Goal: Task Accomplishment & Management: Manage account settings

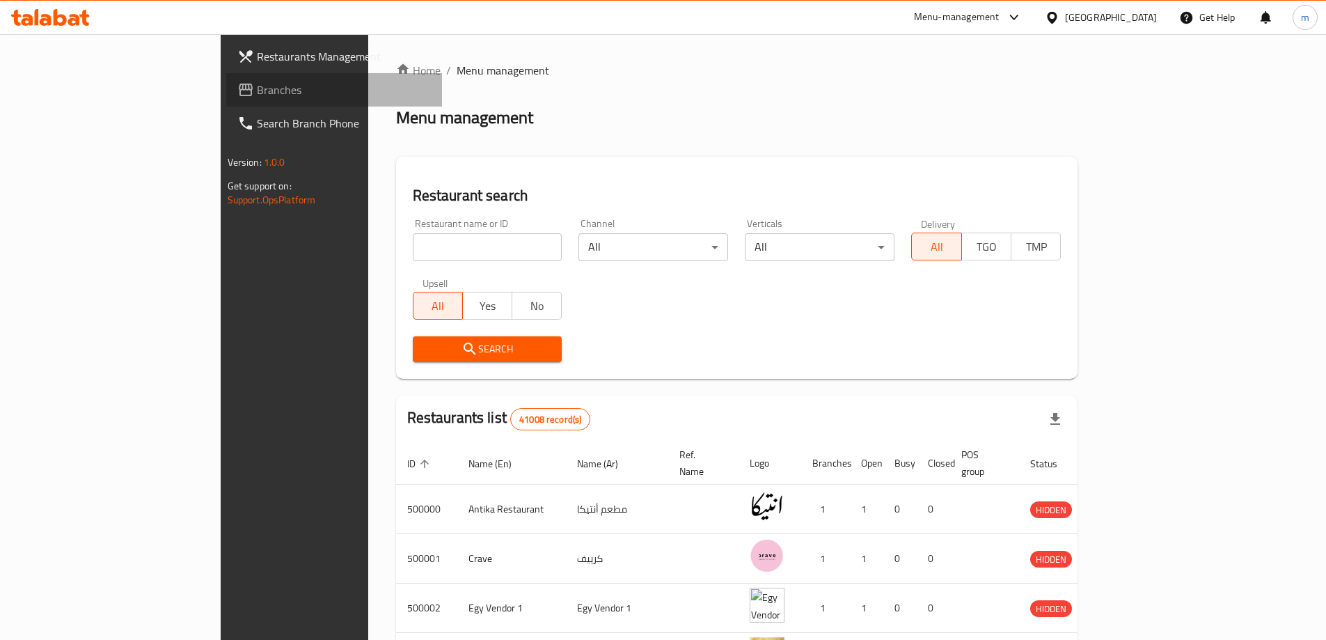
click at [257, 84] on span "Branches" at bounding box center [344, 89] width 174 height 17
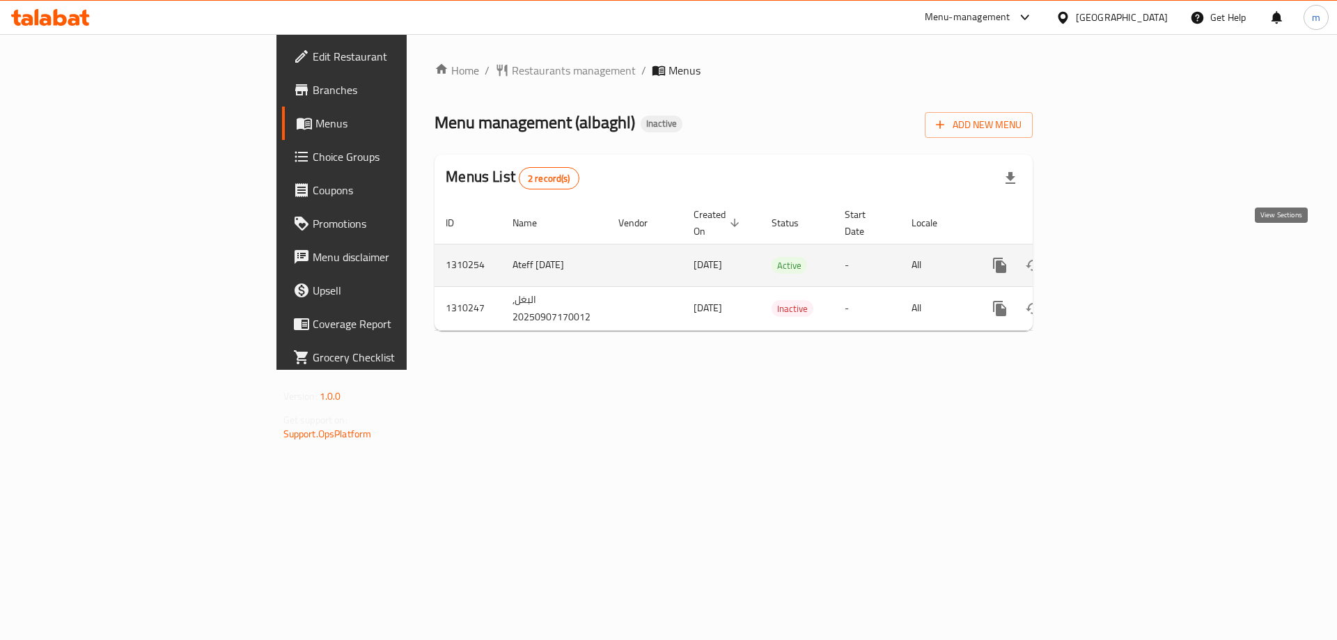
click at [1117, 249] on link "enhanced table" at bounding box center [1099, 265] width 33 height 33
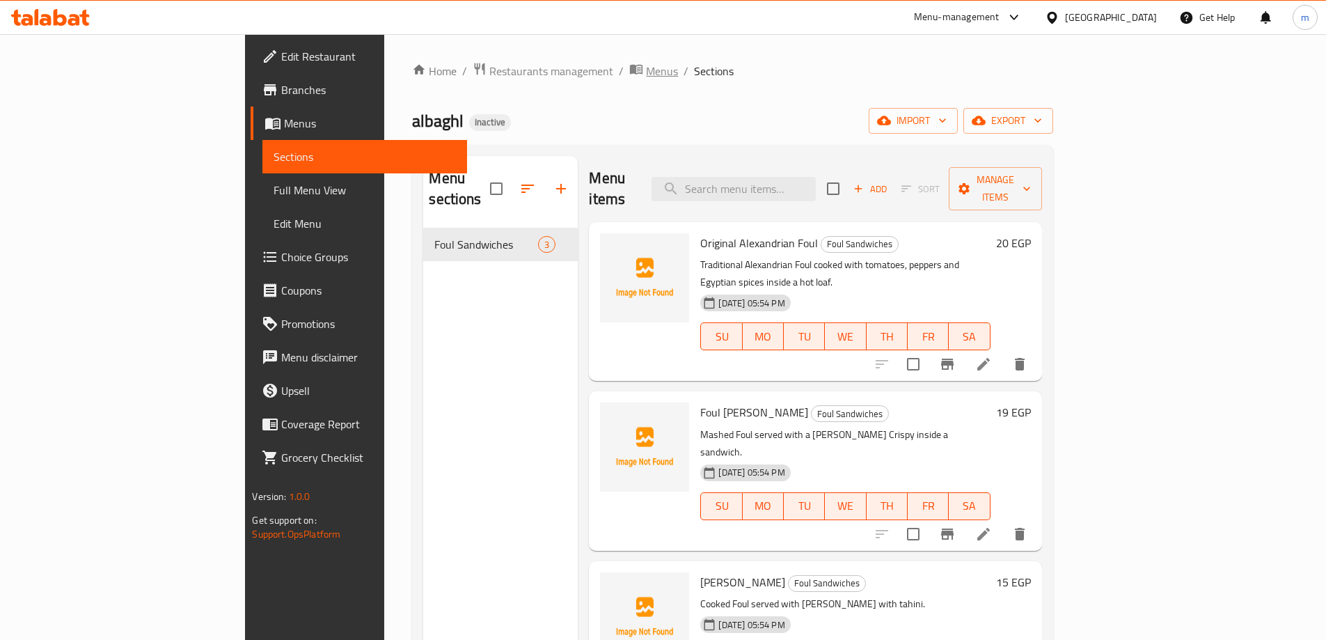
click at [646, 78] on span "Menus" at bounding box center [662, 71] width 32 height 17
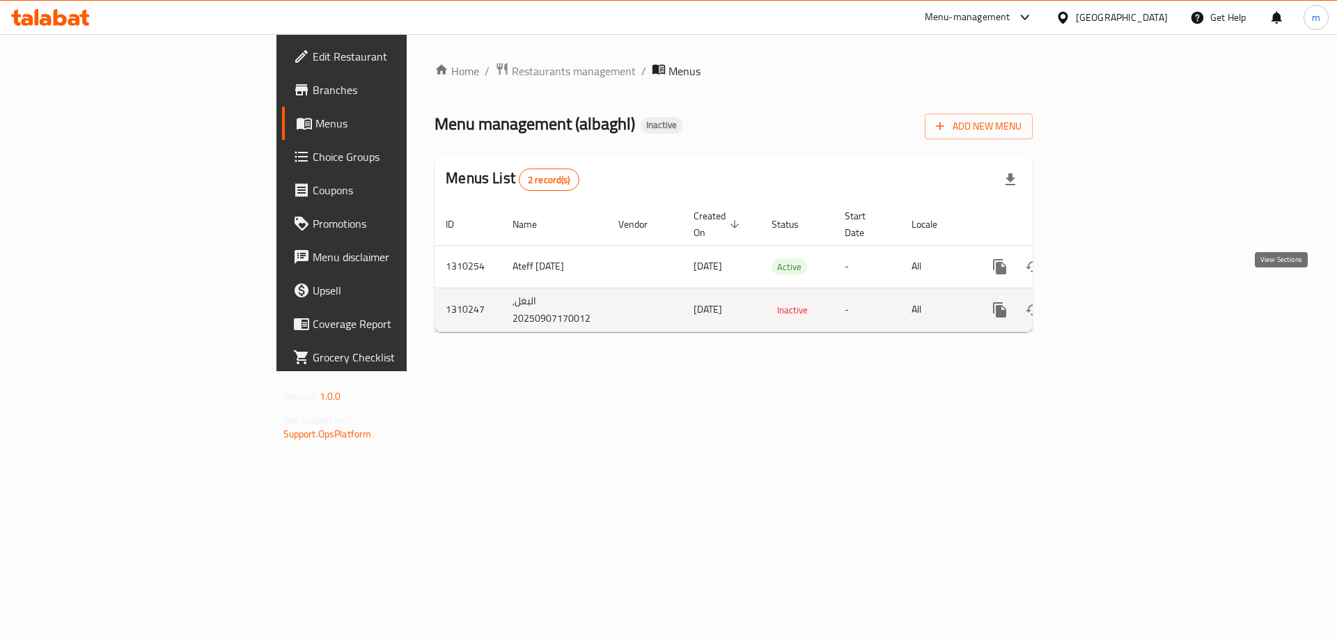
click at [1108, 301] on icon "enhanced table" at bounding box center [1100, 309] width 17 height 17
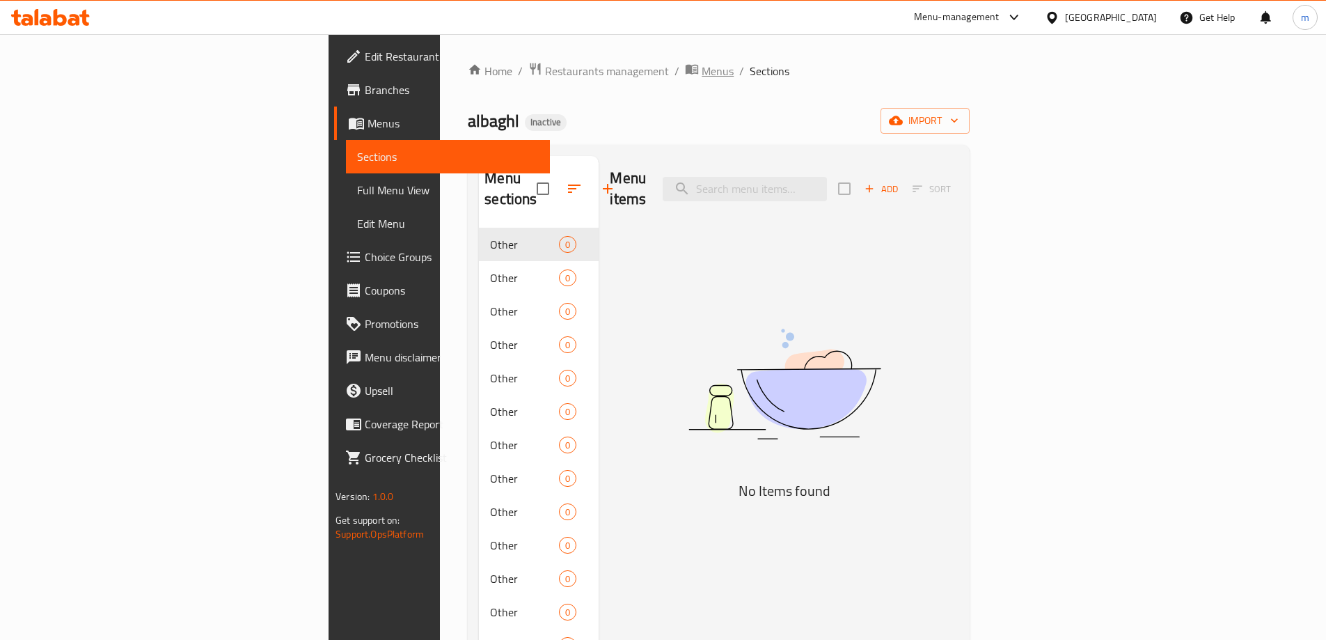
click at [702, 79] on span "Menus" at bounding box center [718, 71] width 32 height 17
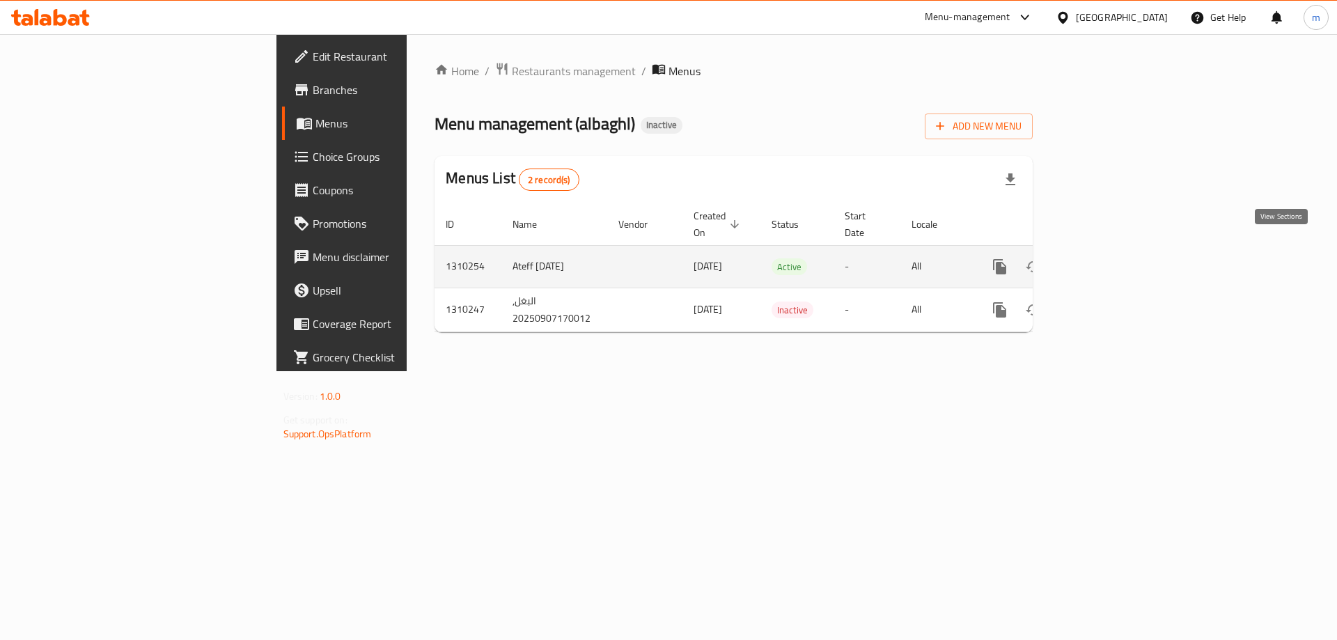
click at [1108, 258] on icon "enhanced table" at bounding box center [1100, 266] width 17 height 17
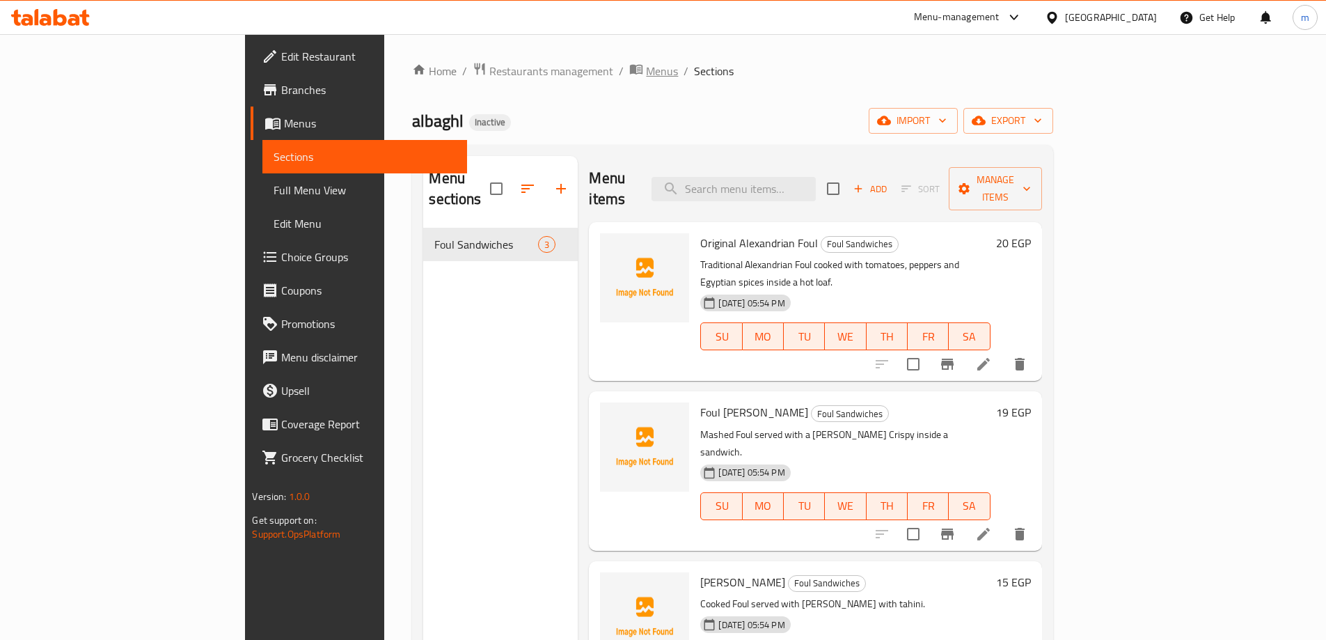
click at [646, 63] on span "Menus" at bounding box center [662, 71] width 32 height 17
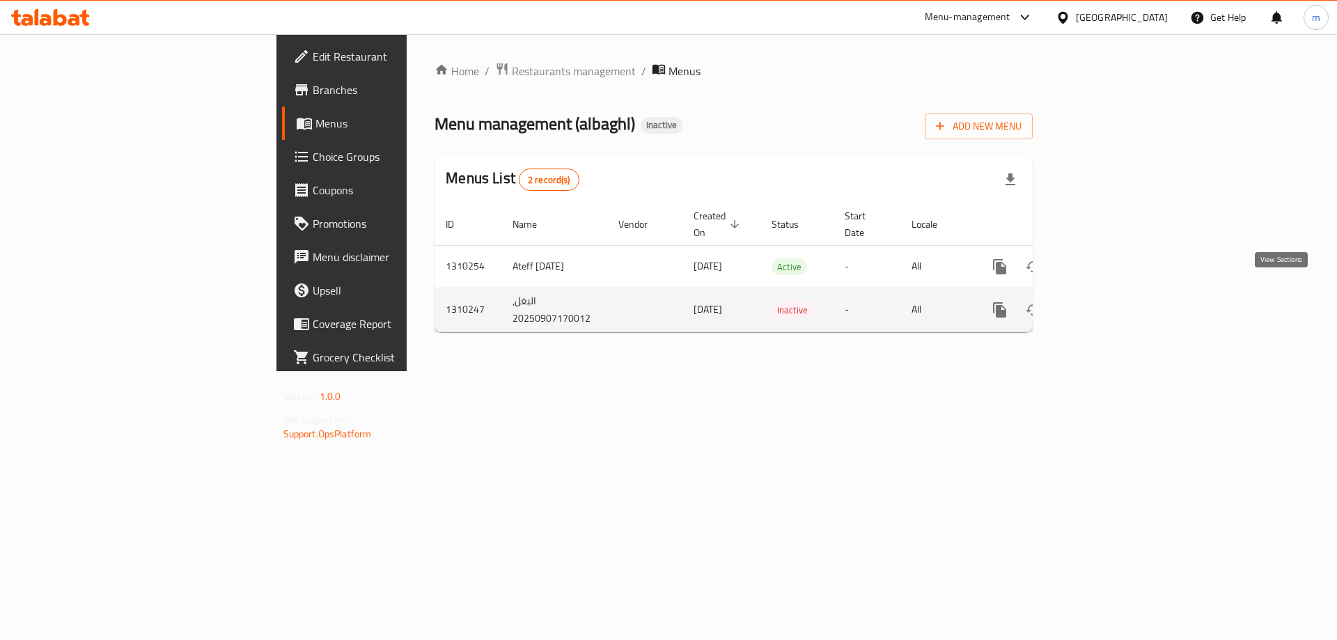
click at [1117, 293] on link "enhanced table" at bounding box center [1099, 309] width 33 height 33
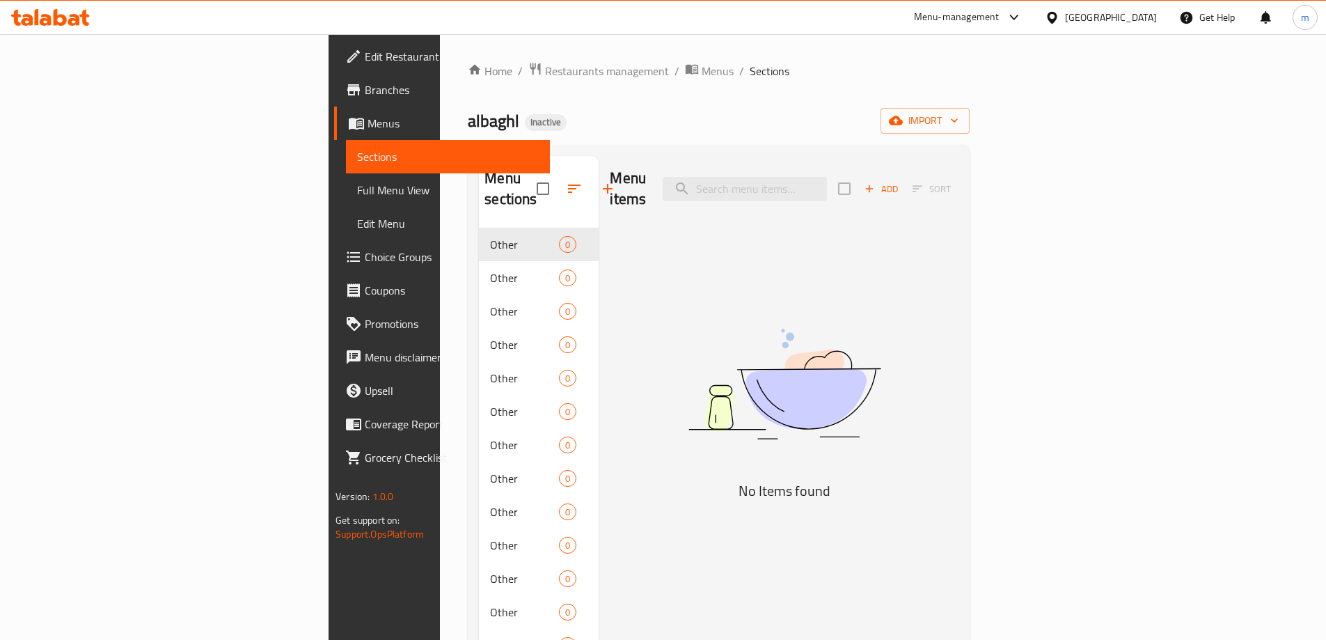
click at [750, 73] on span "Sections" at bounding box center [770, 71] width 40 height 17
click at [702, 74] on span "Menus" at bounding box center [718, 71] width 32 height 17
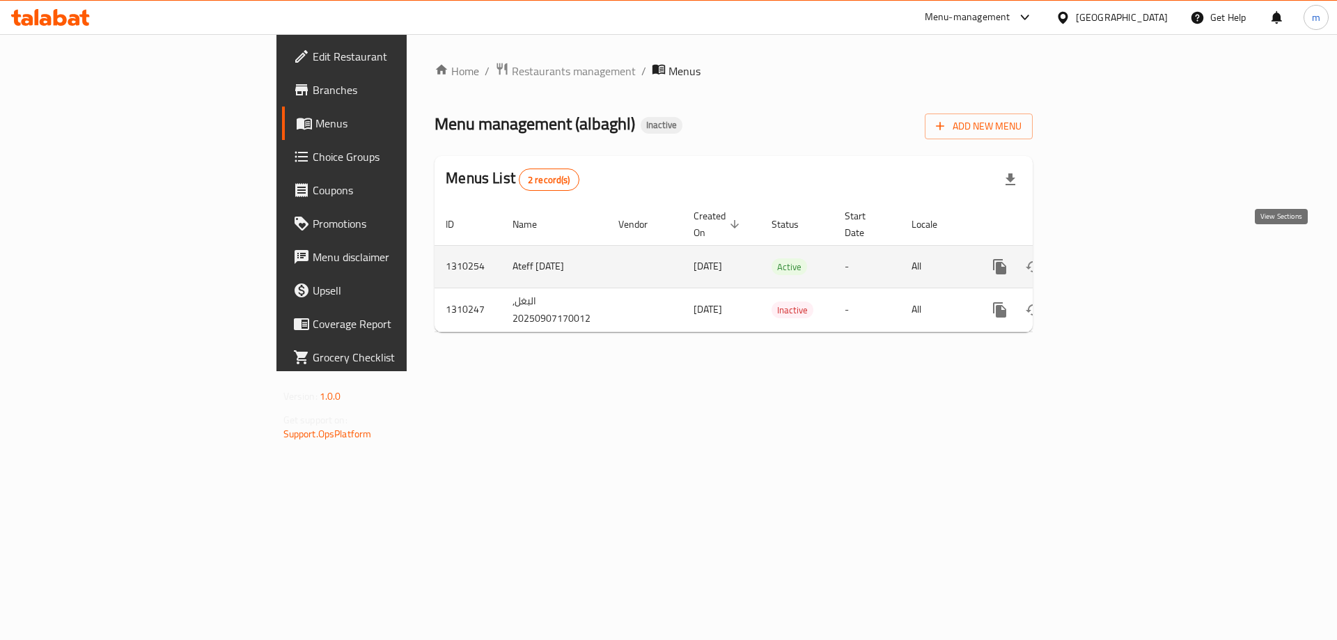
click at [1106, 260] on icon "enhanced table" at bounding box center [1100, 266] width 13 height 13
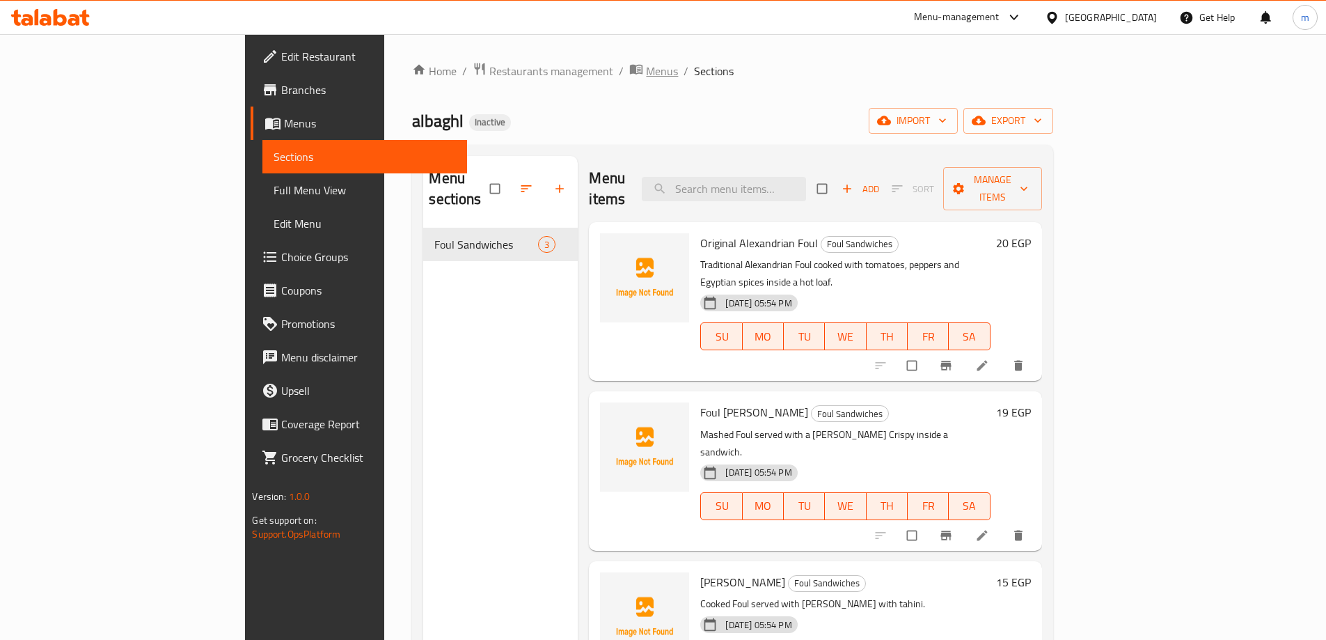
click at [630, 65] on icon "breadcrumb" at bounding box center [636, 70] width 13 height 10
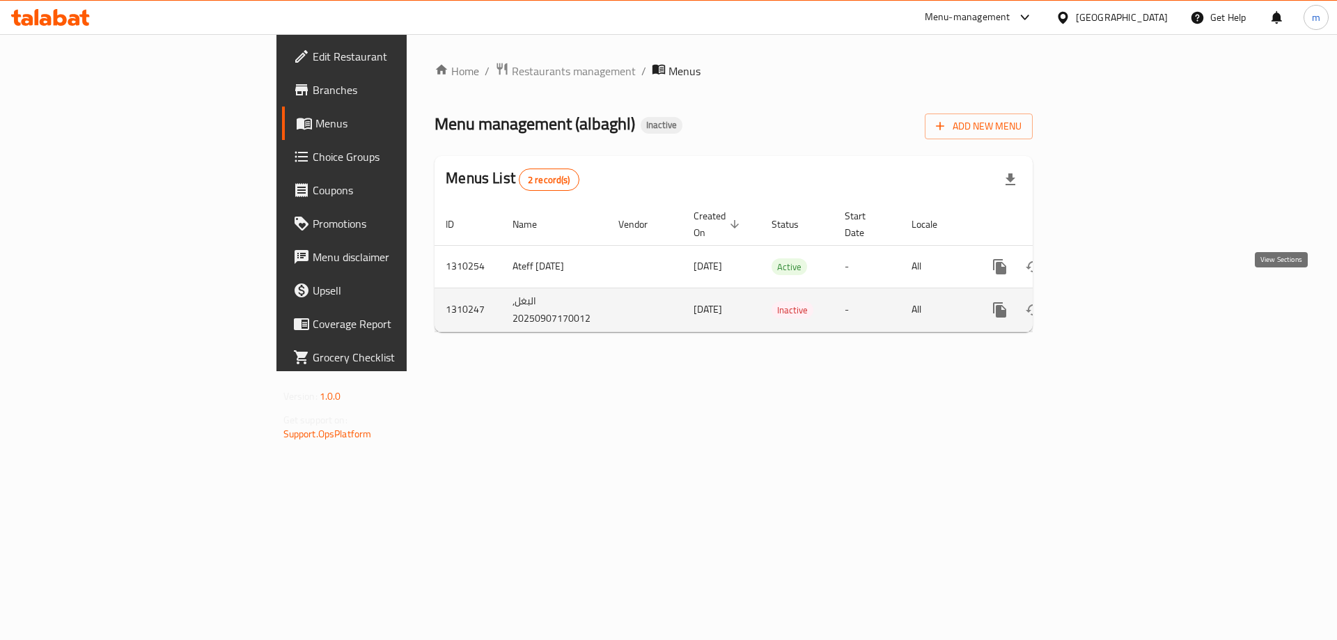
click at [1108, 301] on icon "enhanced table" at bounding box center [1100, 309] width 17 height 17
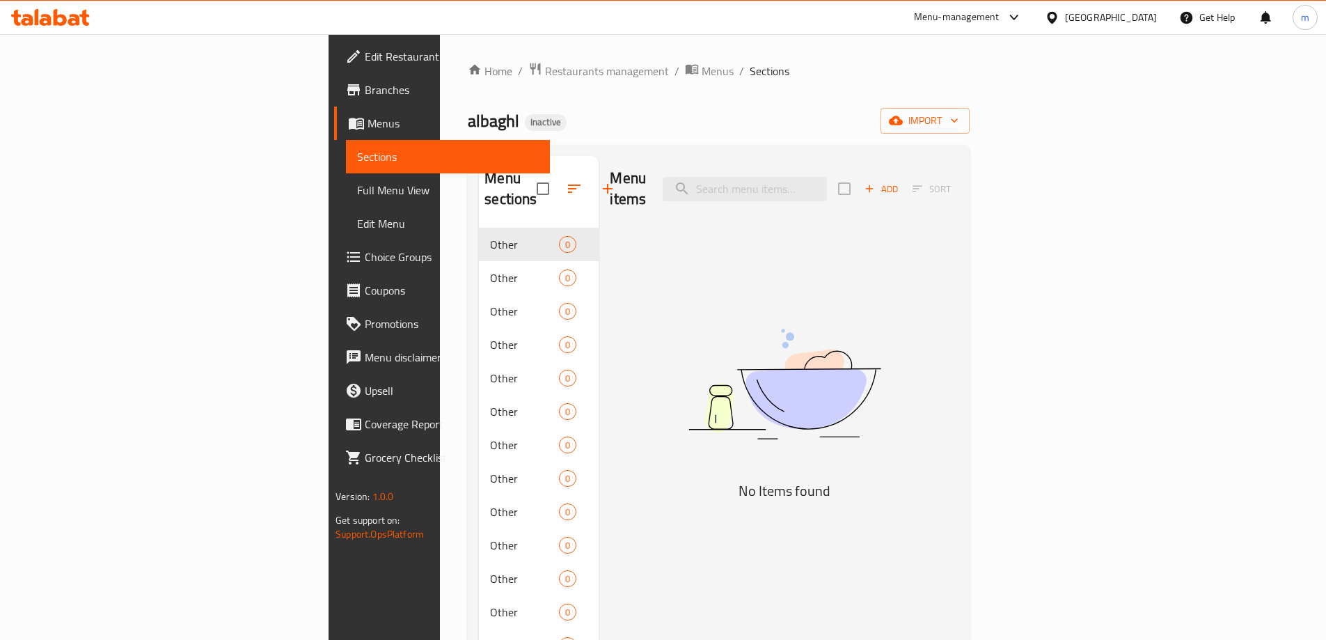
click at [348, 131] on icon at bounding box center [356, 123] width 17 height 17
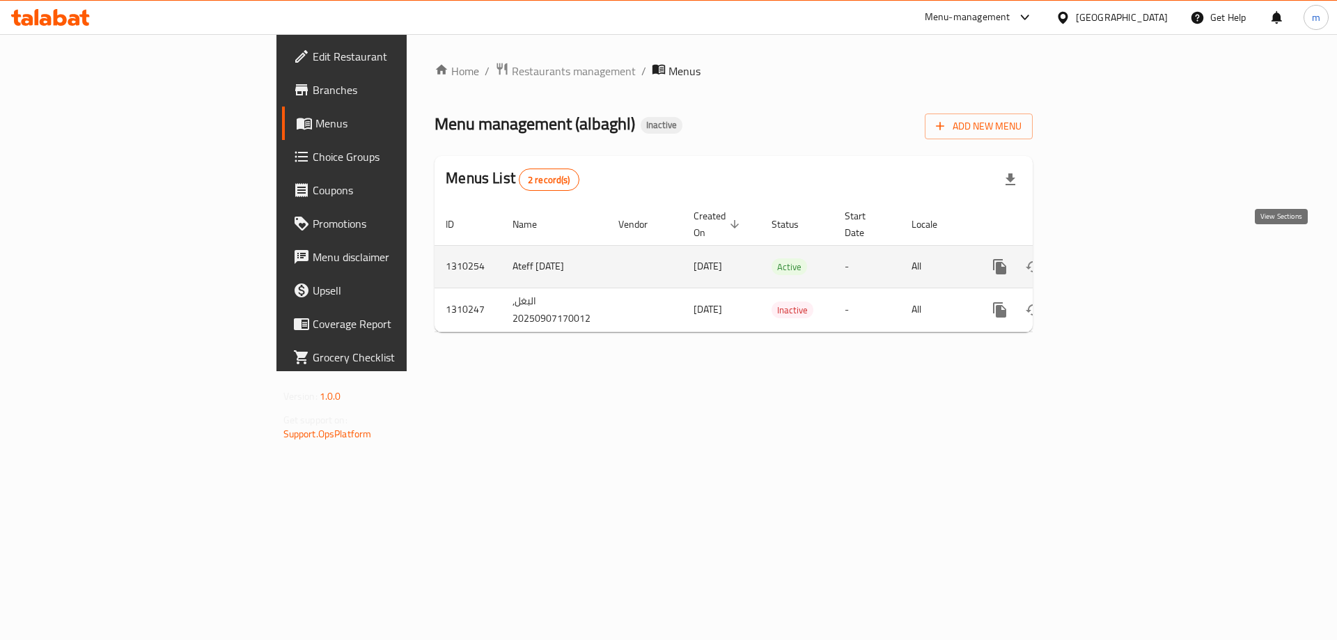
click at [1108, 258] on icon "enhanced table" at bounding box center [1100, 266] width 17 height 17
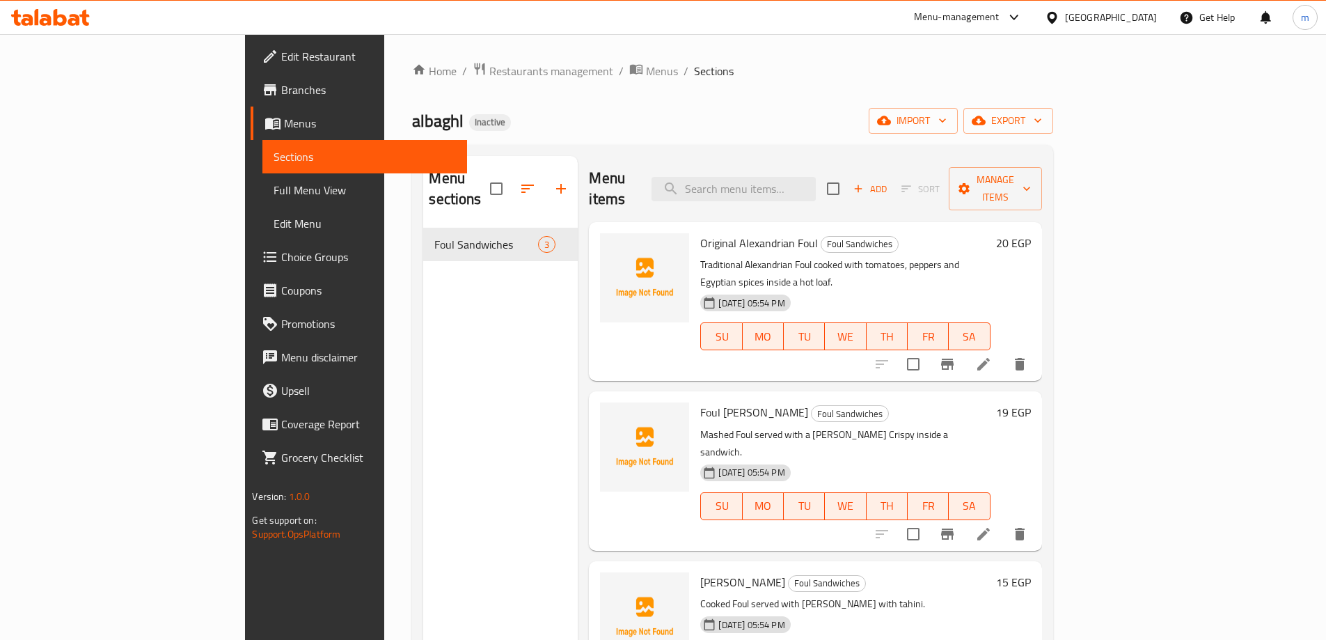
click at [262, 200] on link "Full Menu View" at bounding box center [364, 189] width 204 height 33
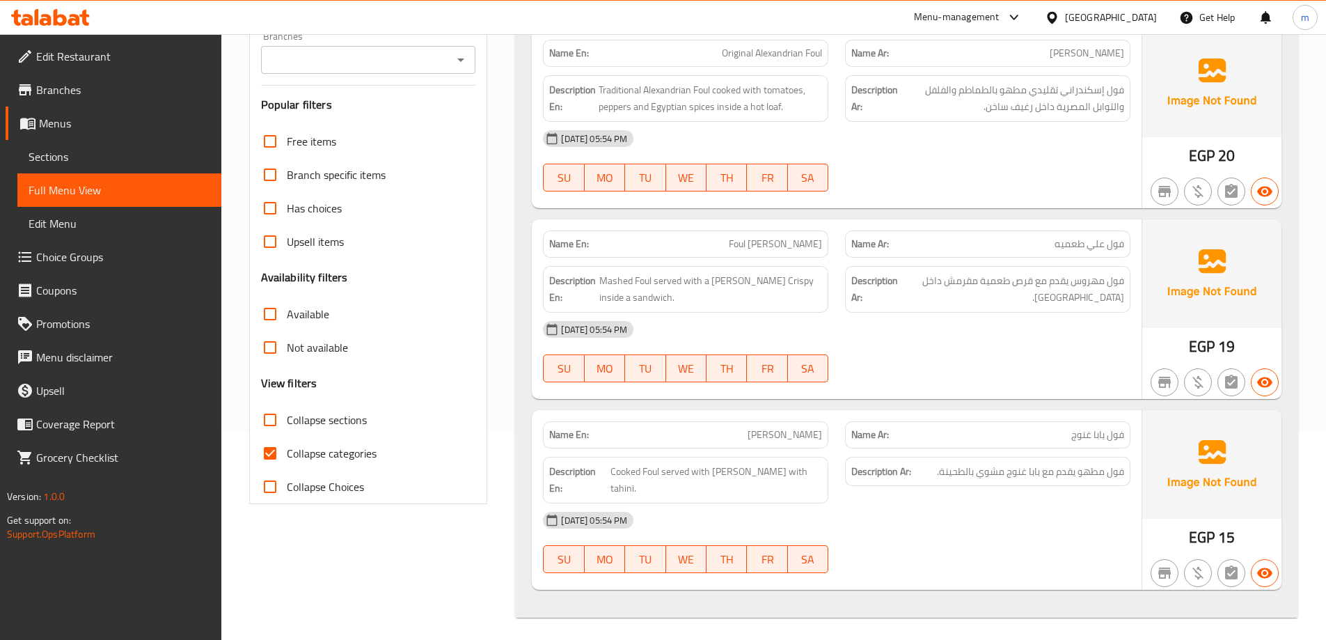
click at [345, 411] on span "Collapse sections" at bounding box center [327, 419] width 80 height 17
click at [287, 411] on input "Collapse sections" at bounding box center [269, 419] width 33 height 33
checkbox input "true"
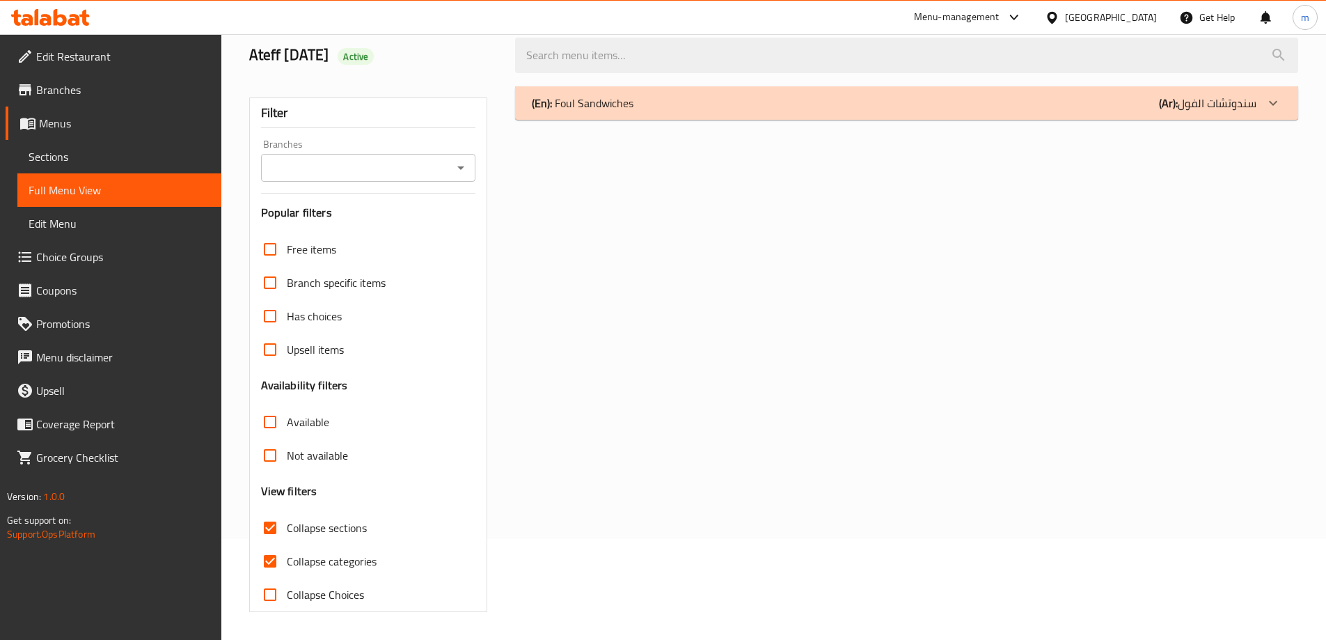
scroll to position [101, 0]
click at [68, 150] on span "Sections" at bounding box center [120, 156] width 182 height 17
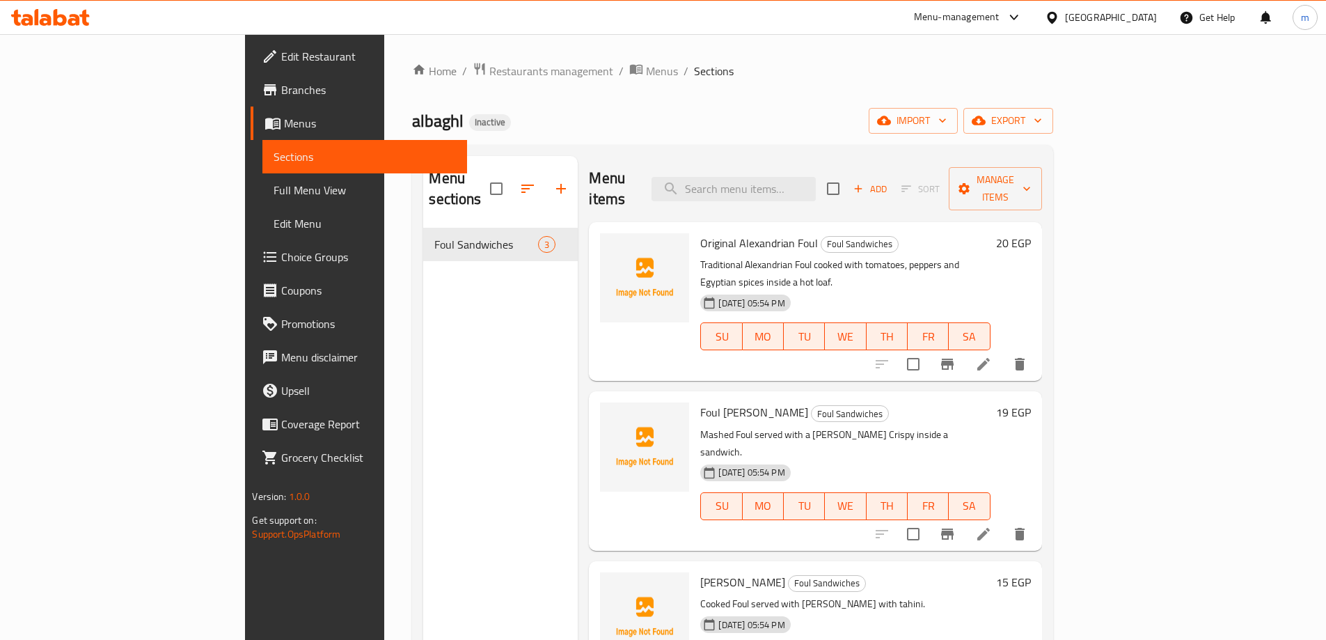
click at [412, 119] on span "albaghl" at bounding box center [438, 120] width 52 height 31
copy span "albaghl"
click at [569, 107] on div "Home / Restaurants management / Menus / Sections albaghl Inactive import export…" at bounding box center [732, 434] width 640 height 745
click at [629, 77] on span "breadcrumb" at bounding box center [637, 71] width 17 height 18
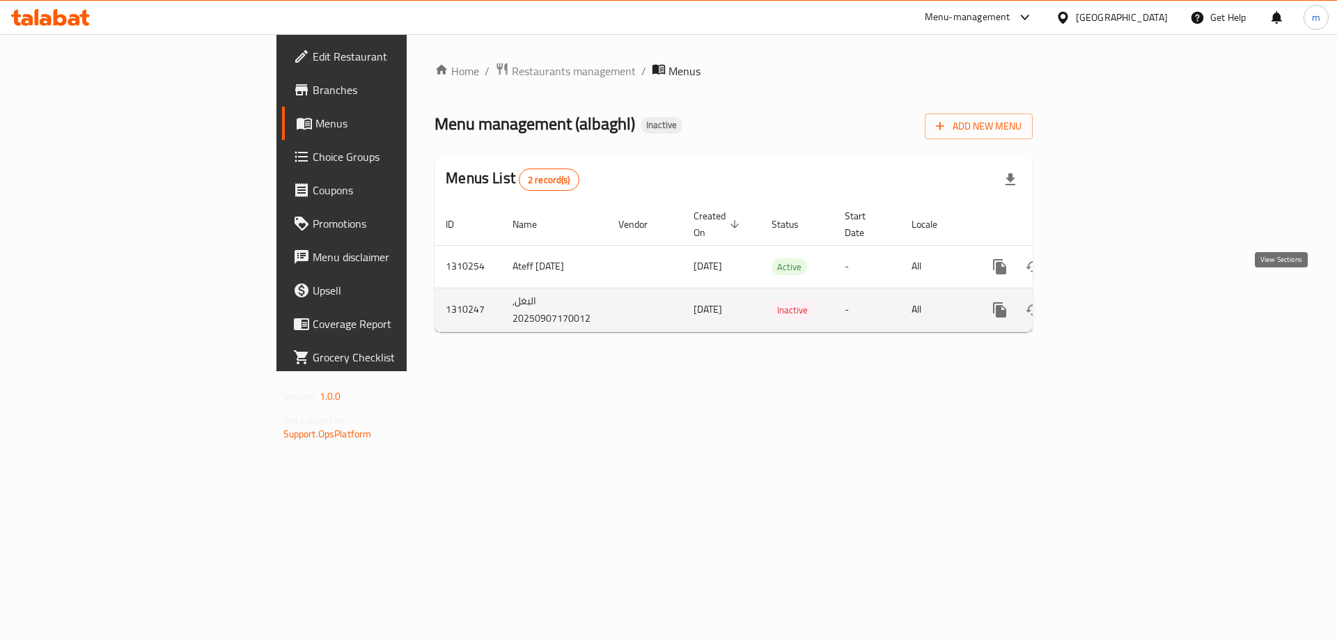
click at [1106, 304] on icon "enhanced table" at bounding box center [1100, 310] width 13 height 13
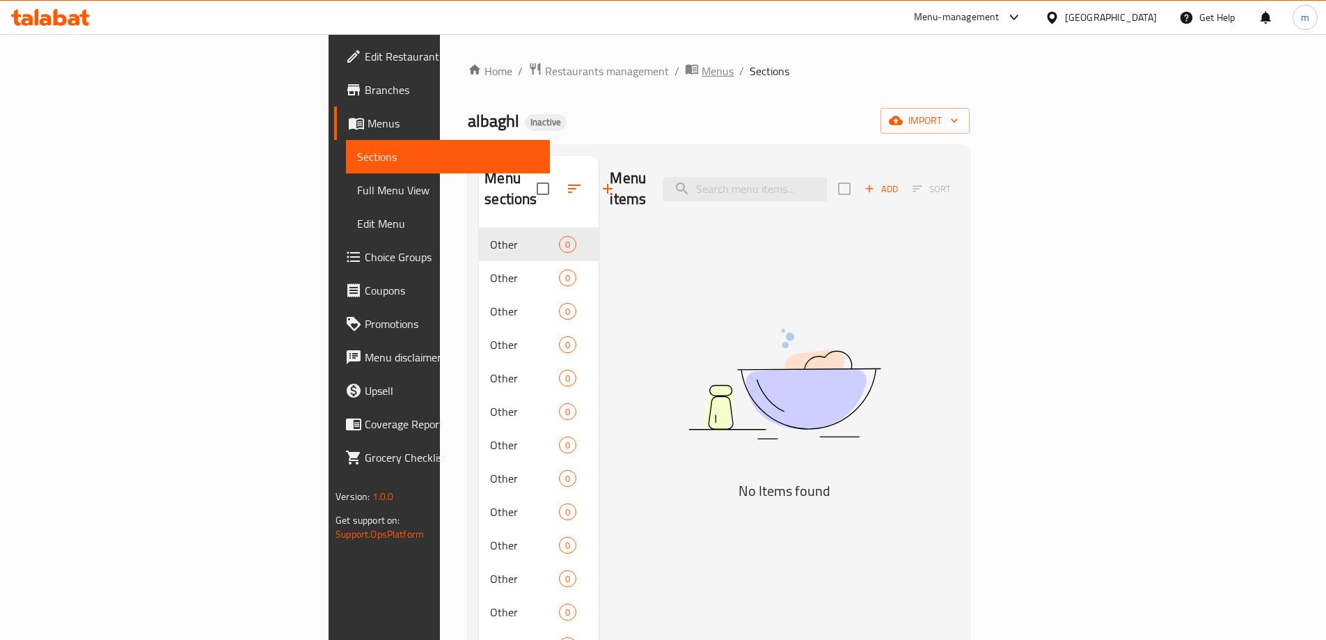
click at [685, 74] on icon "breadcrumb" at bounding box center [692, 69] width 14 height 14
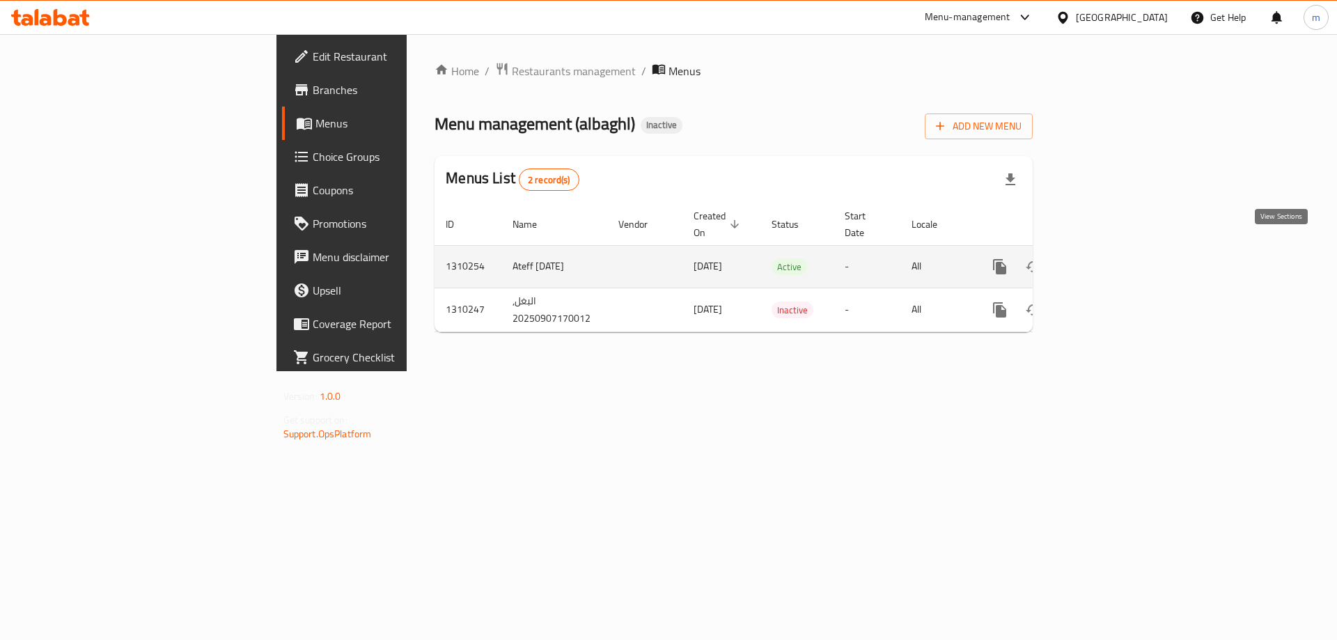
click at [1108, 258] on icon "enhanced table" at bounding box center [1100, 266] width 17 height 17
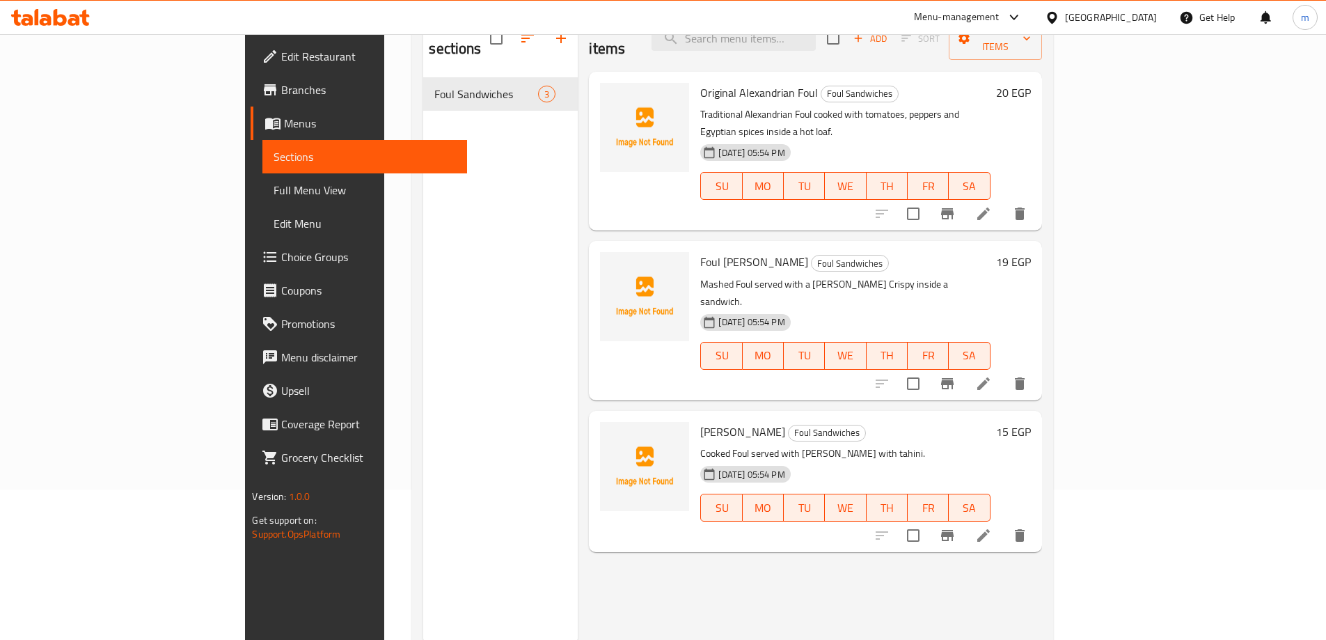
scroll to position [125, 0]
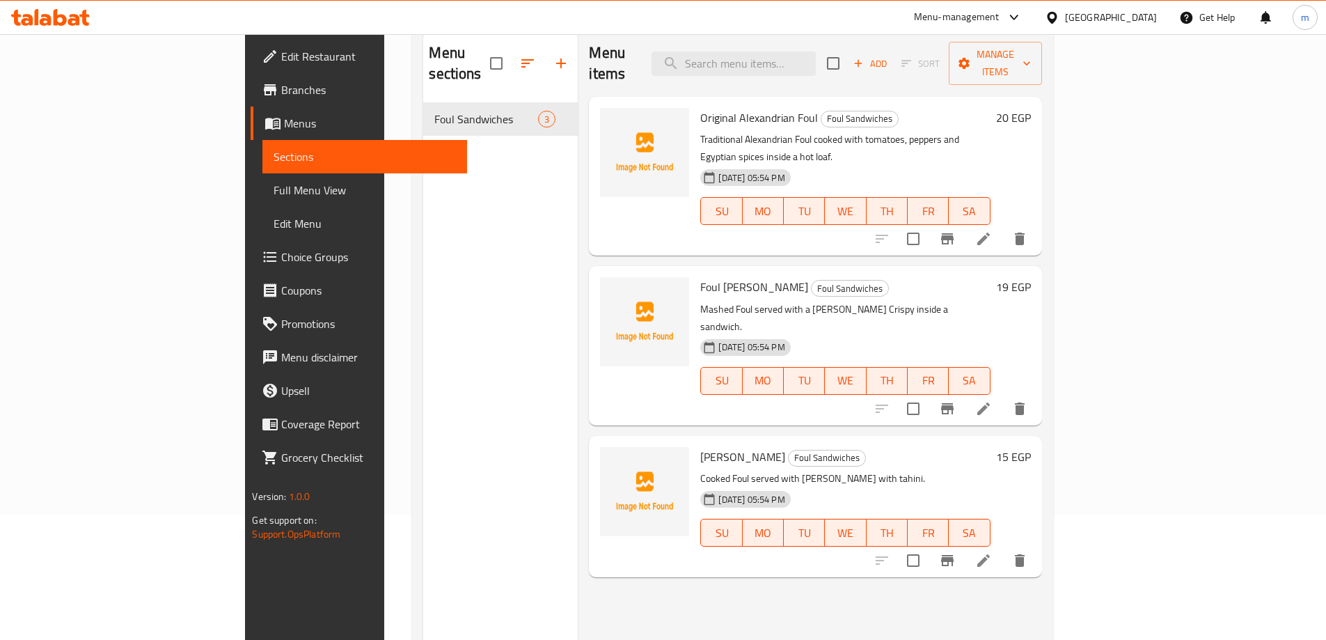
click at [274, 184] on span "Full Menu View" at bounding box center [365, 190] width 182 height 17
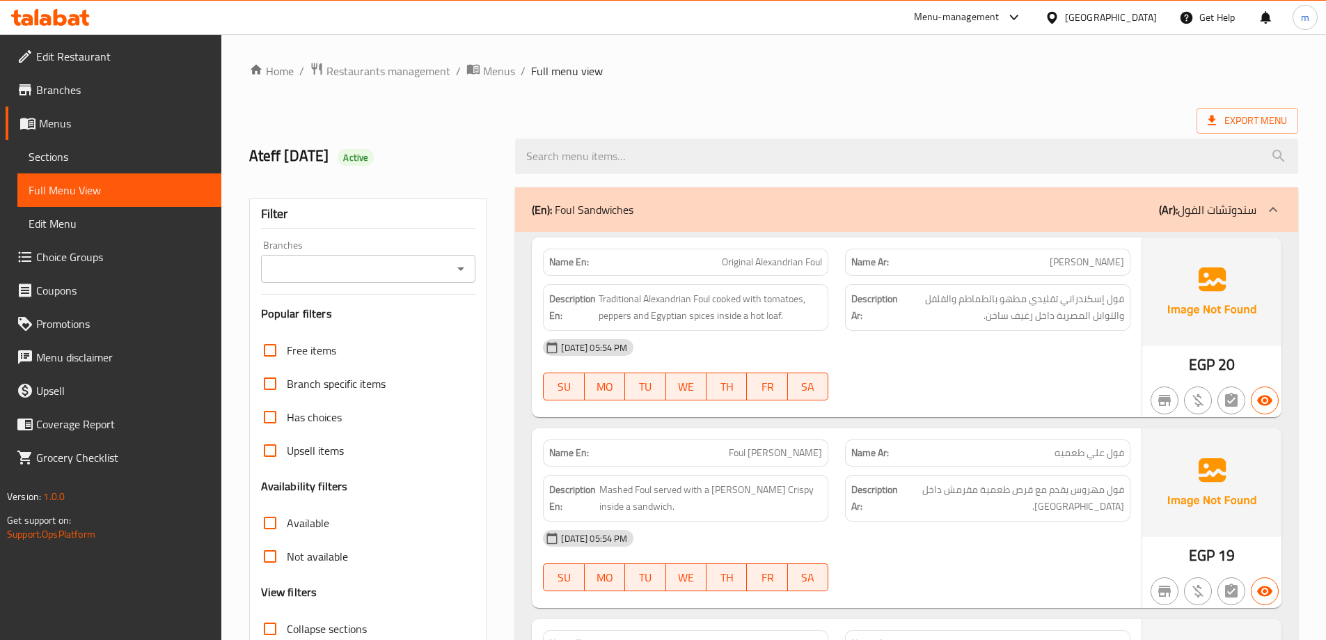
click at [117, 161] on span "Sections" at bounding box center [120, 156] width 182 height 17
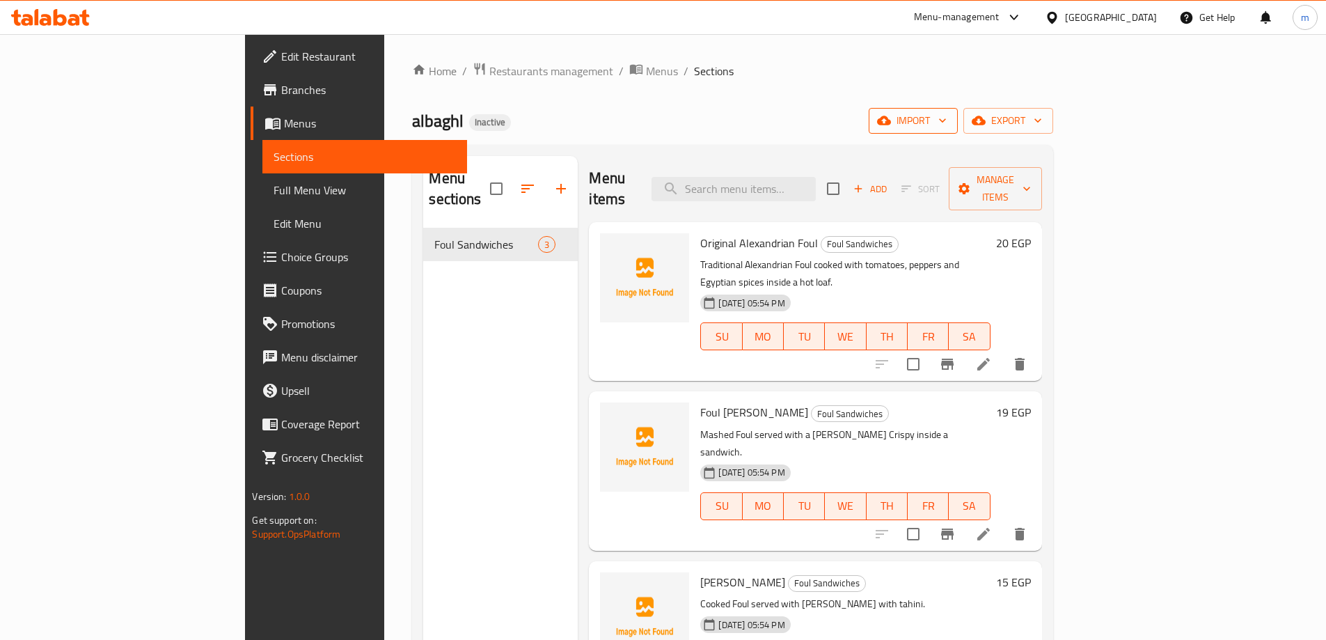
click at [947, 118] on span "import" at bounding box center [913, 120] width 67 height 17
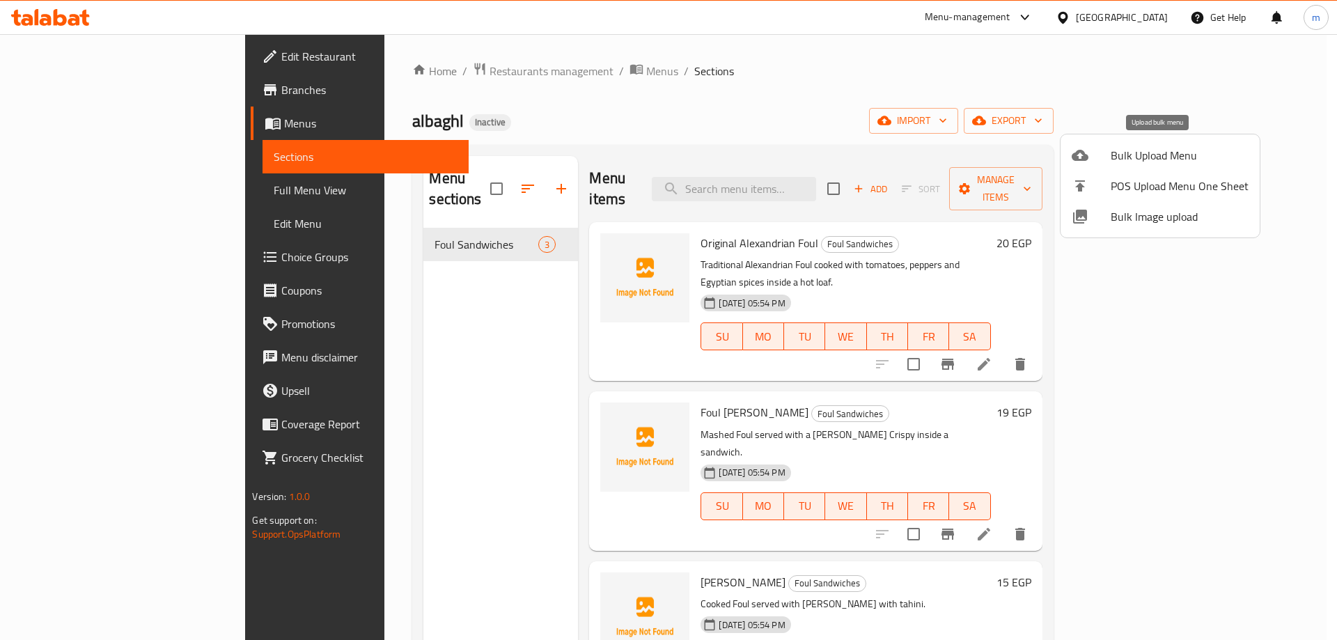
click at [1135, 157] on span "Bulk Upload Menu" at bounding box center [1179, 155] width 138 height 17
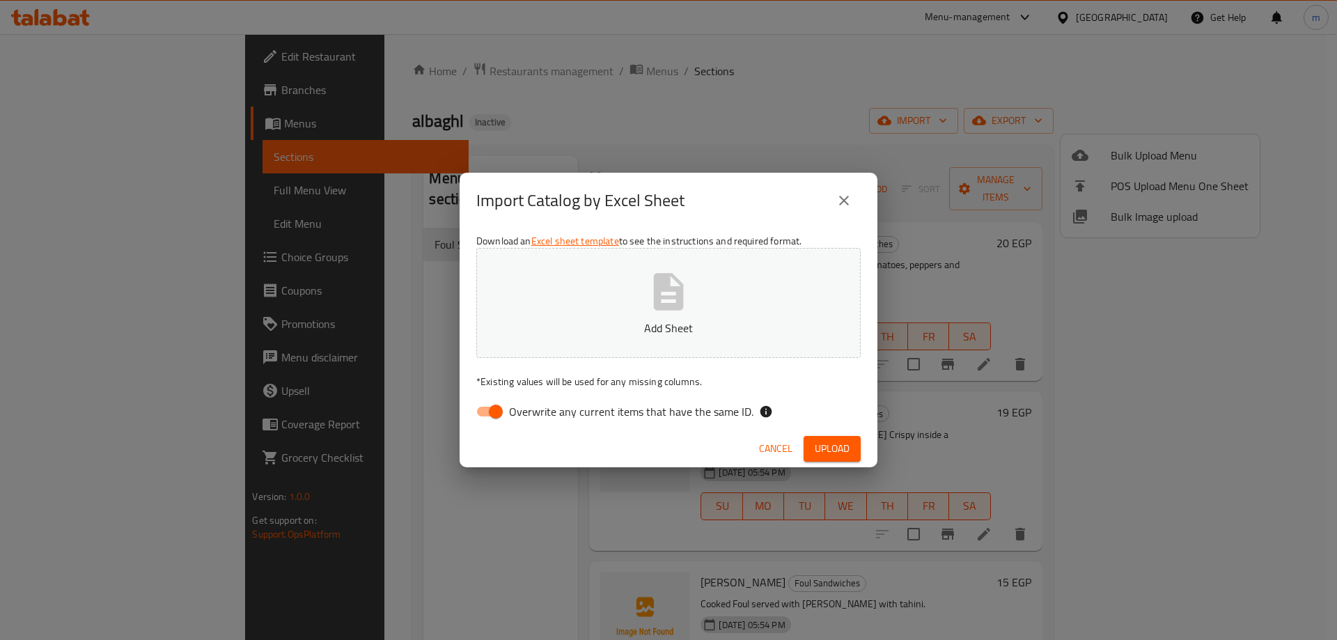
click at [615, 417] on span "Overwrite any current items that have the same ID." at bounding box center [631, 411] width 244 height 17
click at [535, 417] on input "Overwrite any current items that have the same ID." at bounding box center [495, 411] width 79 height 26
checkbox input "false"
click at [852, 205] on button "close" at bounding box center [843, 200] width 33 height 33
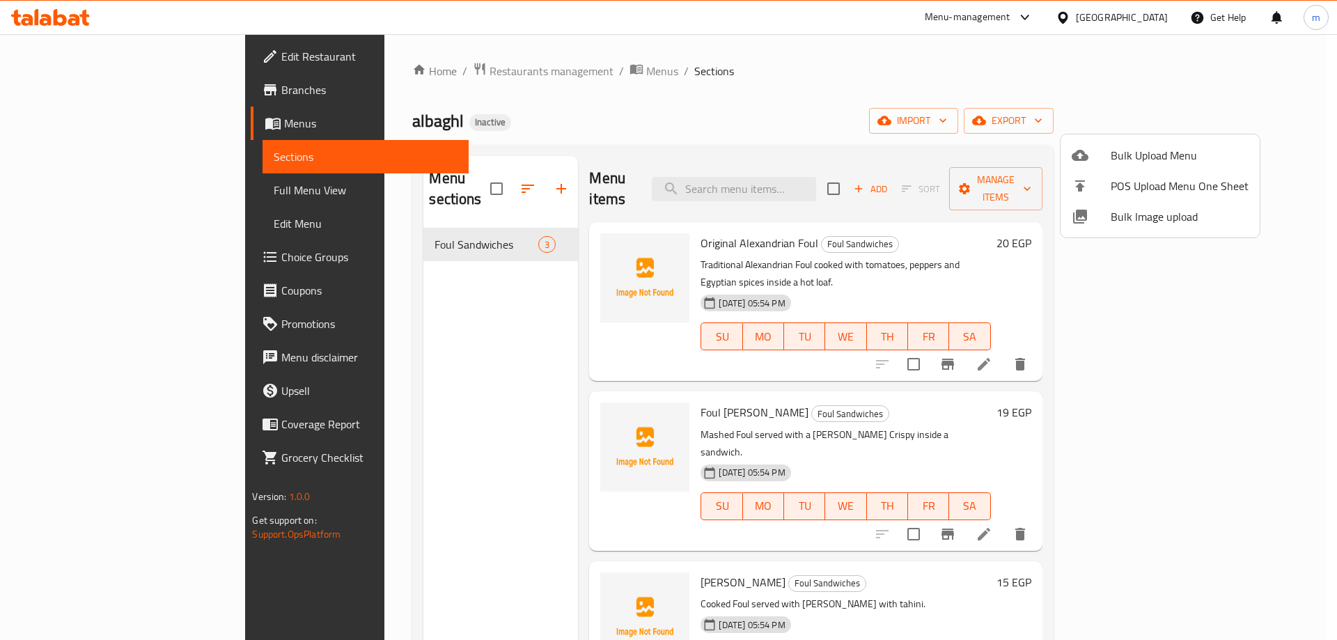
click at [1236, 118] on div at bounding box center [668, 320] width 1337 height 640
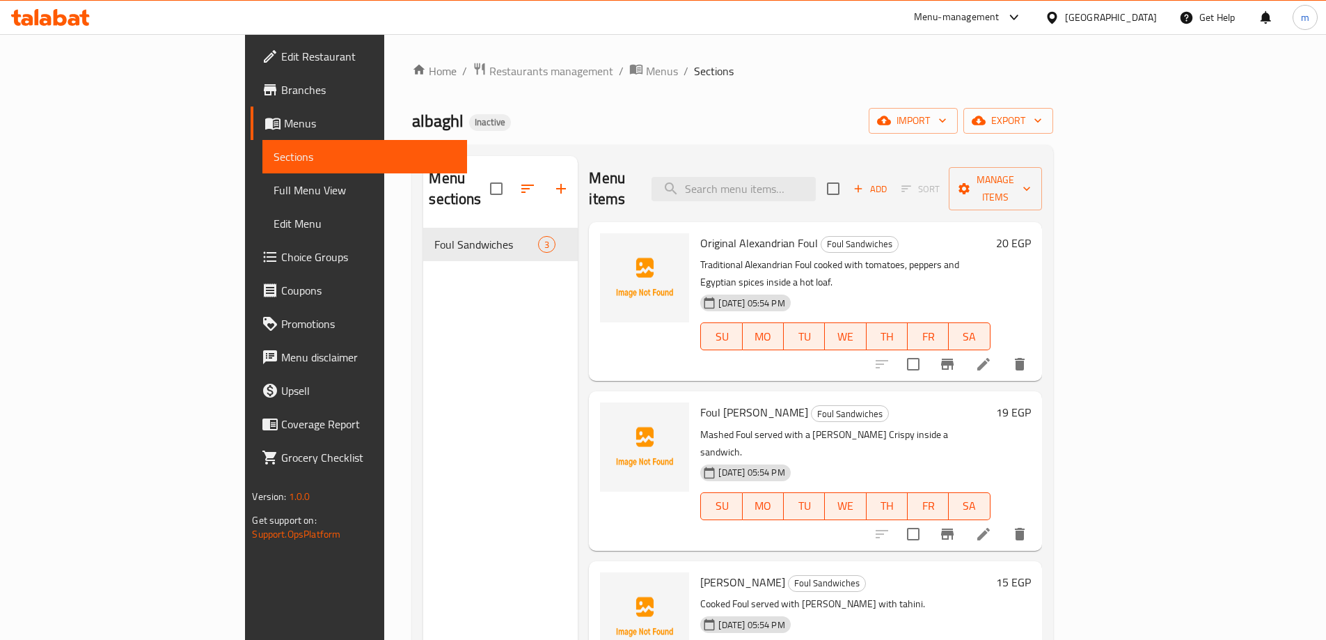
click at [1042, 118] on span "export" at bounding box center [1009, 120] width 68 height 17
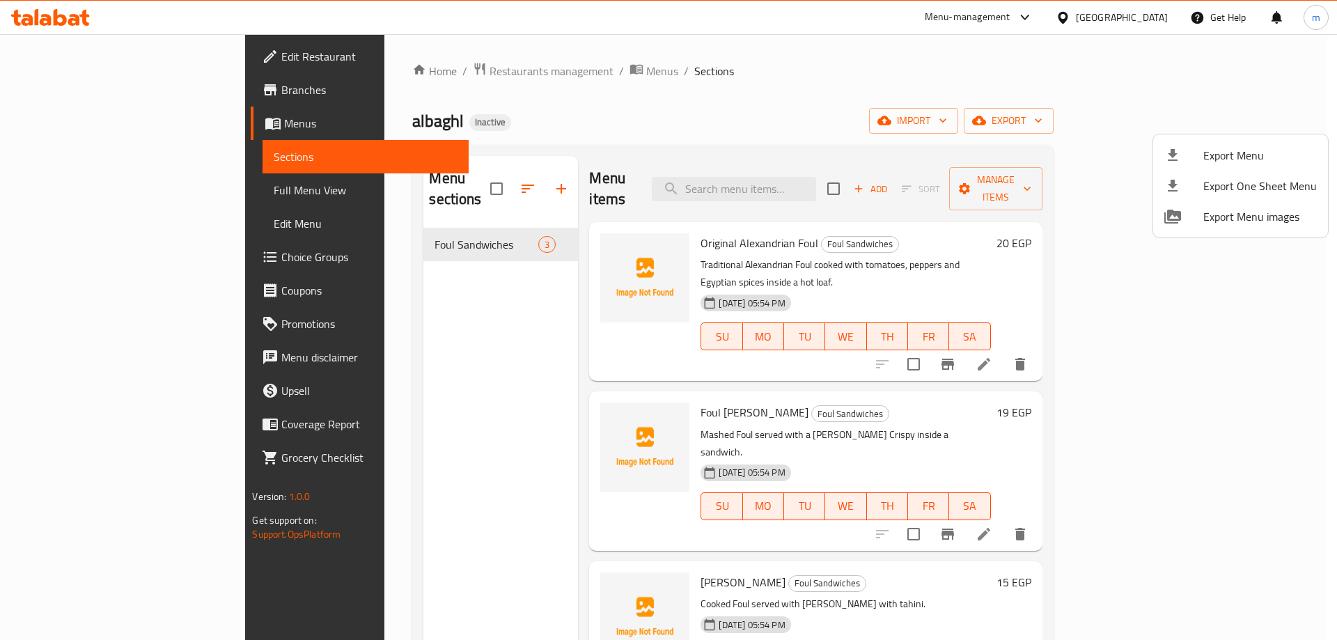
click at [1204, 141] on li "Export Menu" at bounding box center [1240, 155] width 175 height 31
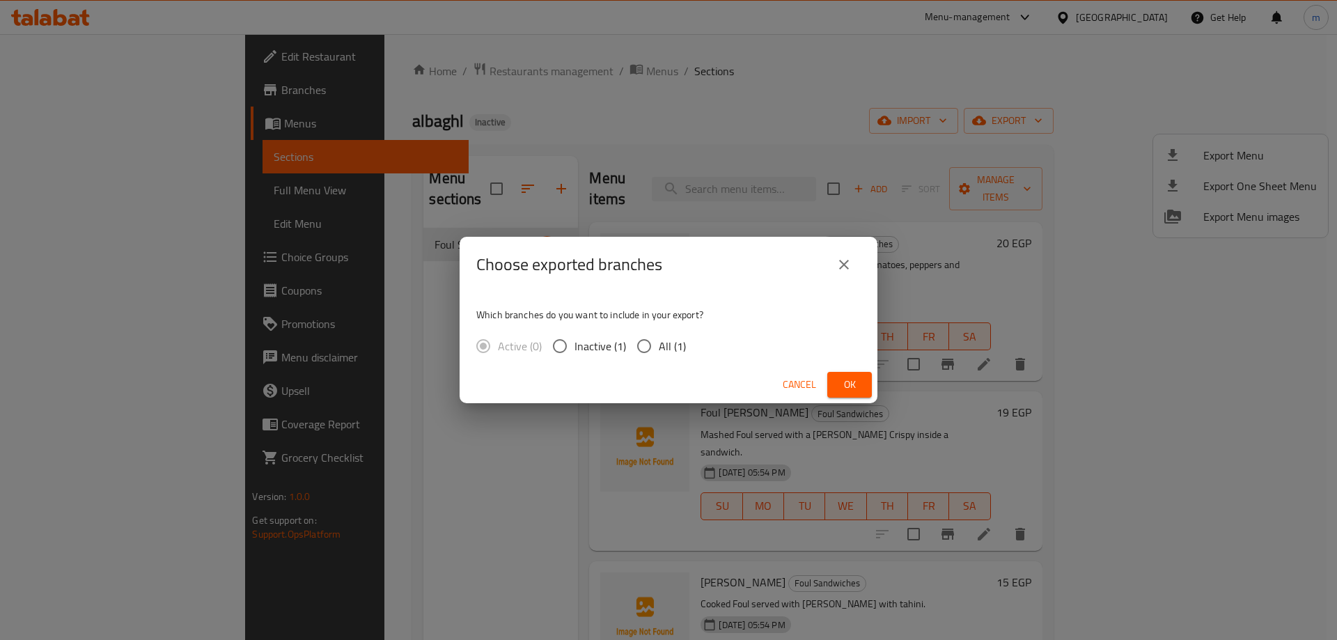
click at [661, 354] on span "All (1)" at bounding box center [672, 346] width 27 height 17
click at [659, 356] on input "All (1)" at bounding box center [643, 345] width 29 height 29
radio input "true"
click at [833, 387] on button "Ok" at bounding box center [849, 385] width 45 height 26
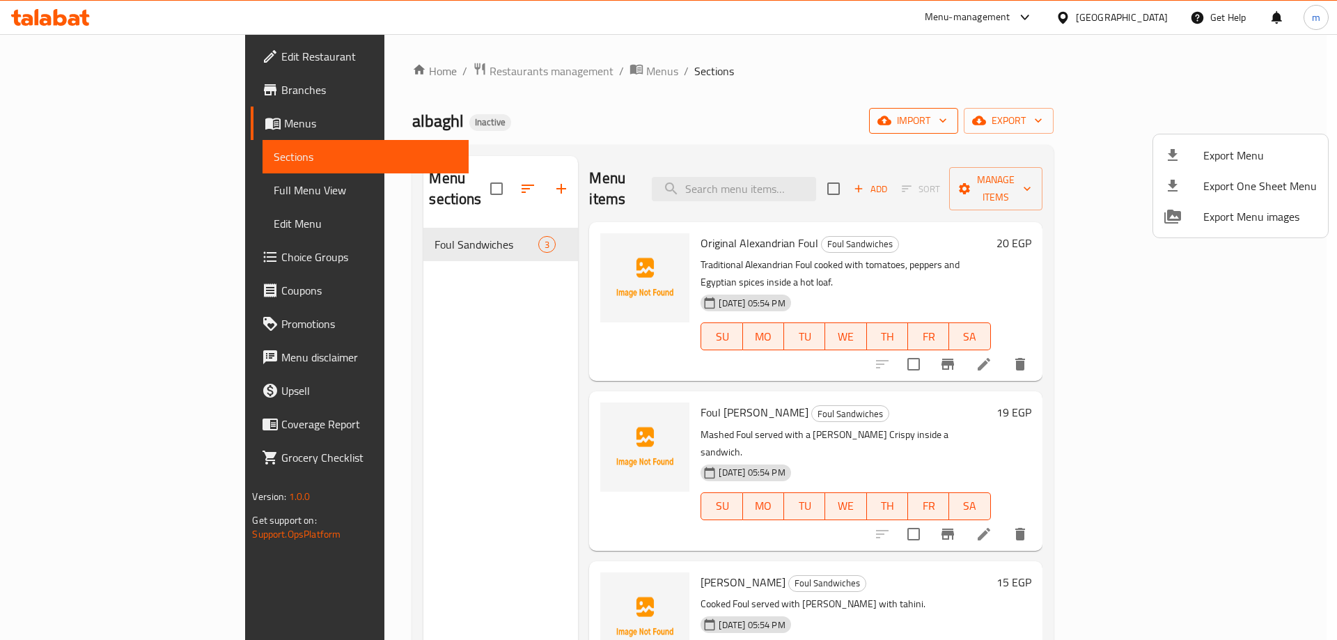
click at [1140, 111] on div at bounding box center [668, 320] width 1337 height 640
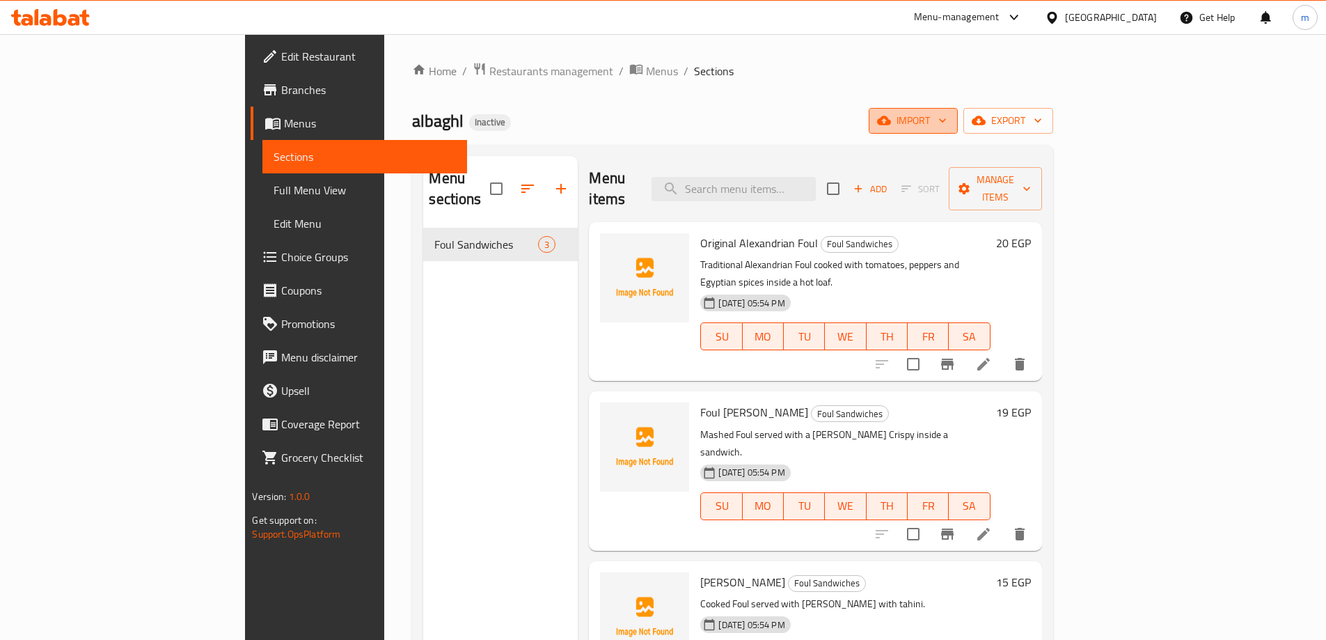
click at [947, 123] on span "import" at bounding box center [913, 120] width 67 height 17
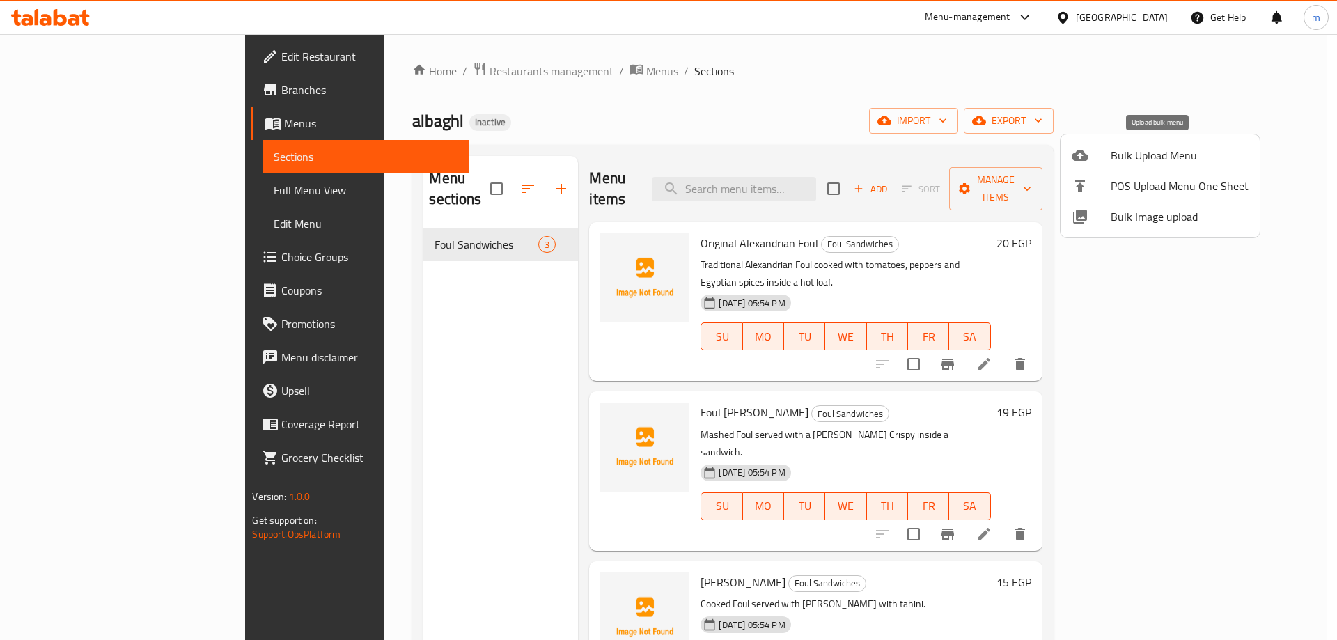
click at [1122, 156] on span "Bulk Upload Menu" at bounding box center [1179, 155] width 138 height 17
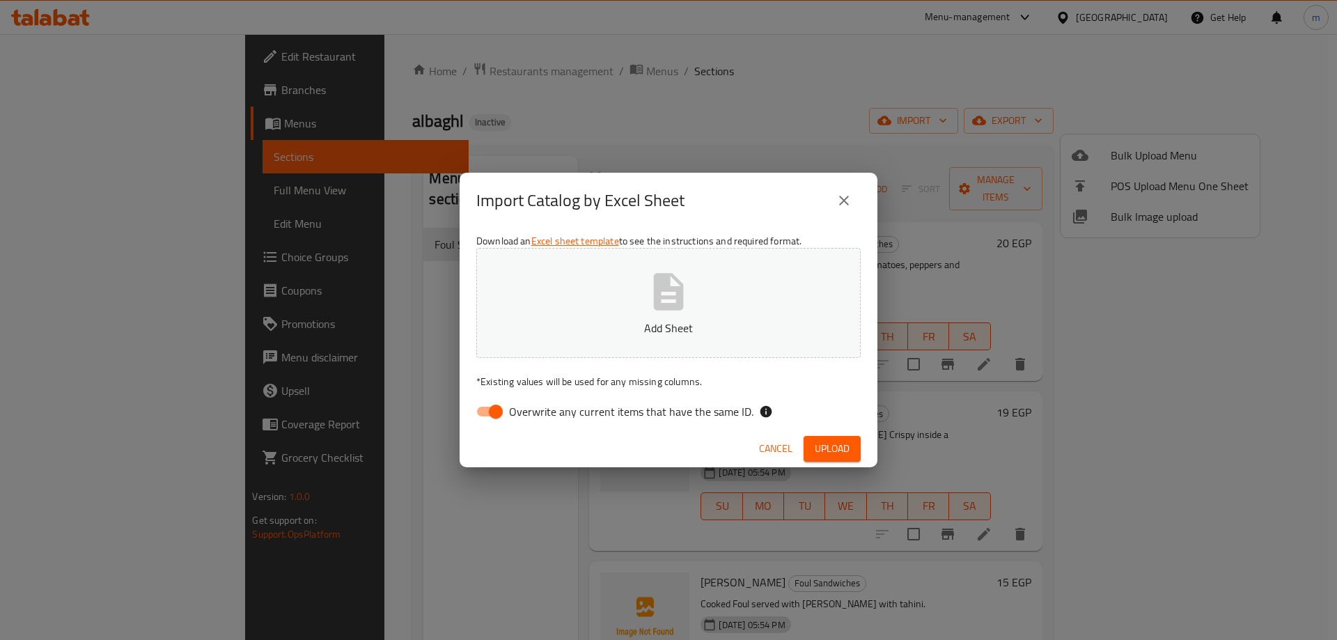
click at [616, 419] on span "Overwrite any current items that have the same ID." at bounding box center [631, 411] width 244 height 17
click at [535, 419] on input "Overwrite any current items that have the same ID." at bounding box center [495, 411] width 79 height 26
checkbox input "false"
click at [837, 440] on span "Upload" at bounding box center [831, 448] width 35 height 17
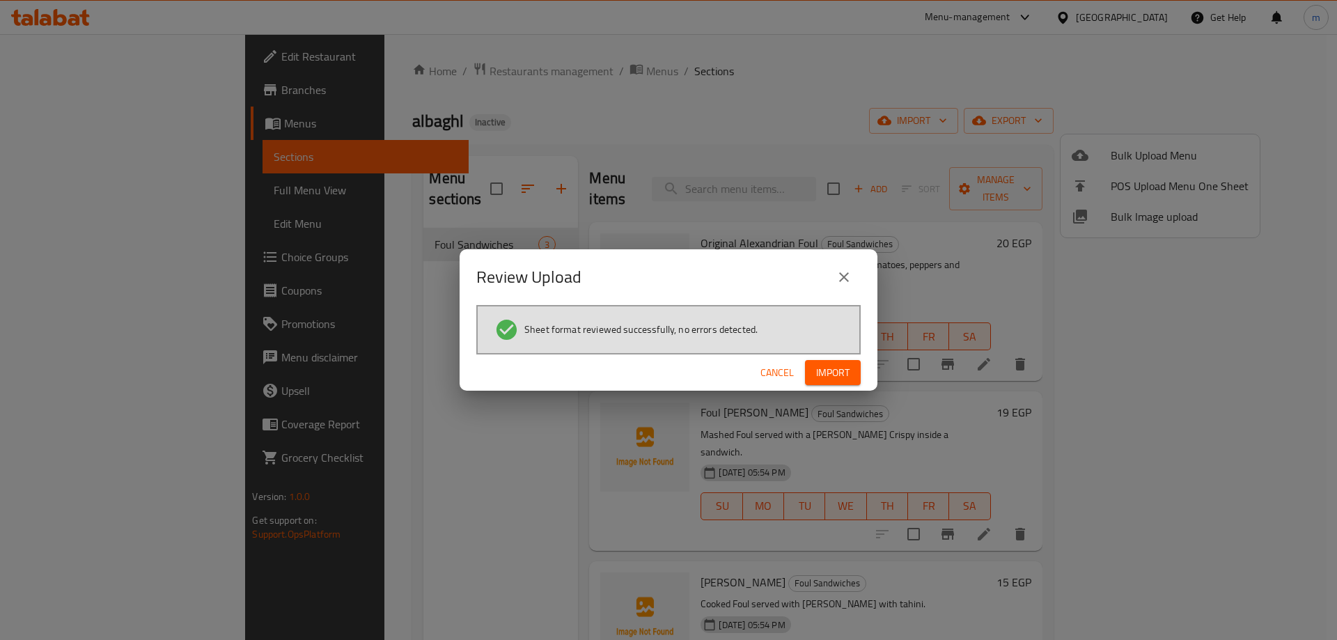
click at [840, 368] on span "Import" at bounding box center [832, 372] width 33 height 17
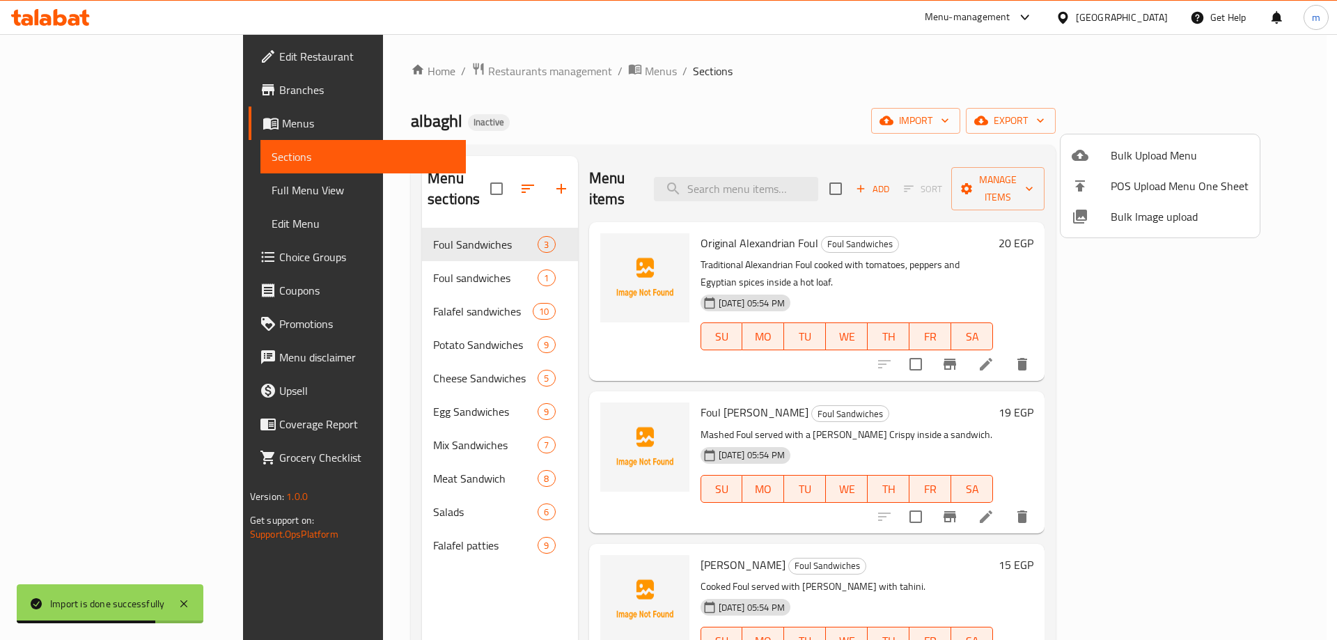
click at [399, 248] on div at bounding box center [668, 320] width 1337 height 640
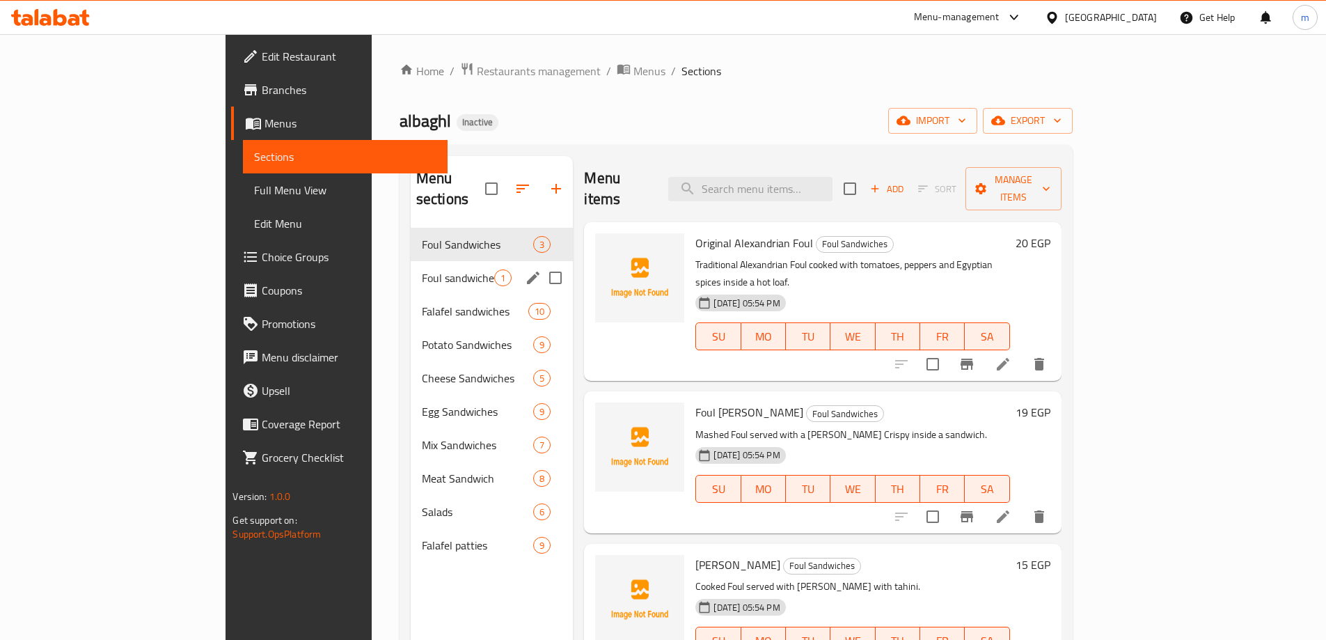
click at [541, 263] on input "Menu sections" at bounding box center [555, 277] width 29 height 29
checkbox input "true"
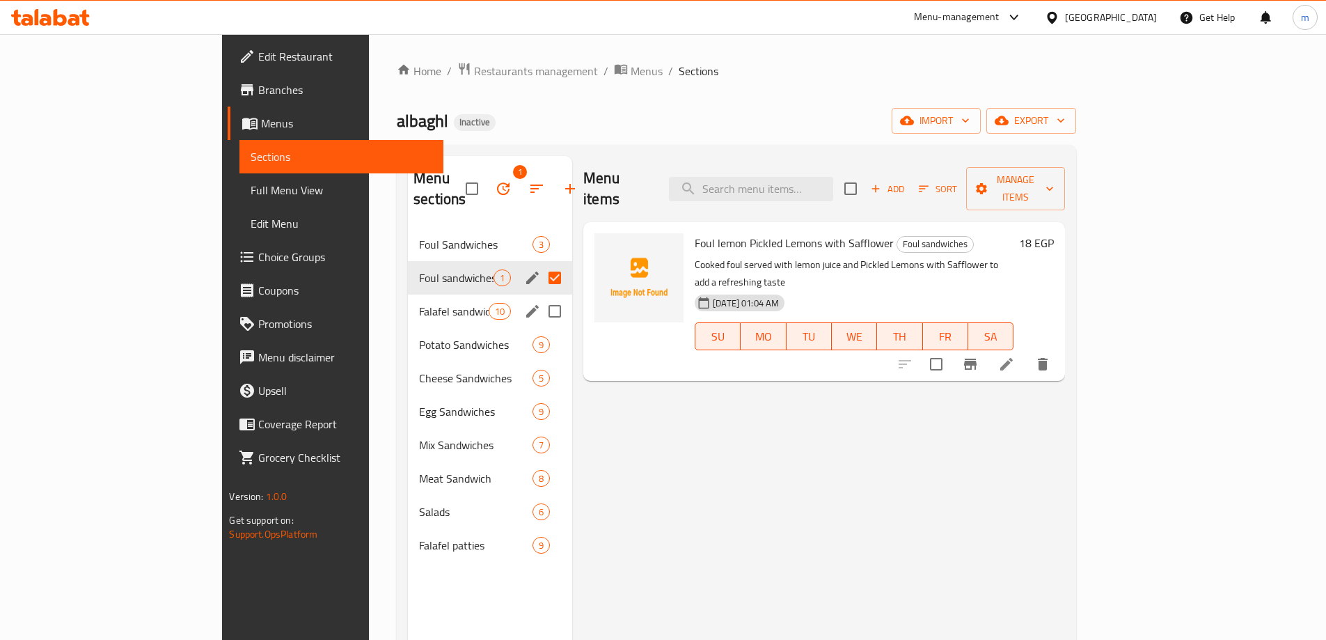
click at [540, 297] on input "Menu sections" at bounding box center [554, 311] width 29 height 29
checkbox input "true"
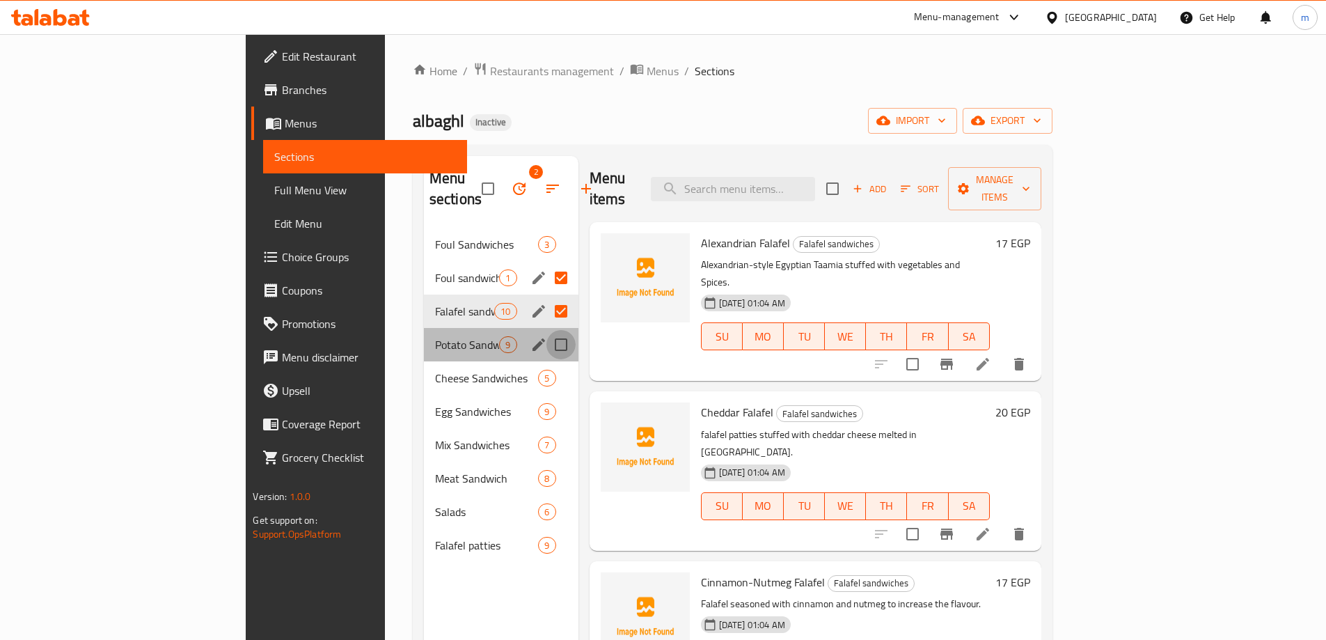
click at [546, 331] on input "Menu sections" at bounding box center [560, 344] width 29 height 29
checkbox input "true"
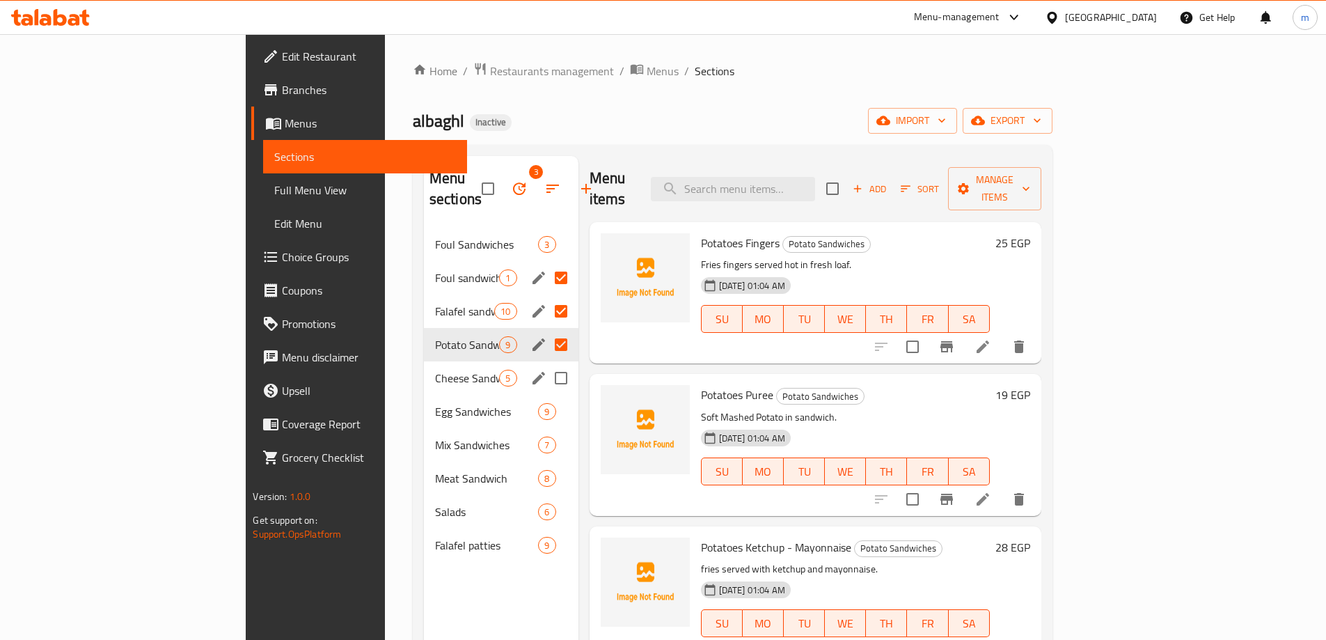
click at [546, 363] on input "Menu sections" at bounding box center [560, 377] width 29 height 29
checkbox input "true"
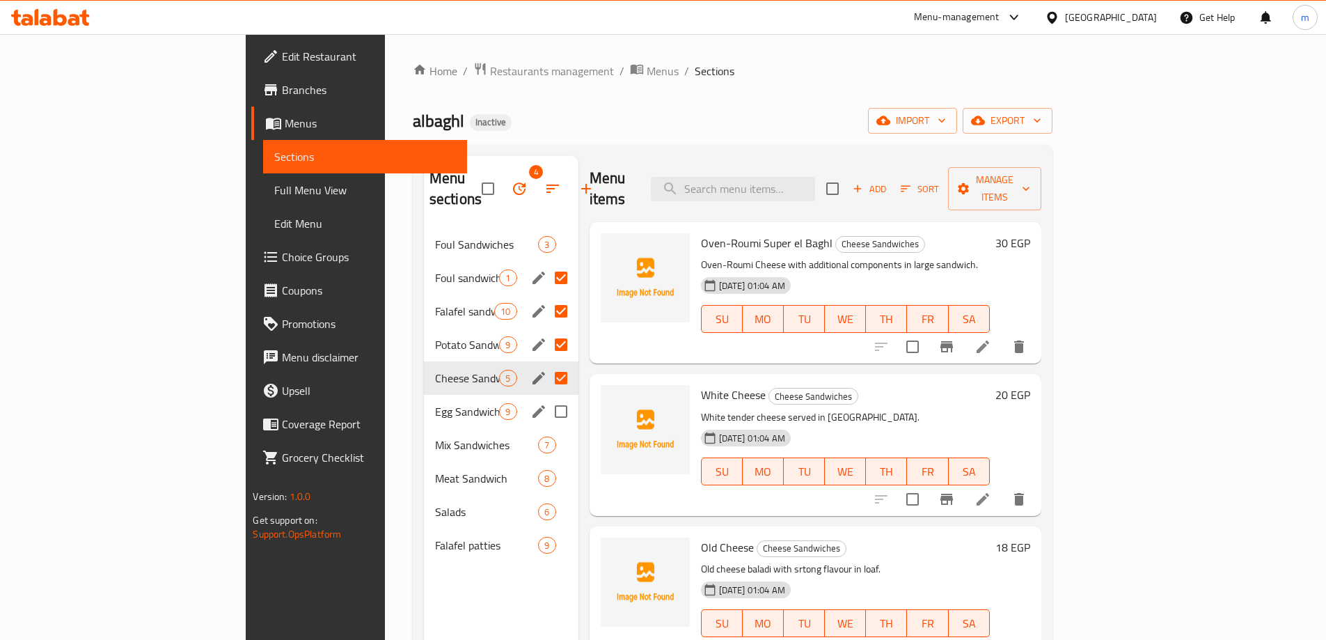
click at [546, 399] on input "Menu sections" at bounding box center [560, 411] width 29 height 29
checkbox input "true"
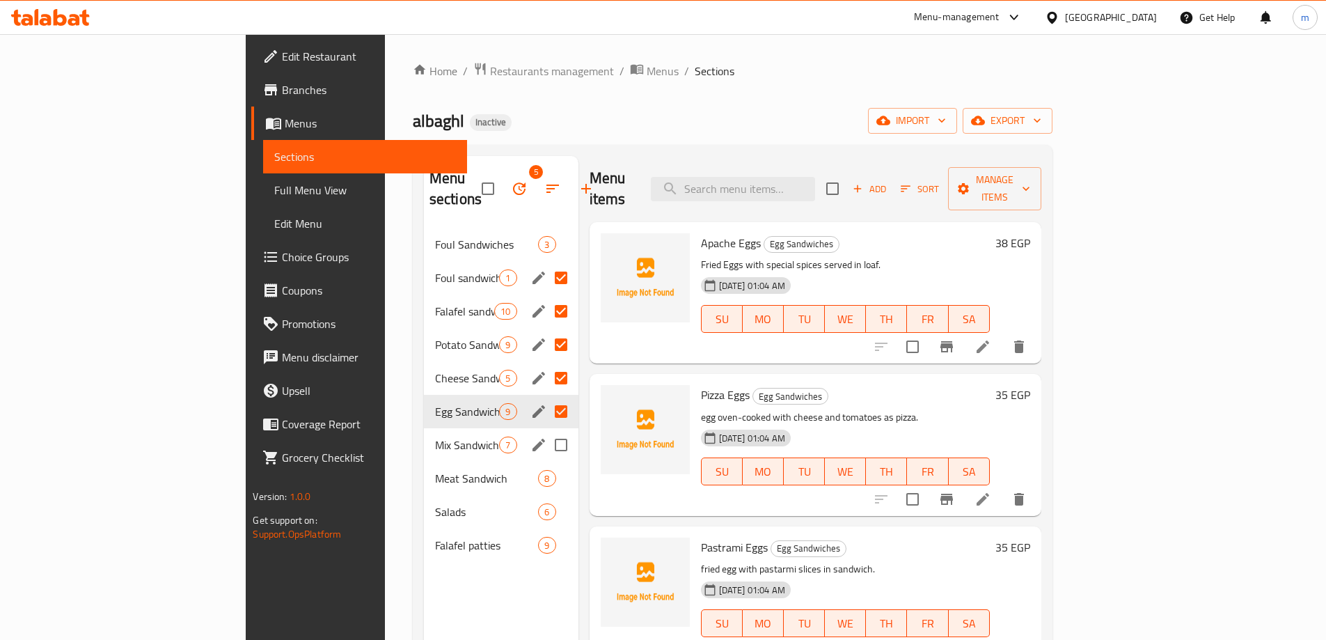
click at [546, 433] on input "Menu sections" at bounding box center [560, 444] width 29 height 29
checkbox input "true"
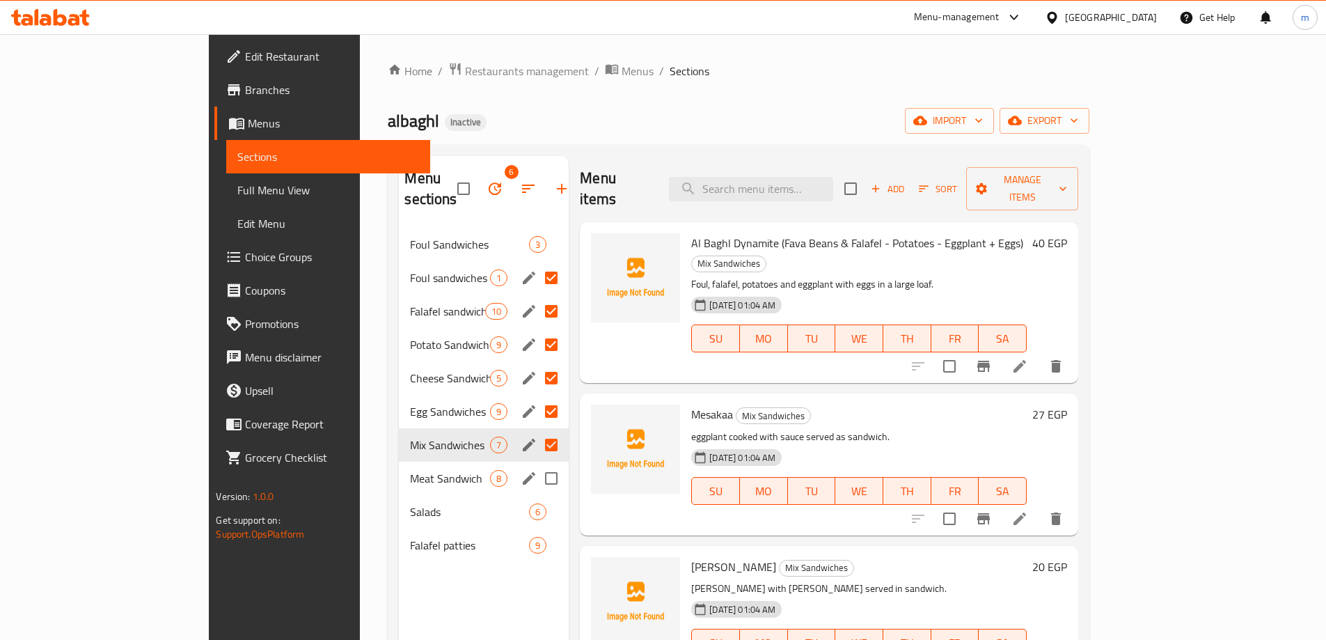
click at [537, 464] on input "Menu sections" at bounding box center [551, 478] width 29 height 29
checkbox input "true"
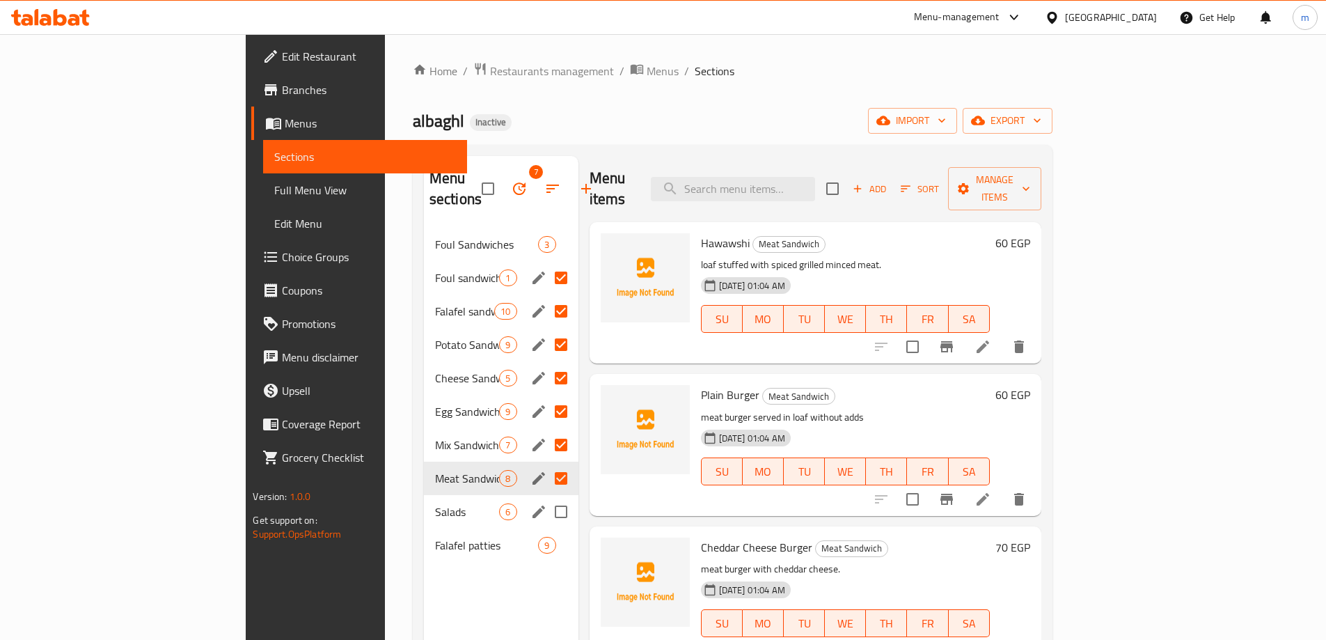
drag, startPoint x: 503, startPoint y: 491, endPoint x: 501, endPoint y: 509, distance: 17.5
click at [546, 497] on input "Menu sections" at bounding box center [560, 511] width 29 height 29
checkbox input "true"
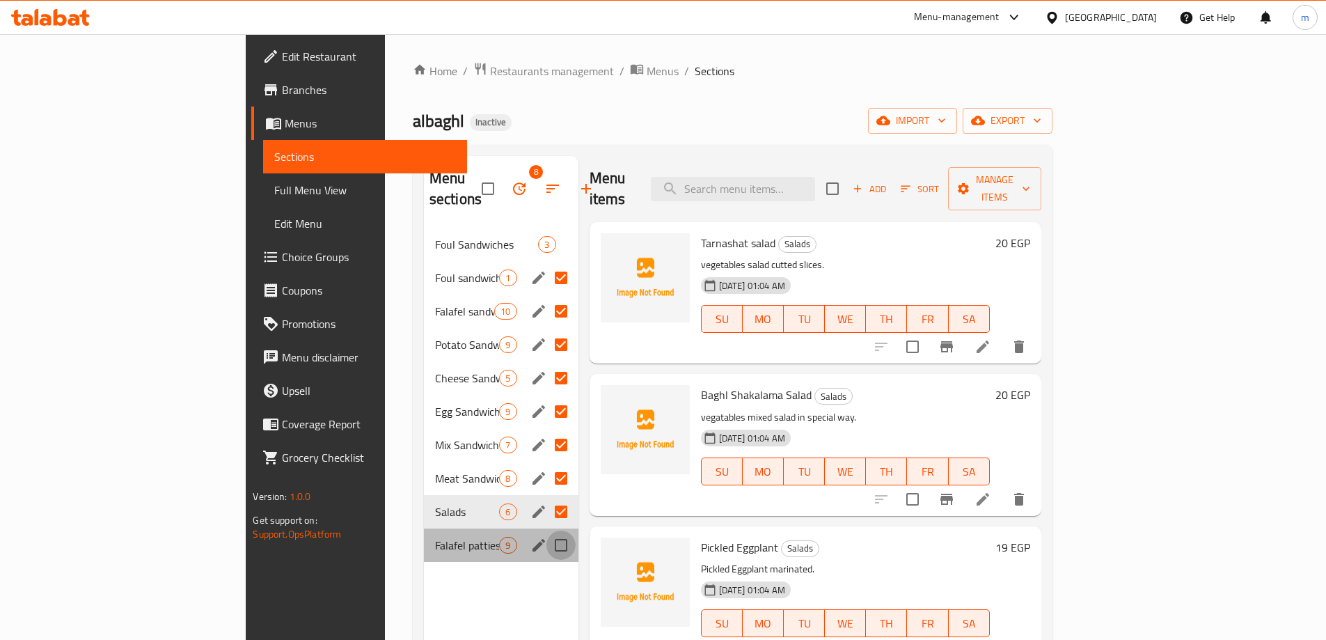
drag, startPoint x: 498, startPoint y: 525, endPoint x: 501, endPoint y: 517, distance: 8.1
click at [546, 530] on input "Menu sections" at bounding box center [560, 544] width 29 height 29
checkbox input "true"
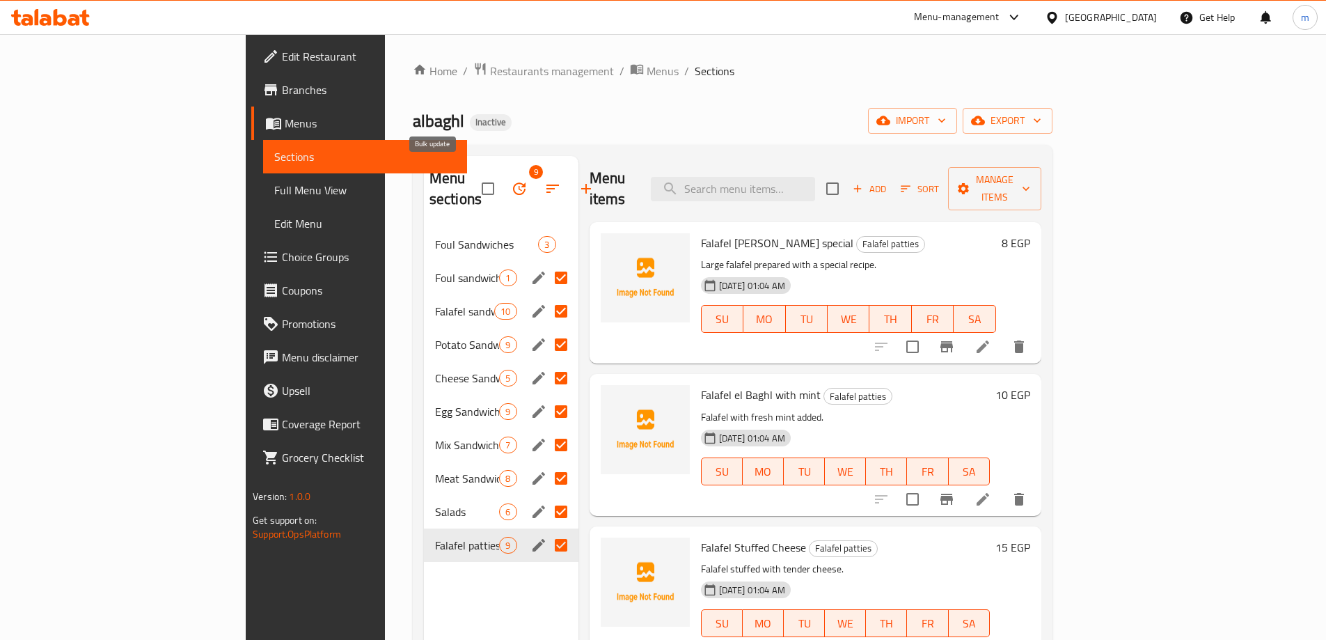
click at [511, 180] on icon "button" at bounding box center [519, 188] width 17 height 17
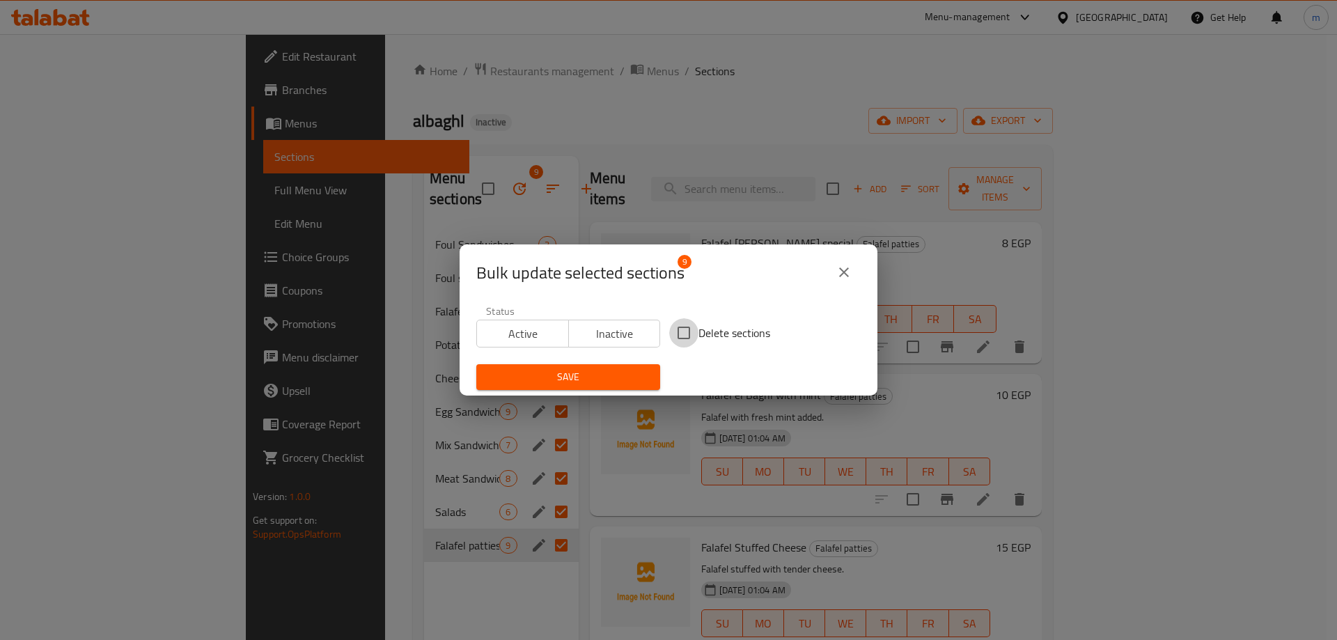
click at [676, 339] on input "Delete sections" at bounding box center [683, 332] width 29 height 29
checkbox input "true"
click at [645, 365] on button "Save" at bounding box center [568, 377] width 184 height 26
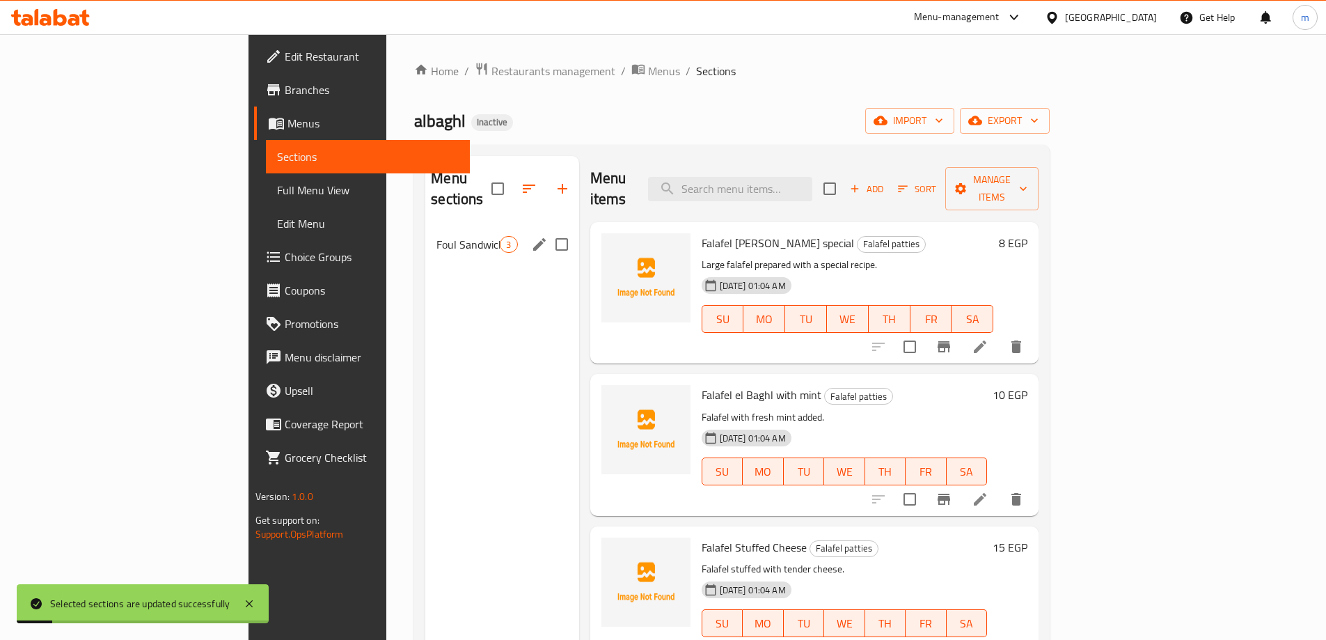
click at [436, 236] on span "Foul Sandwiches" at bounding box center [467, 244] width 63 height 17
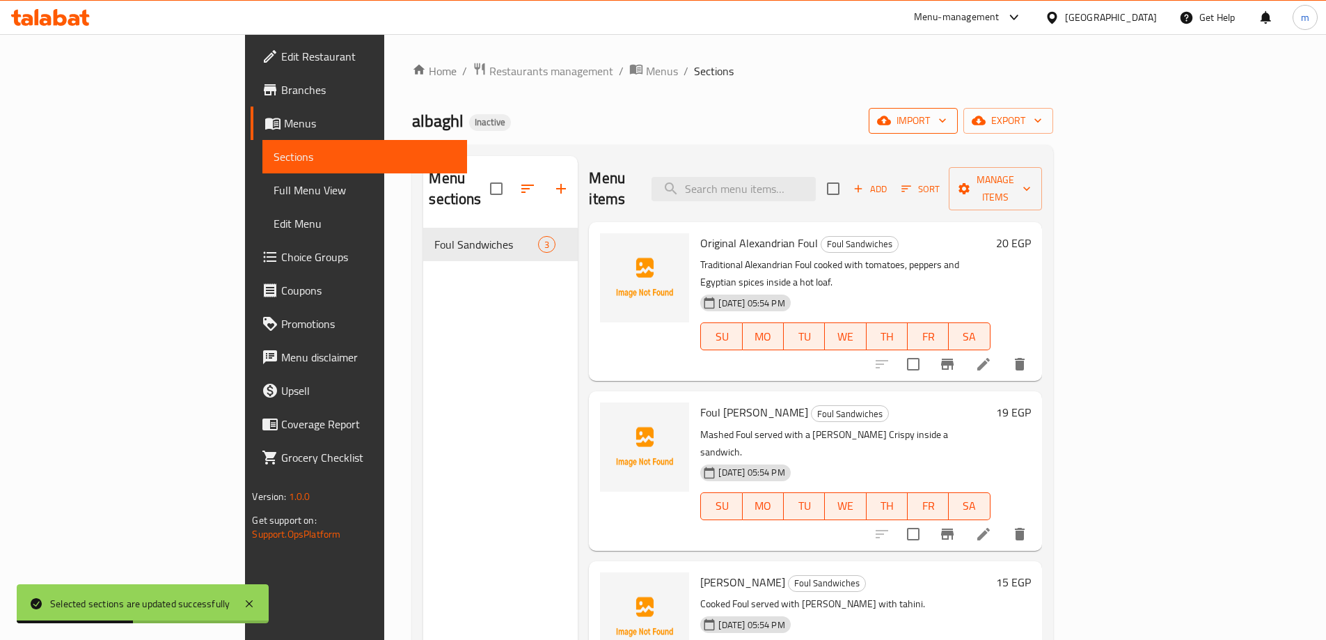
click at [947, 119] on span "import" at bounding box center [913, 120] width 67 height 17
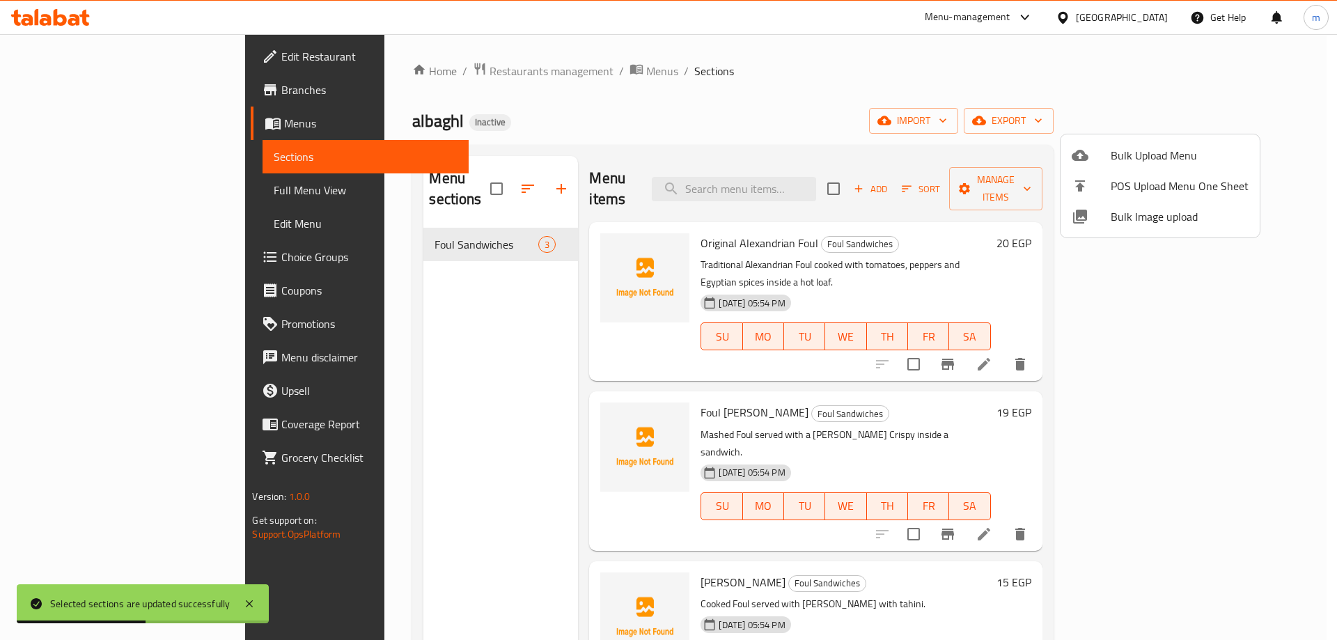
click at [1140, 147] on span "Bulk Upload Menu" at bounding box center [1179, 155] width 138 height 17
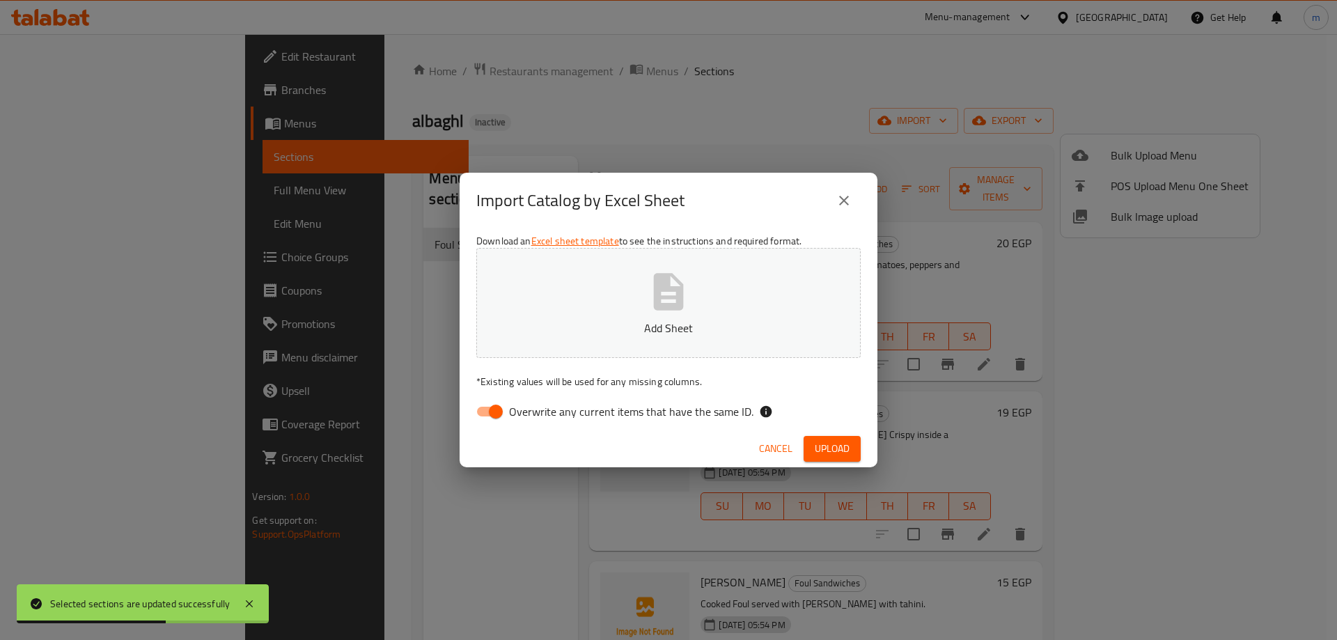
click at [548, 418] on span "Overwrite any current items that have the same ID." at bounding box center [631, 411] width 244 height 17
click at [535, 418] on input "Overwrite any current items that have the same ID." at bounding box center [495, 411] width 79 height 26
checkbox input "false"
click at [829, 437] on button "Upload" at bounding box center [831, 449] width 57 height 26
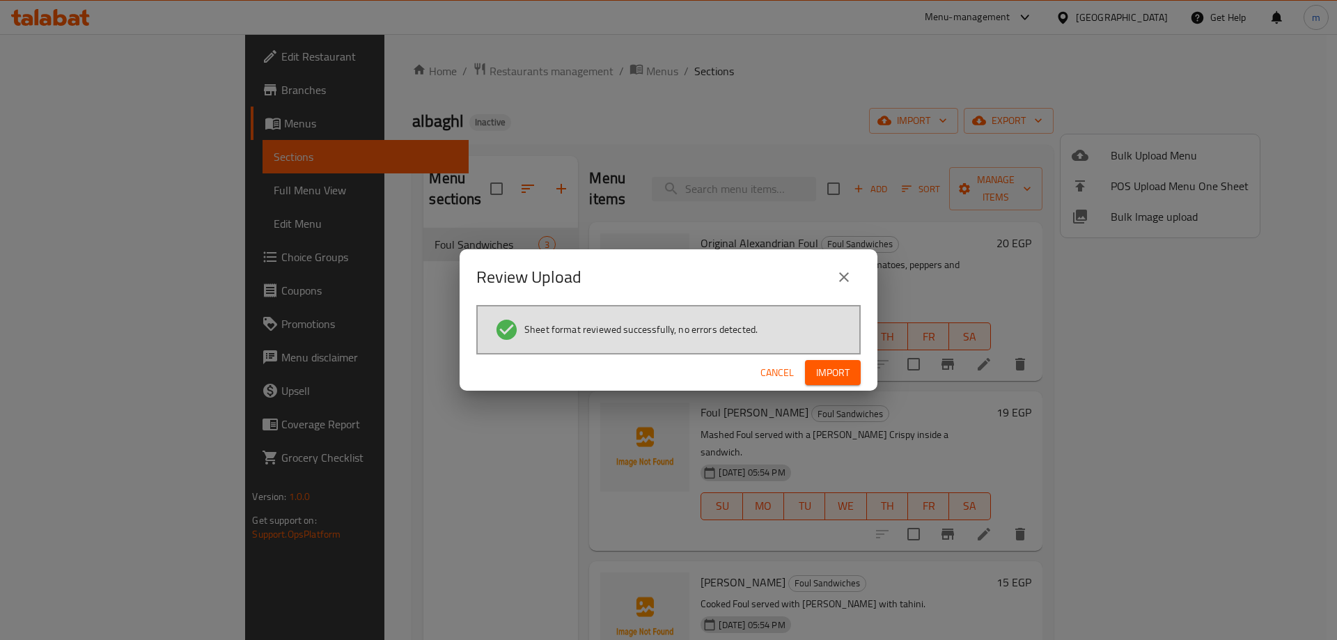
click at [820, 360] on button "Import" at bounding box center [833, 373] width 56 height 26
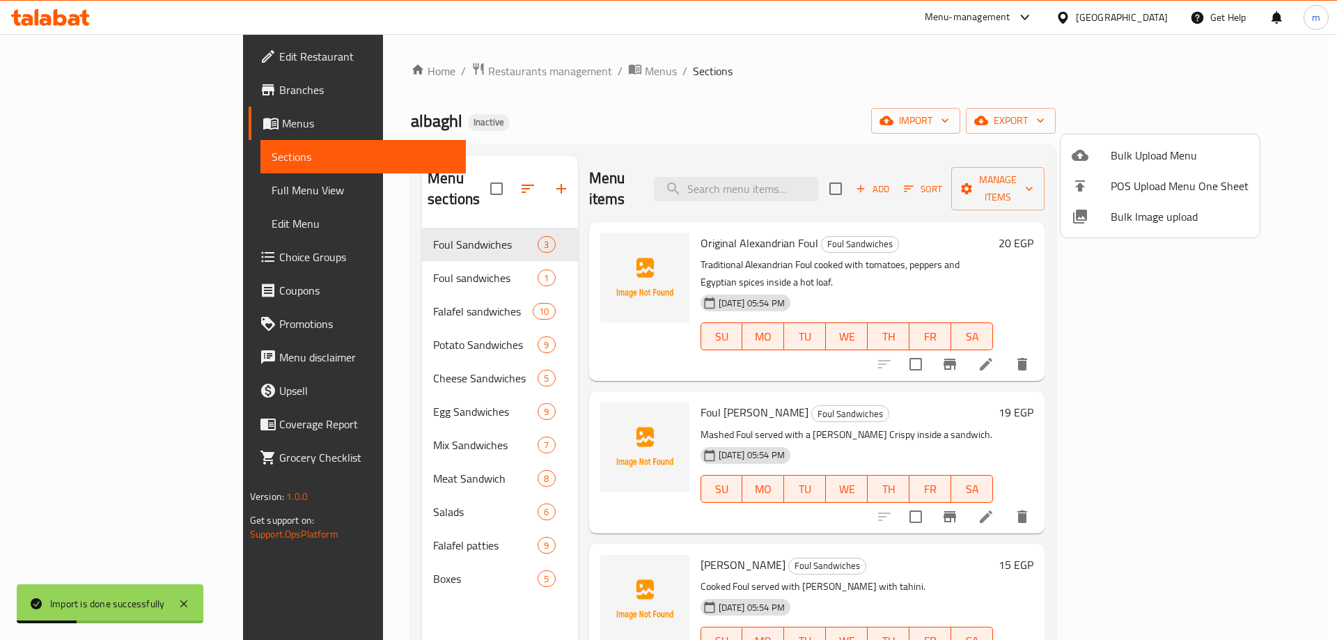
click at [386, 250] on div at bounding box center [668, 320] width 1337 height 640
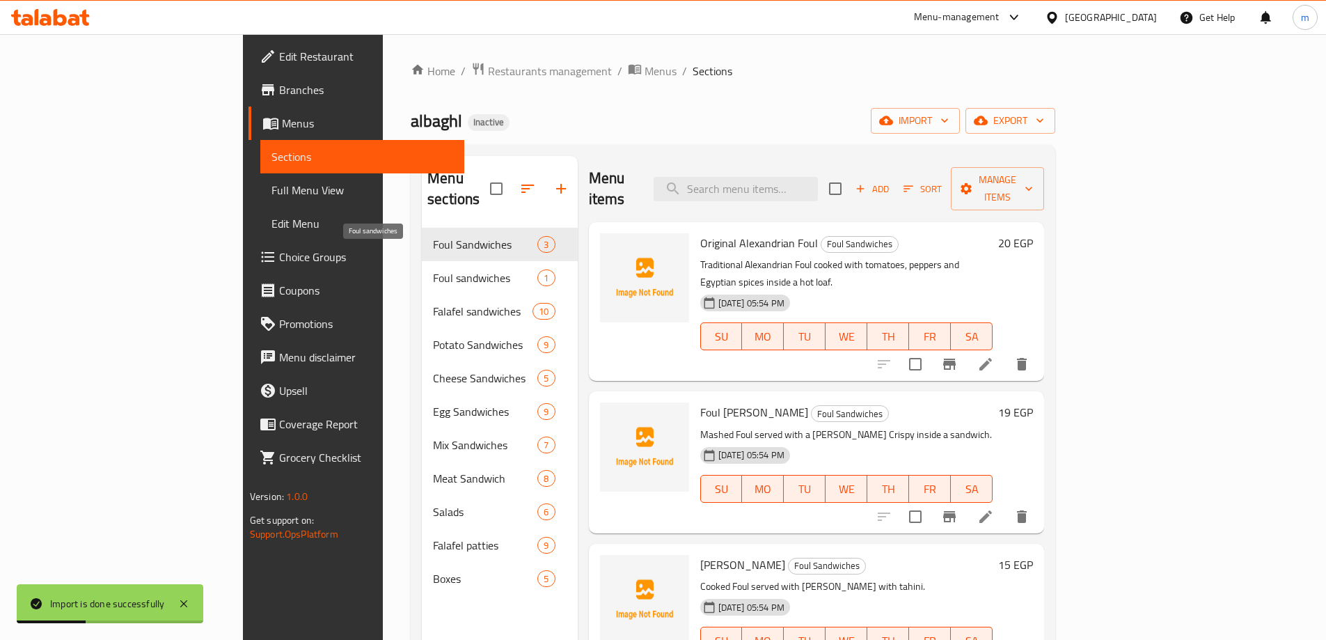
click at [433, 269] on span "Foul sandwiches" at bounding box center [485, 277] width 104 height 17
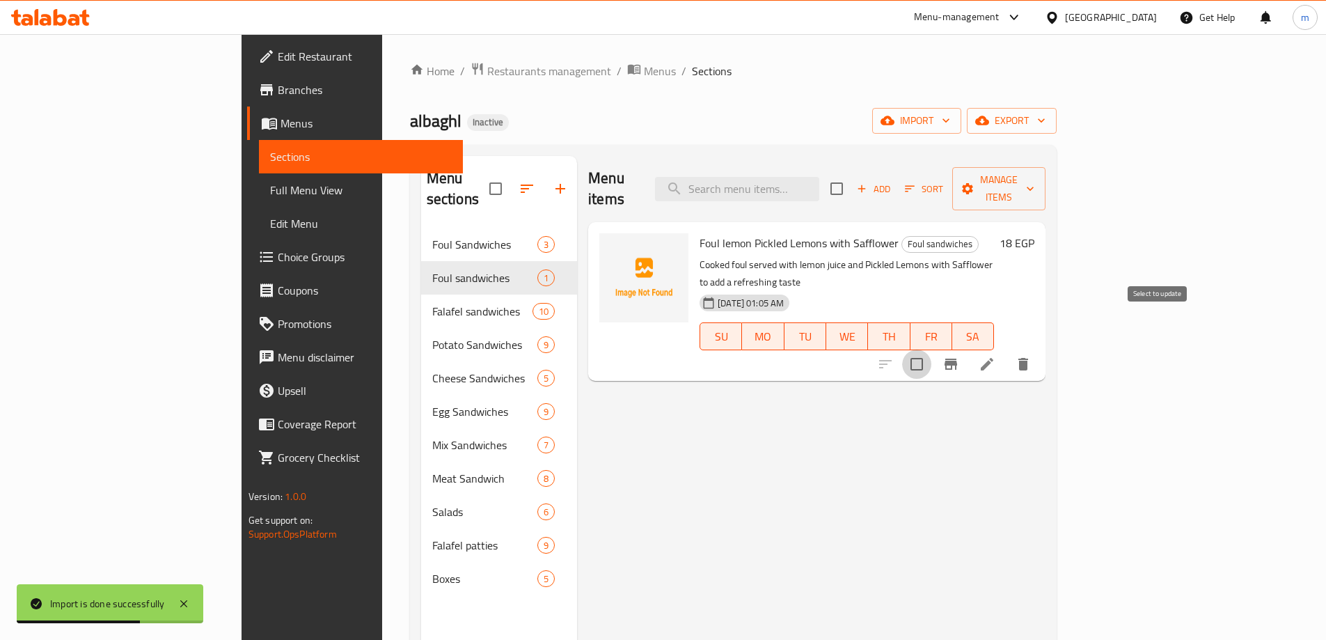
click at [931, 349] on input "checkbox" at bounding box center [916, 363] width 29 height 29
checkbox input "true"
click at [1034, 176] on span "Manage items" at bounding box center [998, 188] width 71 height 35
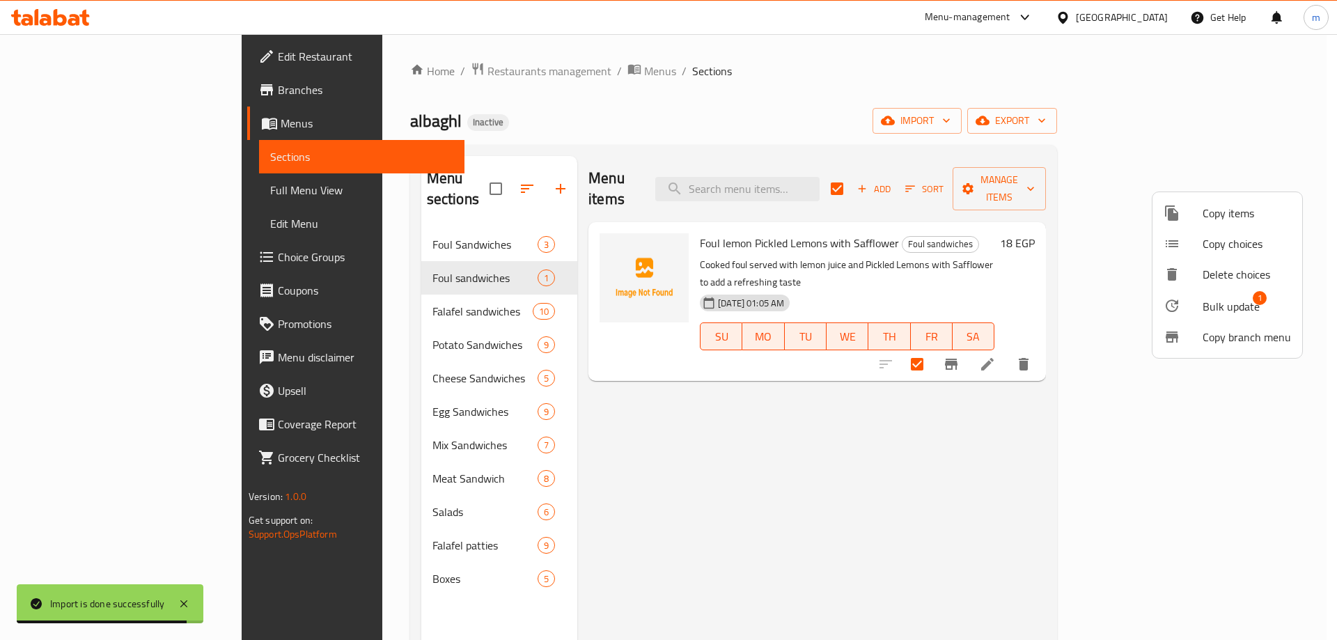
click at [1202, 304] on span "Bulk update" at bounding box center [1230, 306] width 57 height 17
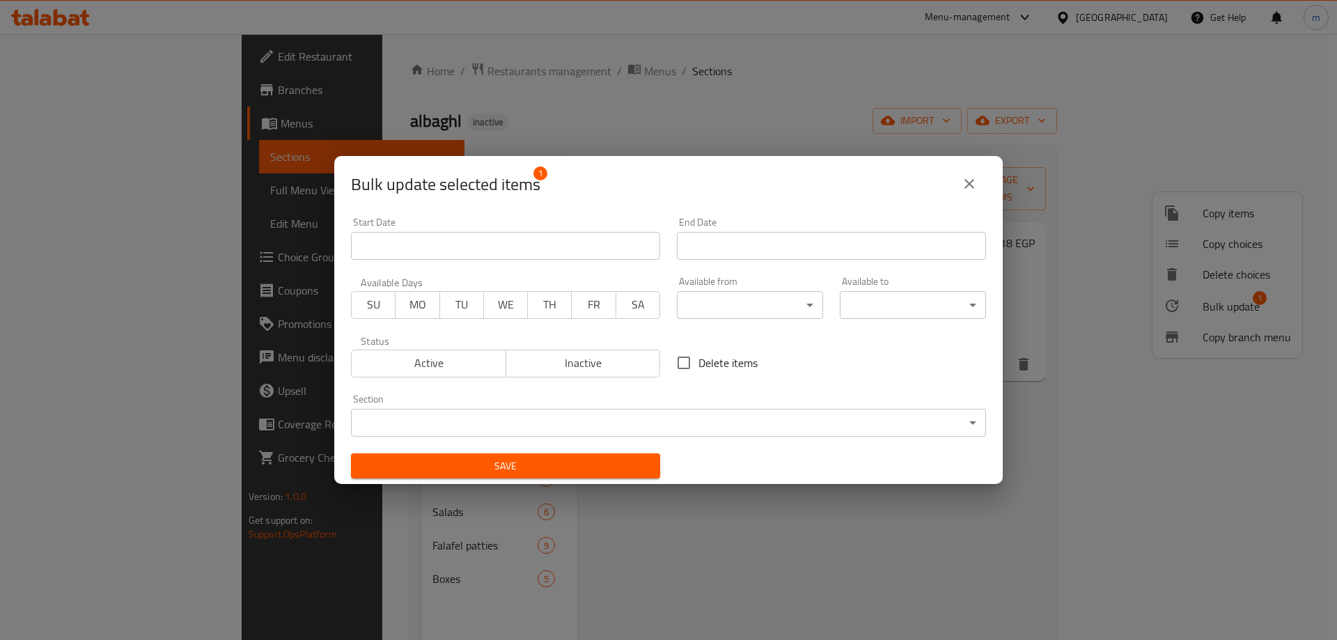
click at [612, 417] on body "​ Menu-management Egypt Get Help m Edit Restaurant Branches Menus Sections Full…" at bounding box center [668, 337] width 1337 height 606
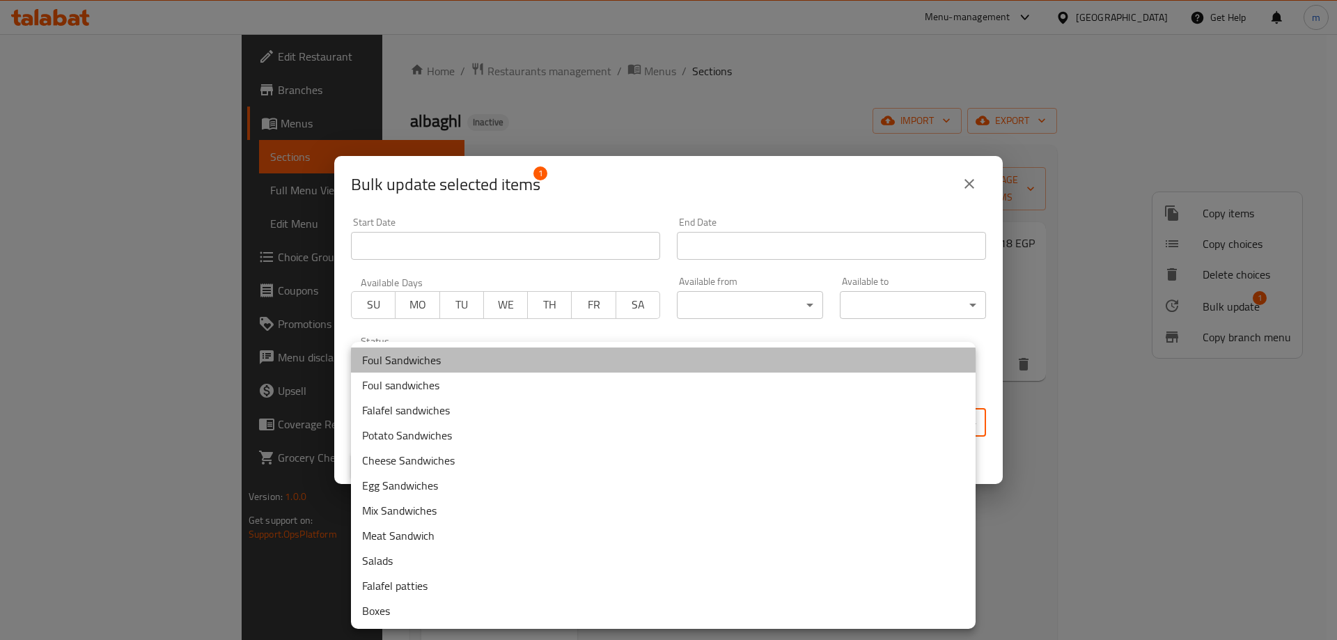
click at [459, 355] on li "Foul Sandwiches" at bounding box center [663, 359] width 624 height 25
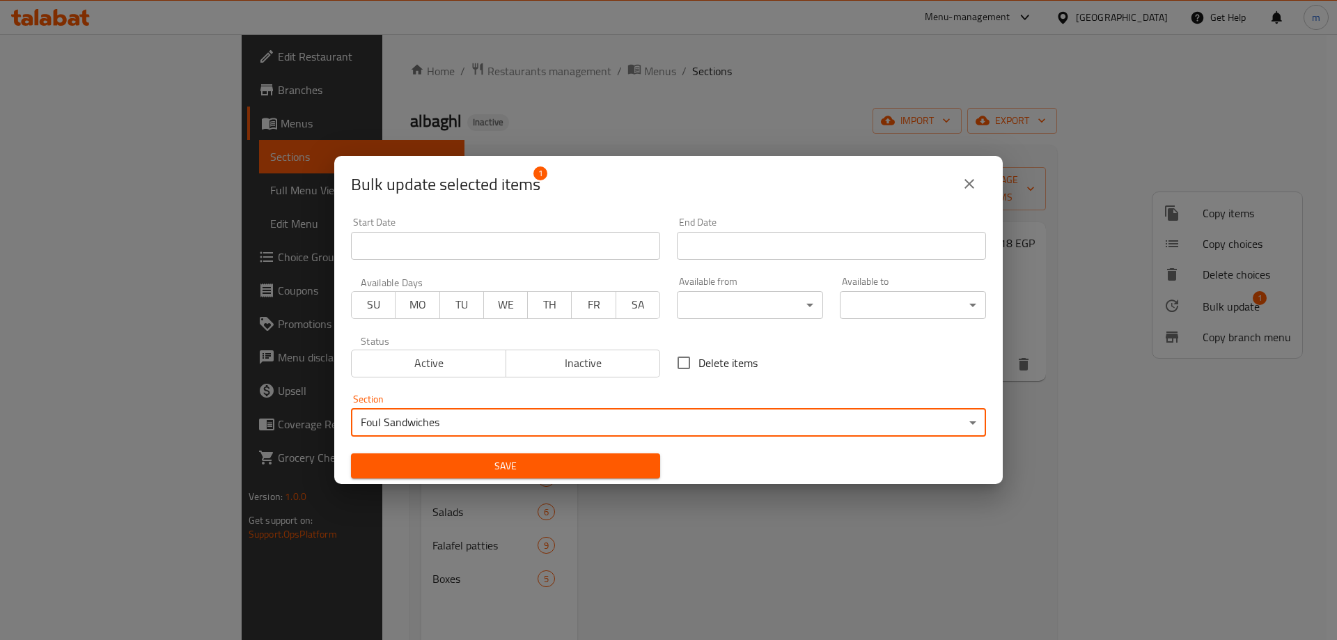
click at [473, 424] on body "​ Menu-management Egypt Get Help m Edit Restaurant Branches Menus Sections Full…" at bounding box center [668, 337] width 1337 height 606
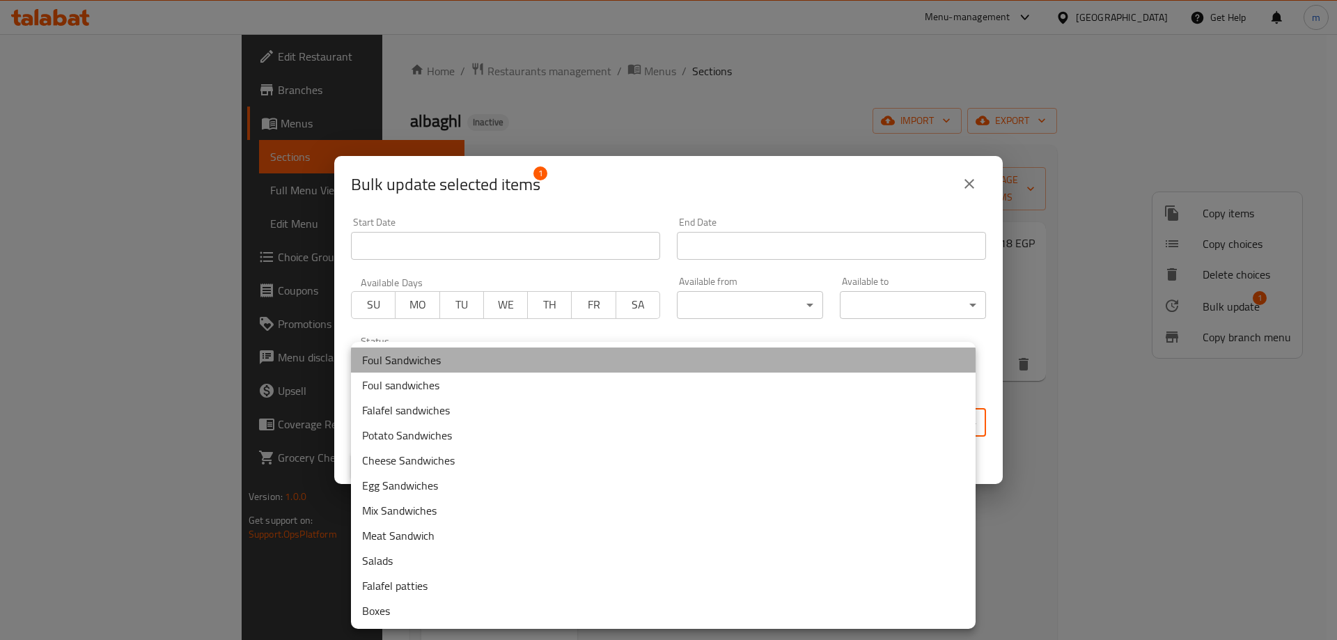
click at [428, 365] on li "Foul Sandwiches" at bounding box center [663, 359] width 624 height 25
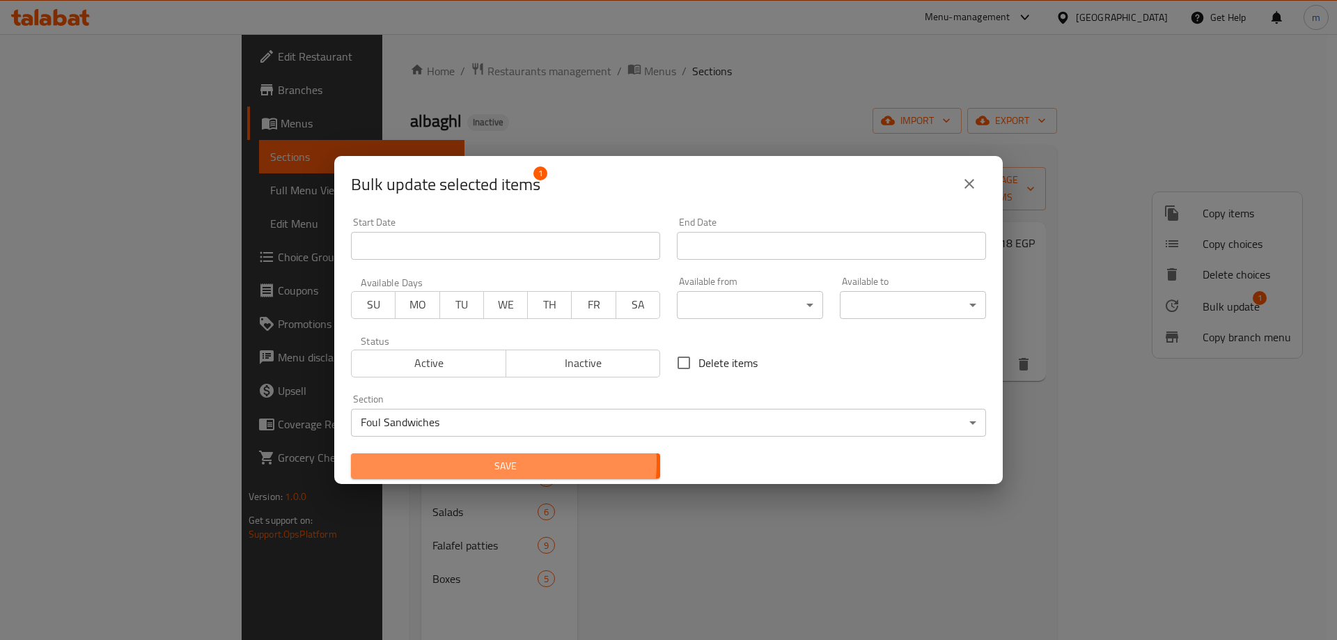
click at [482, 462] on span "Save" at bounding box center [505, 465] width 287 height 17
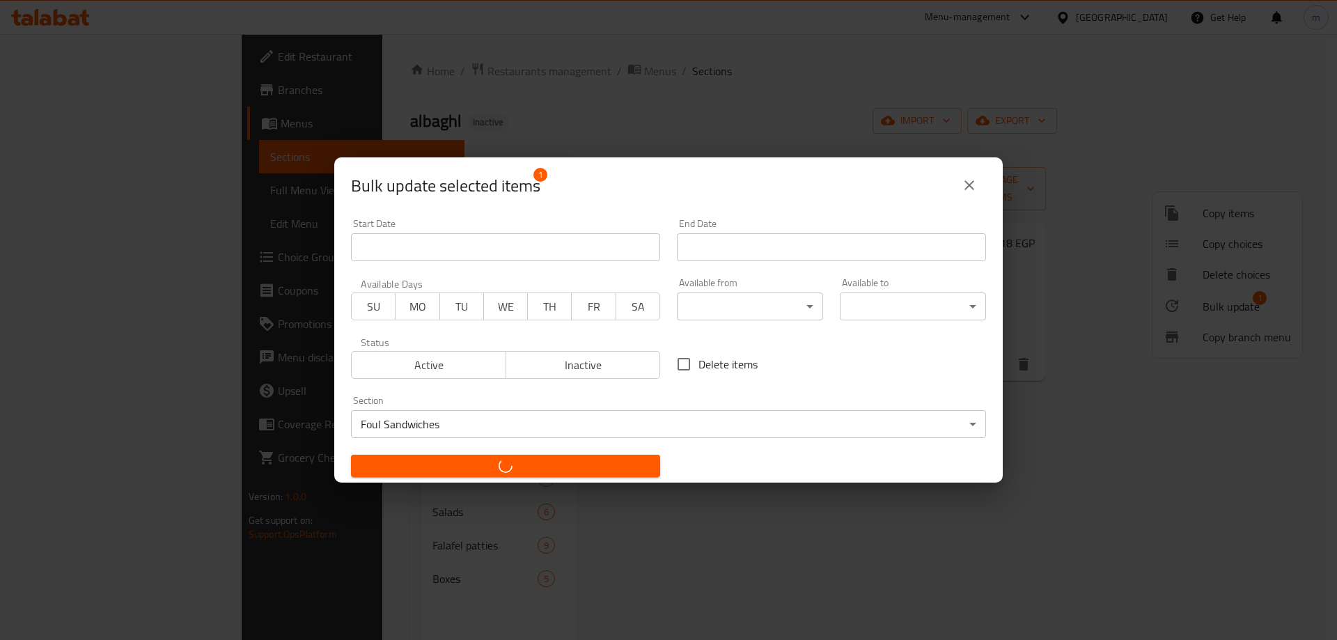
checkbox input "false"
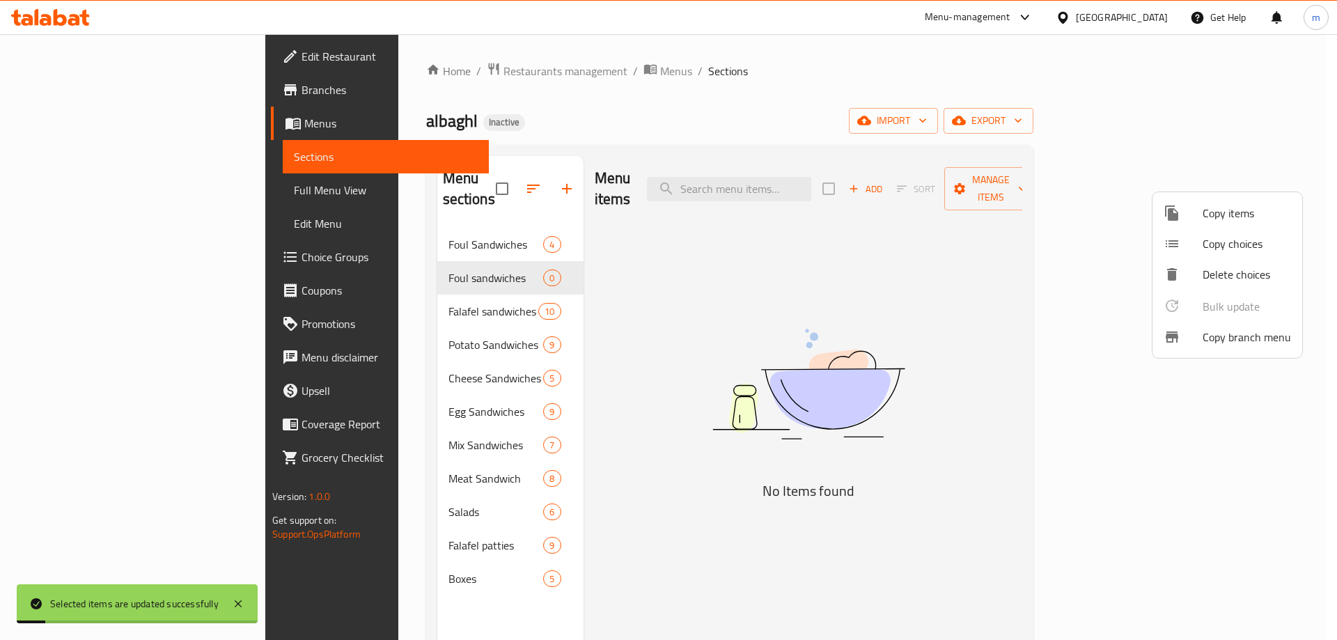
click at [485, 259] on div at bounding box center [668, 320] width 1337 height 640
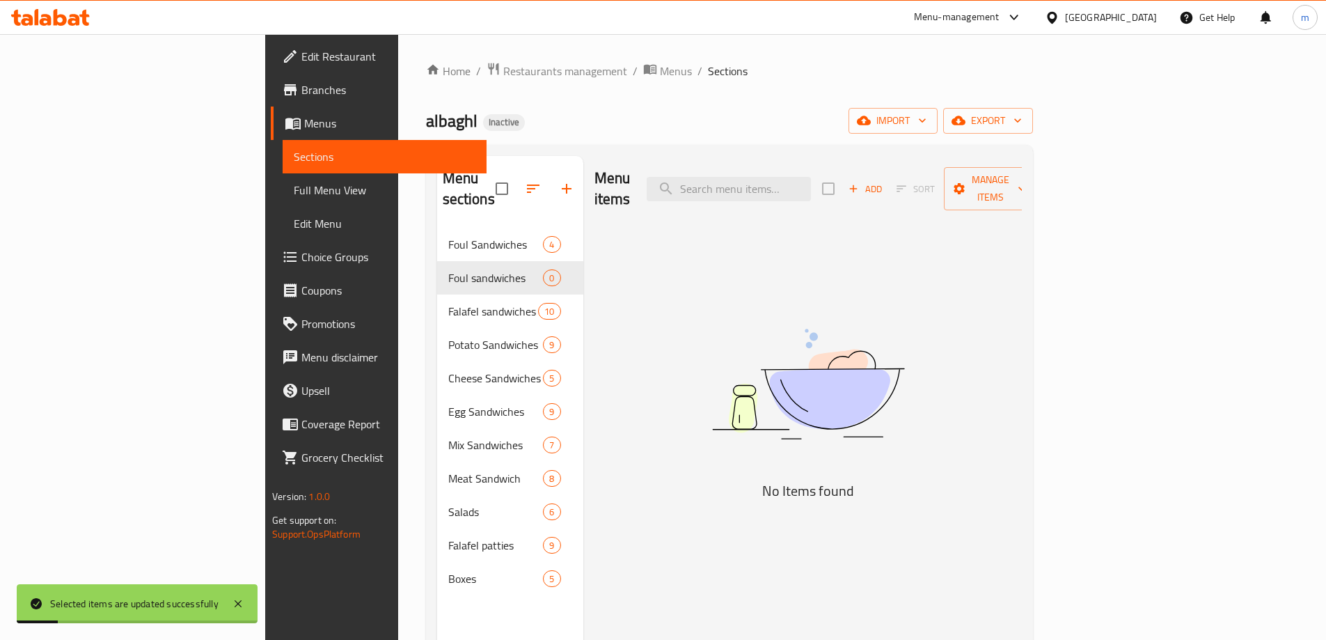
click at [583, 300] on div "Menu items Add Sort Manage items No Items found" at bounding box center [802, 476] width 439 height 640
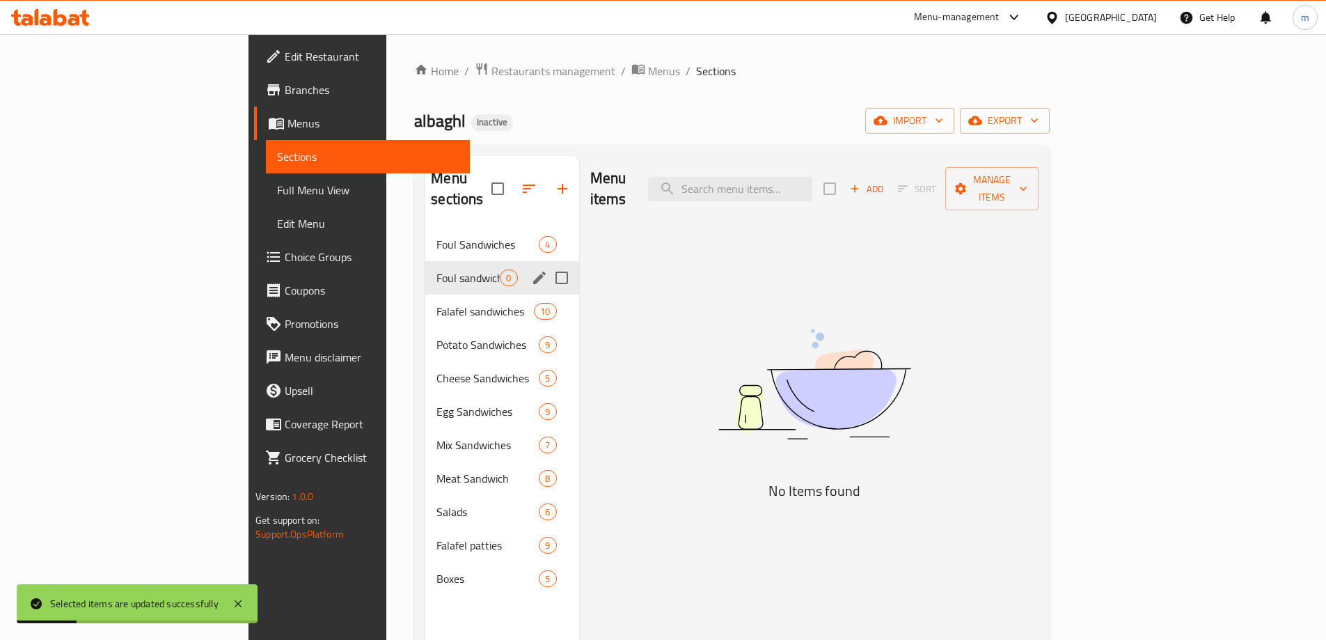
click at [547, 263] on input "Menu sections" at bounding box center [561, 277] width 29 height 29
checkbox input "true"
click at [512, 180] on icon "button" at bounding box center [520, 188] width 17 height 17
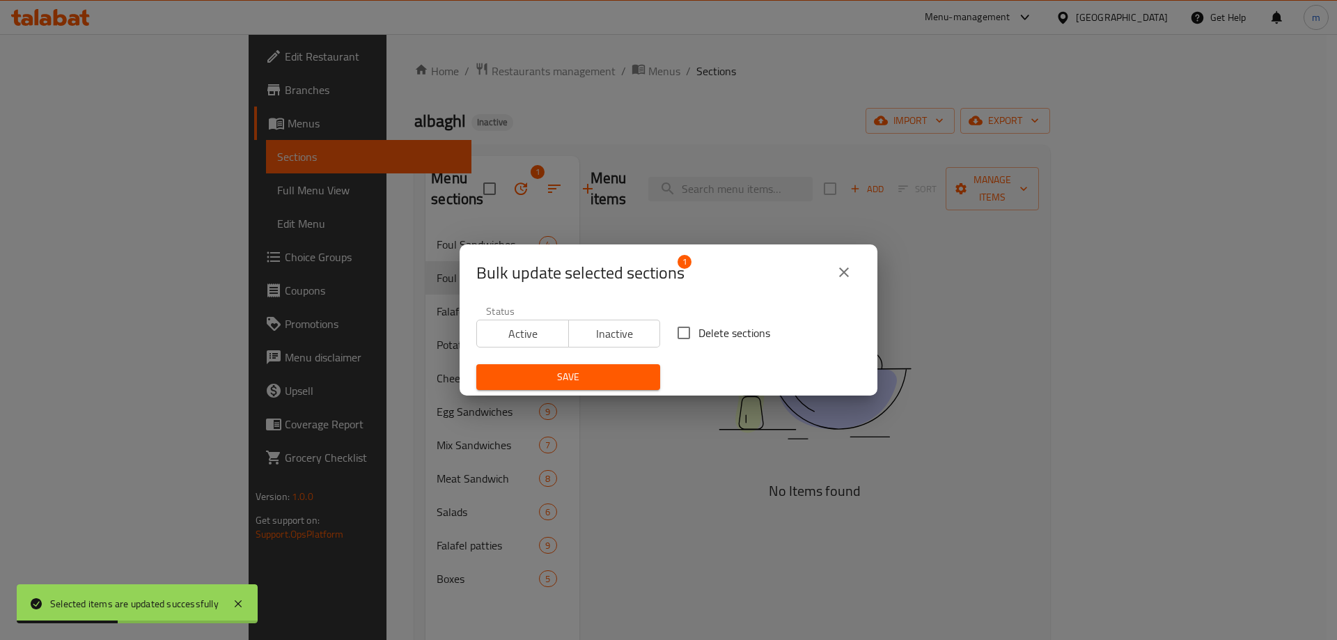
click at [715, 338] on span "Delete sections" at bounding box center [734, 332] width 72 height 17
click at [698, 338] on input "Delete sections" at bounding box center [683, 332] width 29 height 29
checkbox input "true"
click at [637, 365] on button "Save" at bounding box center [568, 377] width 184 height 26
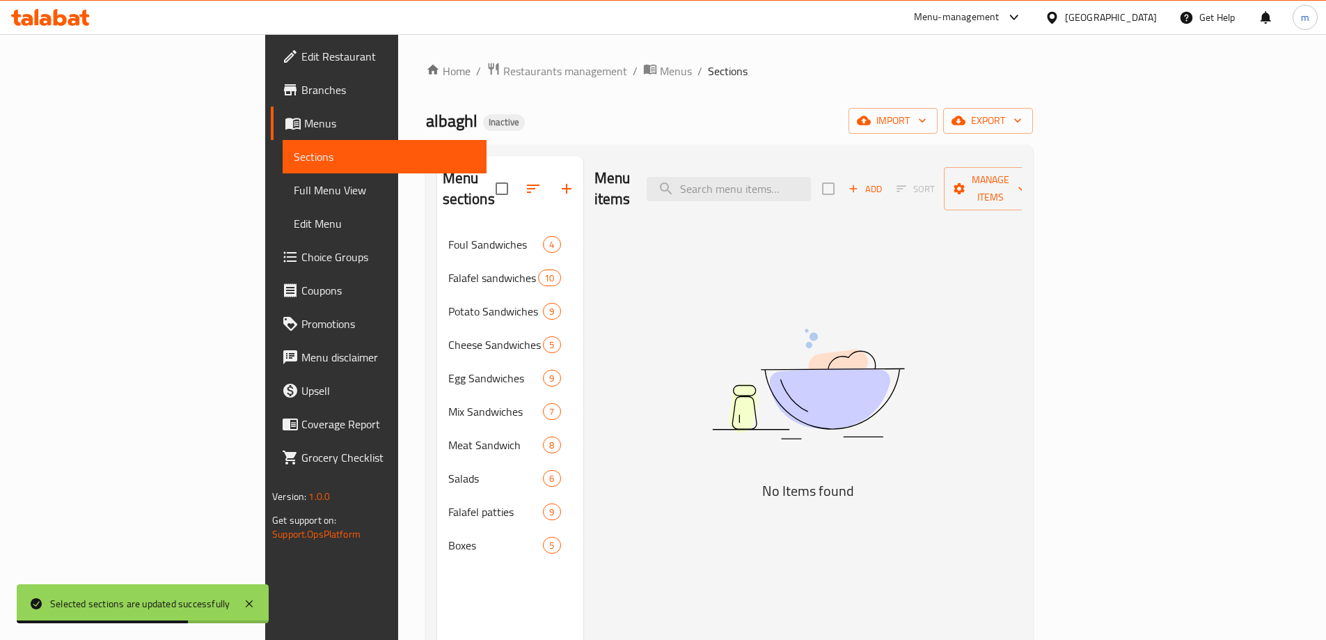
click at [294, 194] on span "Full Menu View" at bounding box center [385, 190] width 182 height 17
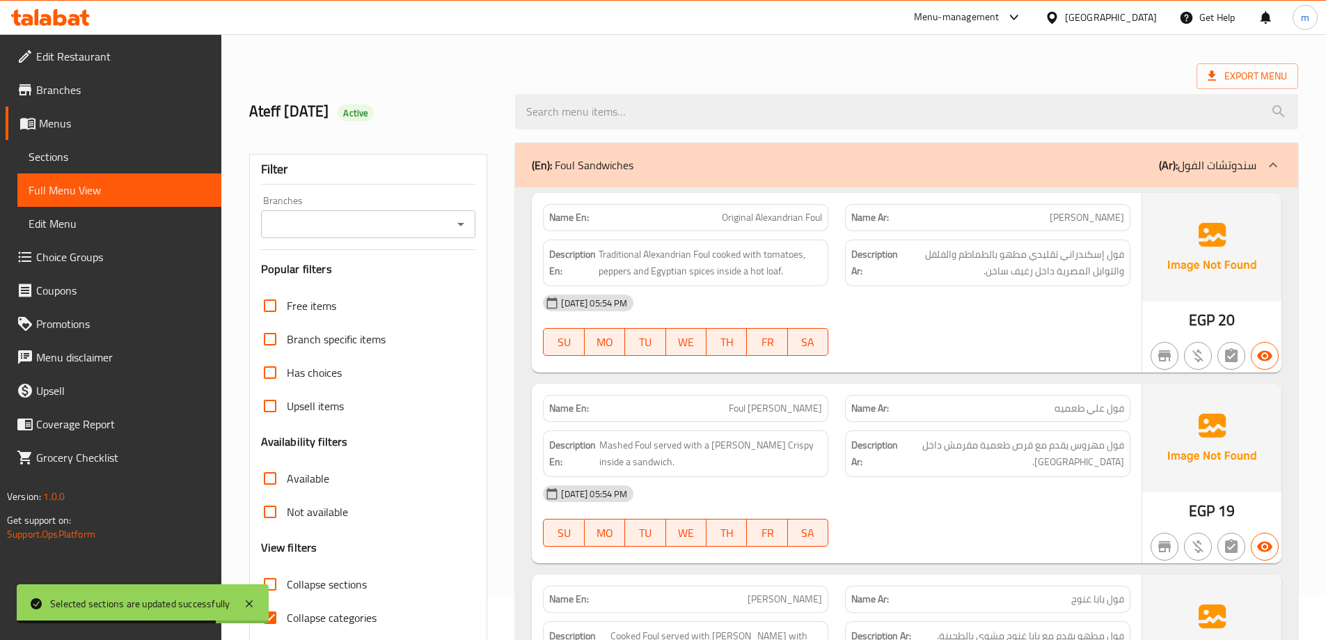
scroll to position [70, 0]
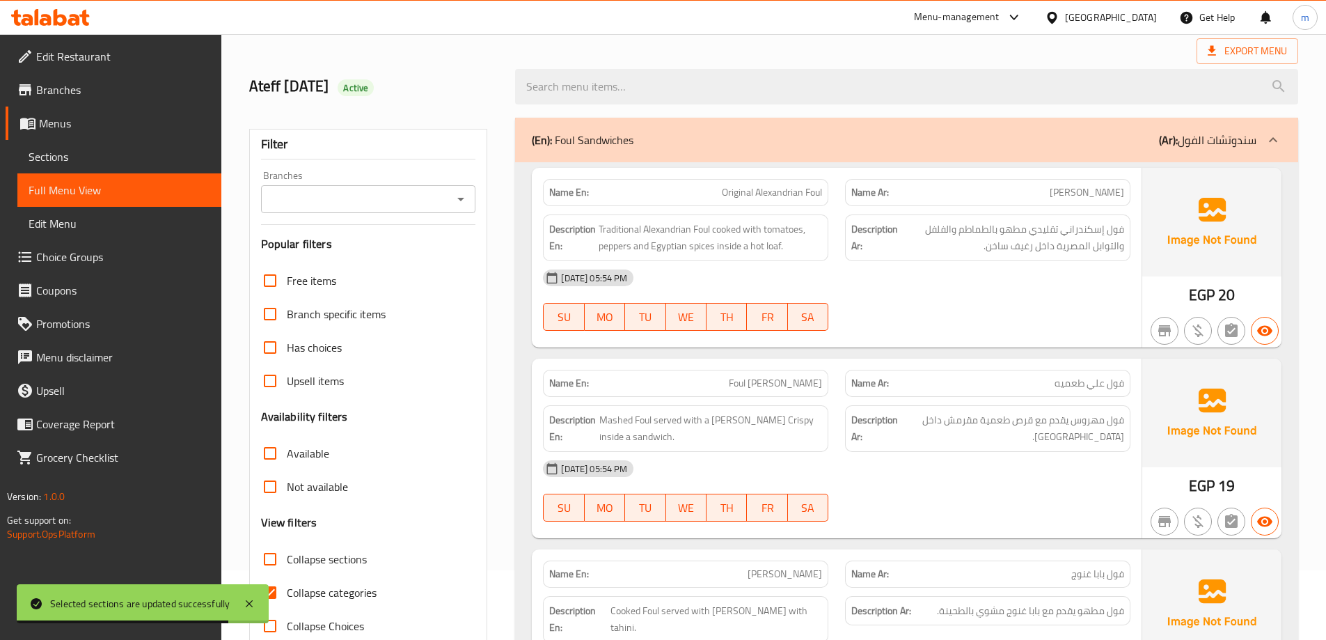
click at [321, 556] on span "Collapse sections" at bounding box center [327, 559] width 80 height 17
click at [287, 556] on input "Collapse sections" at bounding box center [269, 558] width 33 height 33
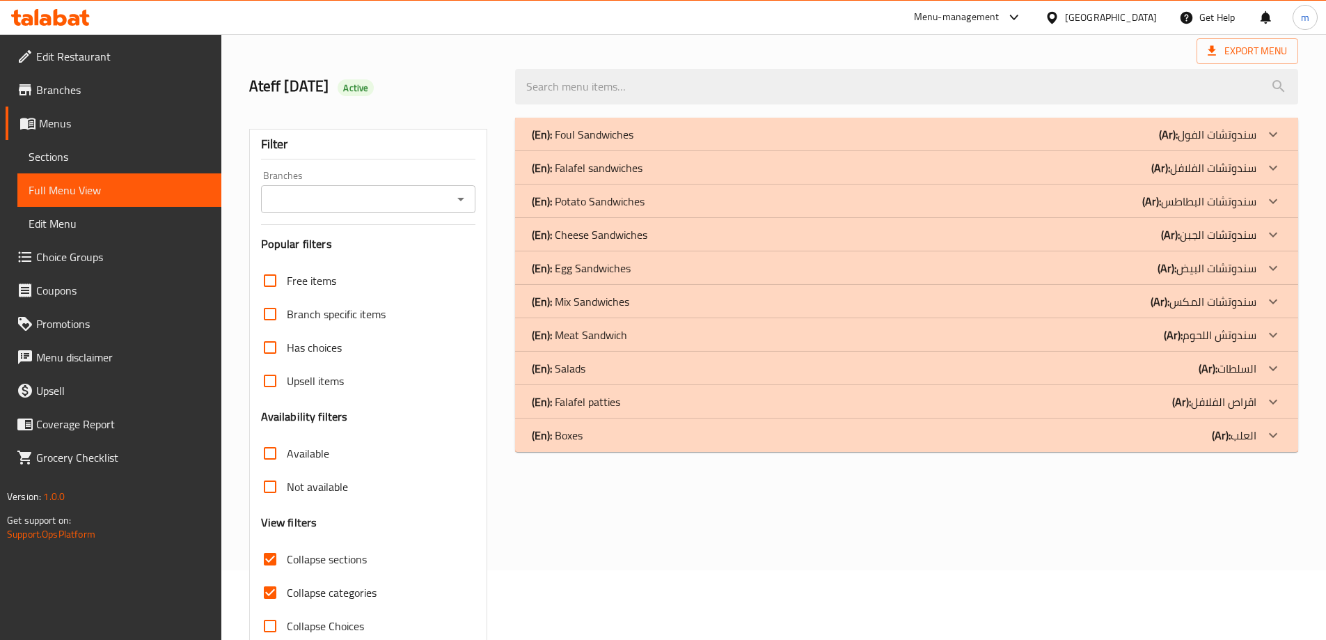
click at [590, 446] on div "(En): Boxes (Ar): العلب" at bounding box center [906, 434] width 783 height 33
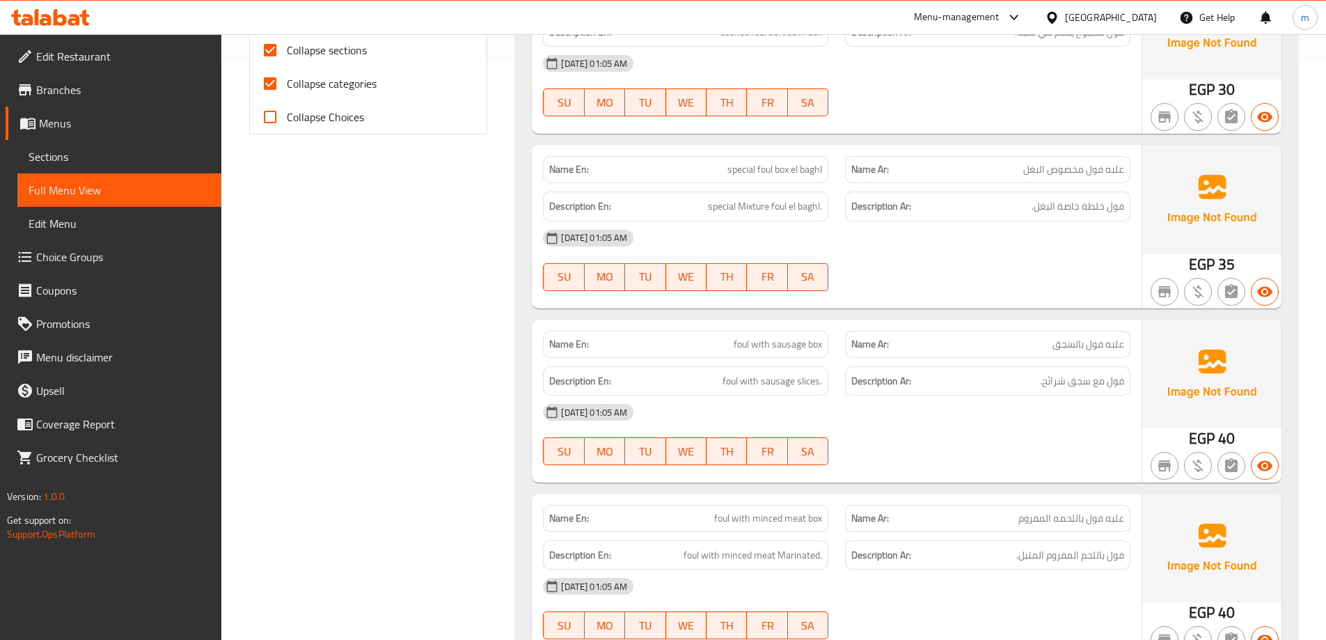
scroll to position [0, 0]
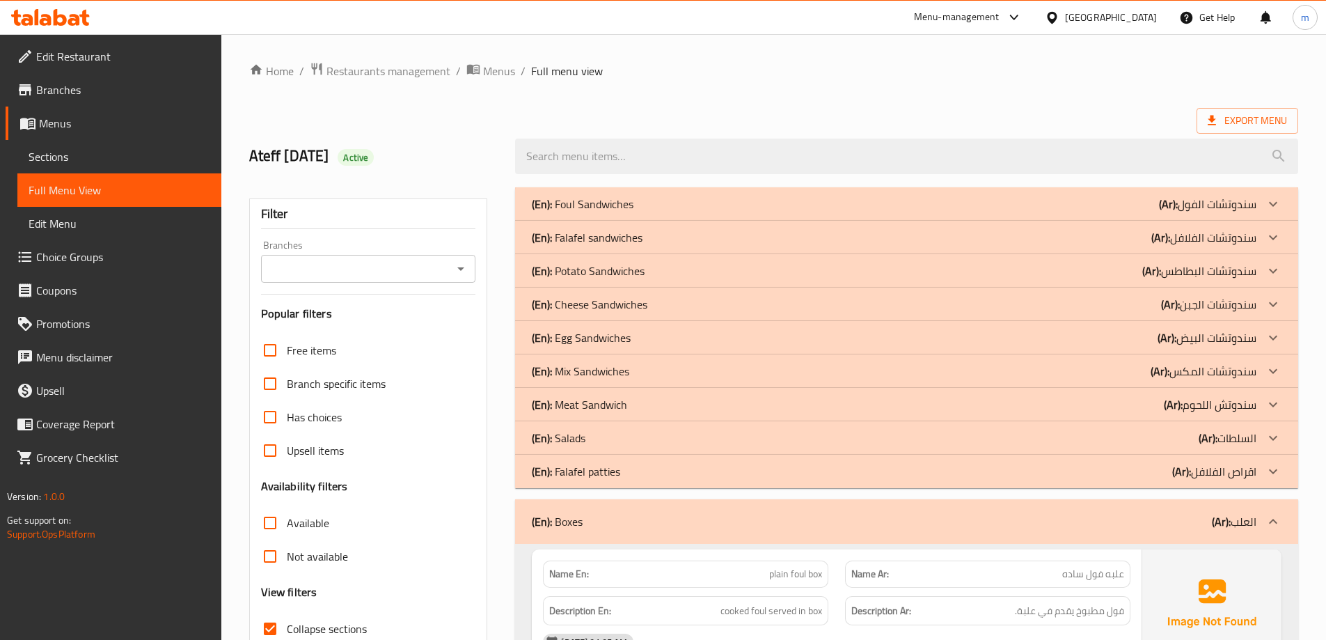
drag, startPoint x: 543, startPoint y: 403, endPoint x: 553, endPoint y: 182, distance: 221.6
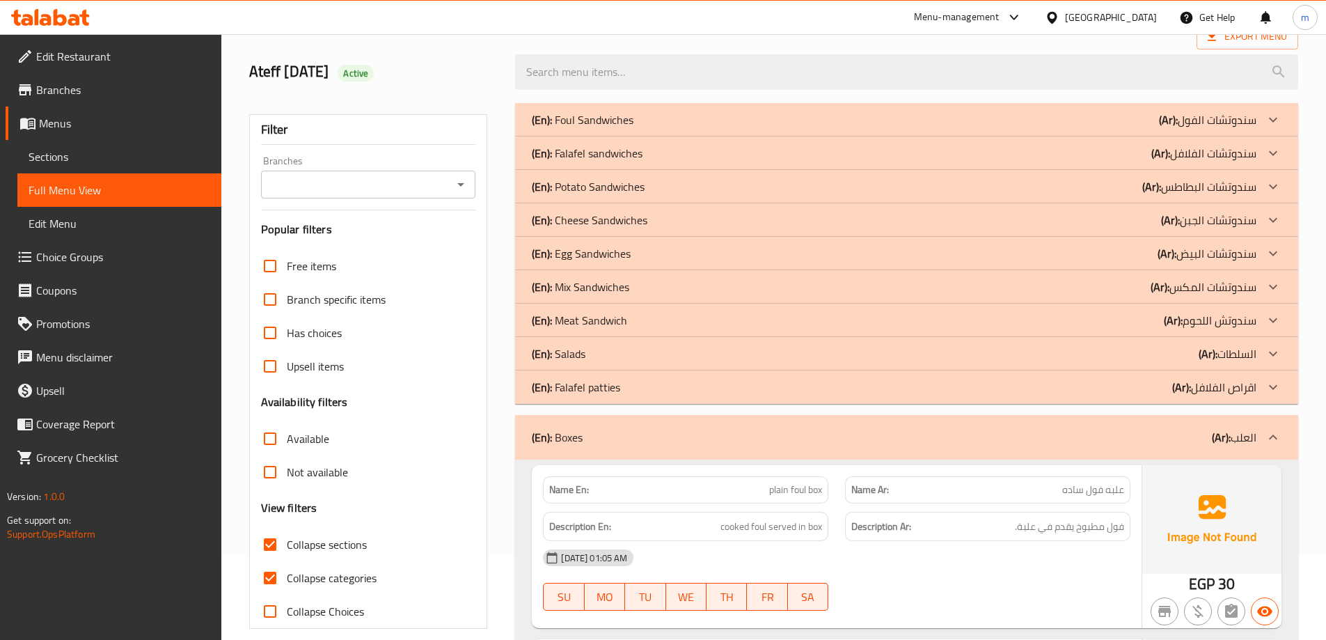
scroll to position [209, 0]
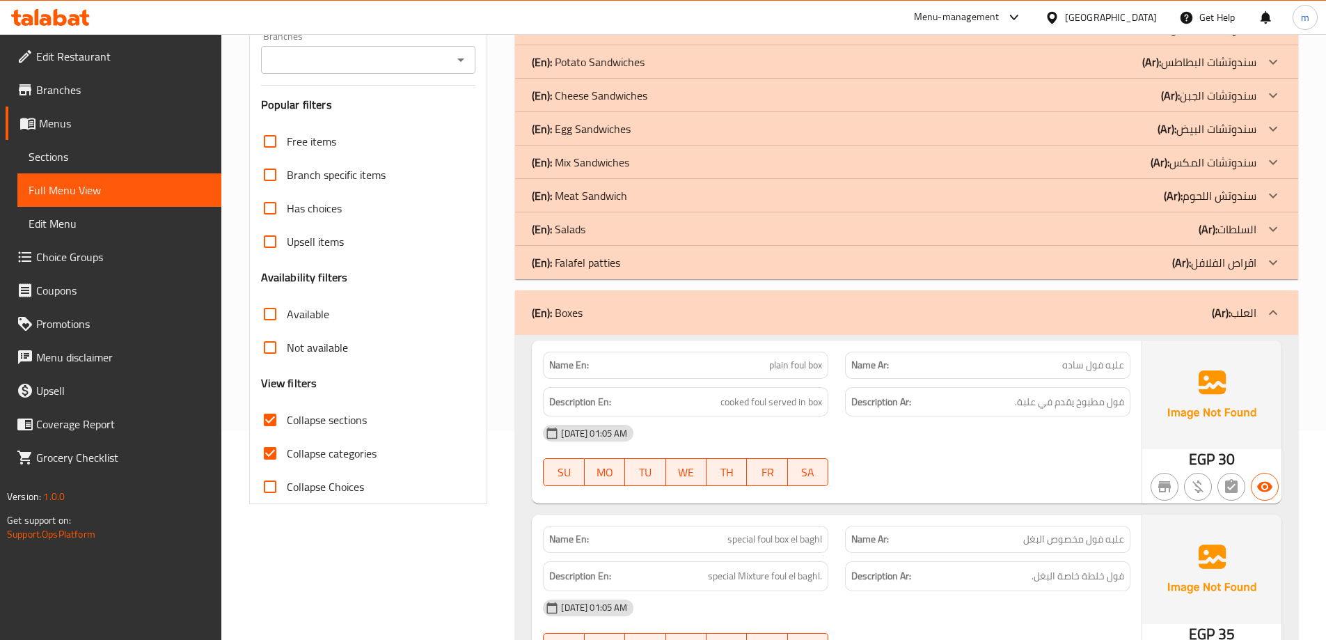
click at [342, 420] on span "Collapse sections" at bounding box center [327, 419] width 80 height 17
click at [287, 420] on input "Collapse sections" at bounding box center [269, 419] width 33 height 33
checkbox input "false"
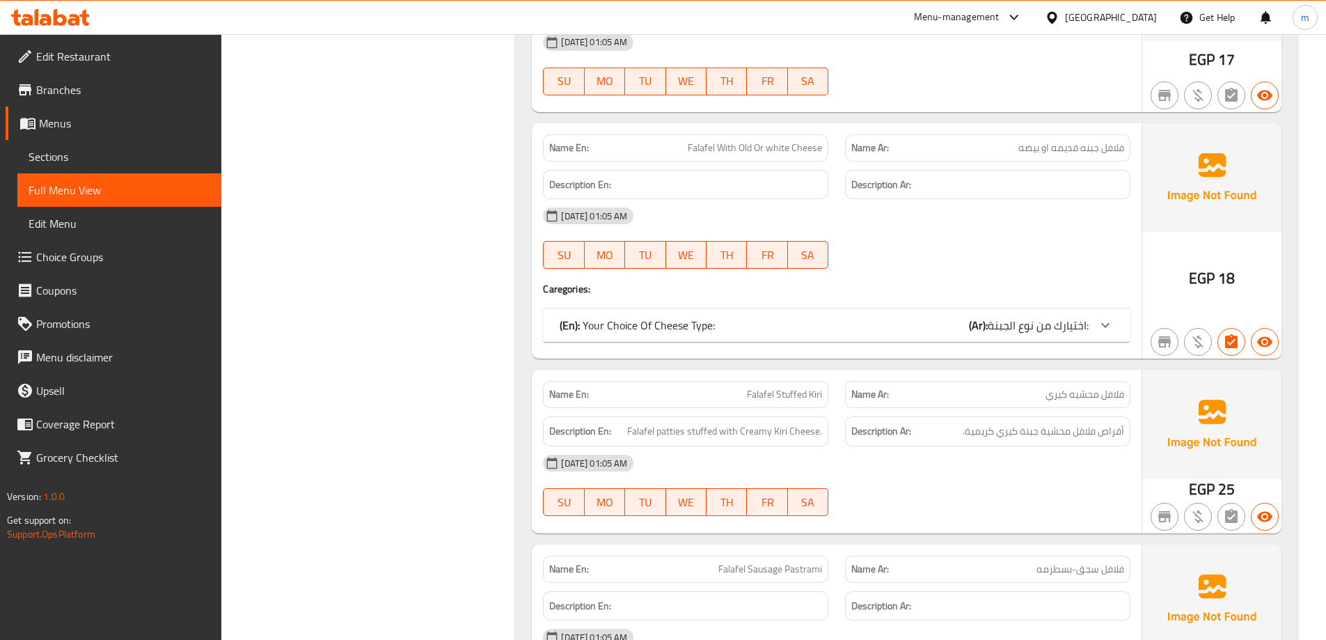
scroll to position [0, 0]
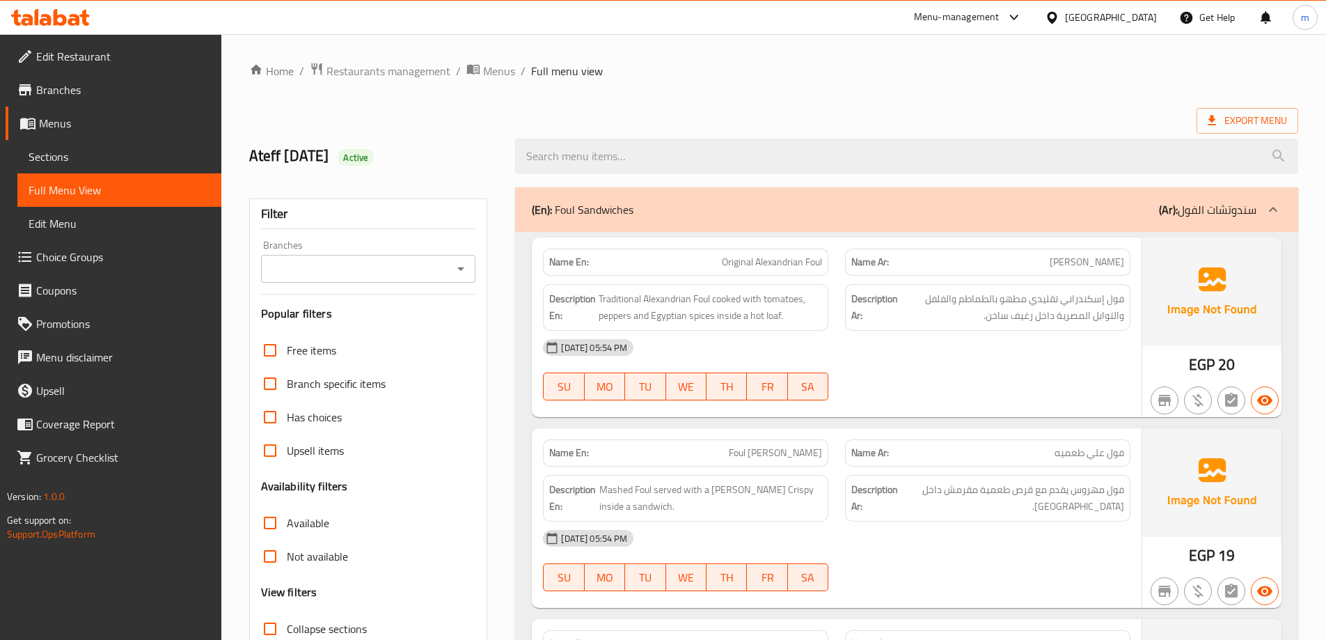
drag, startPoint x: 456, startPoint y: 336, endPoint x: 489, endPoint y: 122, distance: 216.9
click at [64, 162] on span "Sections" at bounding box center [120, 156] width 182 height 17
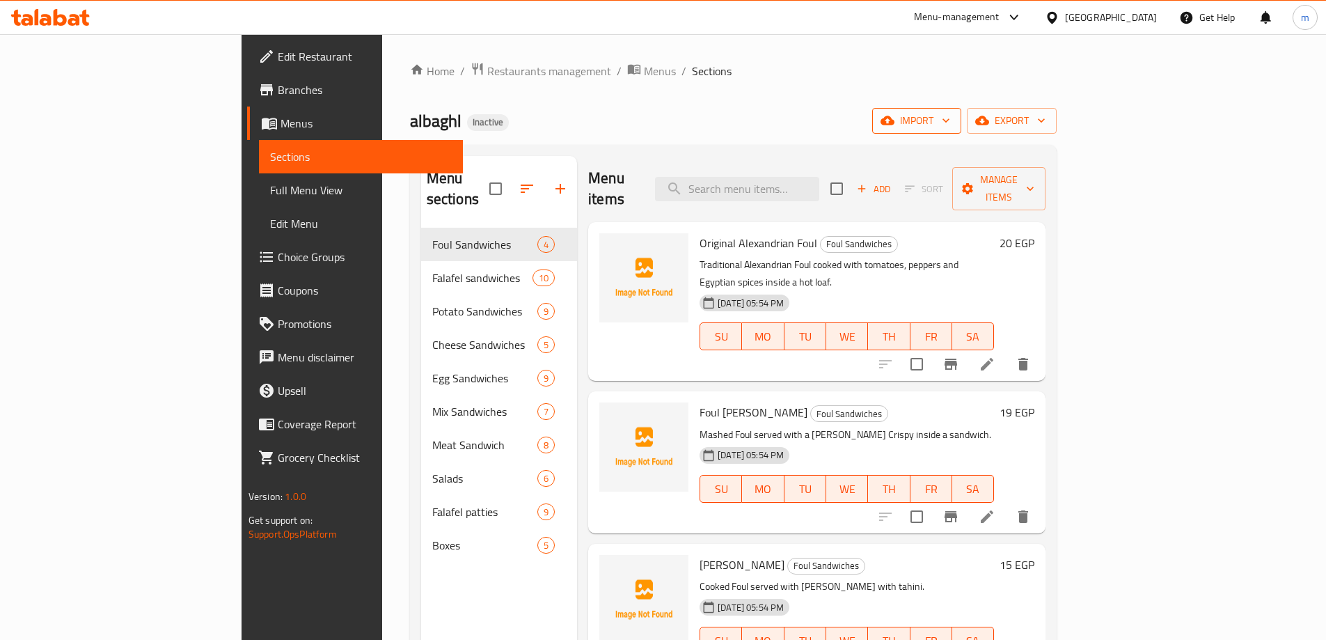
click at [961, 111] on button "import" at bounding box center [916, 121] width 89 height 26
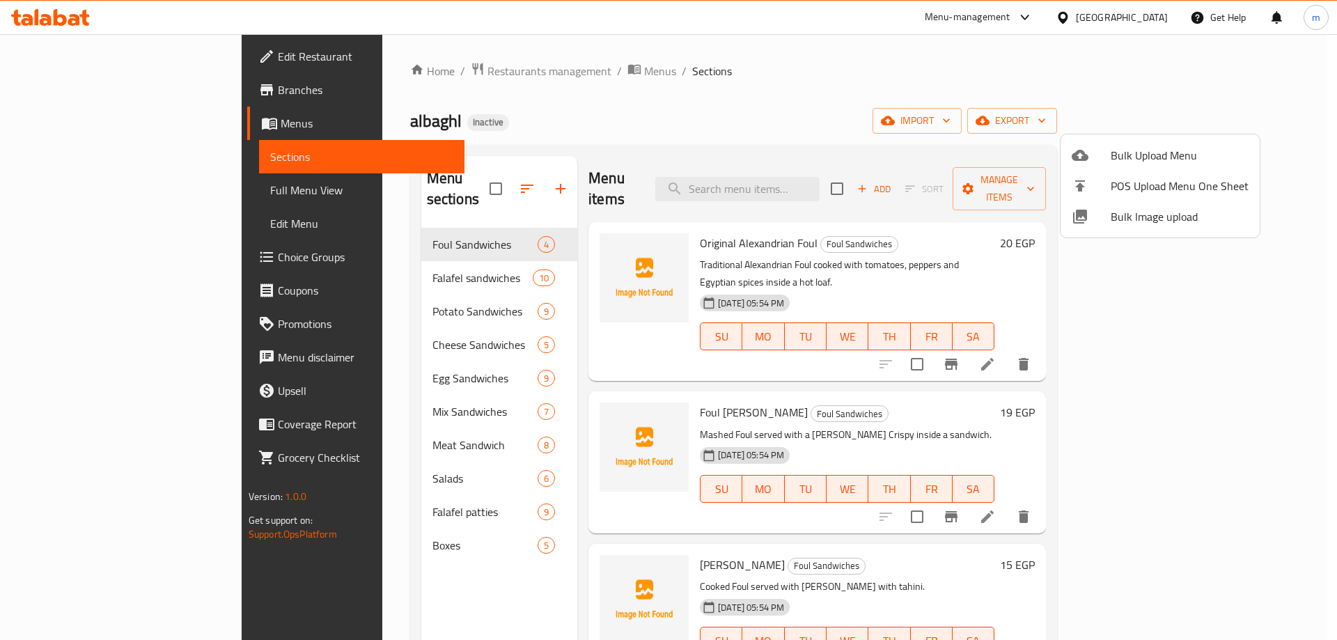
click at [1151, 147] on span "Bulk Upload Menu" at bounding box center [1179, 155] width 138 height 17
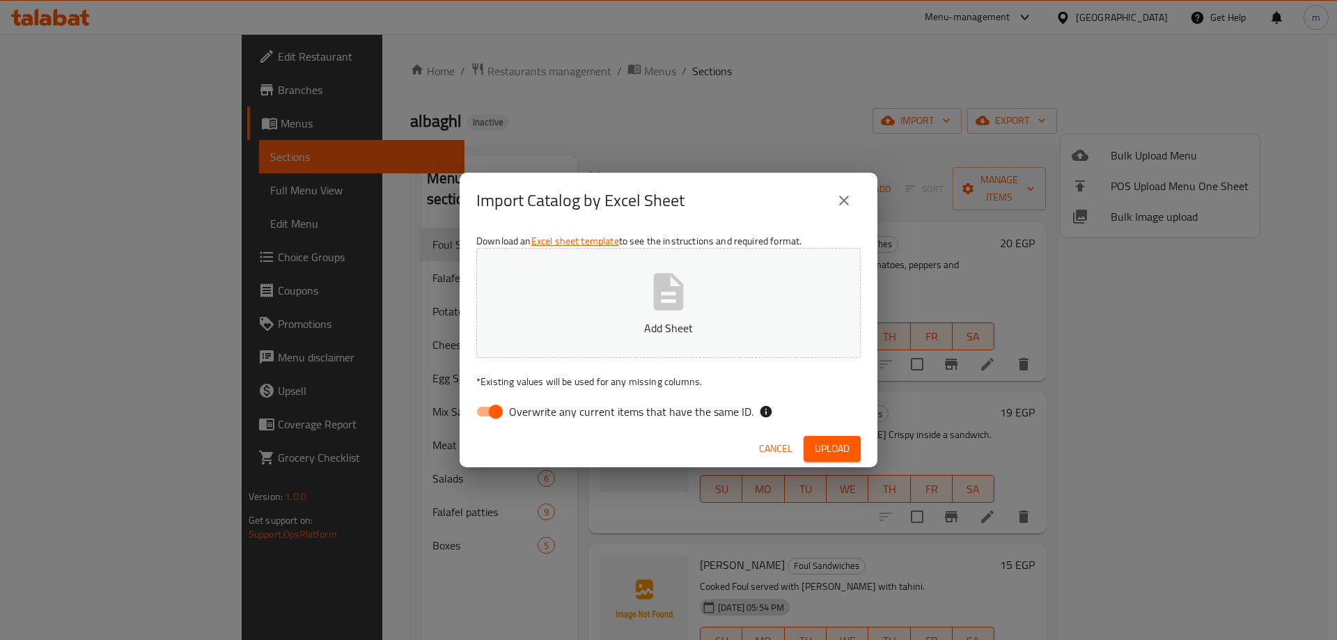
click at [615, 409] on span "Overwrite any current items that have the same ID." at bounding box center [631, 411] width 244 height 17
click at [535, 409] on input "Overwrite any current items that have the same ID." at bounding box center [495, 411] width 79 height 26
checkbox input "false"
click at [842, 441] on span "Upload" at bounding box center [831, 448] width 35 height 17
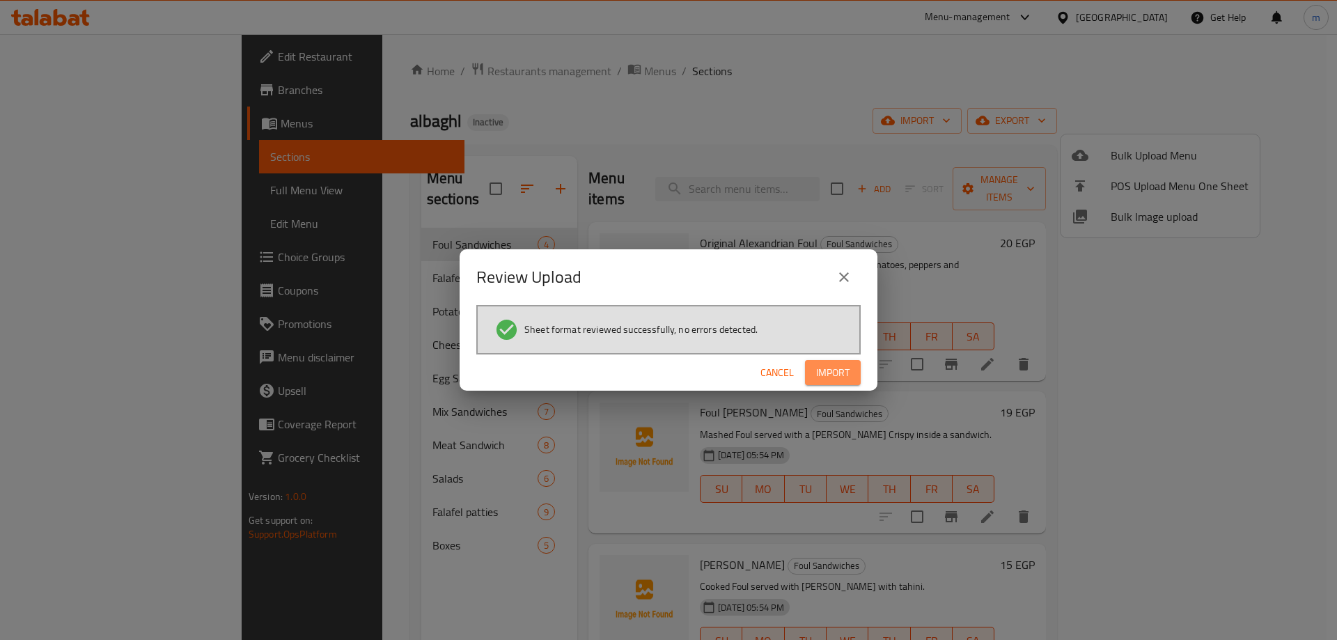
click at [836, 378] on span "Import" at bounding box center [832, 372] width 33 height 17
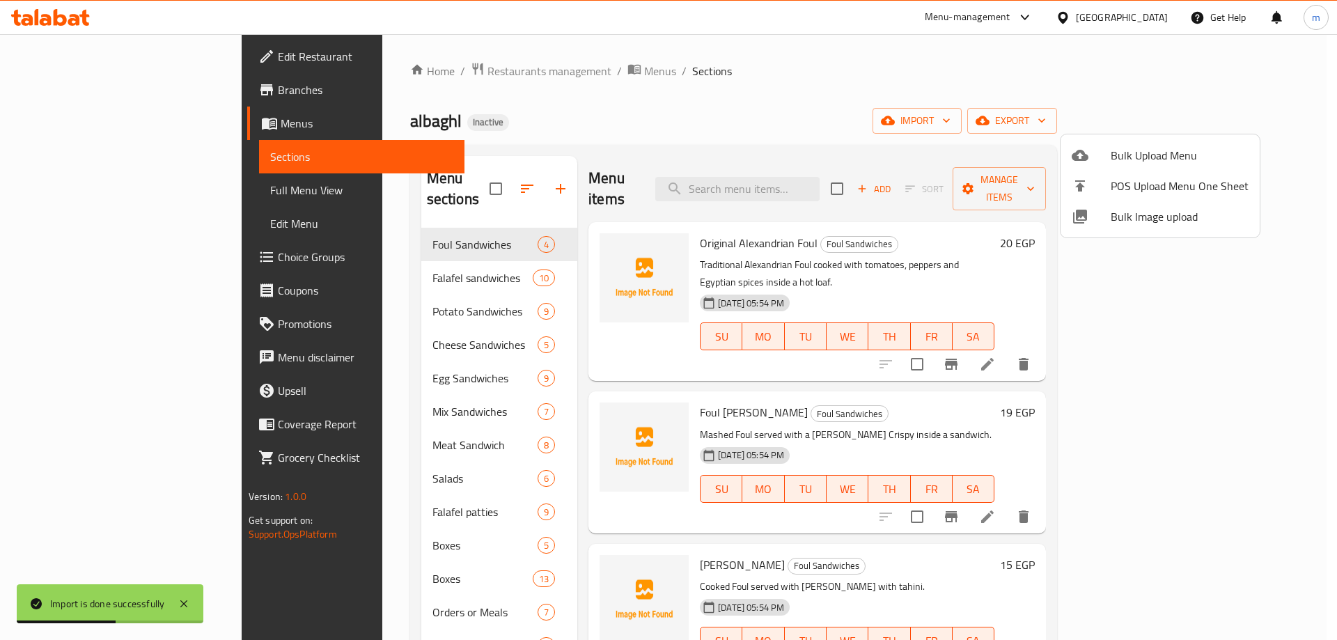
click at [425, 562] on div at bounding box center [668, 320] width 1337 height 640
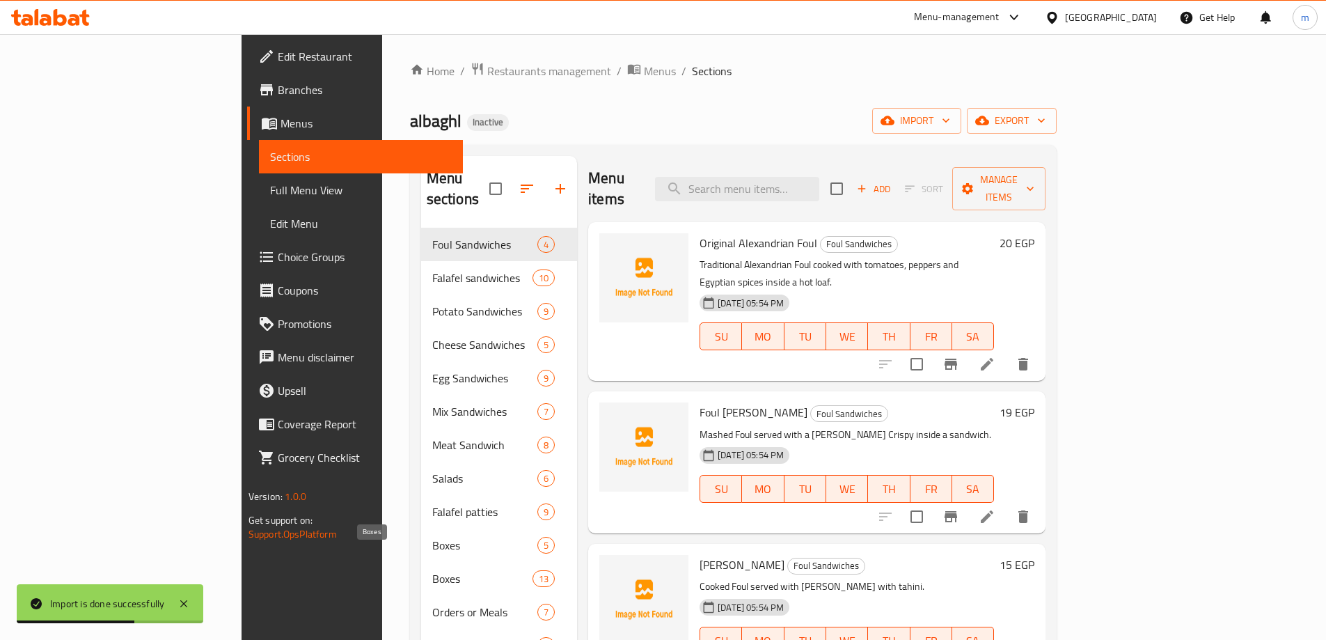
click at [432, 570] on span "Boxes" at bounding box center [482, 578] width 100 height 17
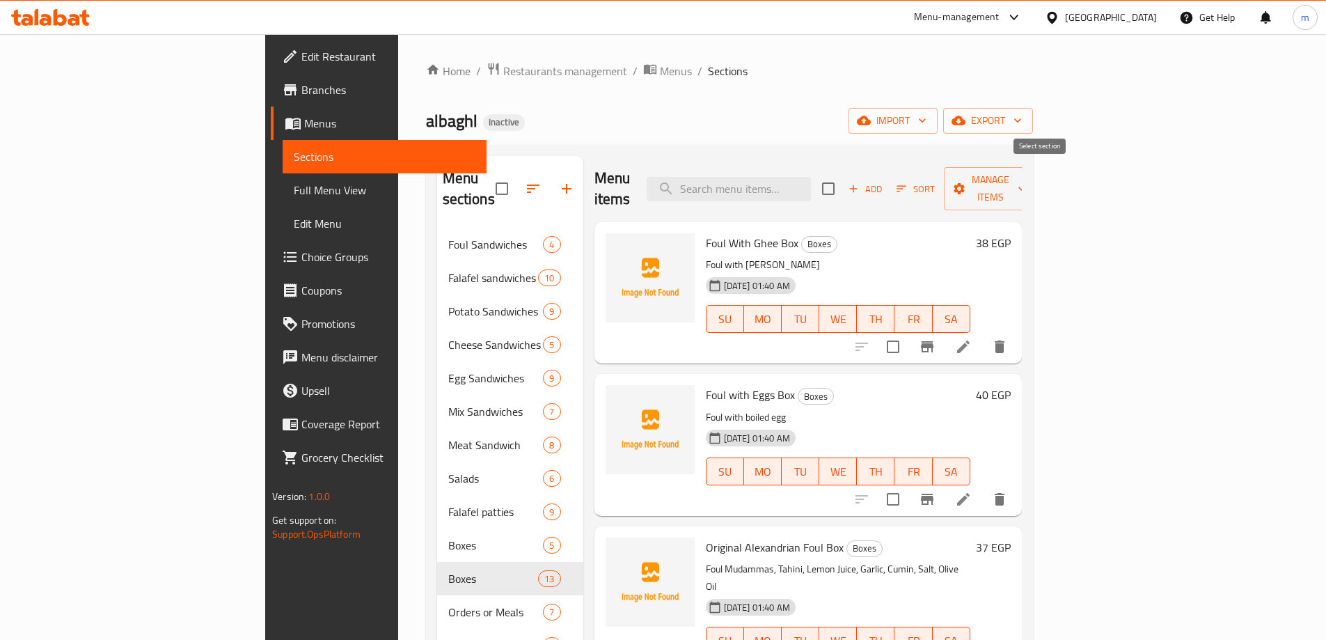
click at [843, 182] on input "checkbox" at bounding box center [828, 188] width 29 height 29
checkbox input "true"
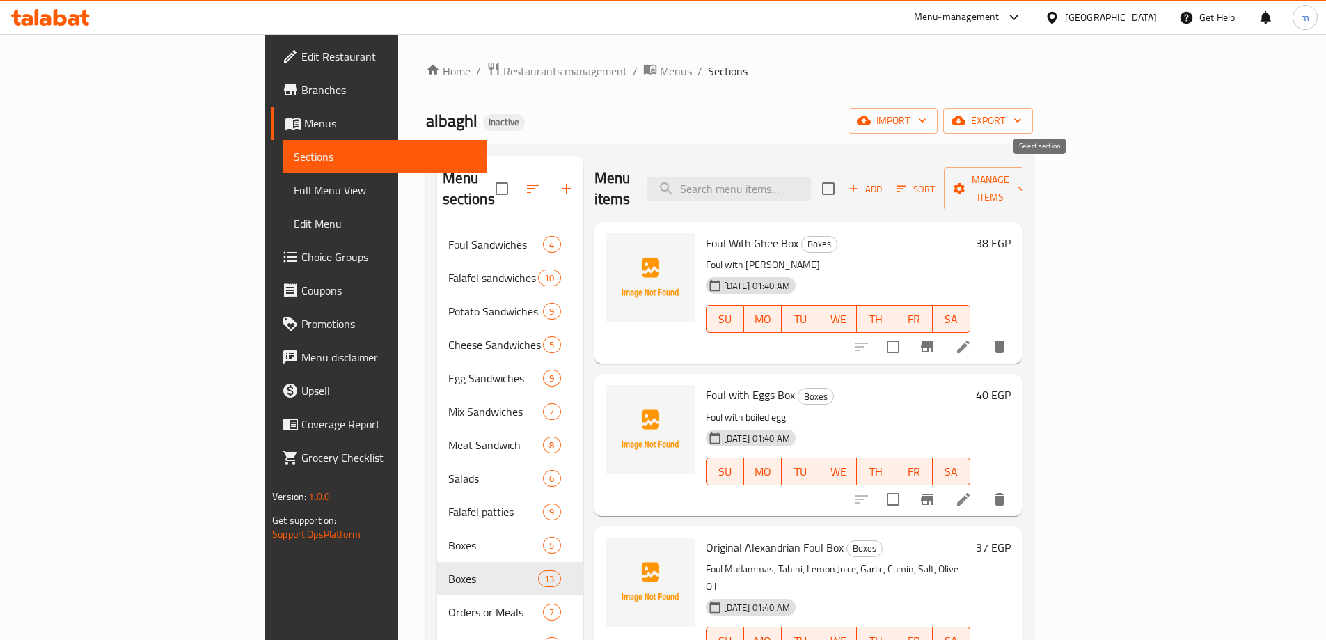
checkbox input "true"
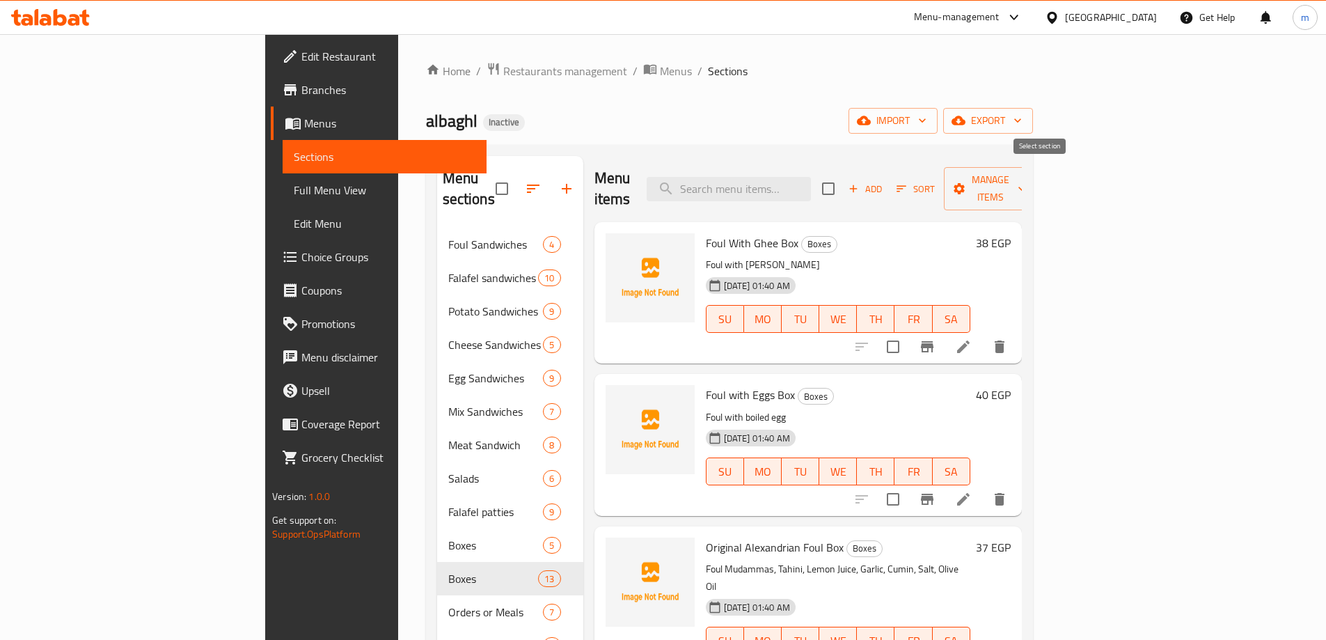
checkbox input "true"
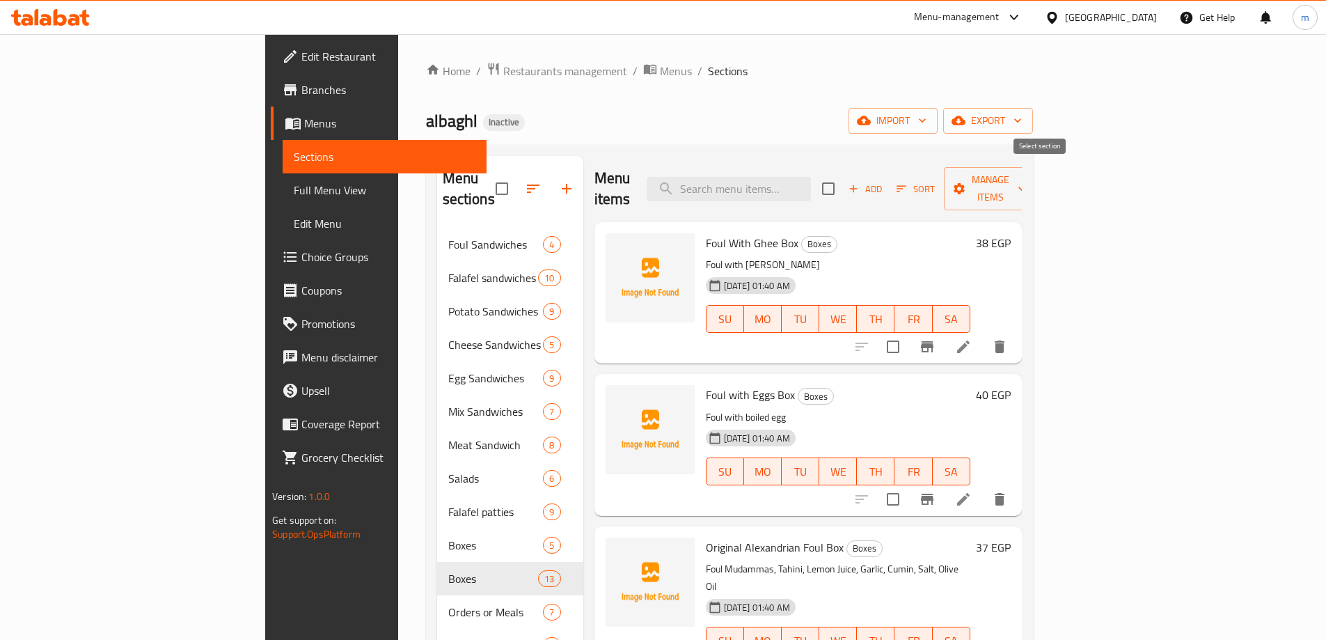
click at [843, 182] on input "checkbox" at bounding box center [828, 188] width 29 height 29
checkbox input "false"
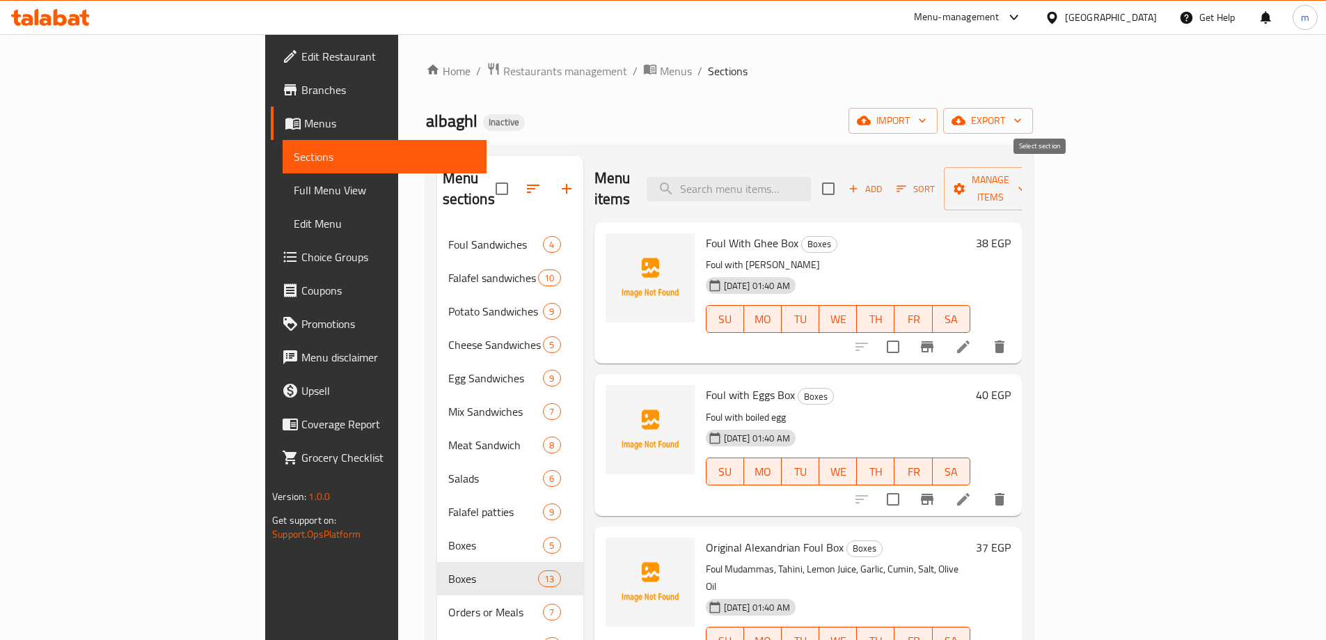
checkbox input "false"
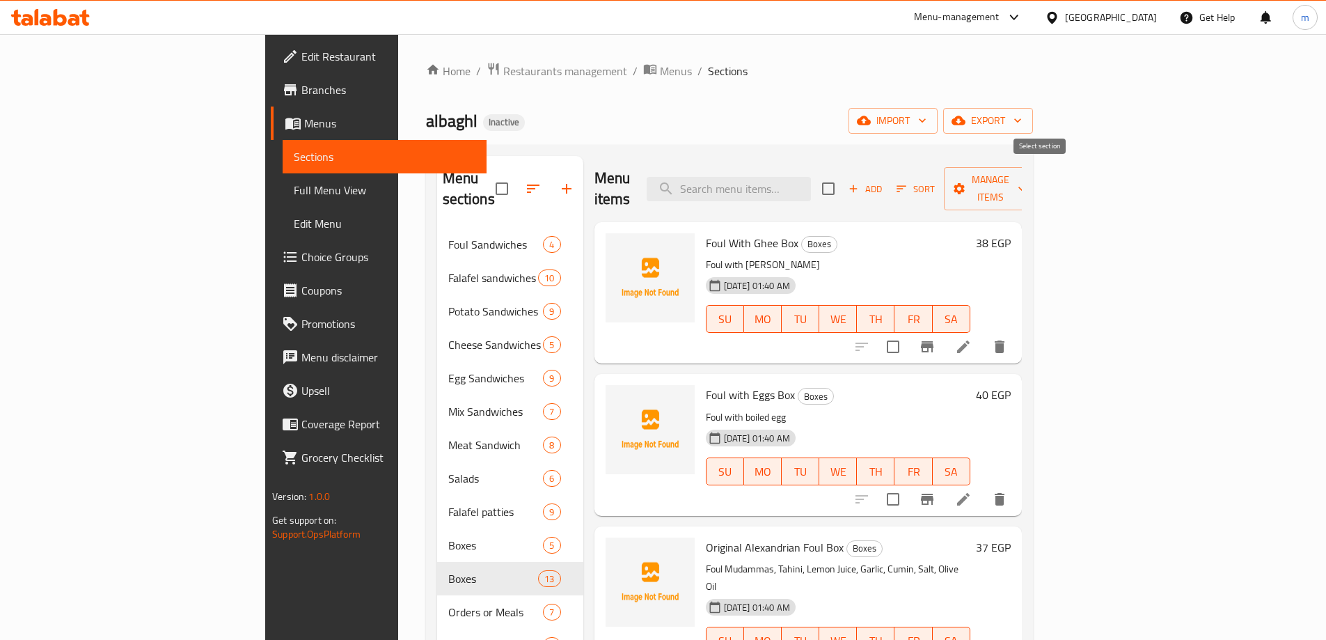
checkbox input "false"
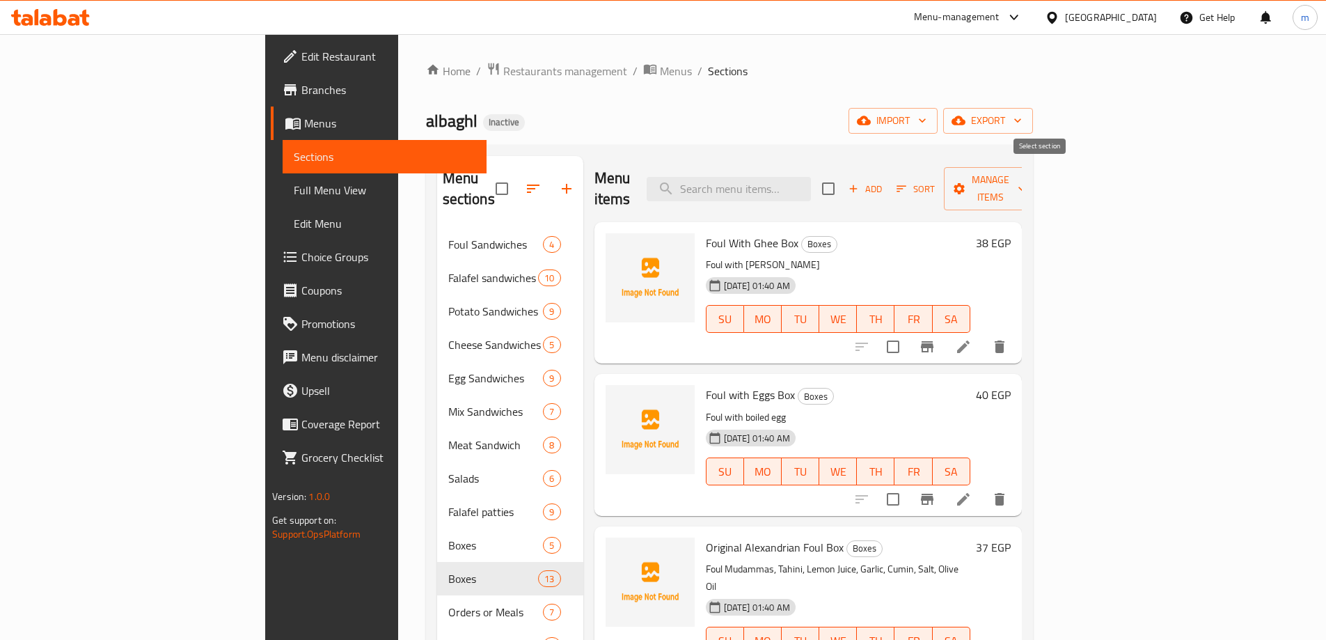
click at [843, 182] on input "checkbox" at bounding box center [828, 188] width 29 height 29
checkbox input "true"
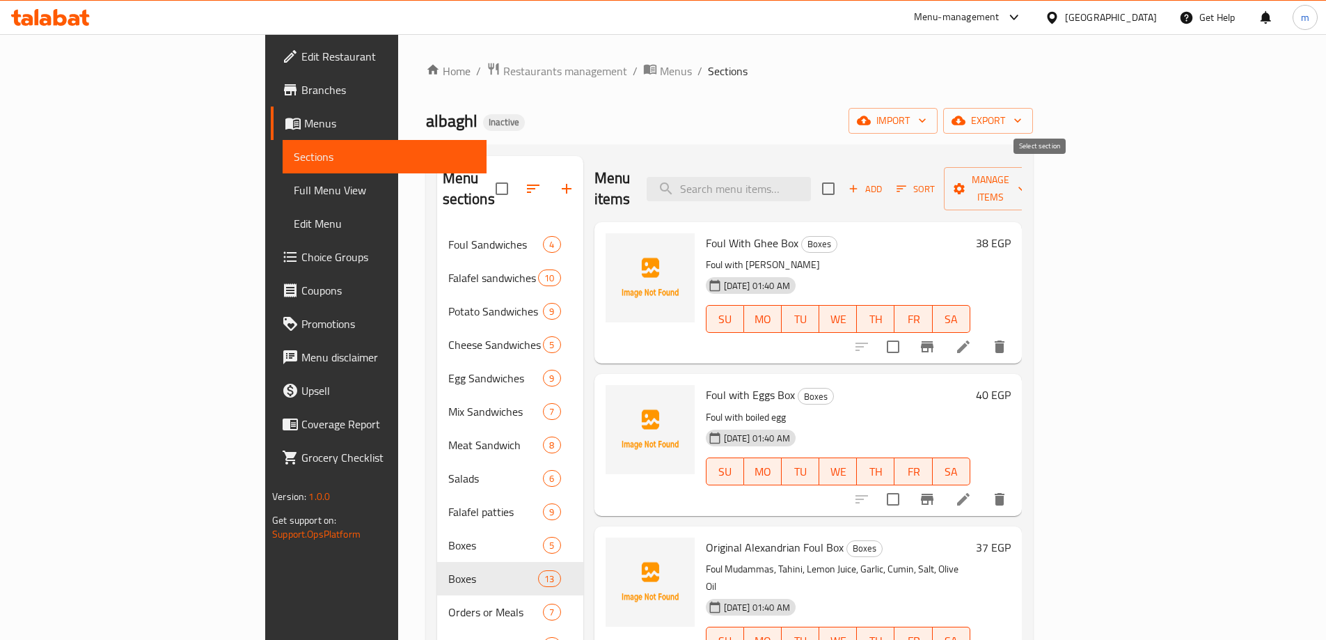
checkbox input "true"
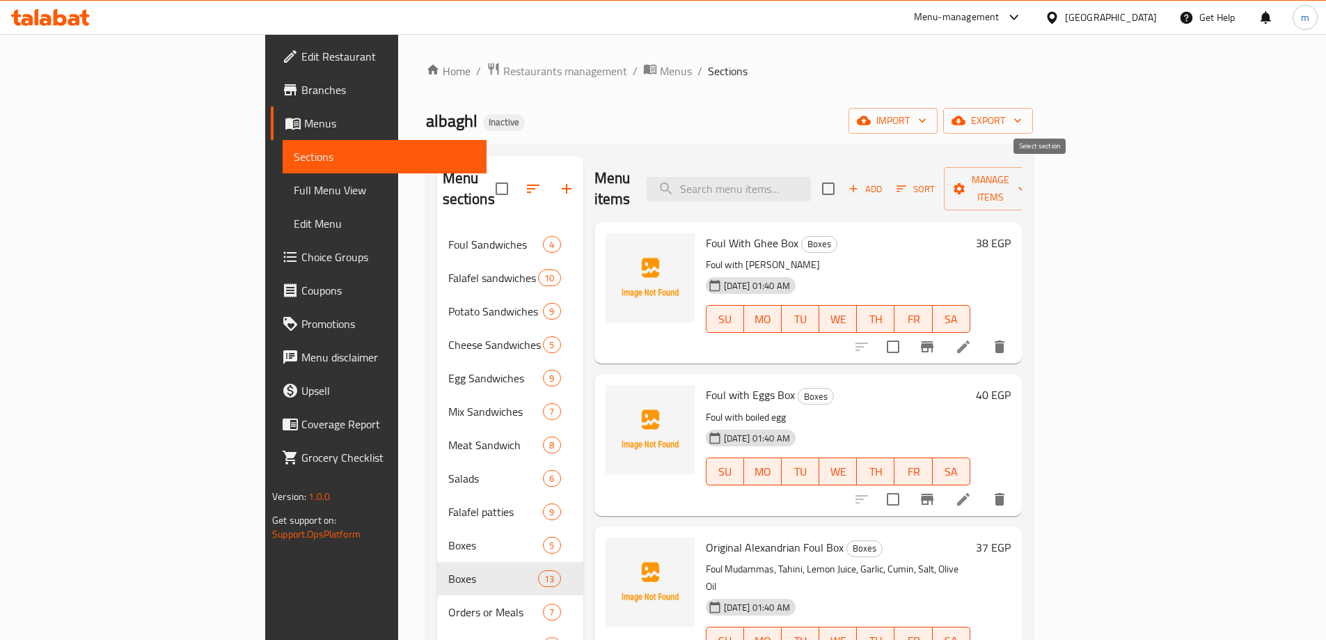
checkbox input "true"
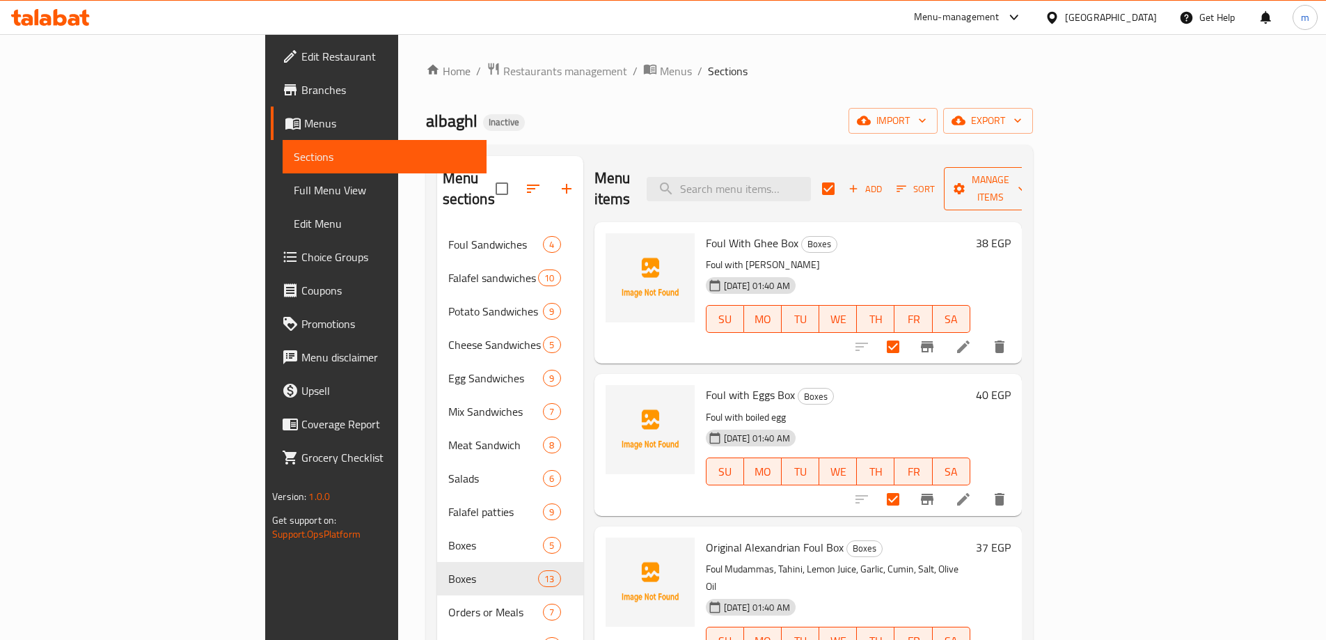
click at [1026, 180] on span "Manage items" at bounding box center [990, 188] width 71 height 35
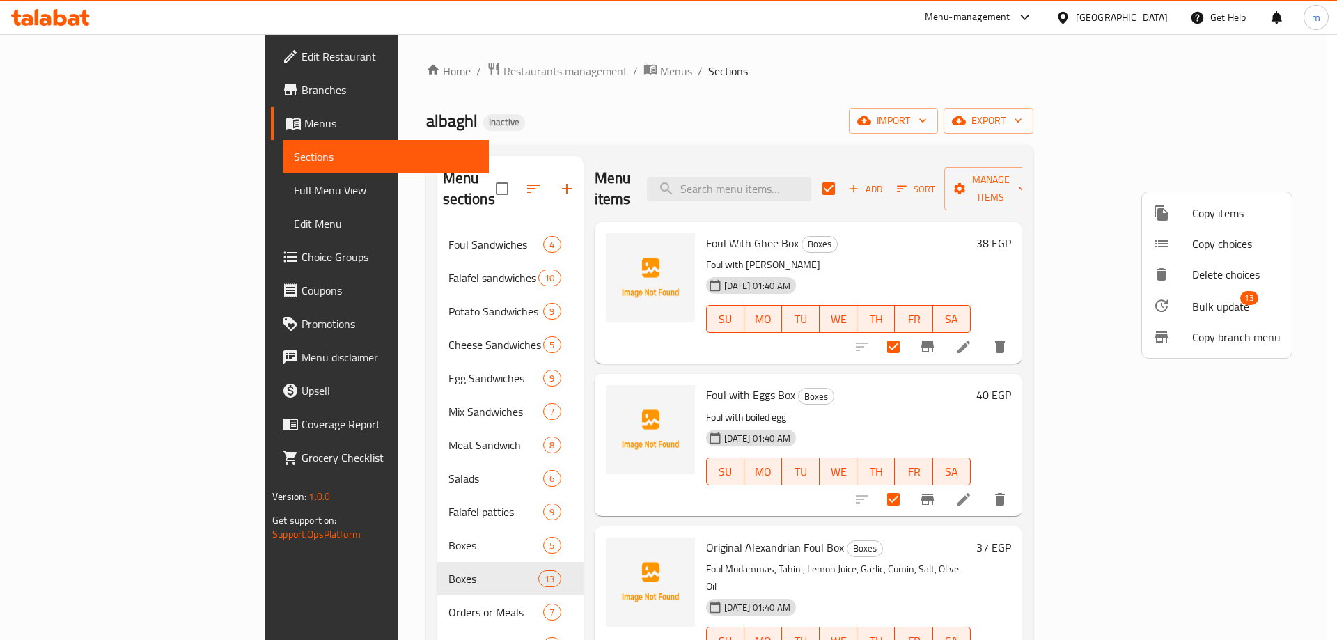
click at [1199, 313] on span "Bulk update" at bounding box center [1220, 306] width 57 height 17
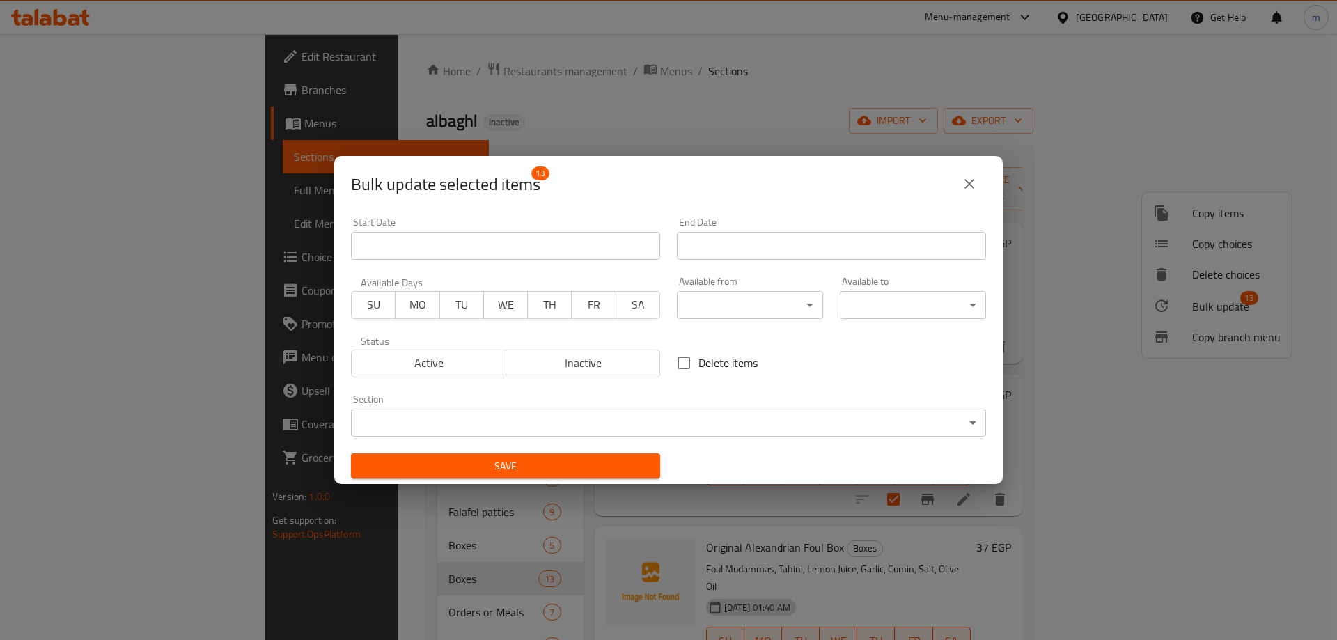
click at [596, 262] on div "Start Date Start Date" at bounding box center [505, 238] width 326 height 59
click at [593, 425] on body "​ Menu-management Egypt Get Help m Edit Restaurant Branches Menus Sections Full…" at bounding box center [668, 337] width 1337 height 606
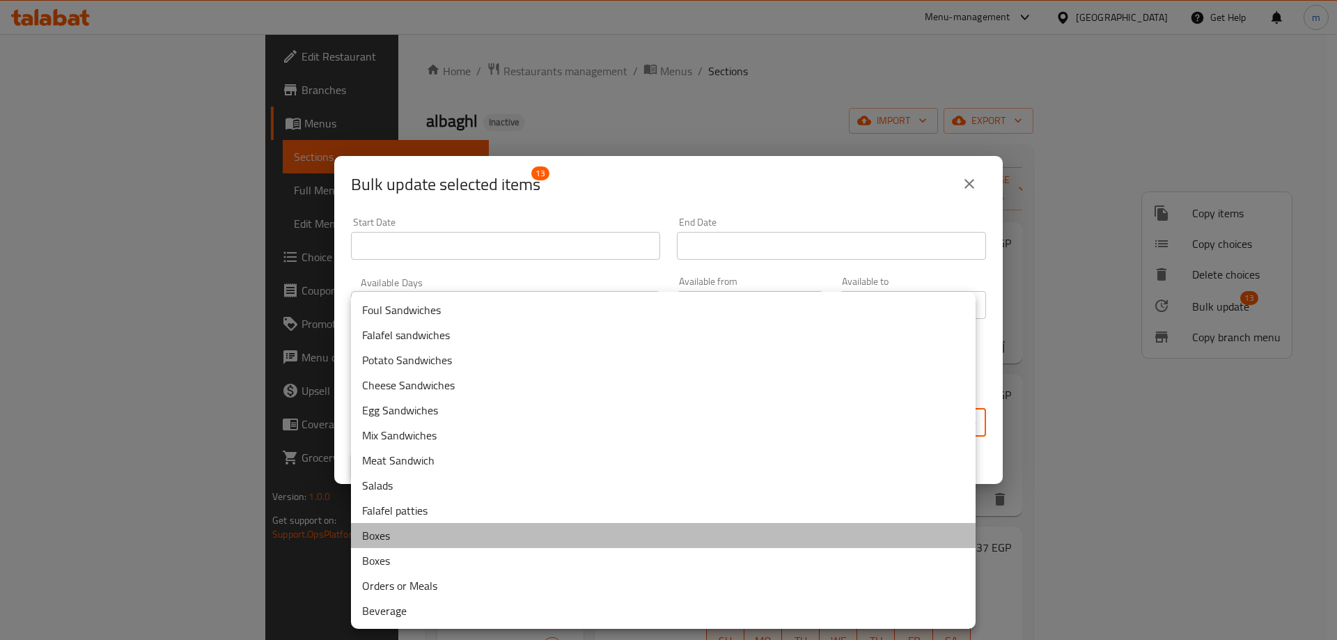
click at [534, 530] on li "Boxes" at bounding box center [663, 535] width 624 height 25
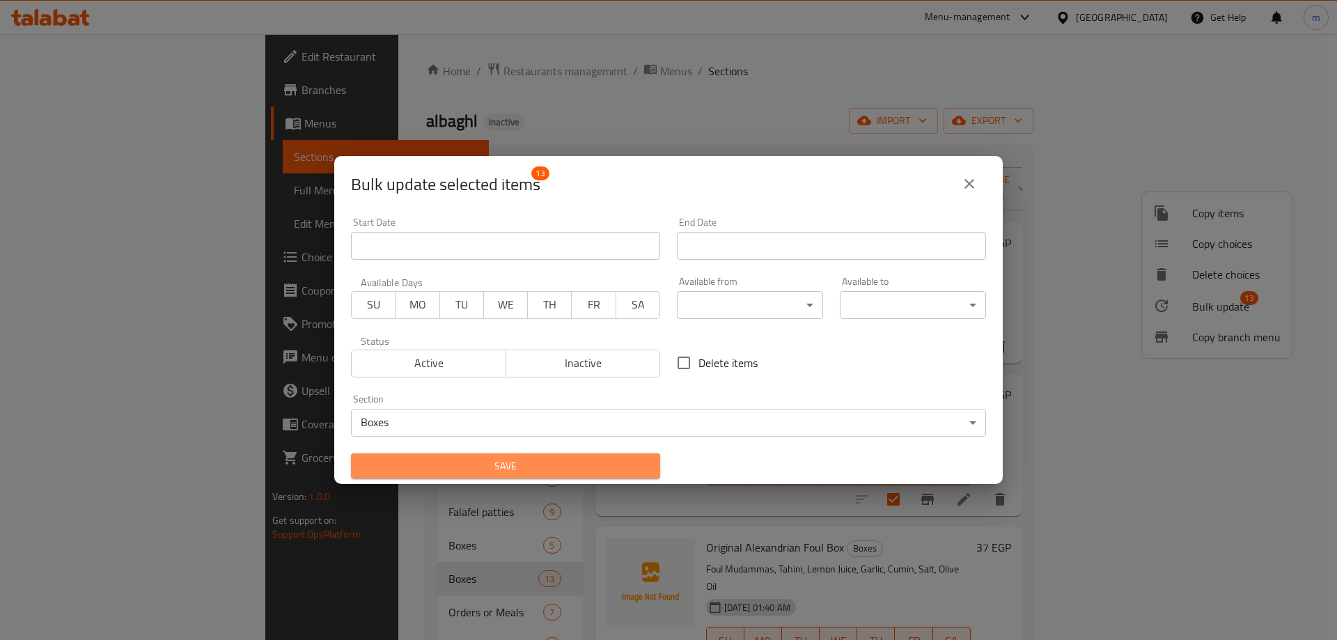
click at [556, 462] on span "Save" at bounding box center [505, 465] width 287 height 17
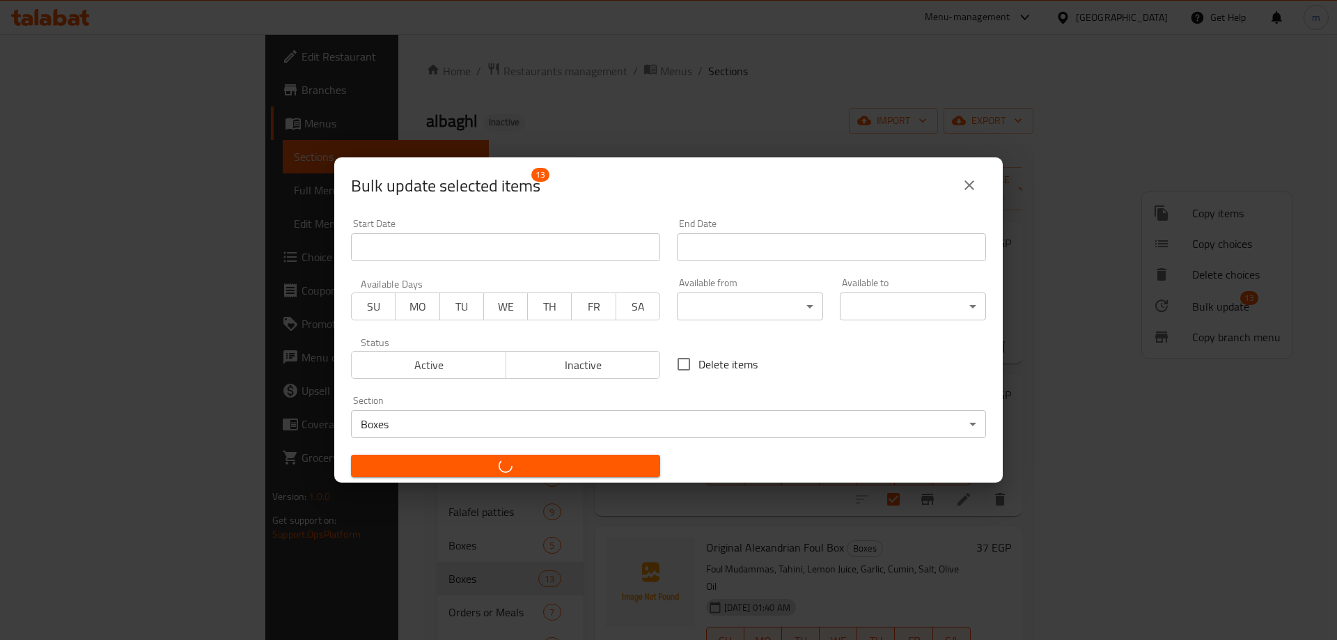
checkbox input "false"
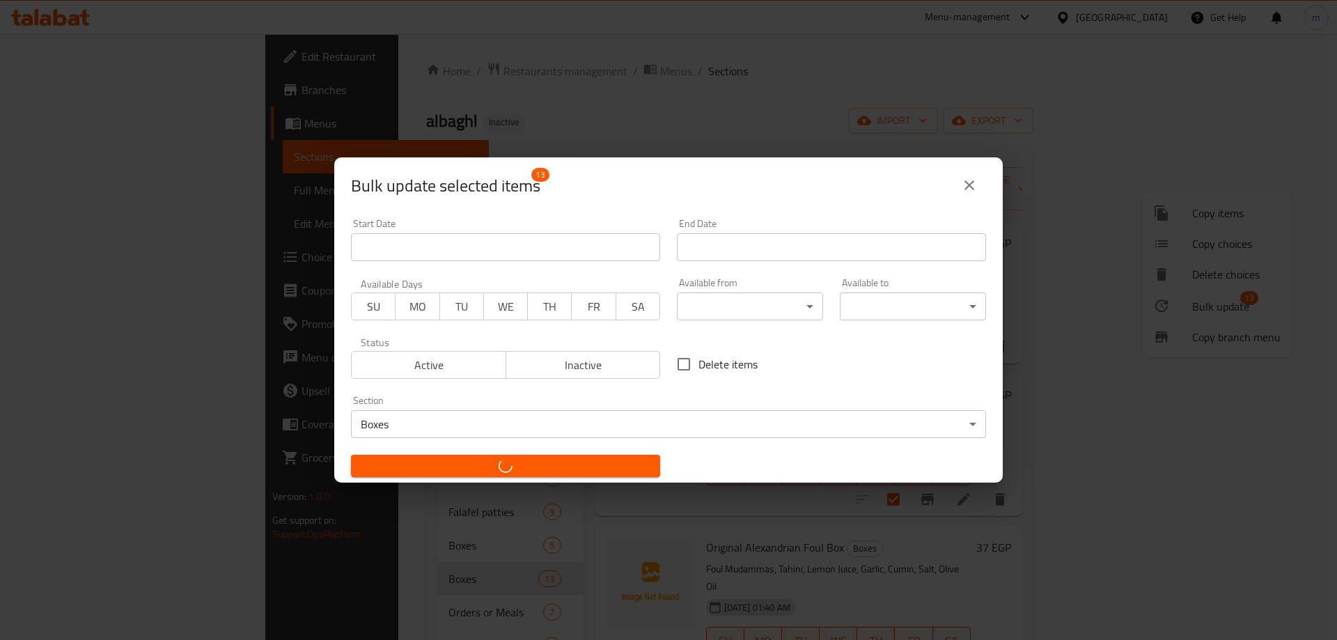
checkbox input "false"
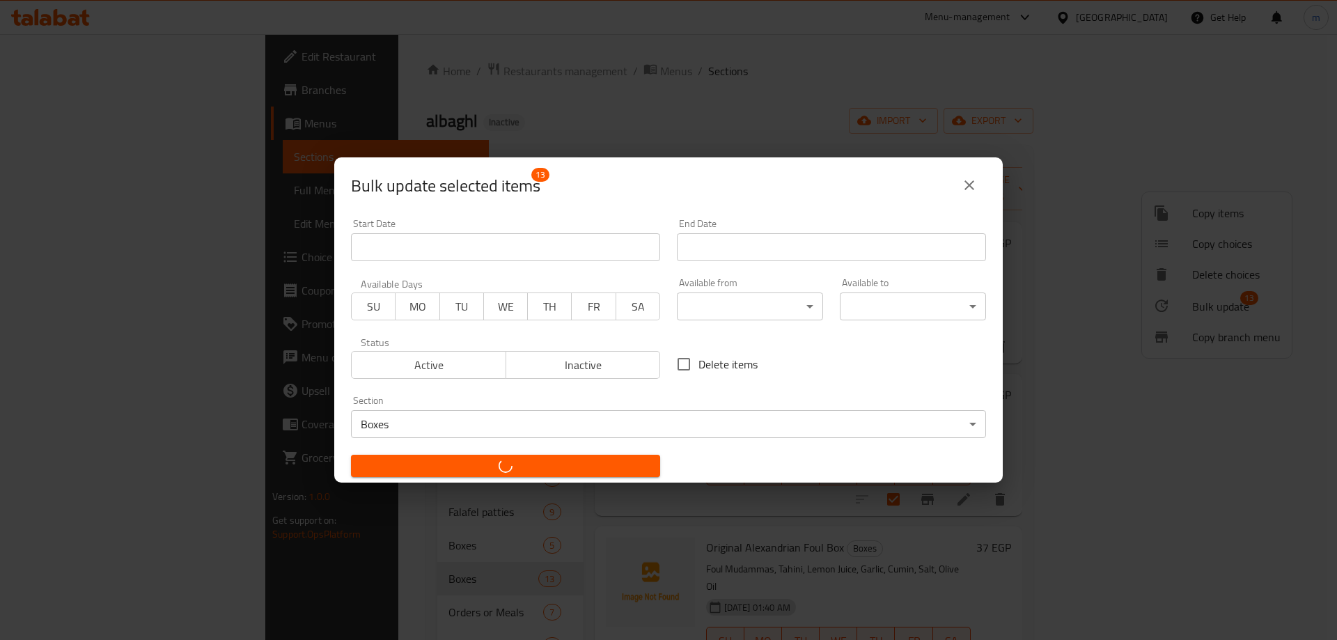
checkbox input "false"
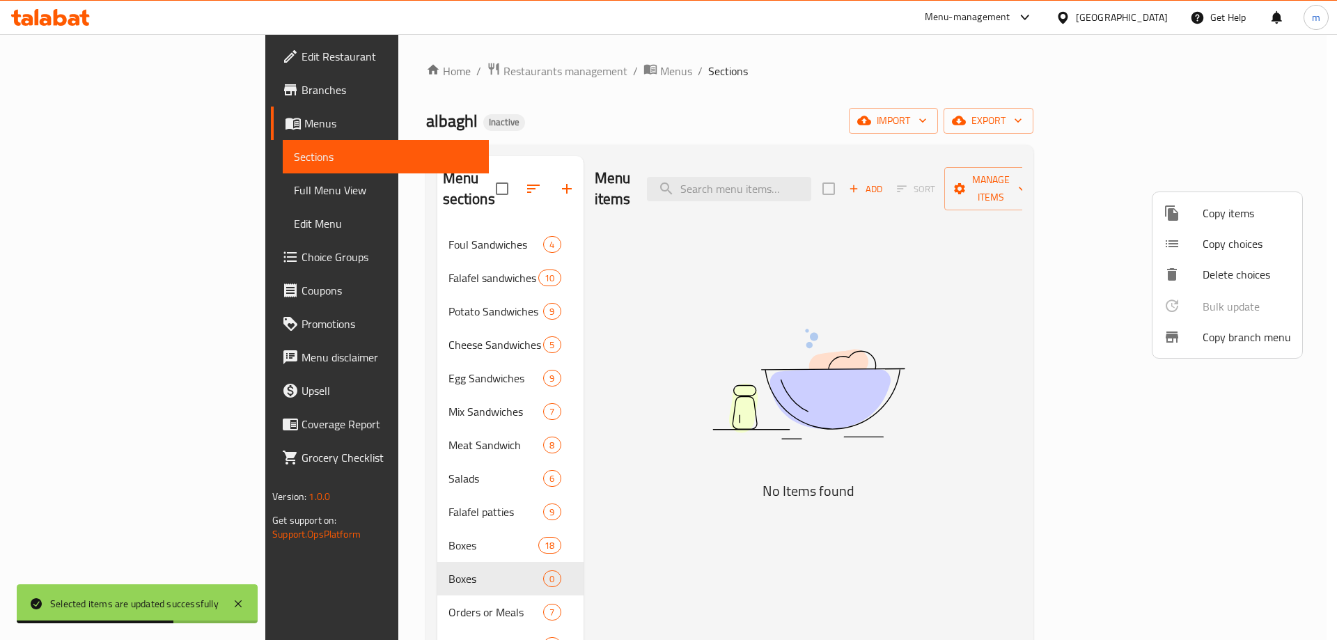
click at [613, 462] on div at bounding box center [668, 320] width 1337 height 640
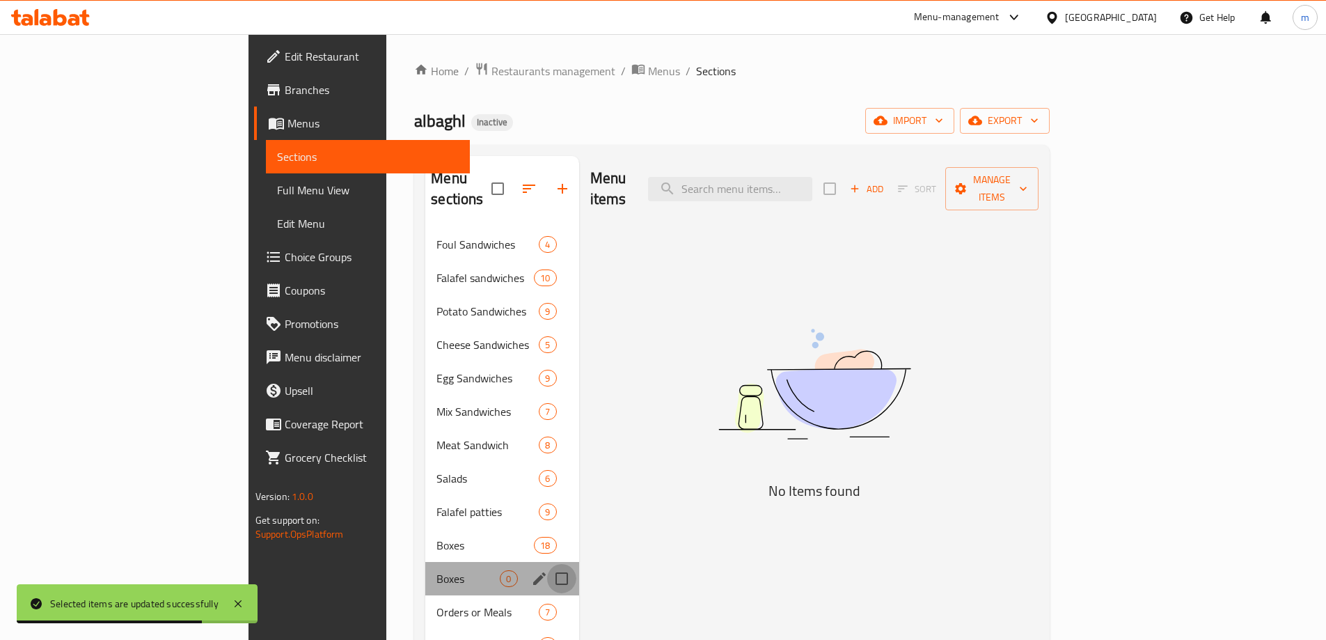
click at [547, 564] on input "Menu sections" at bounding box center [561, 578] width 29 height 29
checkbox input "true"
click at [512, 180] on icon "button" at bounding box center [520, 188] width 17 height 17
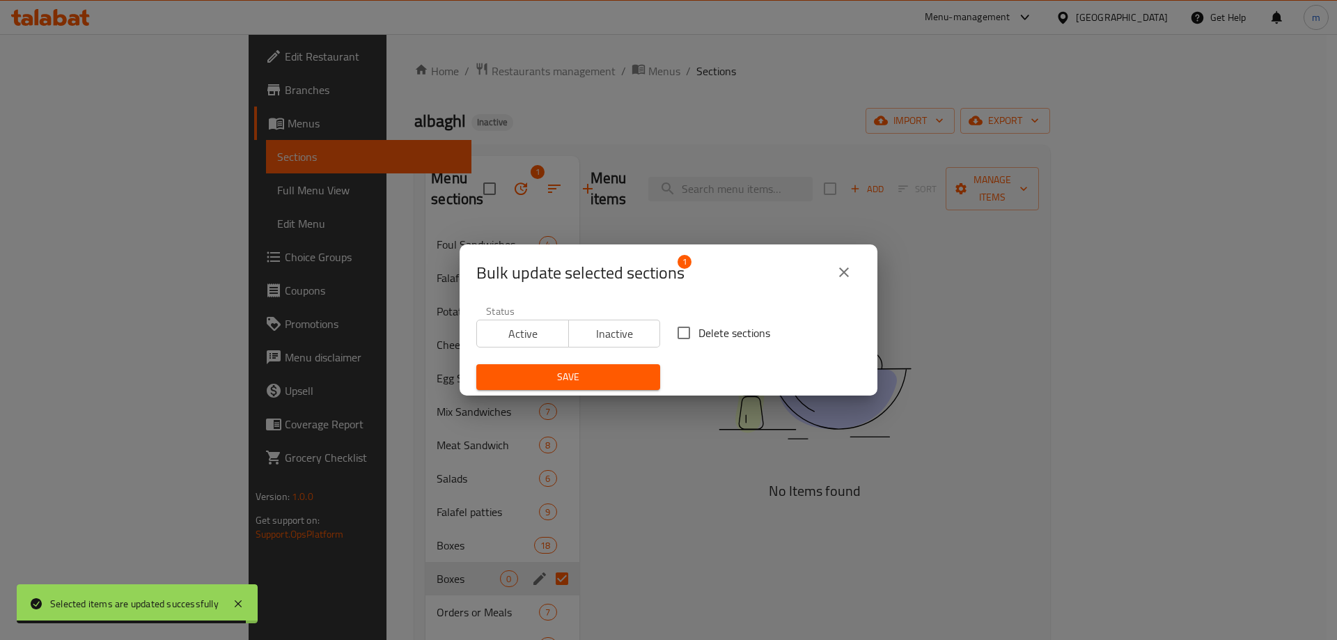
drag, startPoint x: 743, startPoint y: 337, endPoint x: 701, endPoint y: 352, distance: 44.9
click at [741, 338] on span "Delete sections" at bounding box center [734, 332] width 72 height 17
click at [698, 338] on input "Delete sections" at bounding box center [683, 332] width 29 height 29
checkbox input "true"
click at [633, 375] on span "Save" at bounding box center [568, 376] width 162 height 17
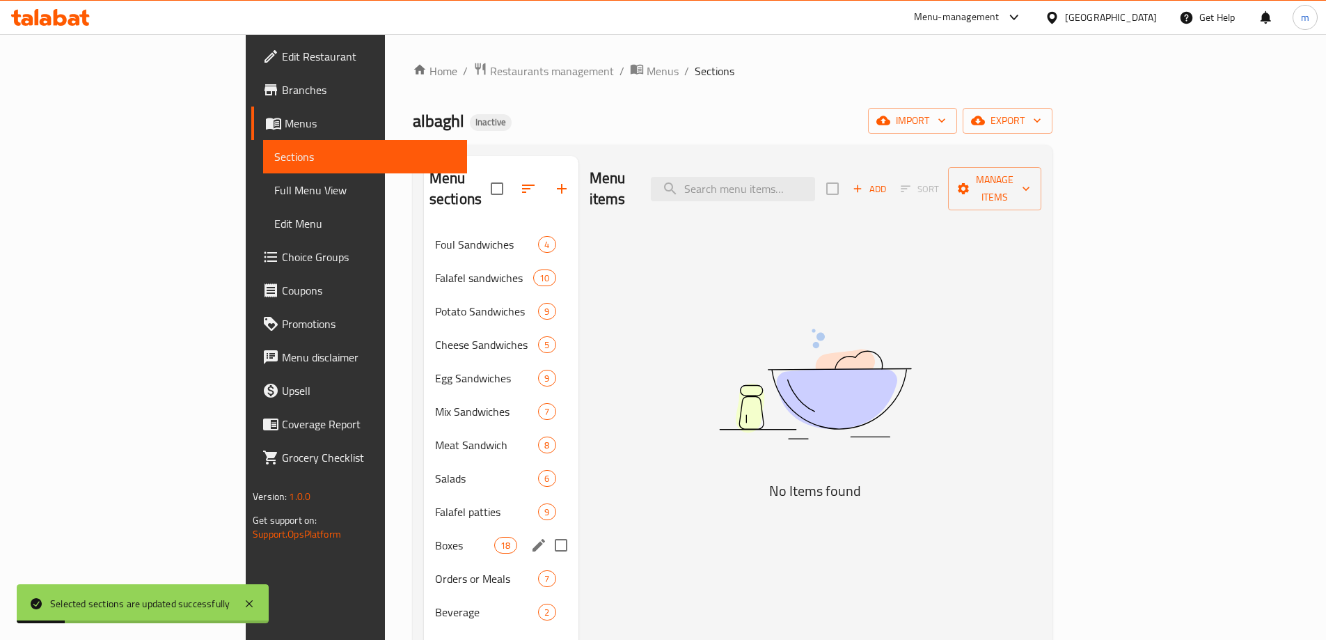
click at [424, 528] on div "Boxes 18" at bounding box center [501, 544] width 155 height 33
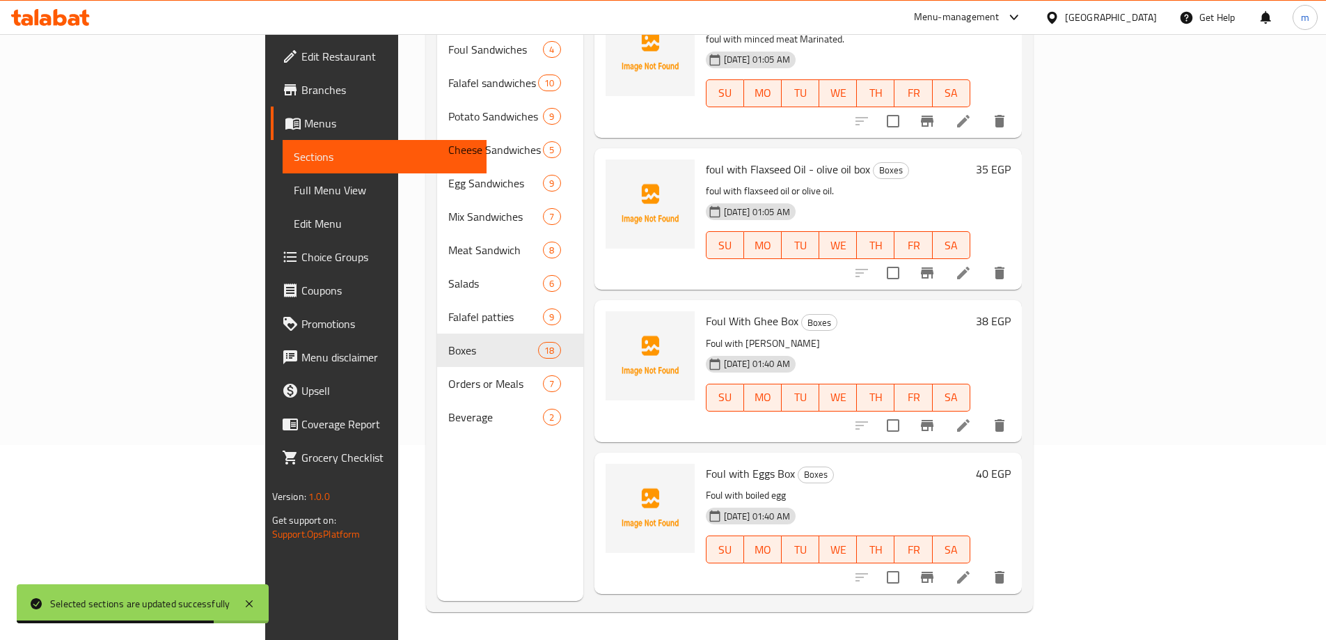
scroll to position [557, 0]
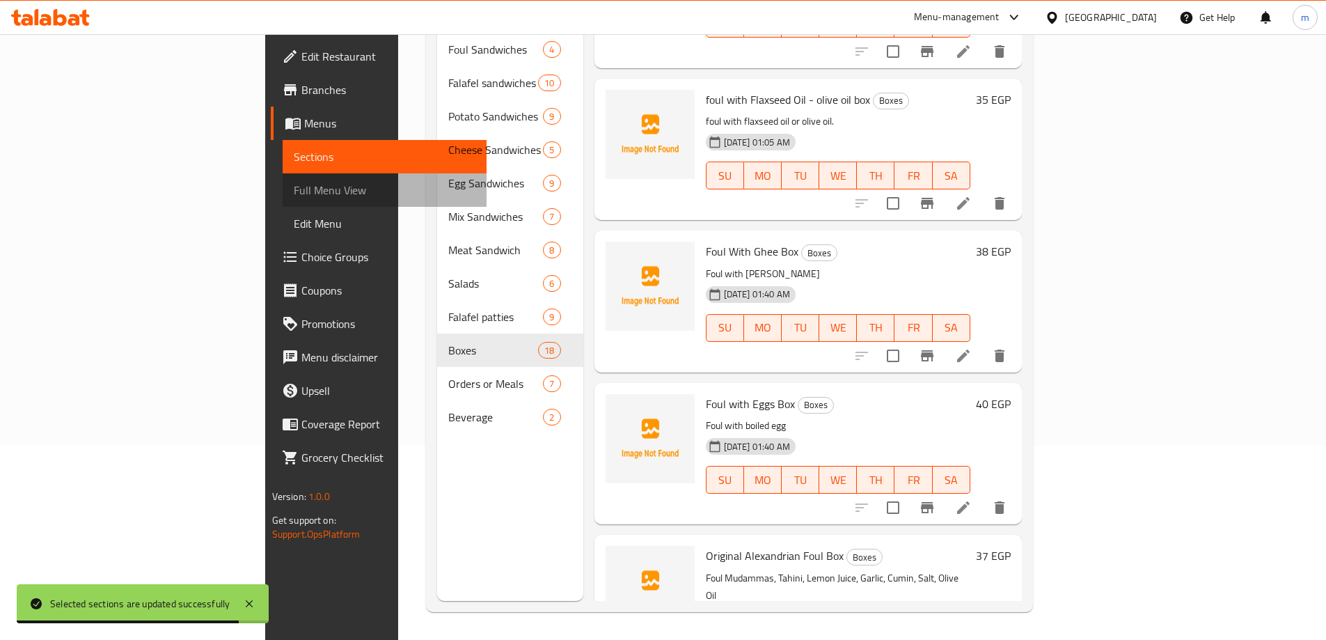
click at [294, 192] on span "Full Menu View" at bounding box center [385, 190] width 182 height 17
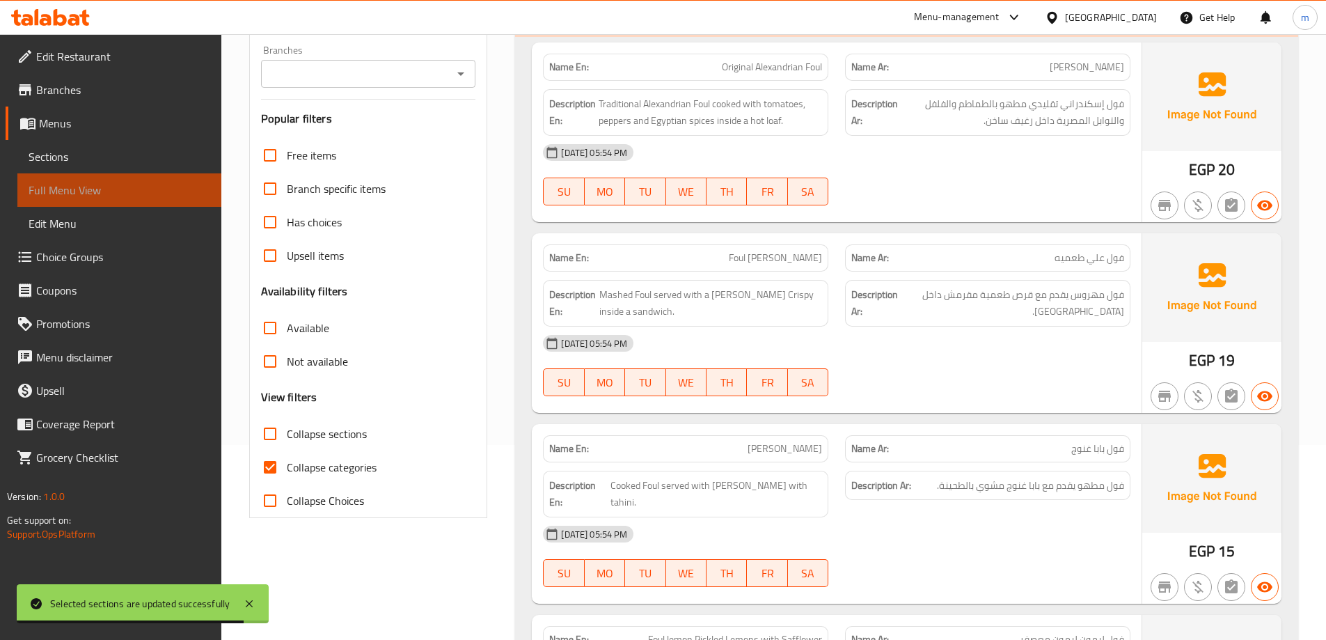
click at [126, 192] on span "Full Menu View" at bounding box center [120, 190] width 182 height 17
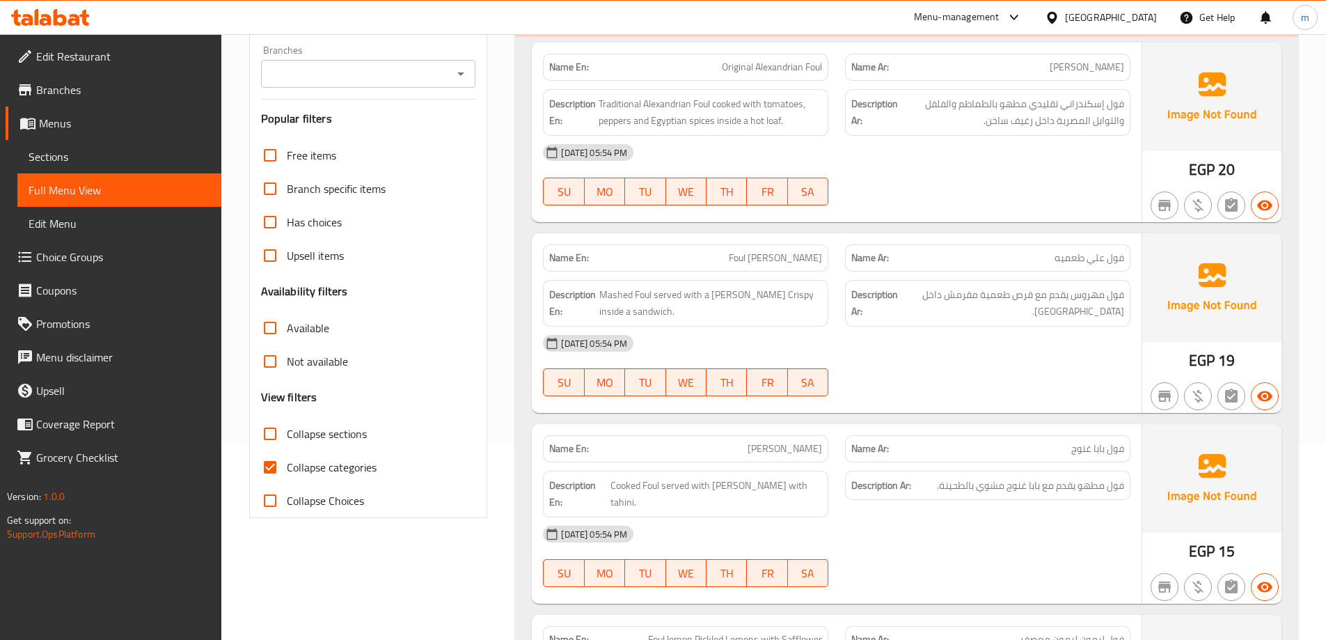
click at [346, 459] on span "Collapse categories" at bounding box center [332, 467] width 90 height 17
click at [287, 459] on input "Collapse categories" at bounding box center [269, 466] width 33 height 33
checkbox input "false"
click at [350, 436] on span "Collapse sections" at bounding box center [327, 433] width 80 height 17
click at [287, 436] on input "Collapse sections" at bounding box center [269, 433] width 33 height 33
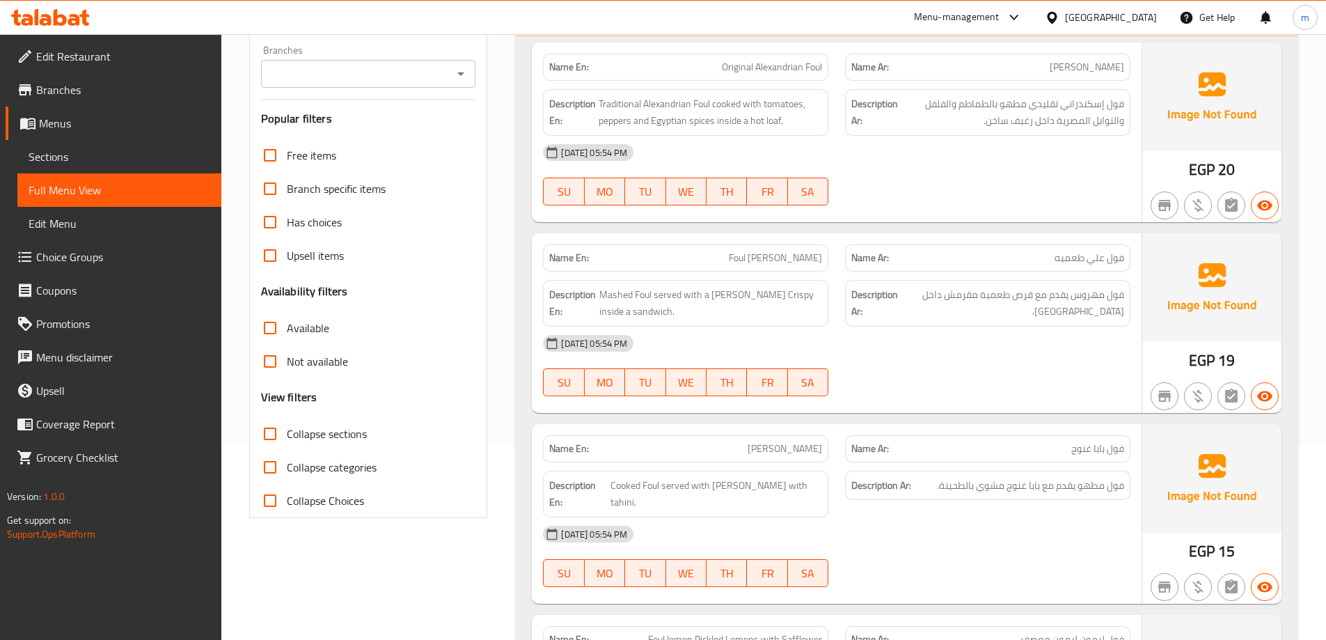
checkbox input "true"
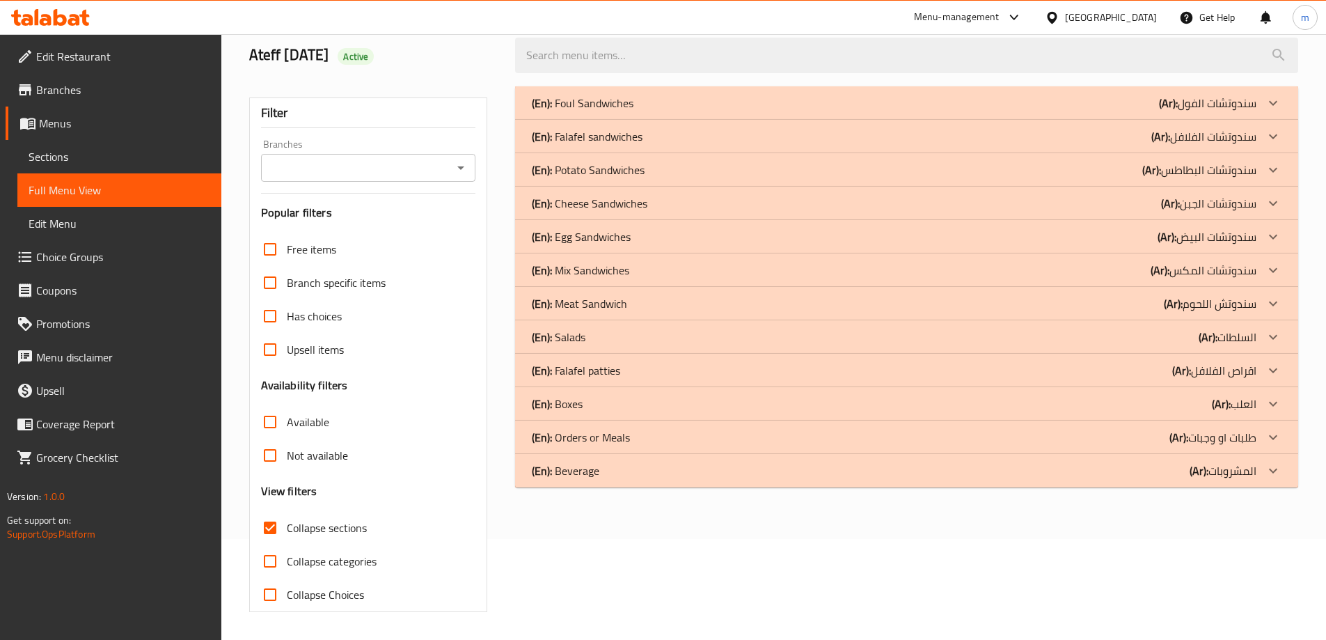
scroll to position [101, 0]
click at [602, 465] on div "(En): Beverage (Ar): المشروبات" at bounding box center [894, 470] width 725 height 17
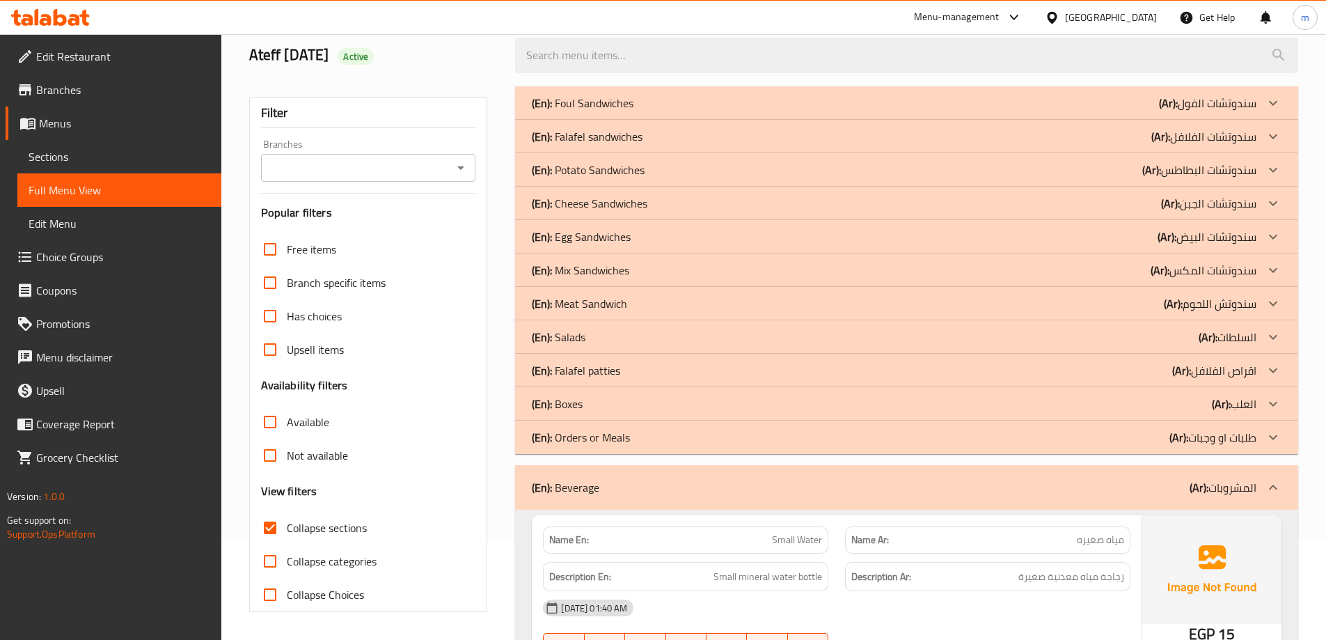
click at [611, 439] on p "(En): Orders or Meals" at bounding box center [581, 437] width 98 height 17
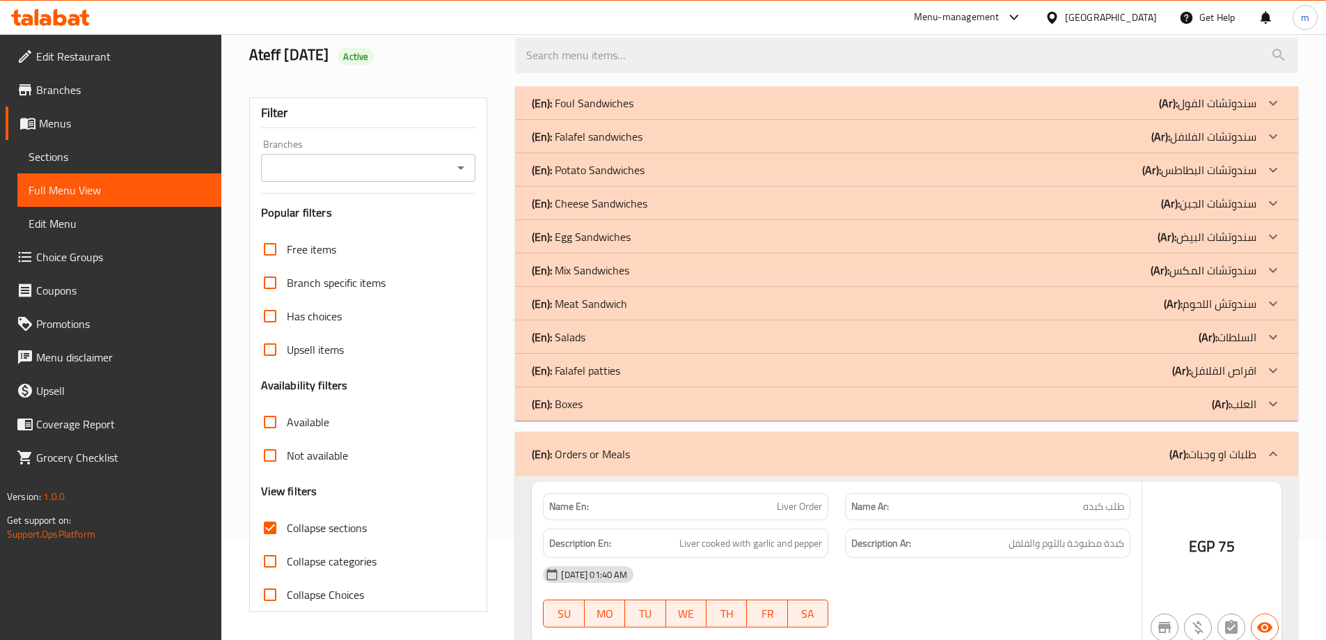
click at [617, 398] on div "(En): Boxes (Ar): العلب" at bounding box center [894, 403] width 725 height 17
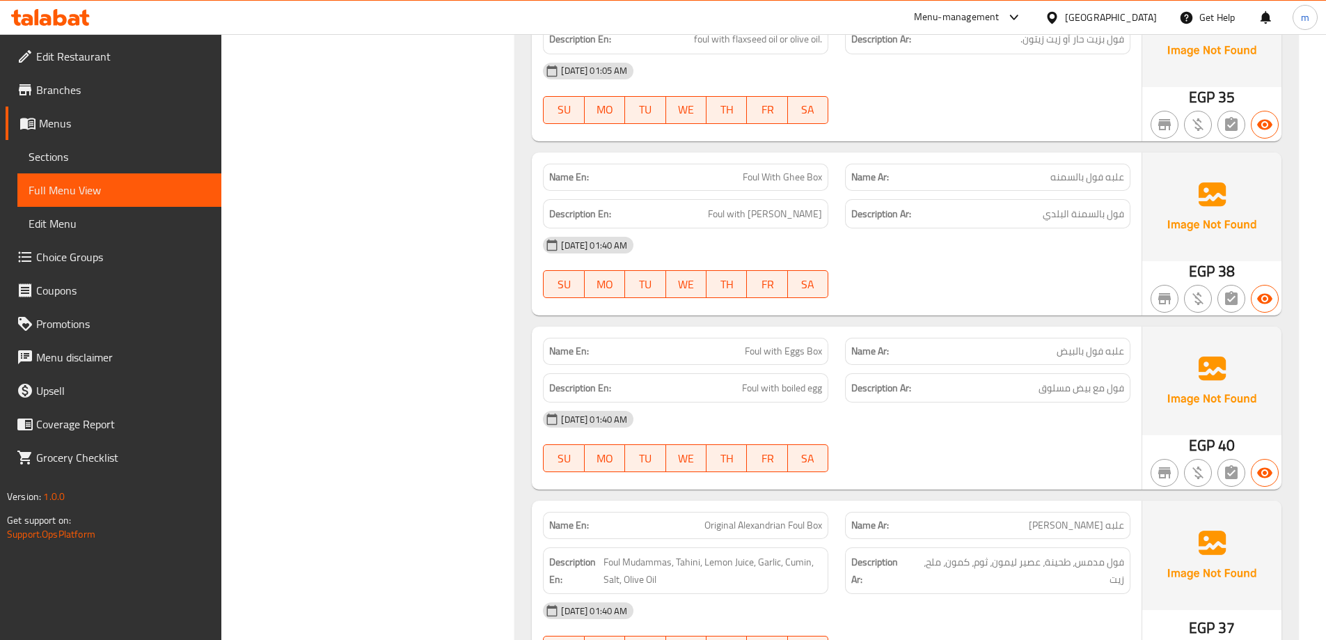
scroll to position [1284, 0]
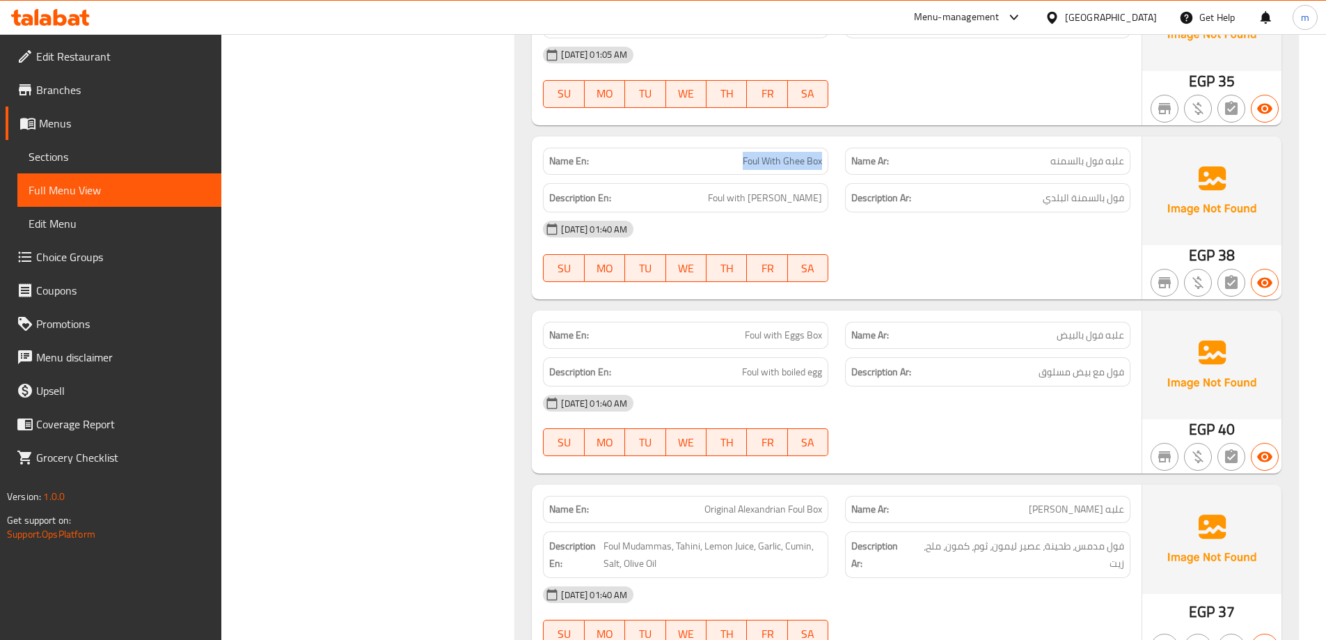
drag, startPoint x: 723, startPoint y: 166, endPoint x: 807, endPoint y: 166, distance: 84.2
click at [817, 171] on div "Name En: Foul With Ghee Box" at bounding box center [685, 161] width 285 height 27
drag, startPoint x: 807, startPoint y: 166, endPoint x: 799, endPoint y: 166, distance: 7.7
click at [801, 166] on span "Foul With Ghee Box" at bounding box center [782, 161] width 79 height 15
click at [799, 166] on span "Foul With Ghee Box" at bounding box center [782, 161] width 79 height 15
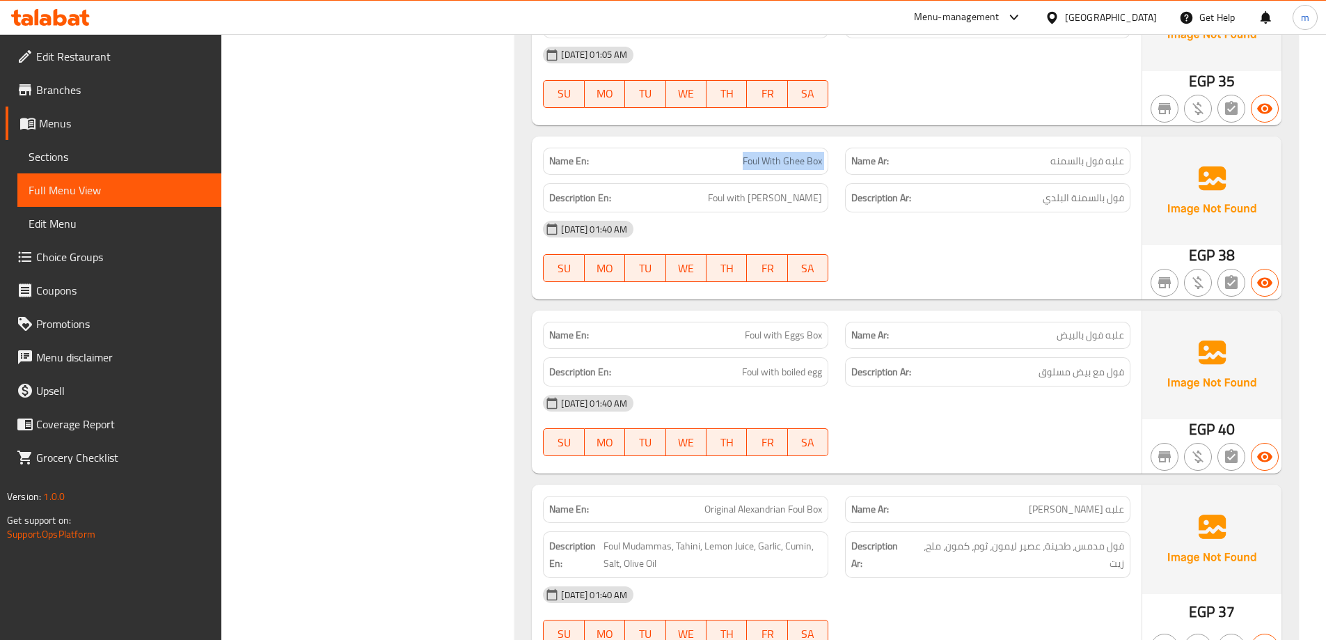
click at [799, 166] on span "Foul With Ghee Box" at bounding box center [782, 161] width 79 height 15
click at [917, 254] on div "08-09-2025 01:40 AM SU MO TU WE TH FR SA" at bounding box center [837, 251] width 604 height 78
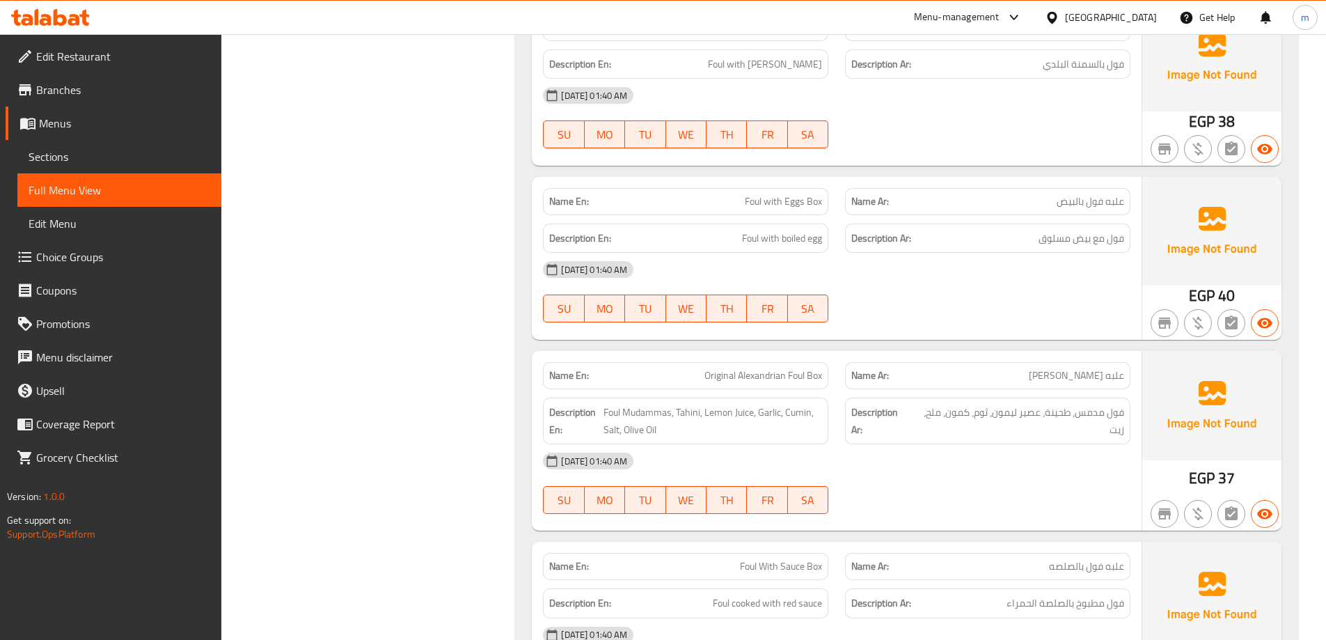
scroll to position [1424, 0]
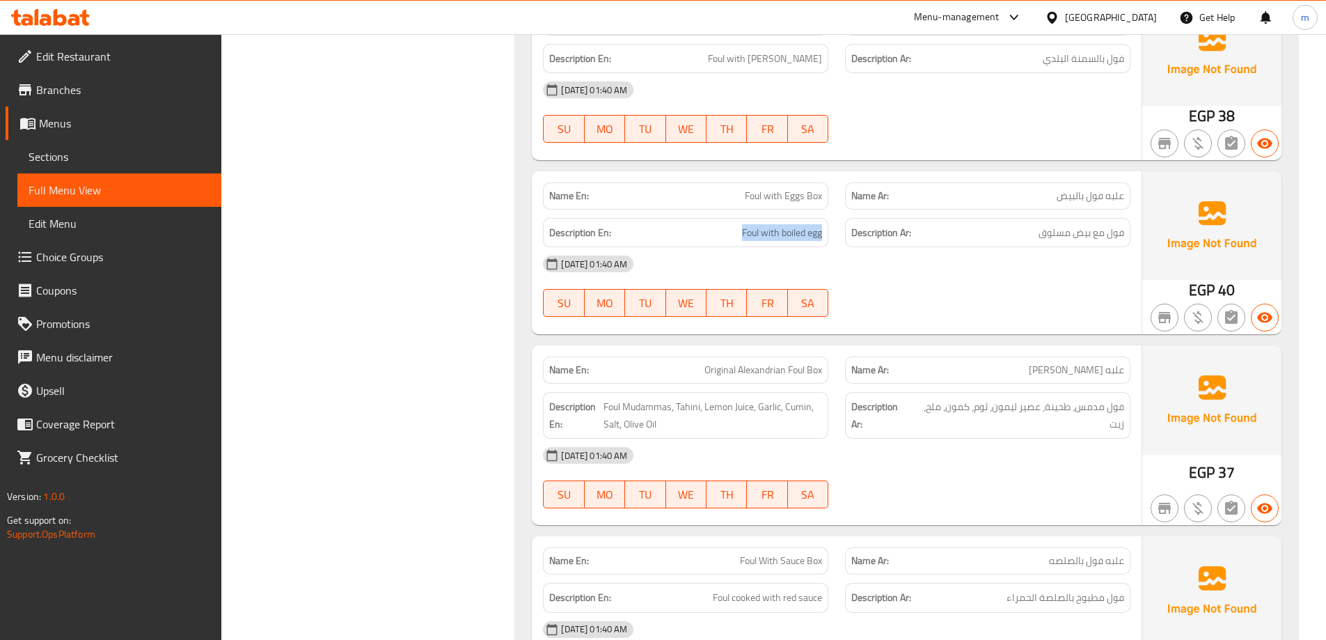
drag, startPoint x: 730, startPoint y: 233, endPoint x: 815, endPoint y: 245, distance: 85.8
click at [825, 238] on div "Description En: Foul with boiled egg" at bounding box center [685, 233] width 285 height 30
click at [911, 254] on div "[DATE] 01:40 AM" at bounding box center [837, 263] width 604 height 33
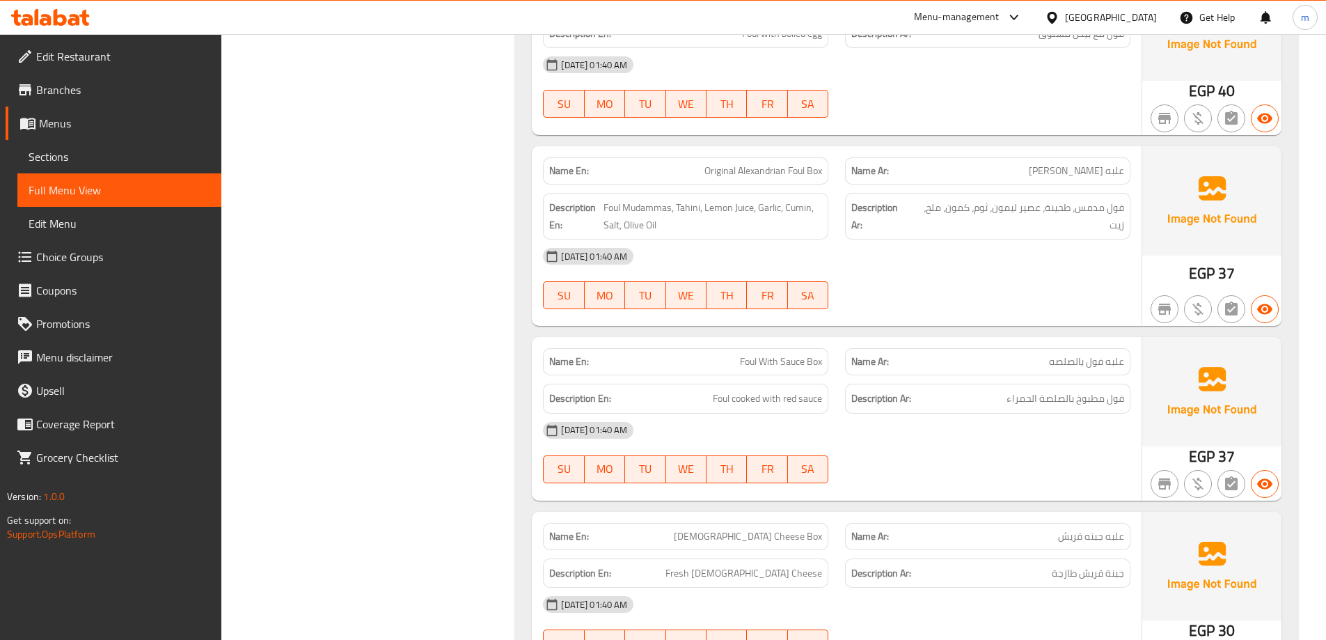
scroll to position [1632, 0]
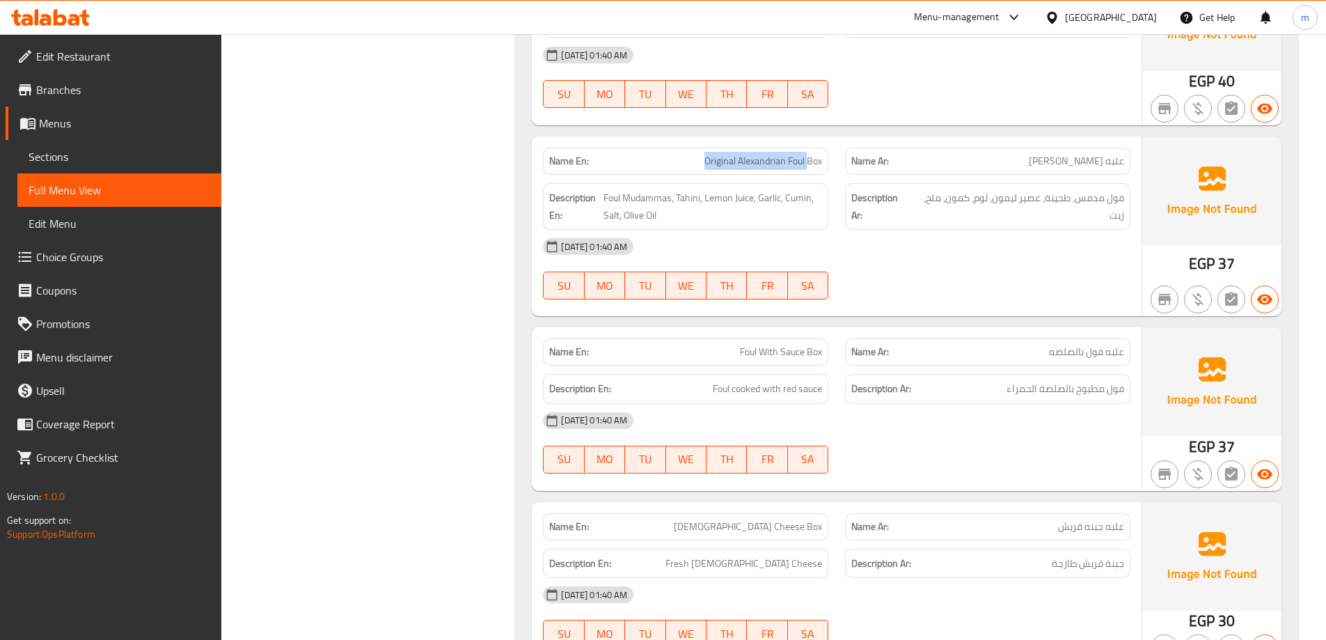
drag, startPoint x: 699, startPoint y: 162, endPoint x: 810, endPoint y: 164, distance: 110.7
click at [810, 164] on p "Name En: Original Alexandrian Foul Box" at bounding box center [685, 161] width 273 height 15
click at [808, 166] on span "Original Alexandrian Foul Box" at bounding box center [763, 161] width 118 height 15
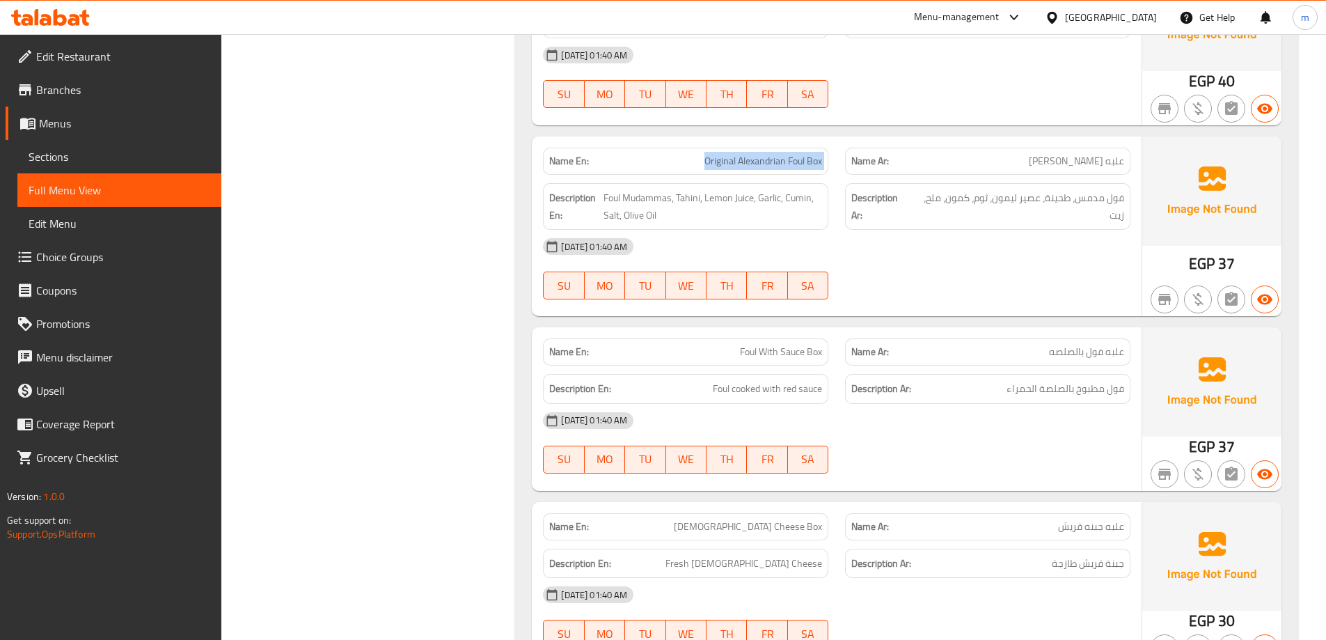
click at [808, 166] on span "Original Alexandrian Foul Box" at bounding box center [763, 161] width 118 height 15
click at [517, 194] on div "Name En: plain foul box Name Ar: علبه فول ساده Description En: cooked foul serv…" at bounding box center [906, 611] width 783 height 3401
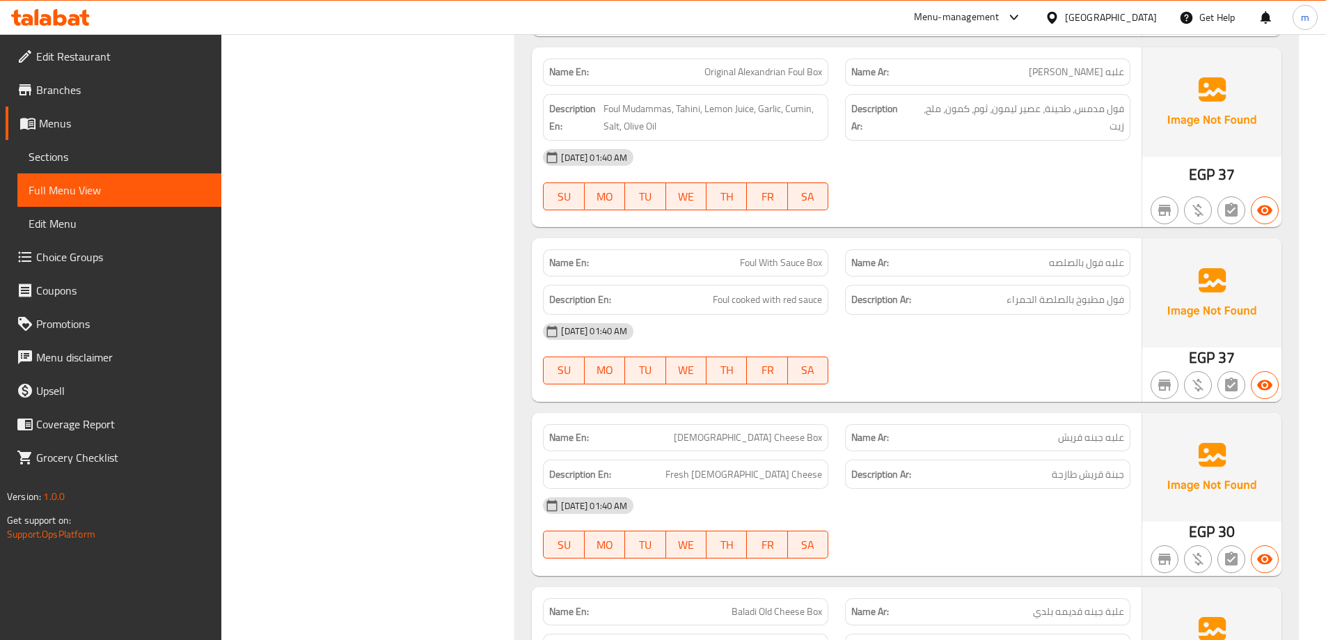
scroll to position [1841, 0]
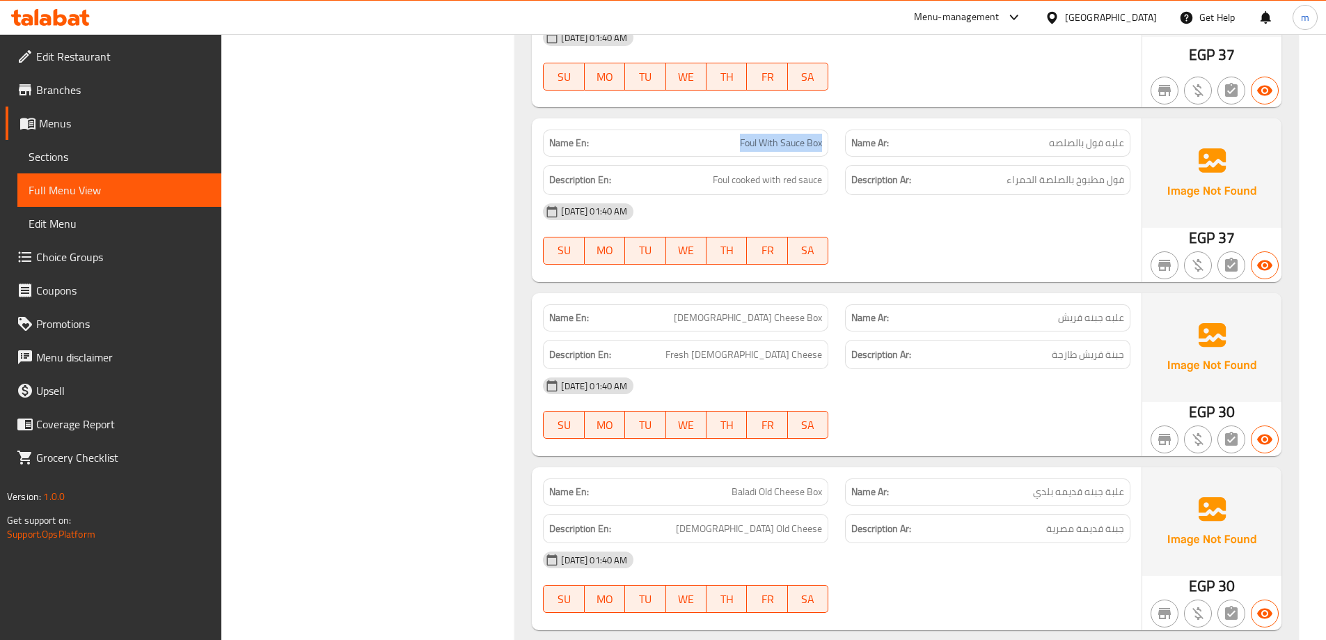
drag, startPoint x: 723, startPoint y: 135, endPoint x: 824, endPoint y: 146, distance: 100.9
click at [824, 146] on div "Name En: Foul With Sauce Box" at bounding box center [685, 142] width 285 height 27
click at [730, 178] on span "Foul cooked with red sauce" at bounding box center [767, 179] width 109 height 17
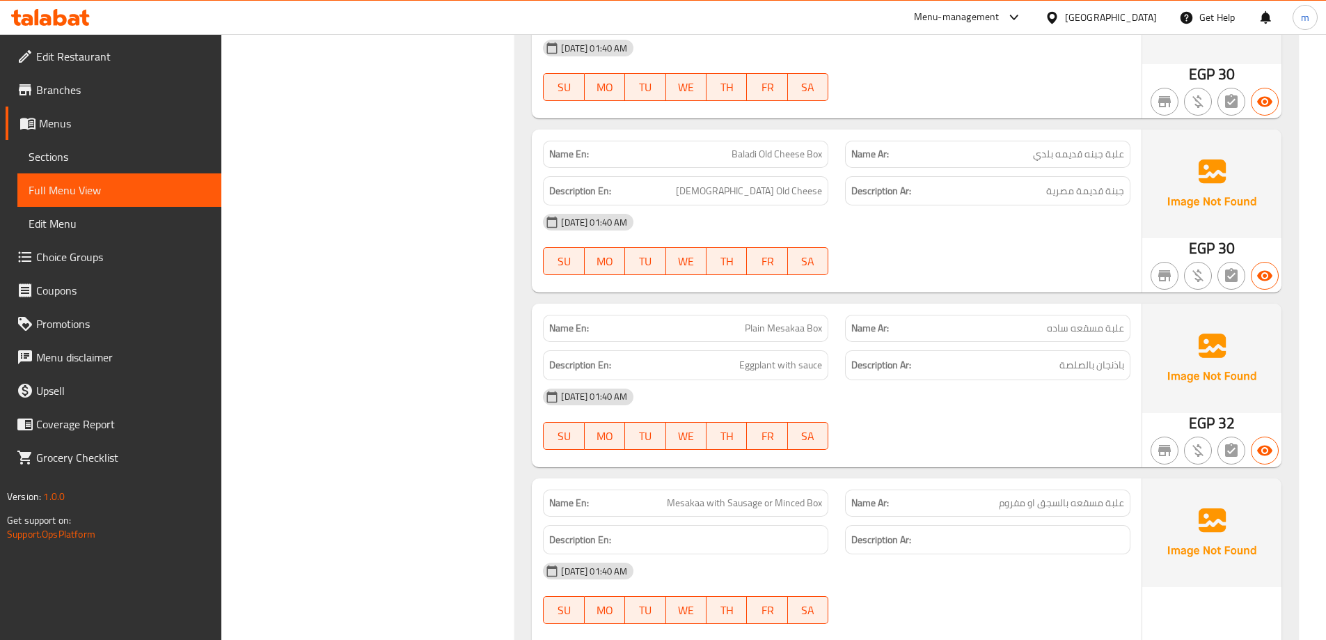
scroll to position [2189, 0]
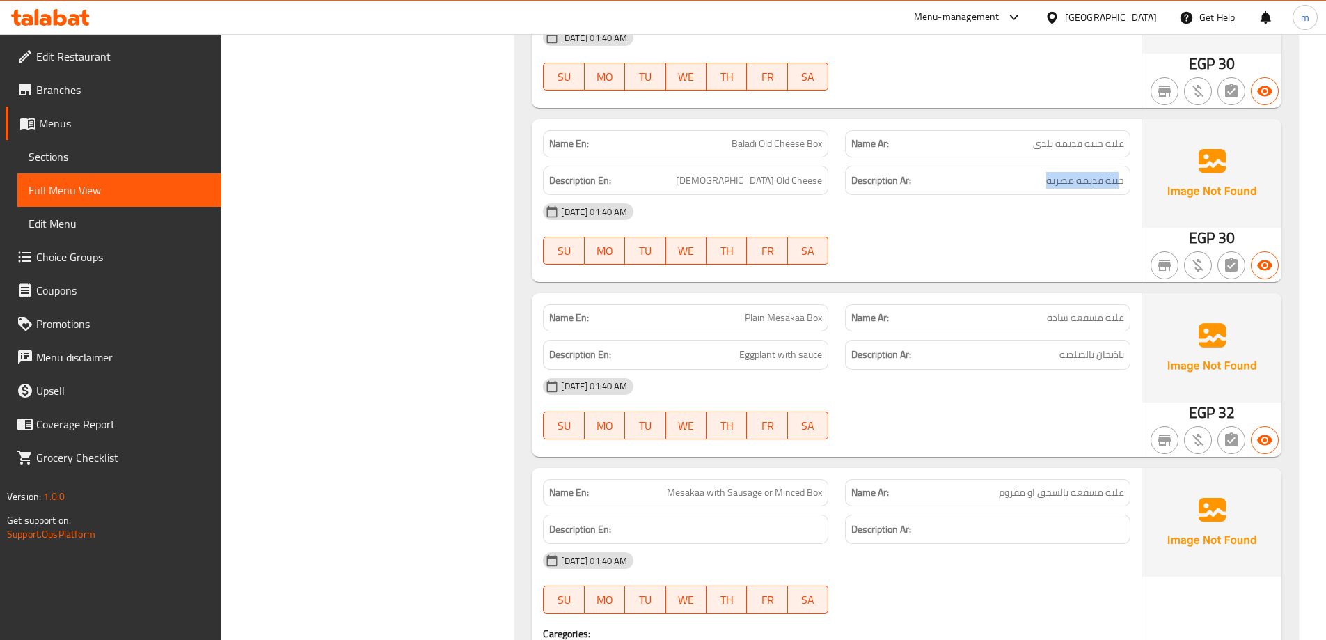
drag, startPoint x: 1034, startPoint y: 182, endPoint x: 1027, endPoint y: 183, distance: 7.1
click at [1118, 170] on div "Description Ar: جبنة قديمة مصرية" at bounding box center [987, 181] width 285 height 30
click at [753, 179] on span "[DEMOGRAPHIC_DATA] Old Cheese" at bounding box center [749, 180] width 146 height 17
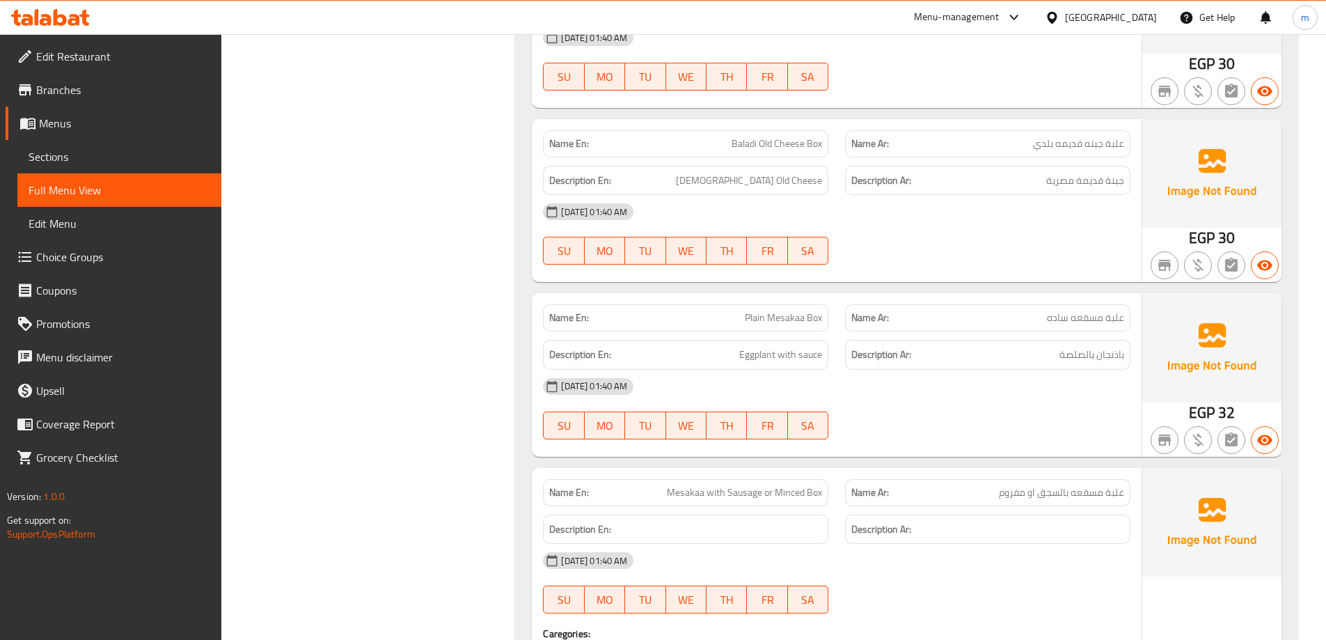
click at [925, 230] on div "08-09-2025 01:40 AM SU MO TU WE TH FR SA" at bounding box center [837, 234] width 604 height 78
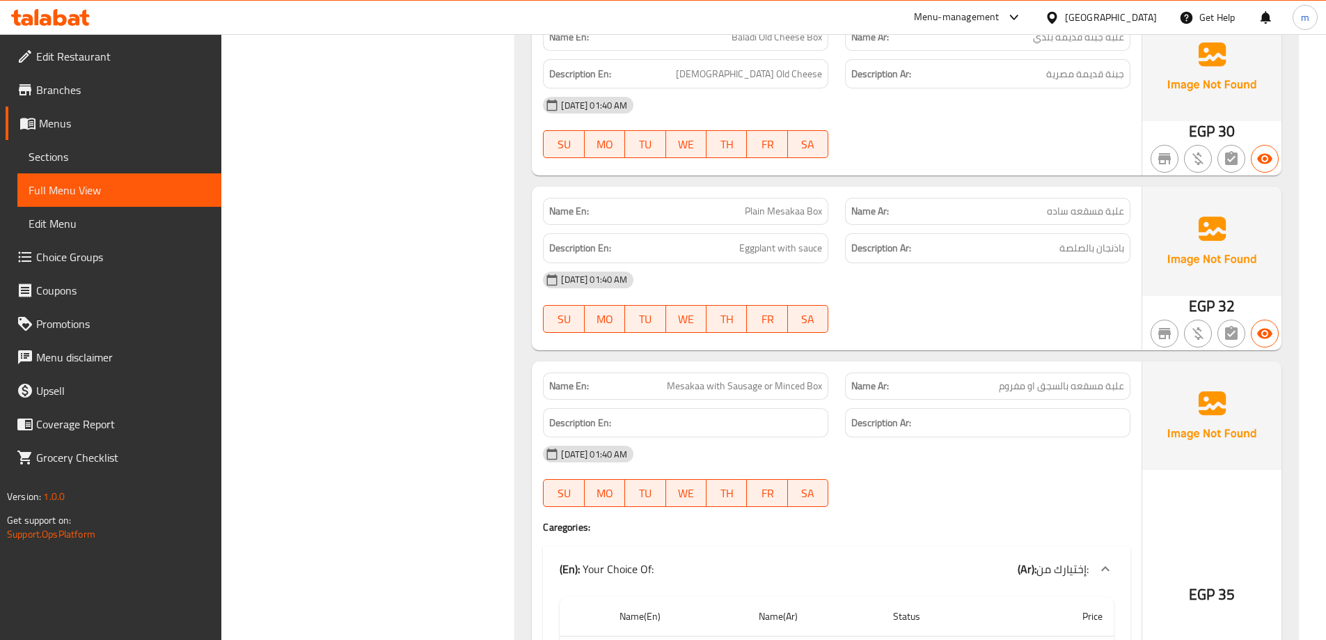
scroll to position [2329, 0]
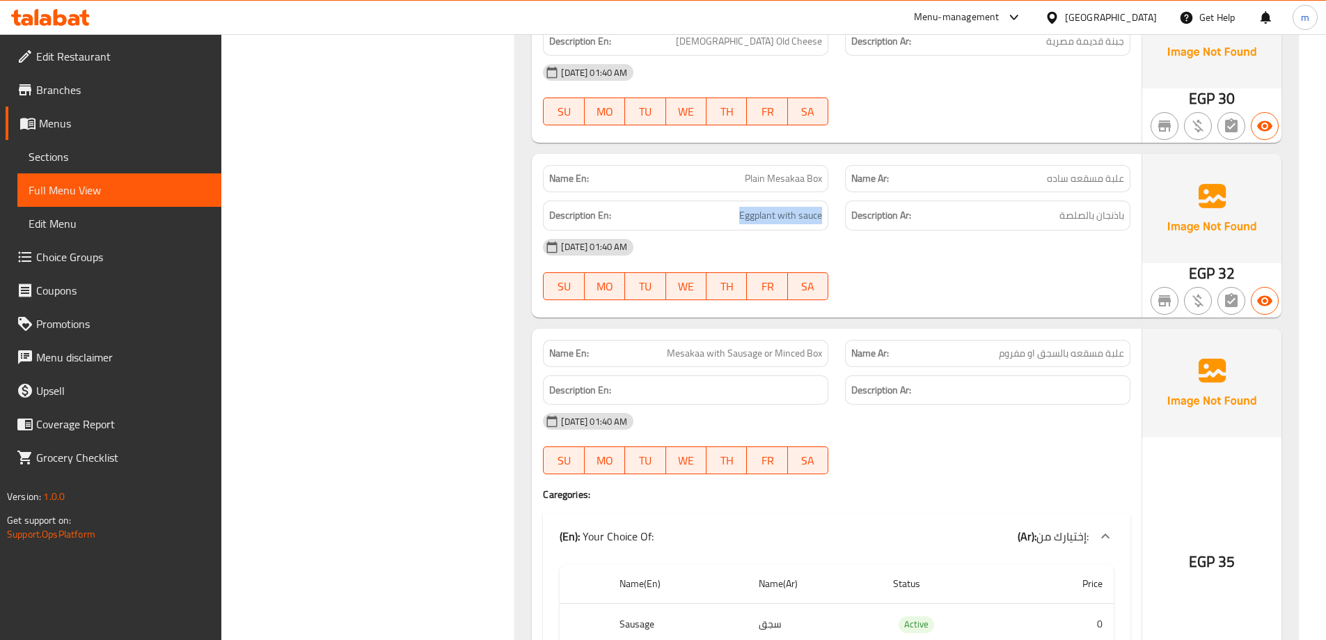
drag, startPoint x: 743, startPoint y: 213, endPoint x: 840, endPoint y: 213, distance: 96.8
click at [840, 213] on div "Description En: Eggplant with sauce Description Ar: باذنجان بالصلصة" at bounding box center [837, 215] width 604 height 47
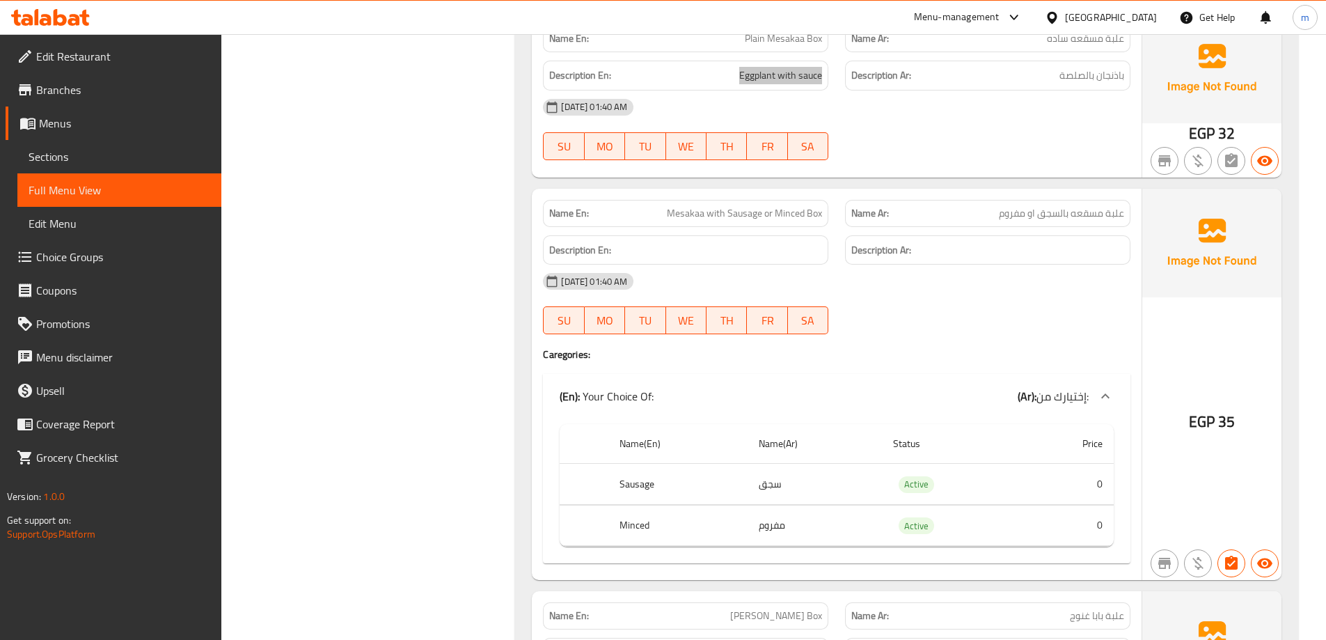
scroll to position [2468, 0]
drag, startPoint x: 660, startPoint y: 214, endPoint x: 838, endPoint y: 214, distance: 178.2
click at [838, 214] on div "Name En: Mesakaa with Sausage or Minced Box Name Ar: علبة مسقعه بالسجق او مفروم" at bounding box center [837, 214] width 604 height 44
click at [951, 318] on div "08-09-2025 01:40 AM SU MO TU WE TH FR SA" at bounding box center [837, 304] width 604 height 78
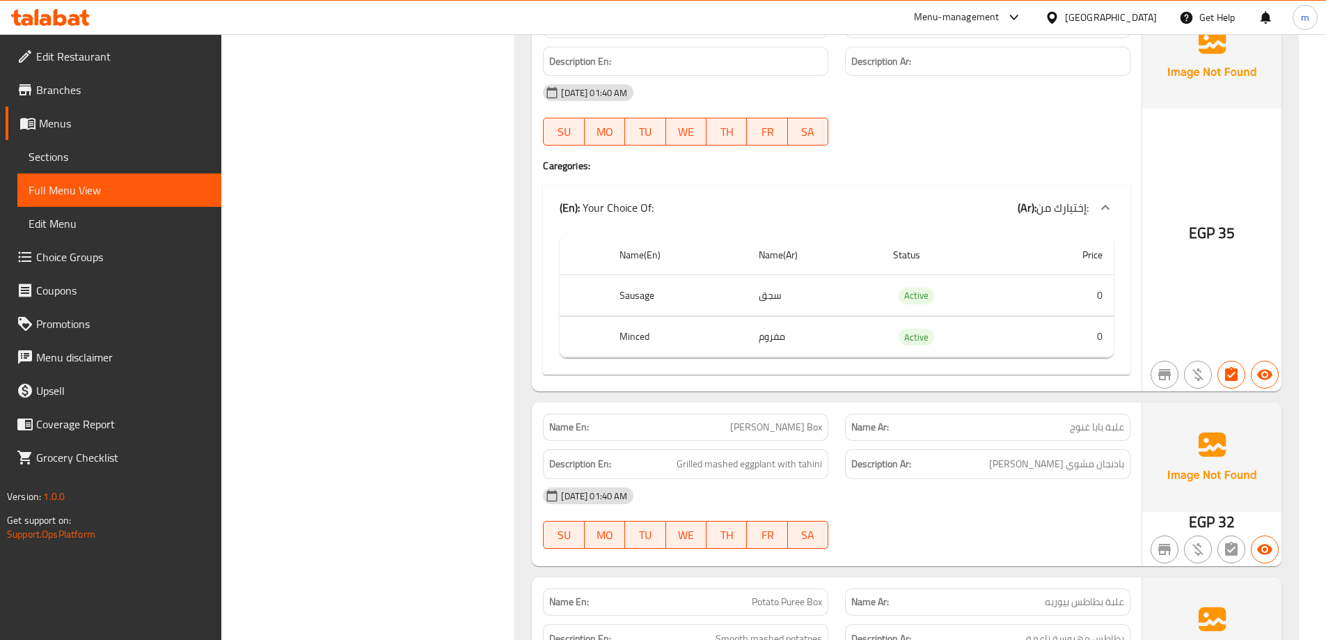
scroll to position [2816, 0]
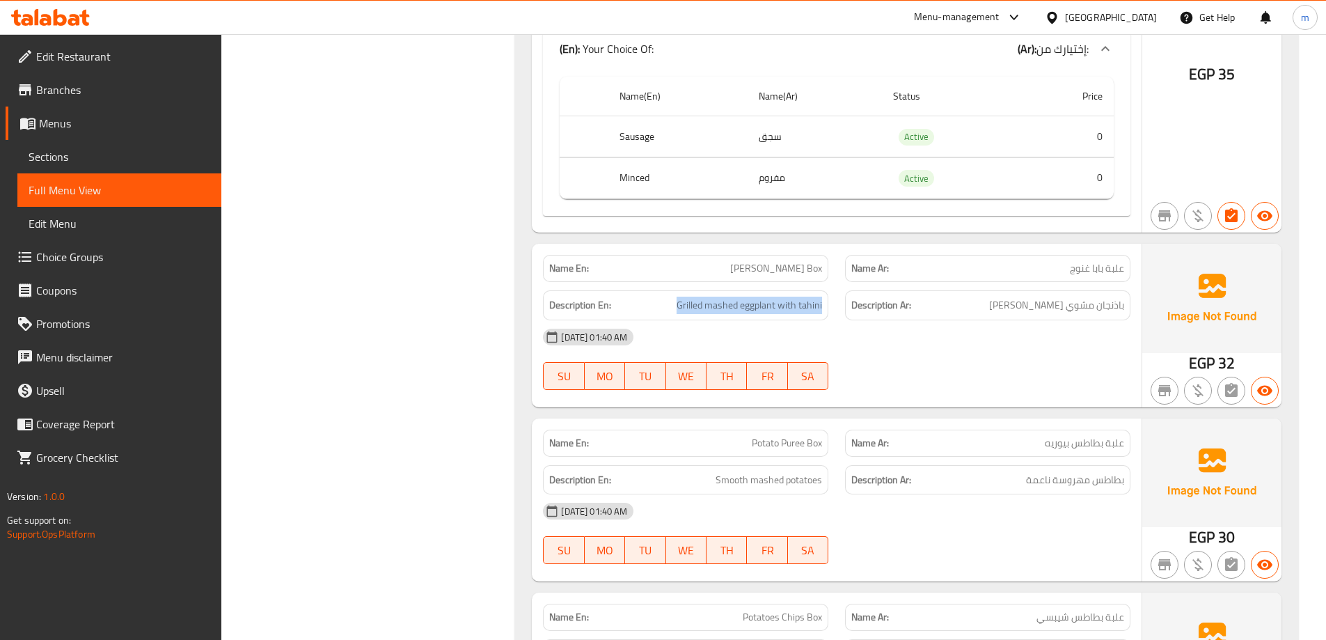
drag, startPoint x: 669, startPoint y: 301, endPoint x: 824, endPoint y: 313, distance: 155.0
click at [824, 313] on div "Description En: Grilled mashed eggplant with tahini" at bounding box center [685, 305] width 285 height 30
click at [792, 329] on div "[DATE] 01:40 AM" at bounding box center [837, 336] width 604 height 33
drag, startPoint x: 775, startPoint y: 306, endPoint x: 855, endPoint y: 300, distance: 79.6
click at [855, 300] on div "Description En: Grilled mashed eggplant with tahini Description Ar: باذنجان مشو…" at bounding box center [837, 305] width 604 height 47
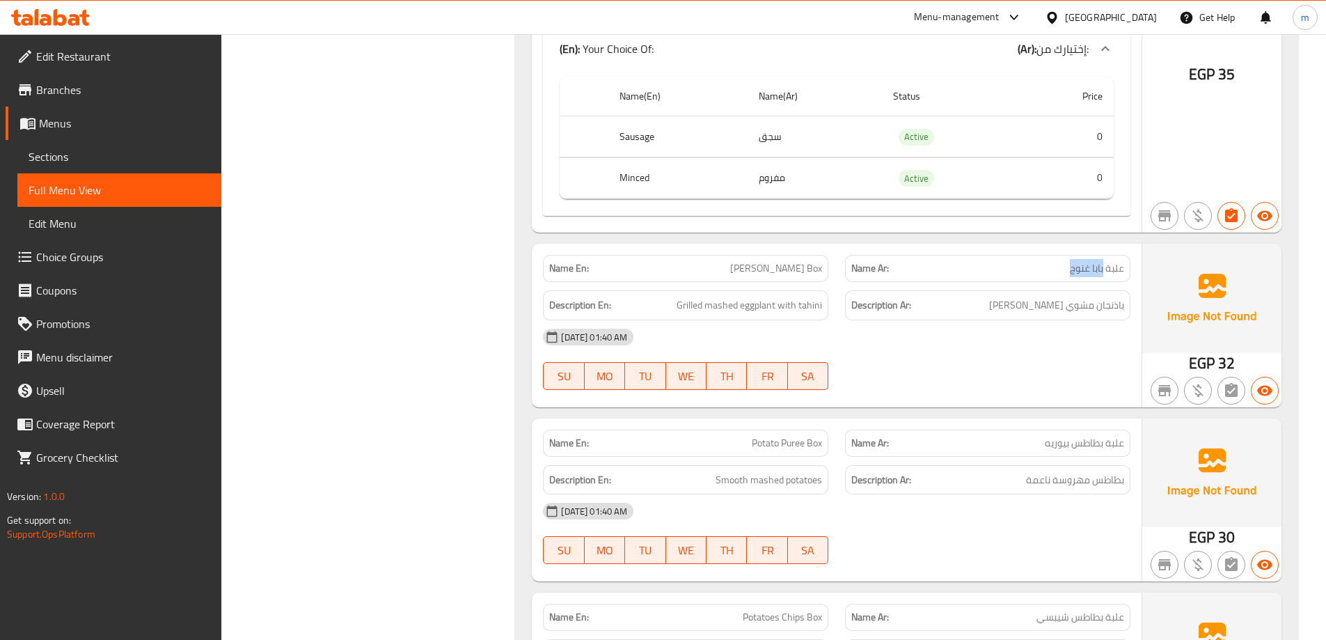
drag, startPoint x: 1064, startPoint y: 271, endPoint x: 1105, endPoint y: 274, distance: 40.5
click at [1105, 274] on p "Name Ar: علبة بابا غنوج" at bounding box center [987, 268] width 273 height 15
copy span "بابا غنوج"
click at [422, 271] on div "Filter Branches Branches Popular filters Free items Branch specific items Has c…" at bounding box center [374, 247] width 267 height 5768
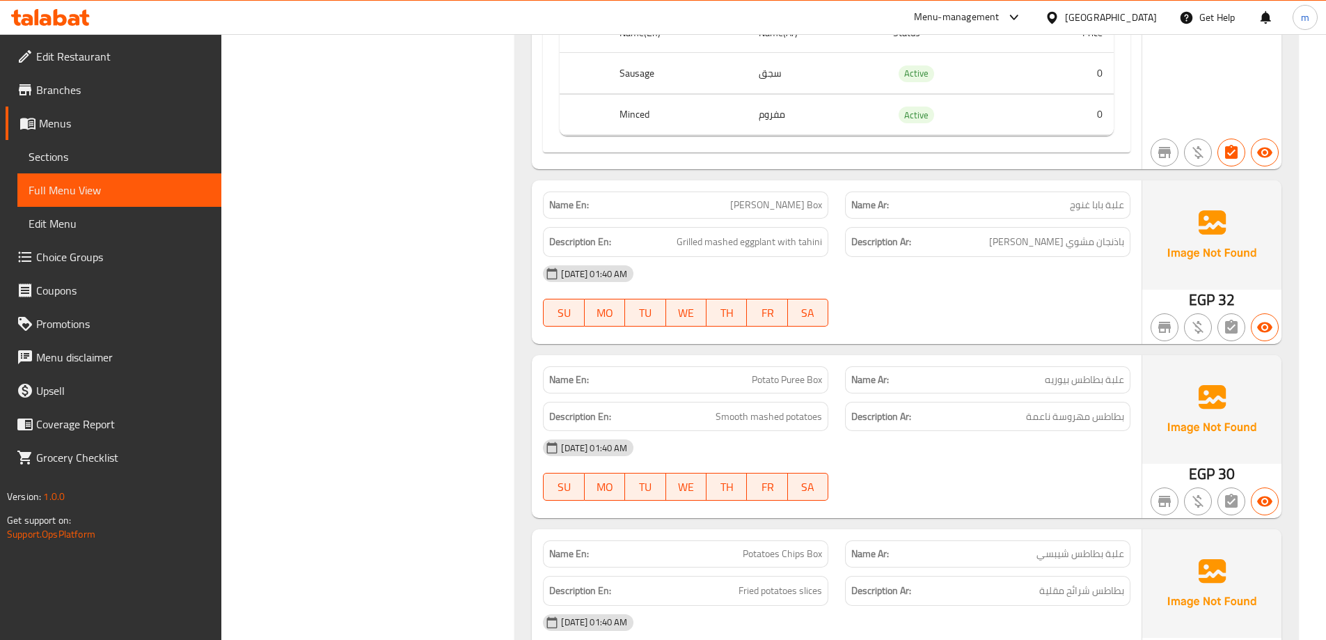
scroll to position [3094, 0]
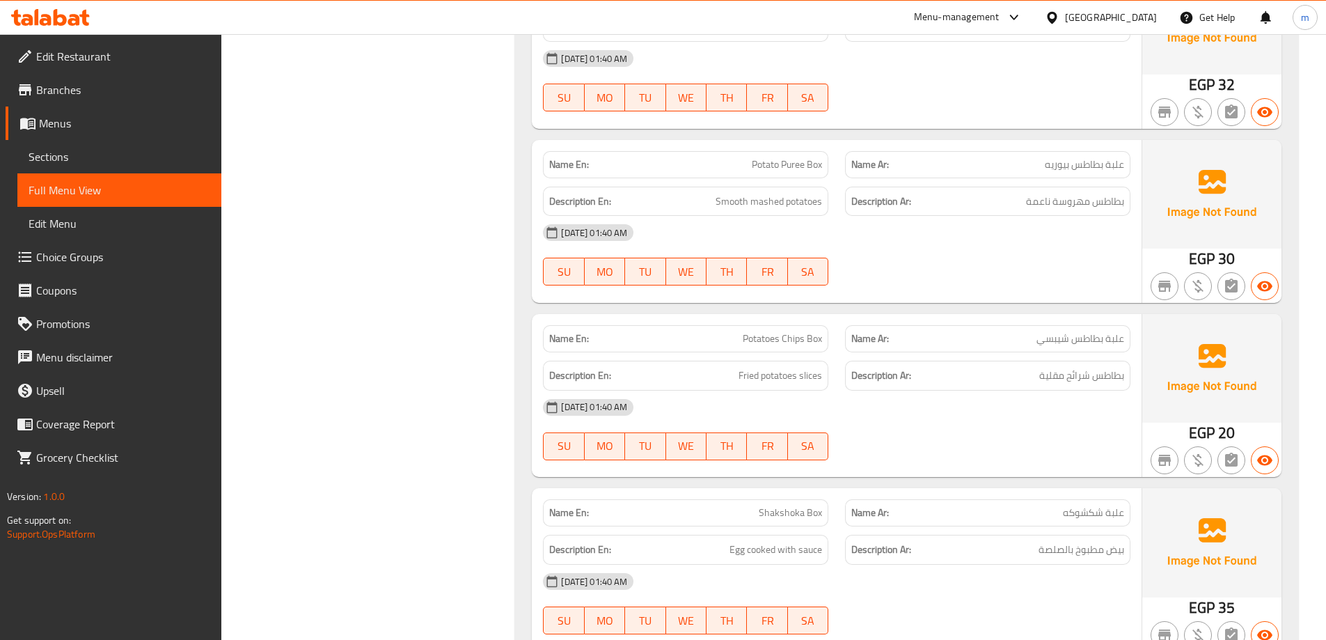
drag, startPoint x: 796, startPoint y: 209, endPoint x: 720, endPoint y: 221, distance: 76.8
click at [720, 221] on div "Name En: Potato Puree Box Name Ar: علبة بطاطس بيوريه Description En: Smooth mas…" at bounding box center [837, 221] width 610 height 163
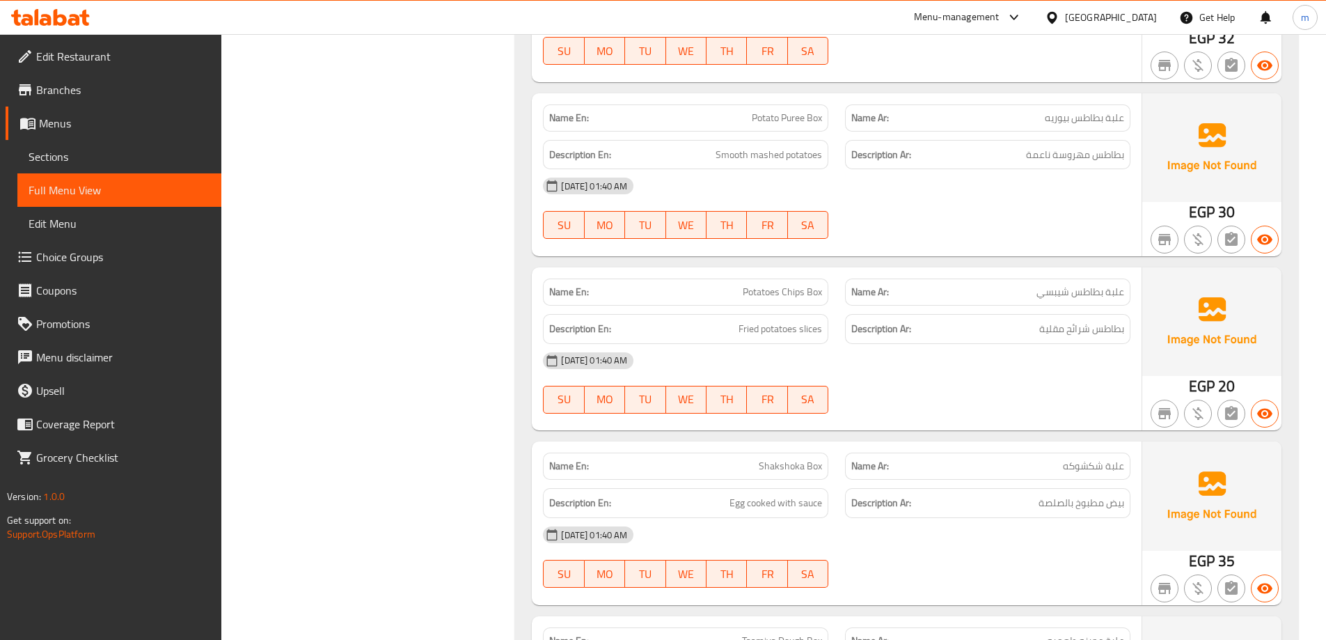
scroll to position [3234, 0]
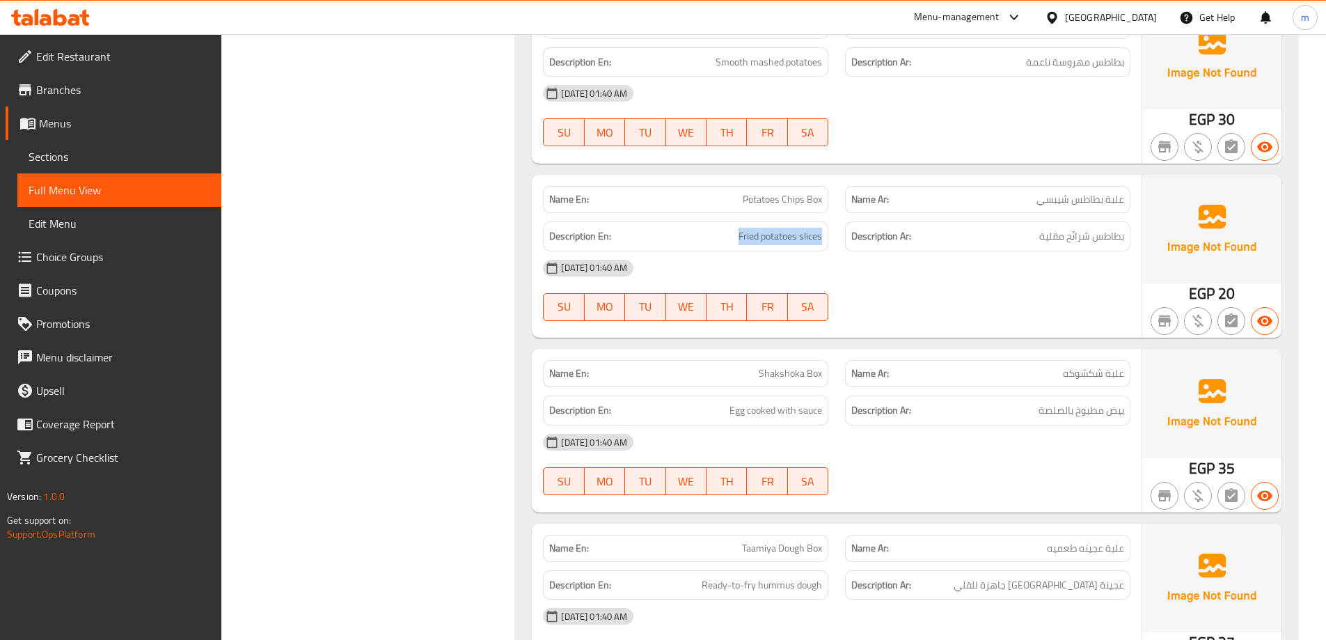
drag, startPoint x: 720, startPoint y: 225, endPoint x: 830, endPoint y: 234, distance: 111.1
click at [830, 234] on div "Description En: Fried potatoes slices" at bounding box center [686, 236] width 302 height 47
click at [911, 285] on div "08-09-2025 01:40 AM SU MO TU WE TH FR SA" at bounding box center [837, 290] width 604 height 78
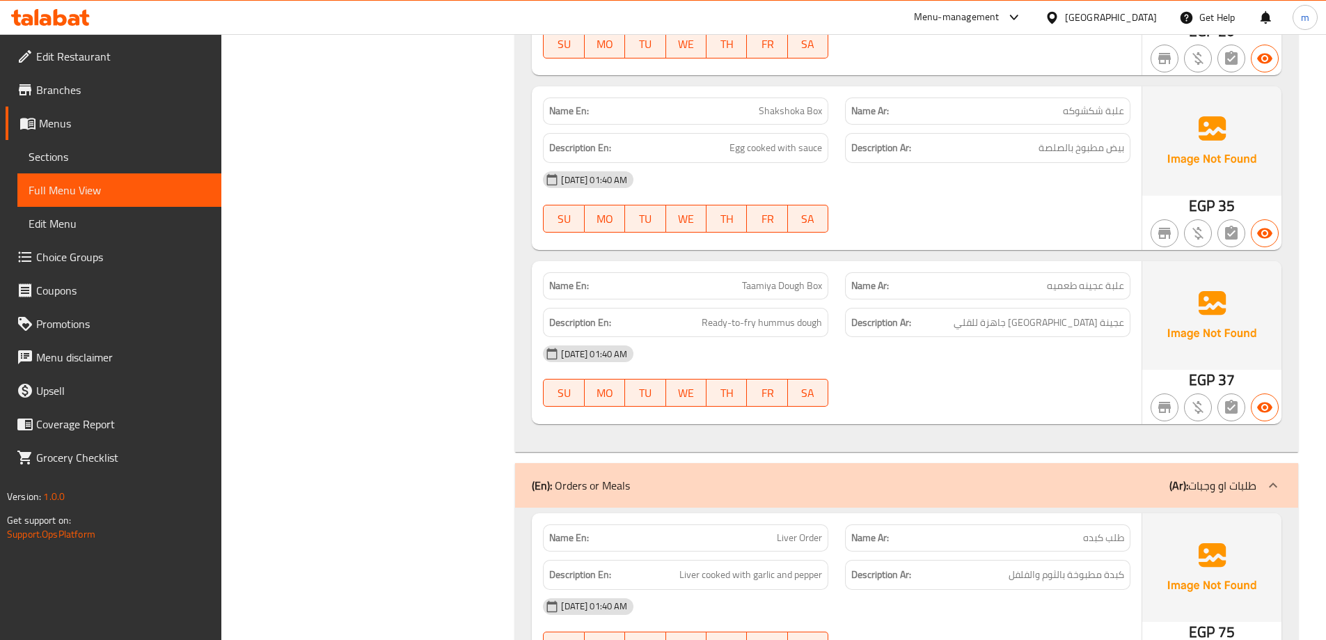
scroll to position [3512, 0]
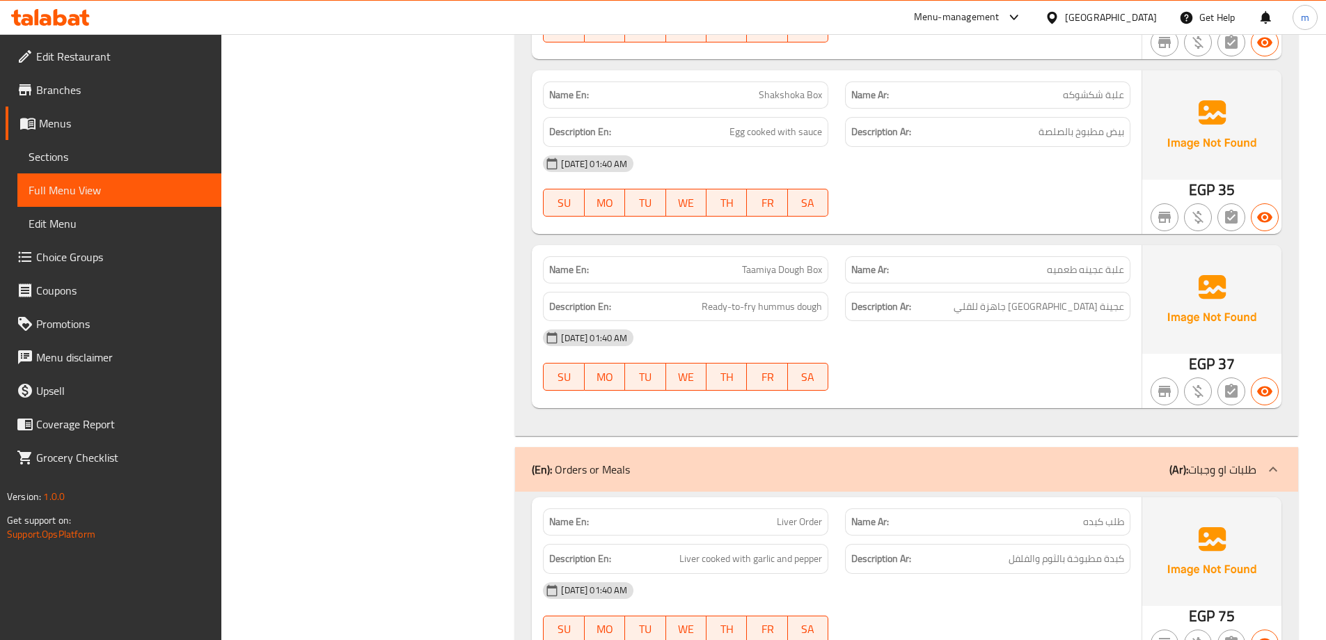
click at [794, 274] on span "Taamiya Dough Box" at bounding box center [782, 269] width 80 height 15
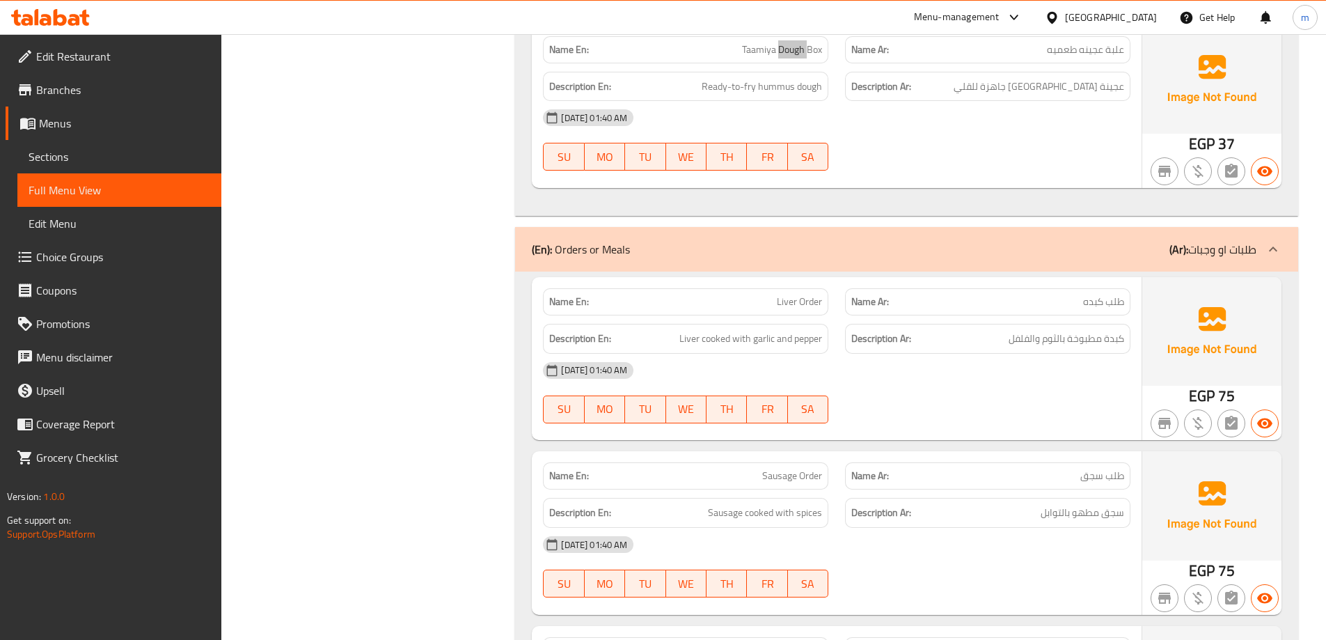
scroll to position [3790, 0]
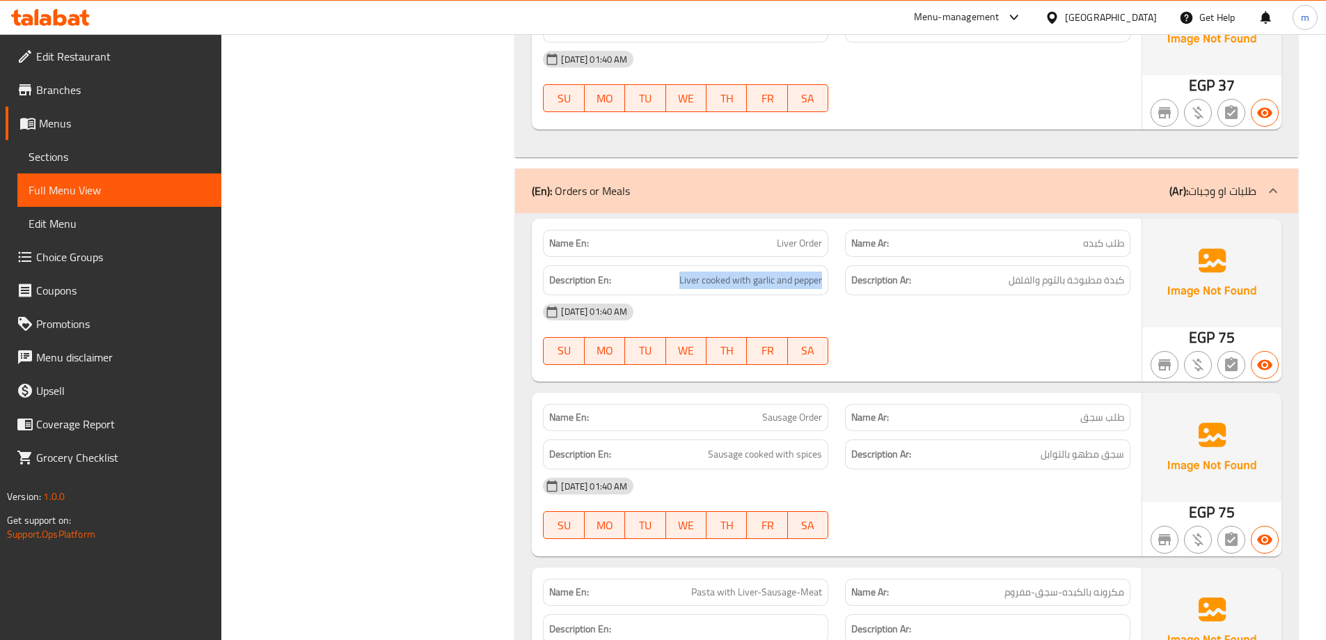
drag, startPoint x: 658, startPoint y: 286, endPoint x: 821, endPoint y: 291, distance: 163.7
click at [821, 291] on div "Description En: Liver cooked with garlic and pepper" at bounding box center [685, 280] width 285 height 30
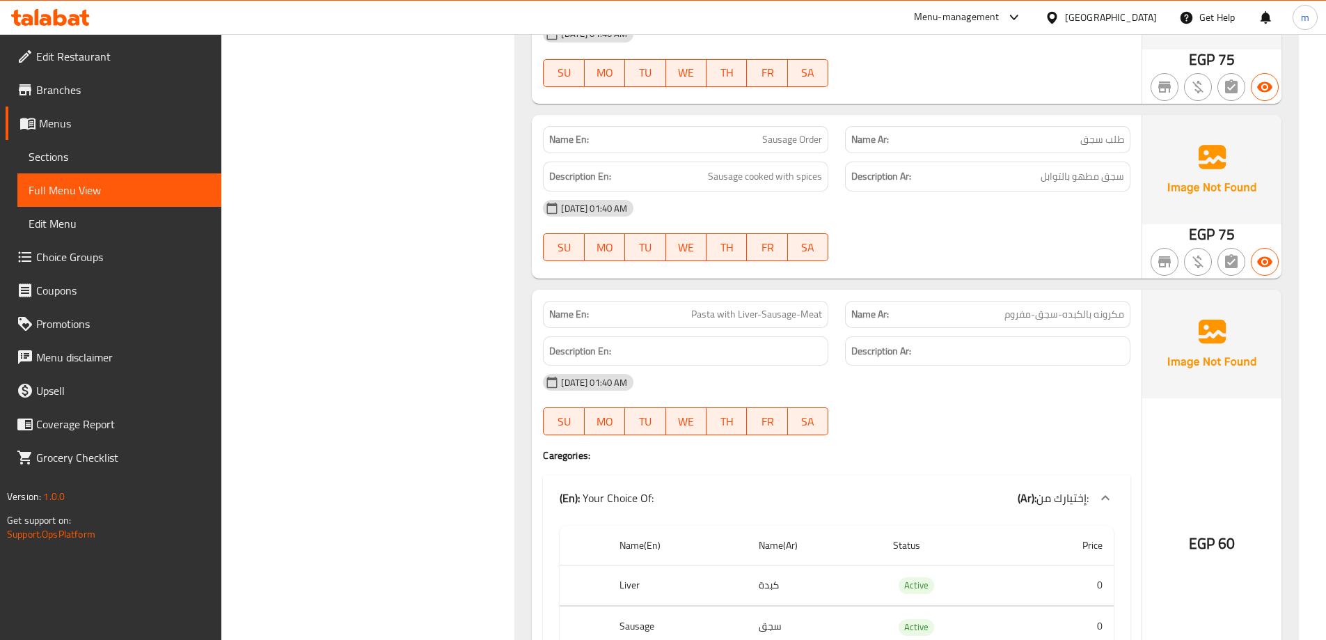
scroll to position [4069, 0]
drag, startPoint x: 695, startPoint y: 179, endPoint x: 849, endPoint y: 181, distance: 153.9
click at [842, 181] on div "Description En: Sausage cooked with spices Description Ar: سجق مطهو بالتوابل" at bounding box center [837, 175] width 604 height 47
drag, startPoint x: 682, startPoint y: 314, endPoint x: 829, endPoint y: 317, distance: 147.6
click at [829, 317] on div "Name En: Pasta with Liver-Sausage-Meat" at bounding box center [686, 314] width 302 height 44
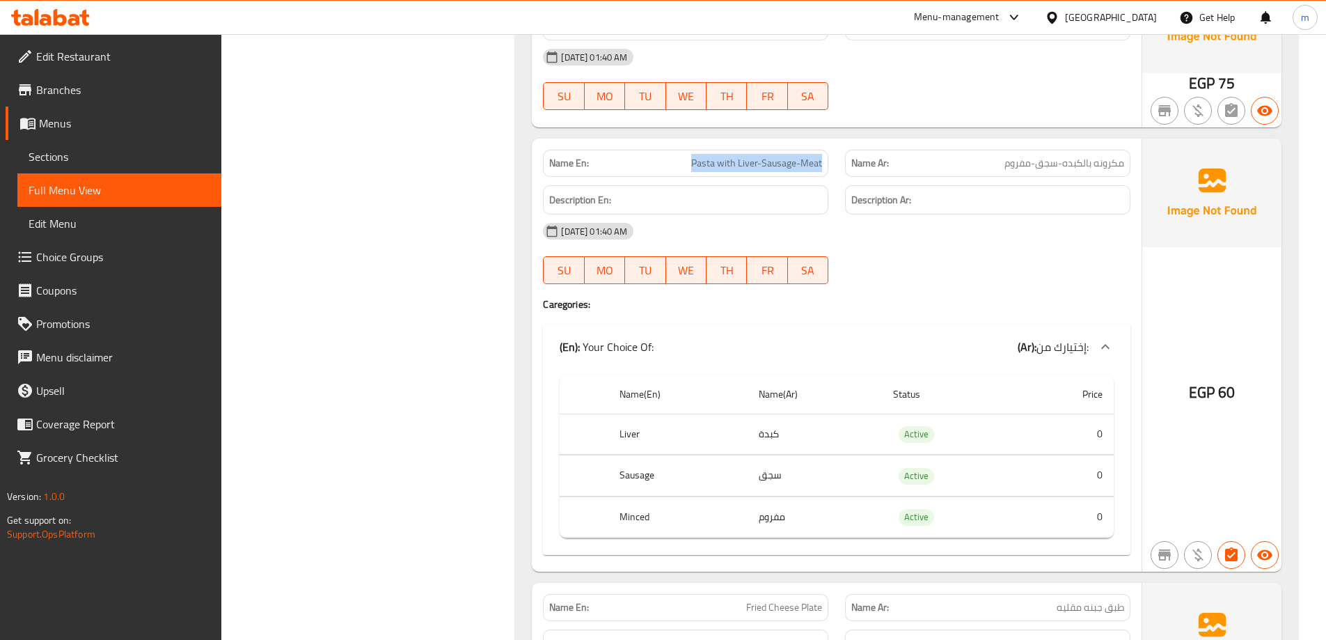
scroll to position [4208, 0]
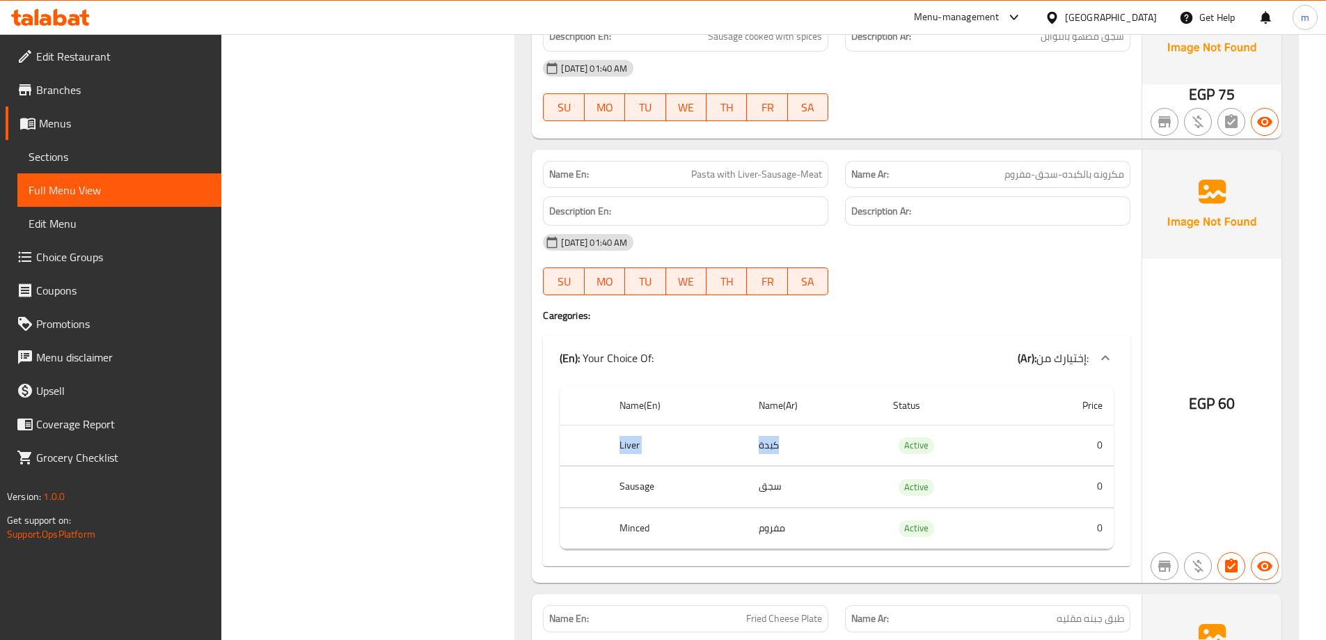
drag, startPoint x: 610, startPoint y: 443, endPoint x: 749, endPoint y: 448, distance: 139.3
click at [749, 448] on tr "Liver كبدة Active 0" at bounding box center [837, 445] width 554 height 41
drag, startPoint x: 699, startPoint y: 488, endPoint x: 743, endPoint y: 515, distance: 52.2
click at [844, 504] on tr "Sausage سجق Active 0" at bounding box center [837, 486] width 554 height 41
drag, startPoint x: 612, startPoint y: 533, endPoint x: 856, endPoint y: 519, distance: 244.0
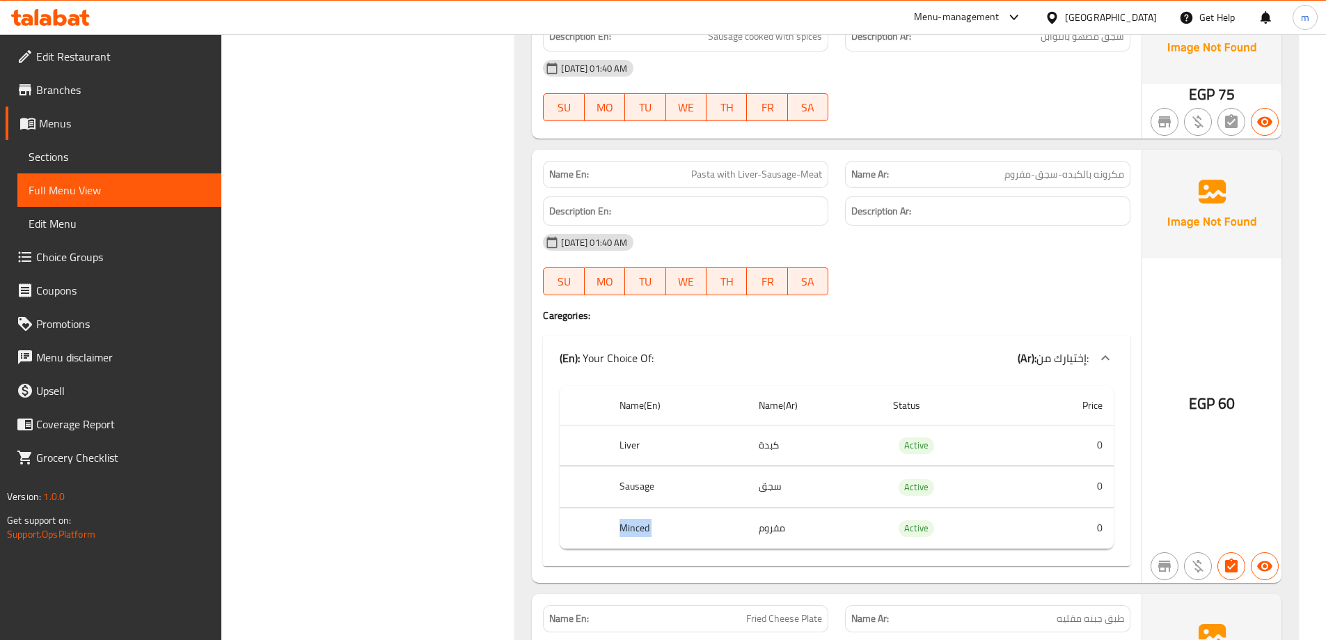
click at [854, 521] on tr "Minced مفروم Active 0" at bounding box center [837, 527] width 554 height 41
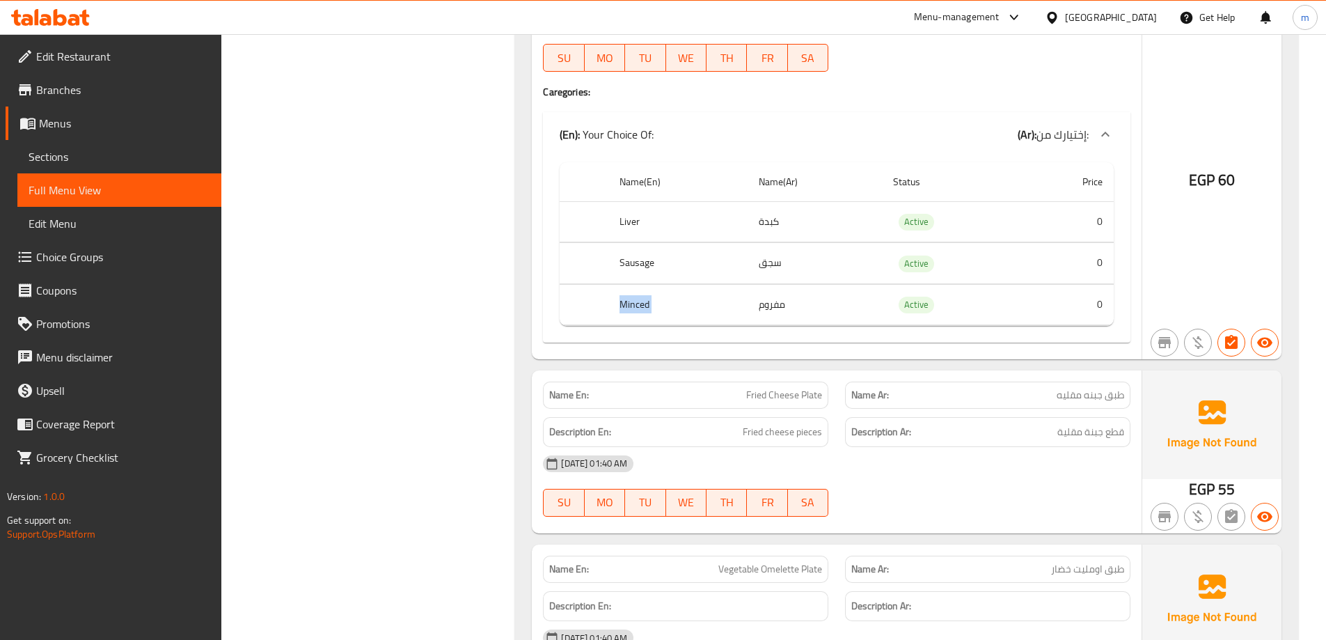
scroll to position [4626, 0]
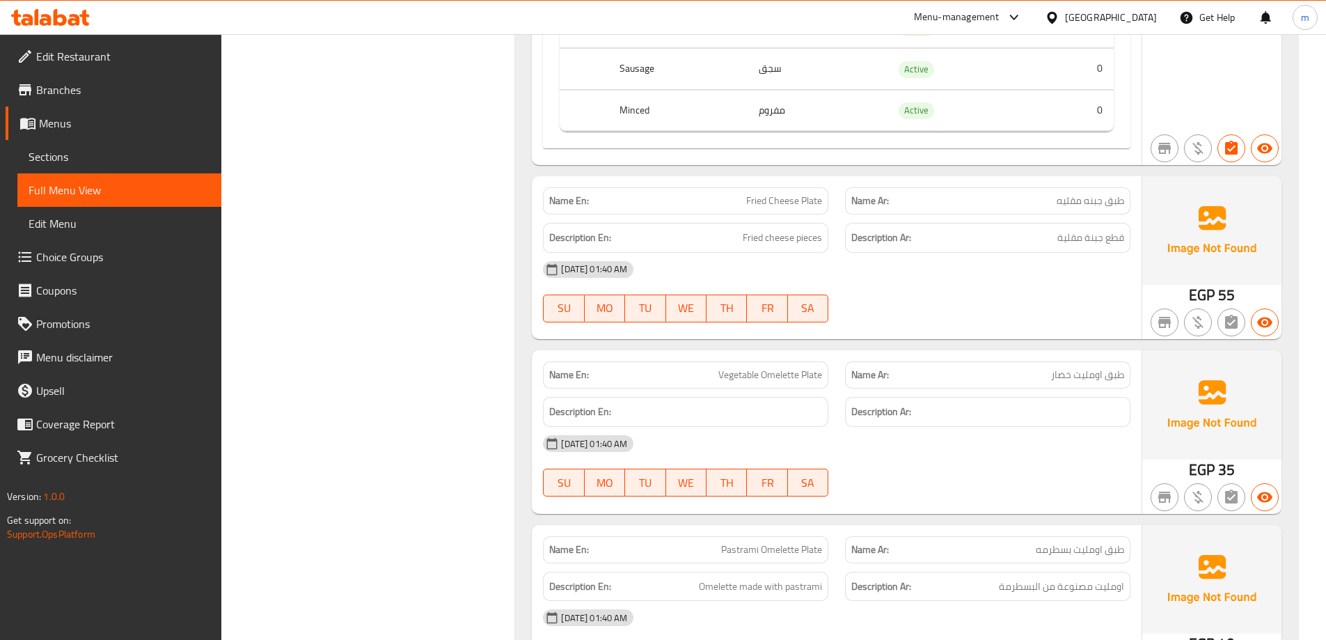
click at [771, 233] on span "Fried cheese pieces" at bounding box center [782, 237] width 79 height 17
click at [950, 291] on div "08-09-2025 01:40 AM SU MO TU WE TH FR SA" at bounding box center [837, 292] width 604 height 78
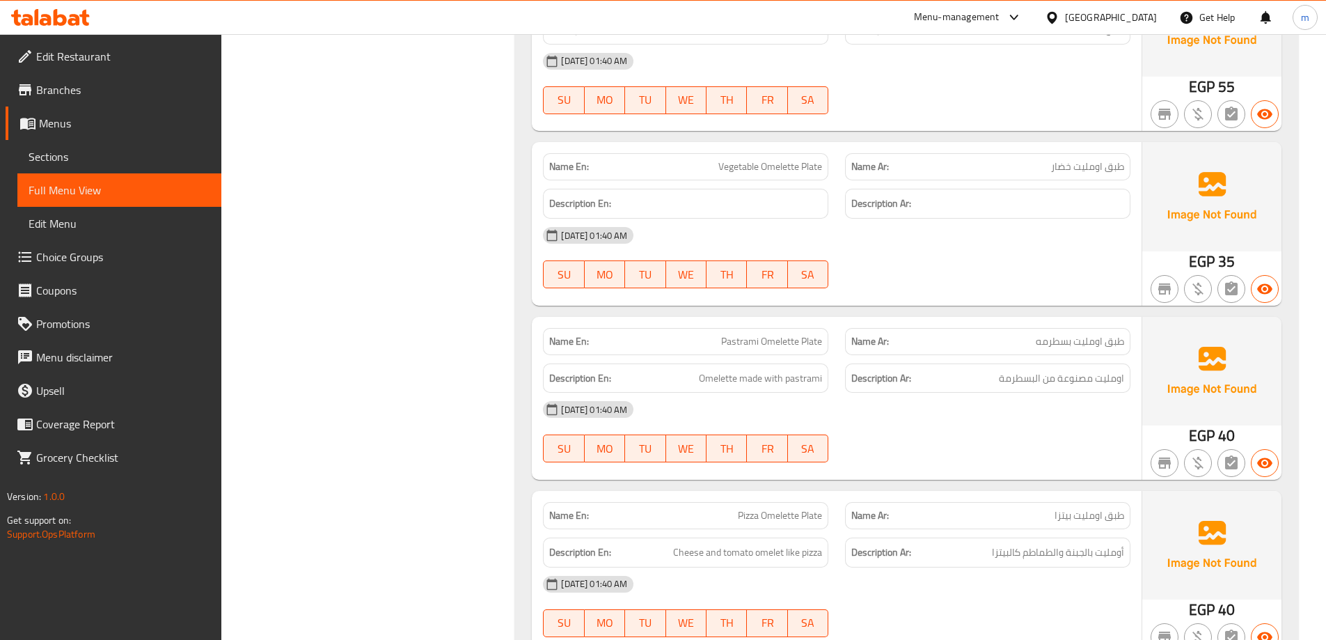
scroll to position [4835, 0]
drag, startPoint x: 710, startPoint y: 170, endPoint x: 798, endPoint y: 170, distance: 88.4
click at [798, 170] on p "Name En: Vegetable Omelette Plate" at bounding box center [685, 166] width 273 height 15
copy span "Vegetable Omelette"
click at [796, 166] on span "Vegetable Omelette Plate" at bounding box center [770, 166] width 104 height 15
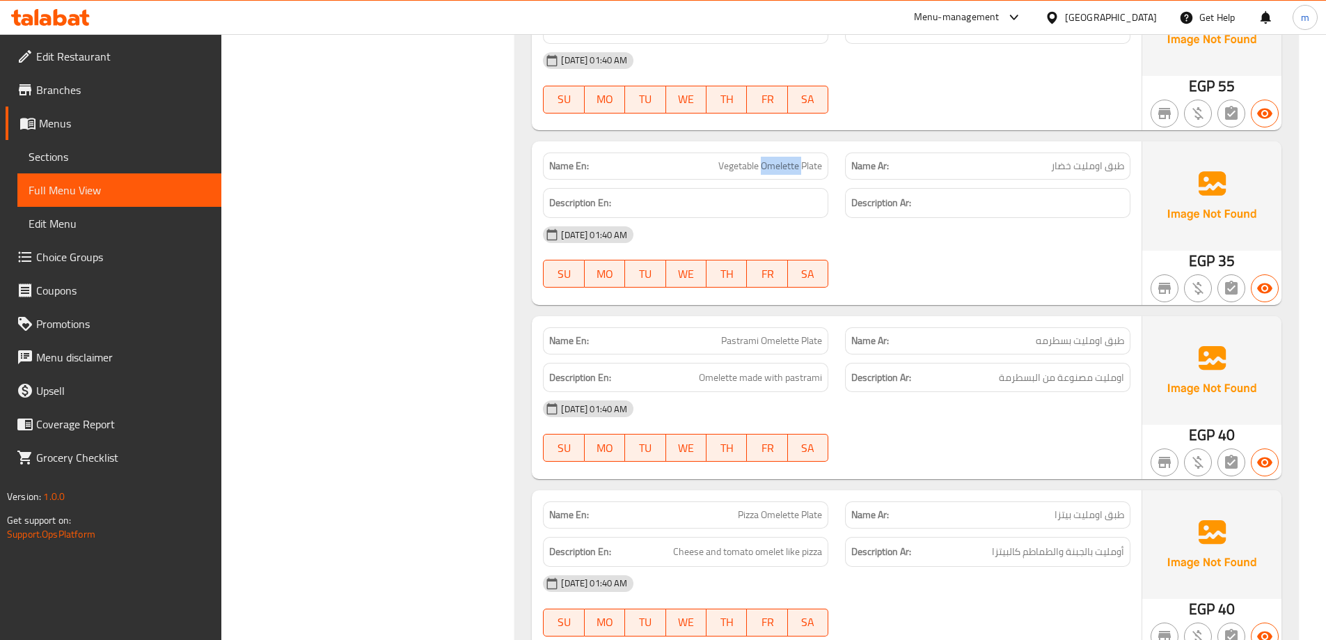
click at [796, 166] on span "Vegetable Omelette Plate" at bounding box center [770, 166] width 104 height 15
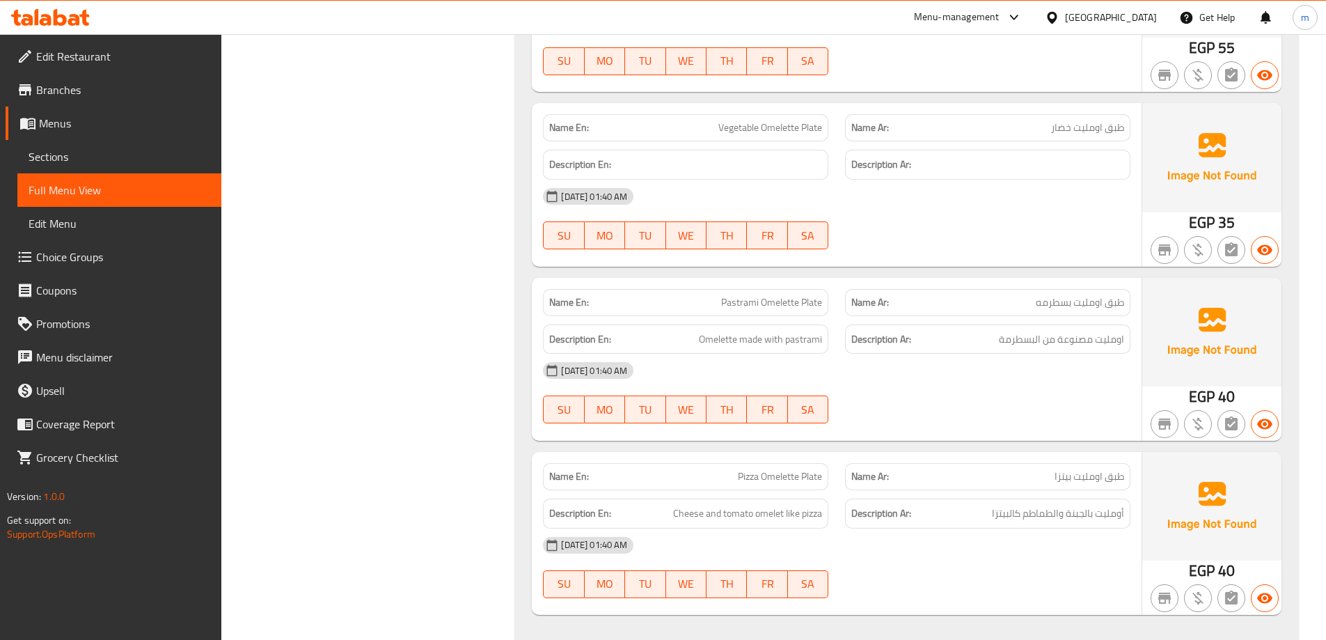
scroll to position [4904, 0]
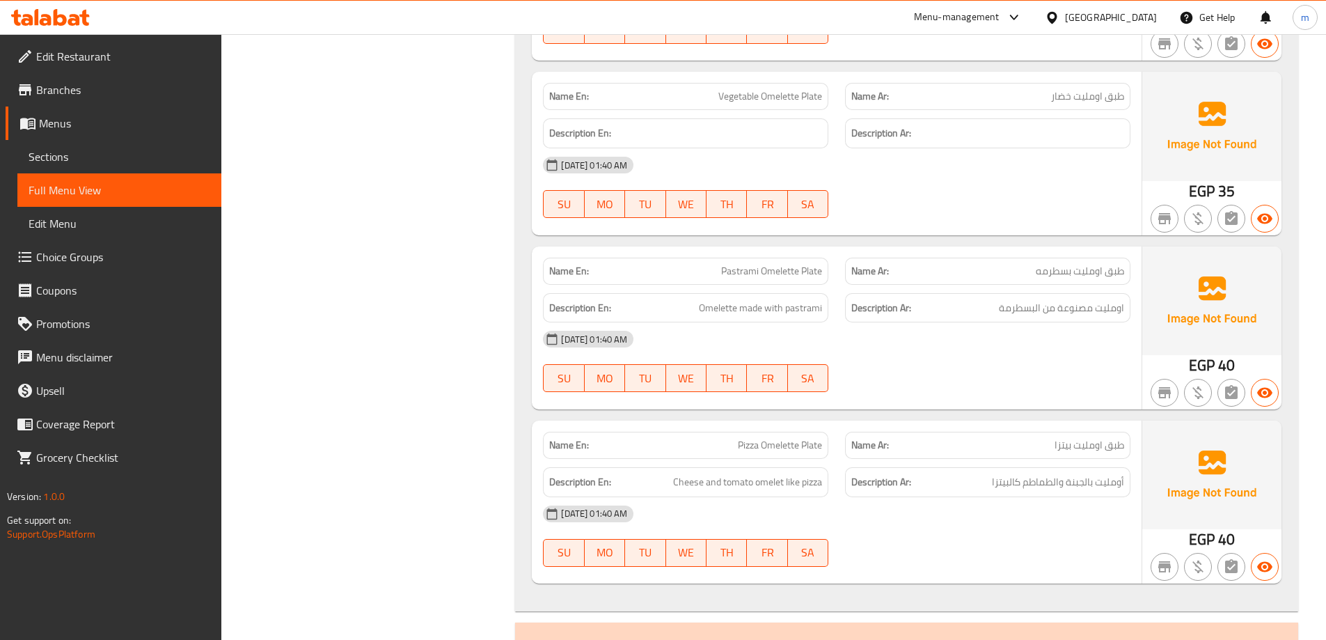
click at [754, 272] on span "Pastrami Omelette Plate" at bounding box center [771, 271] width 101 height 15
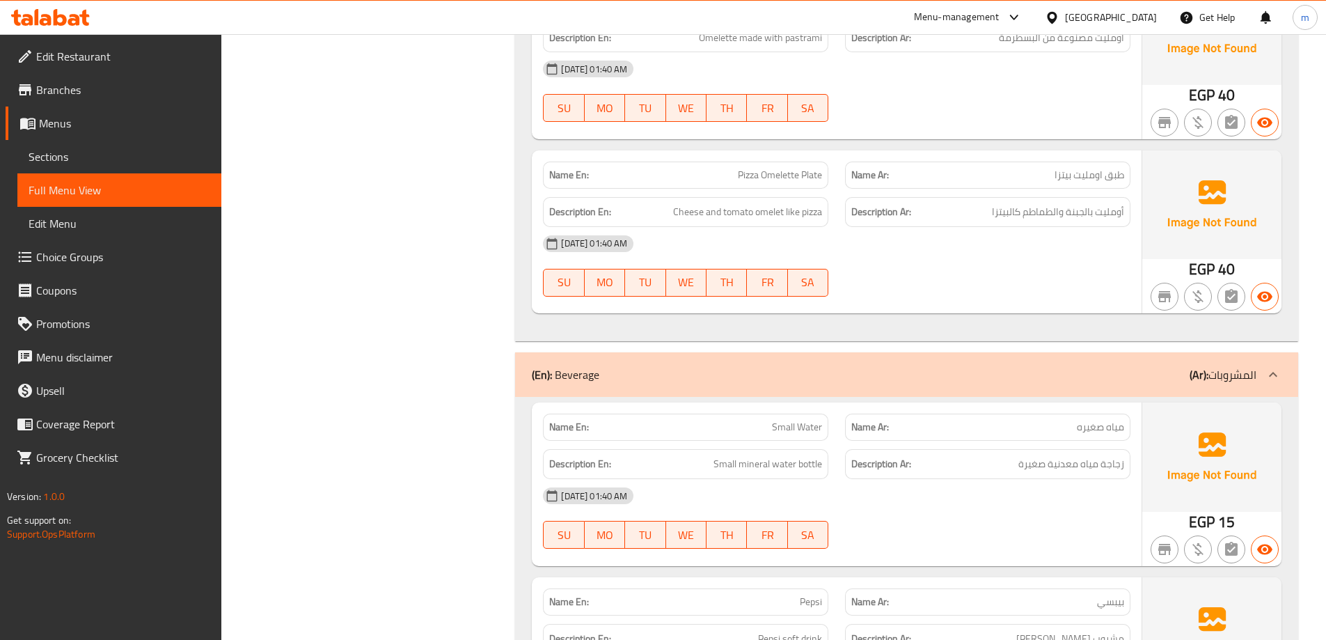
scroll to position [5183, 0]
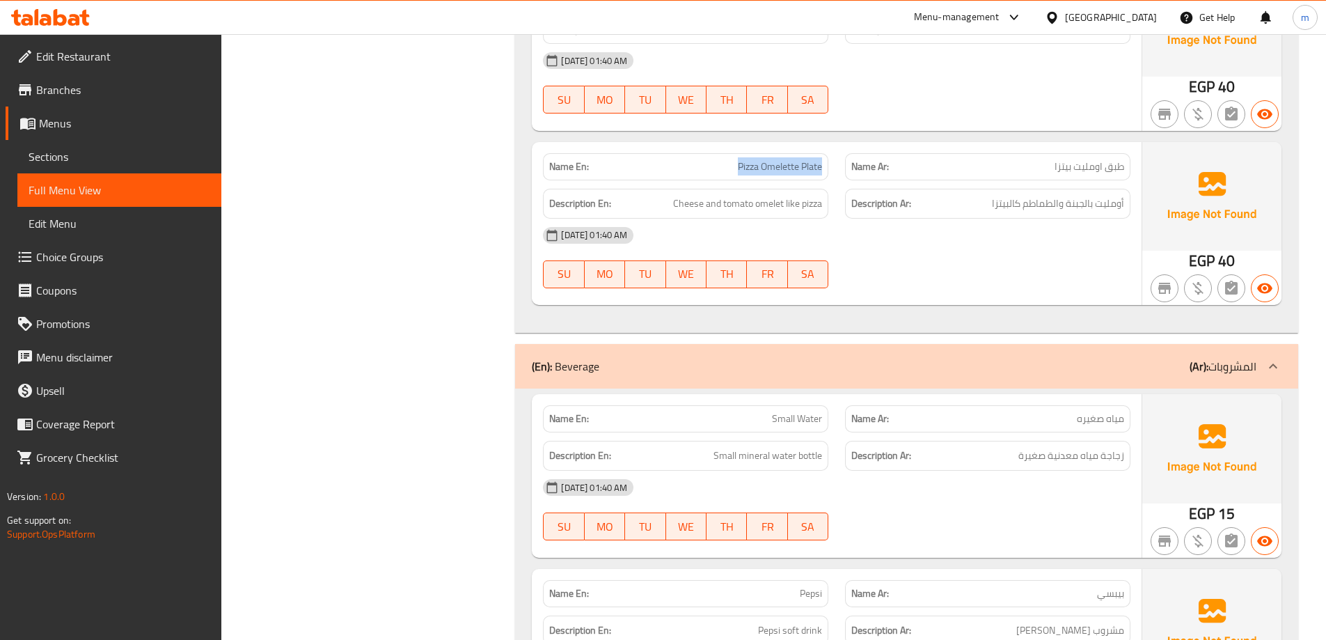
drag, startPoint x: 824, startPoint y: 165, endPoint x: 732, endPoint y: 150, distance: 93.8
click at [732, 150] on div "Name En: Pizza Omelette Plate" at bounding box center [686, 167] width 302 height 44
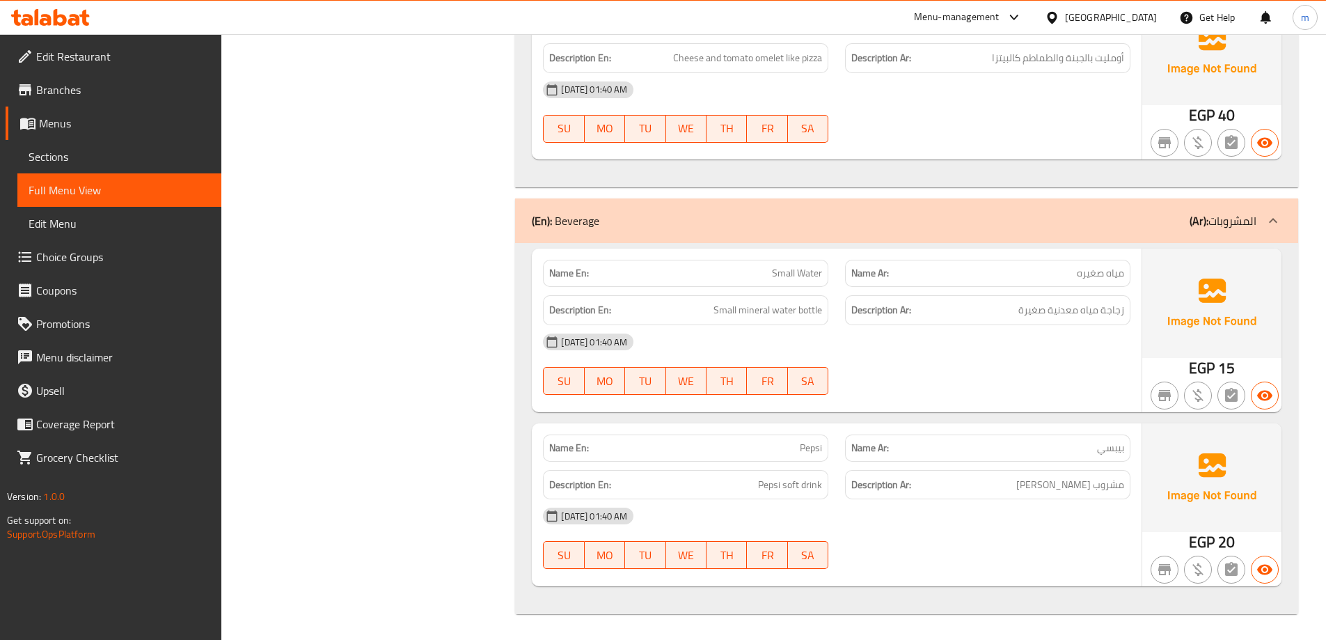
scroll to position [5330, 0]
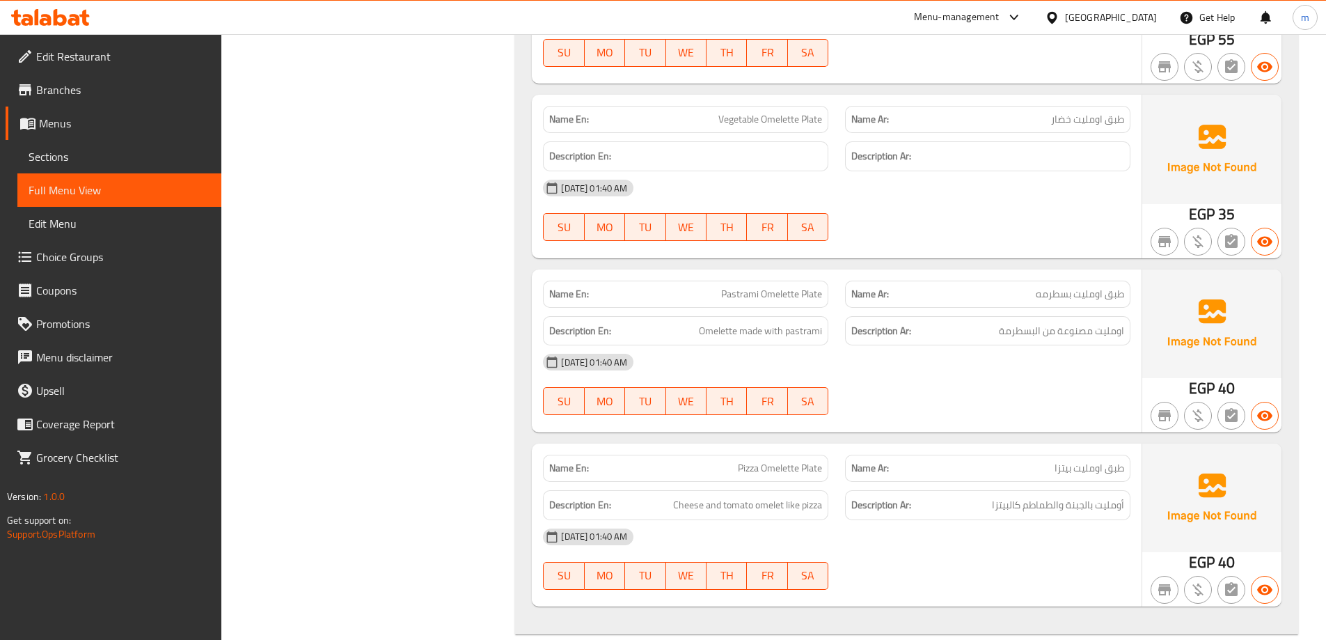
drag, startPoint x: 490, startPoint y: 284, endPoint x: 477, endPoint y: 198, distance: 86.6
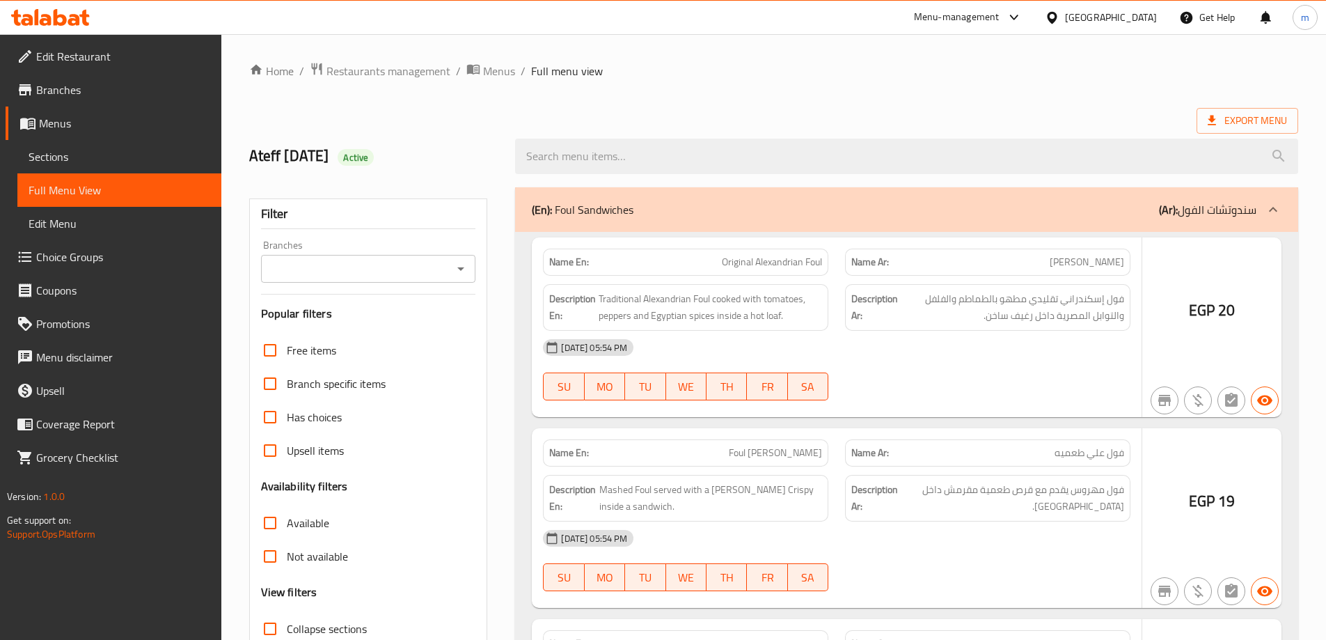
click at [92, 167] on div at bounding box center [663, 320] width 1326 height 640
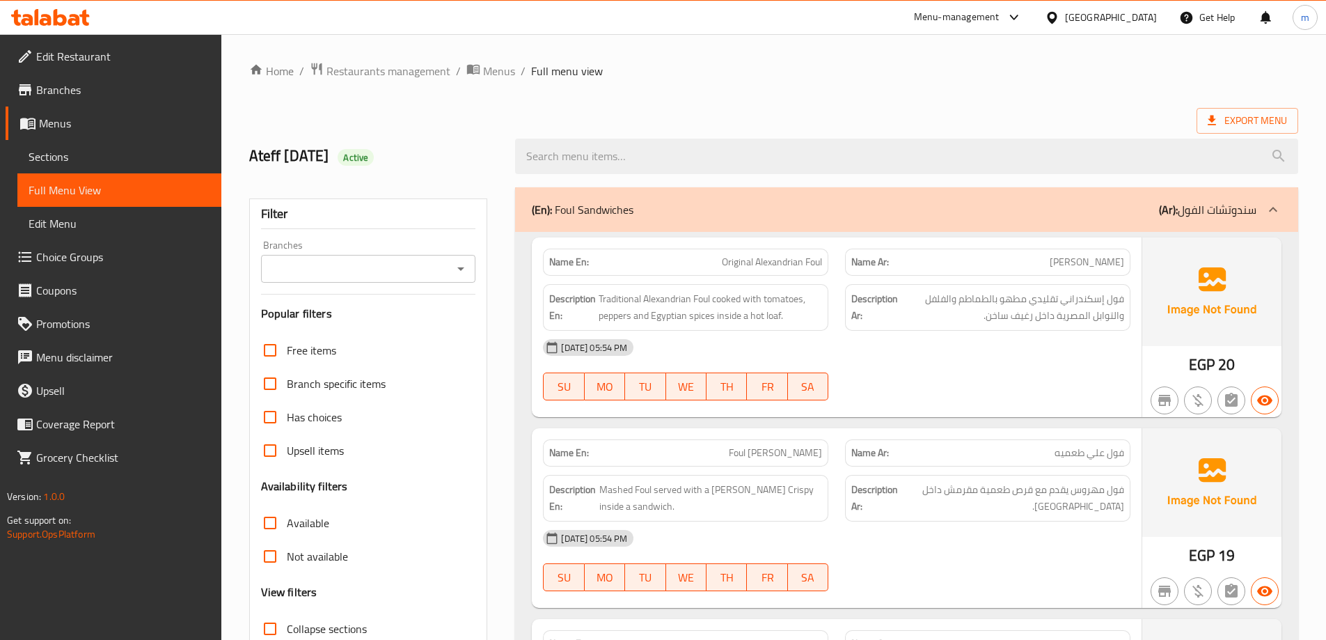
click at [92, 161] on div at bounding box center [663, 320] width 1326 height 640
click at [91, 157] on span "Sections" at bounding box center [120, 156] width 182 height 17
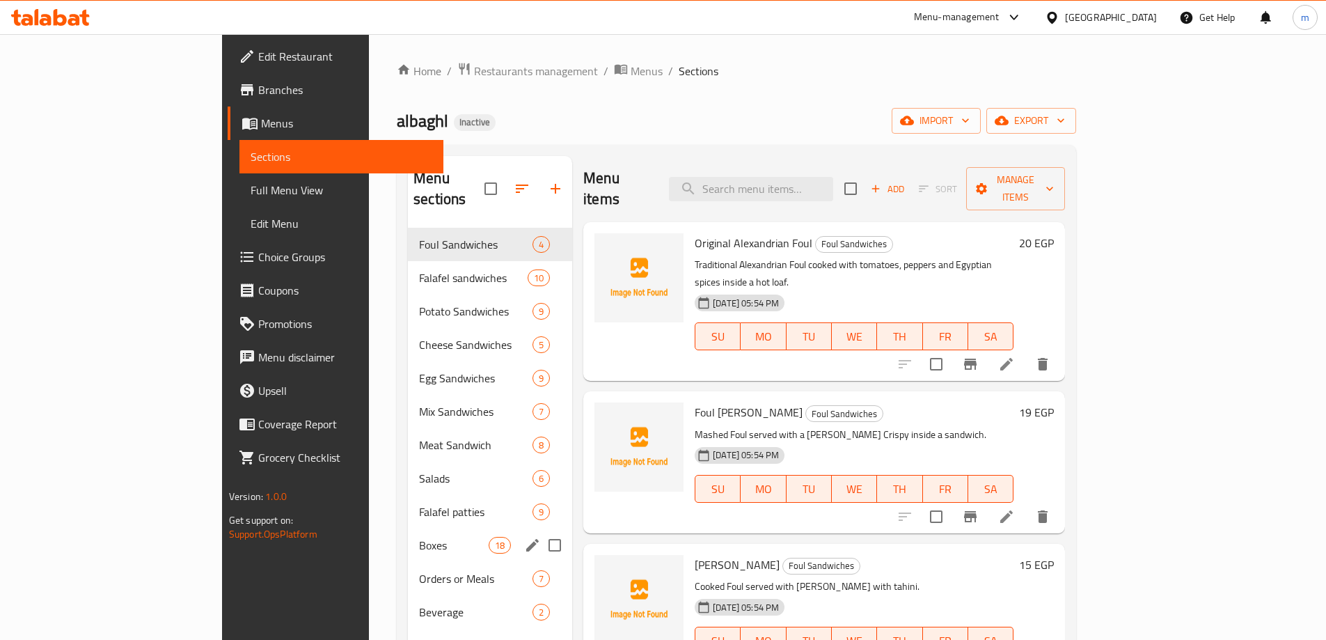
click at [419, 537] on span "Boxes" at bounding box center [454, 545] width 70 height 17
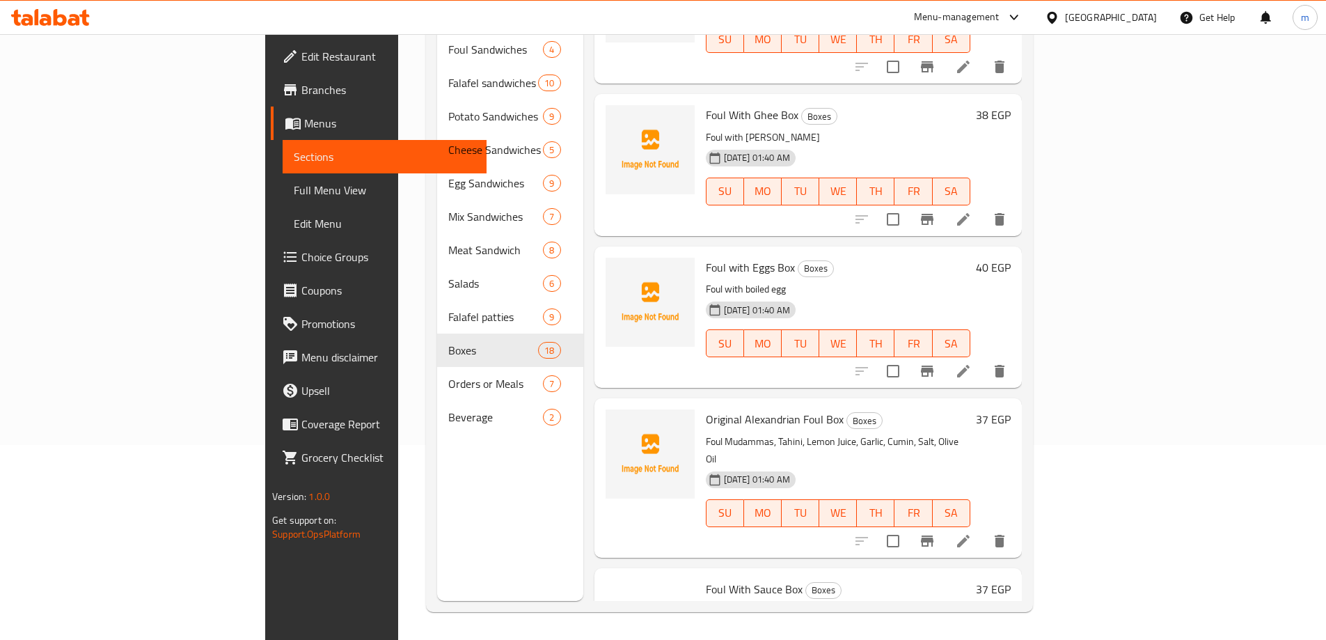
scroll to position [696, 0]
click at [983, 526] on li at bounding box center [963, 538] width 39 height 25
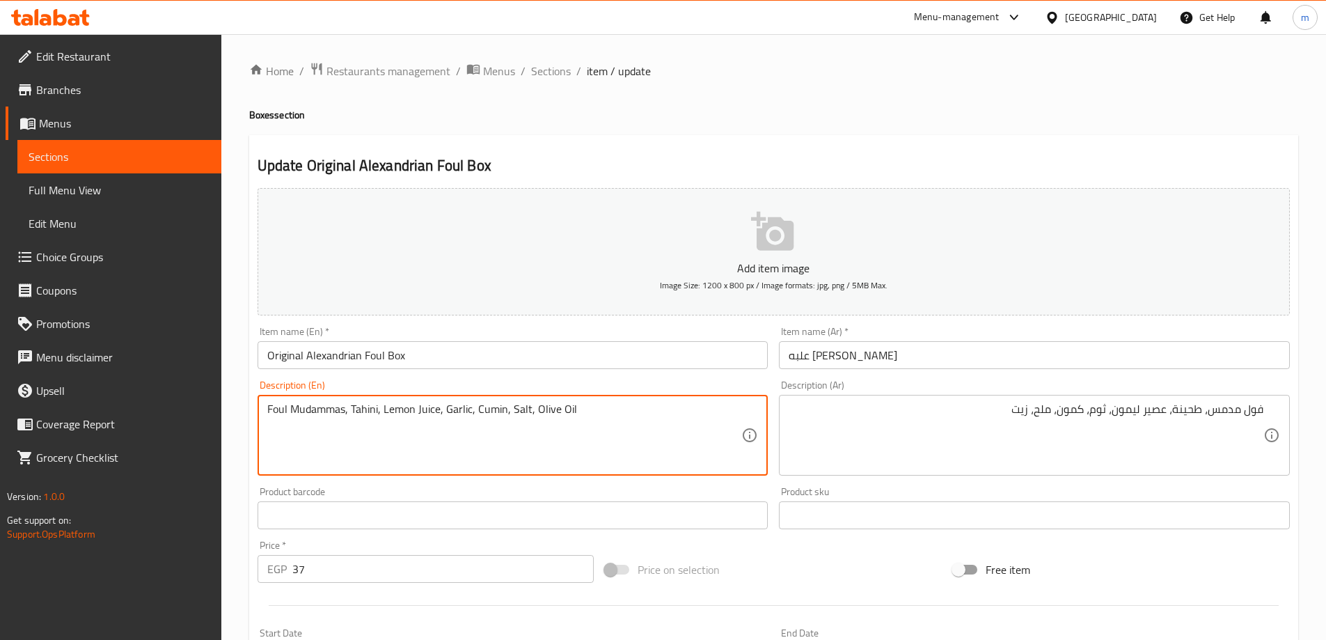
paste textarea "ava Foul"
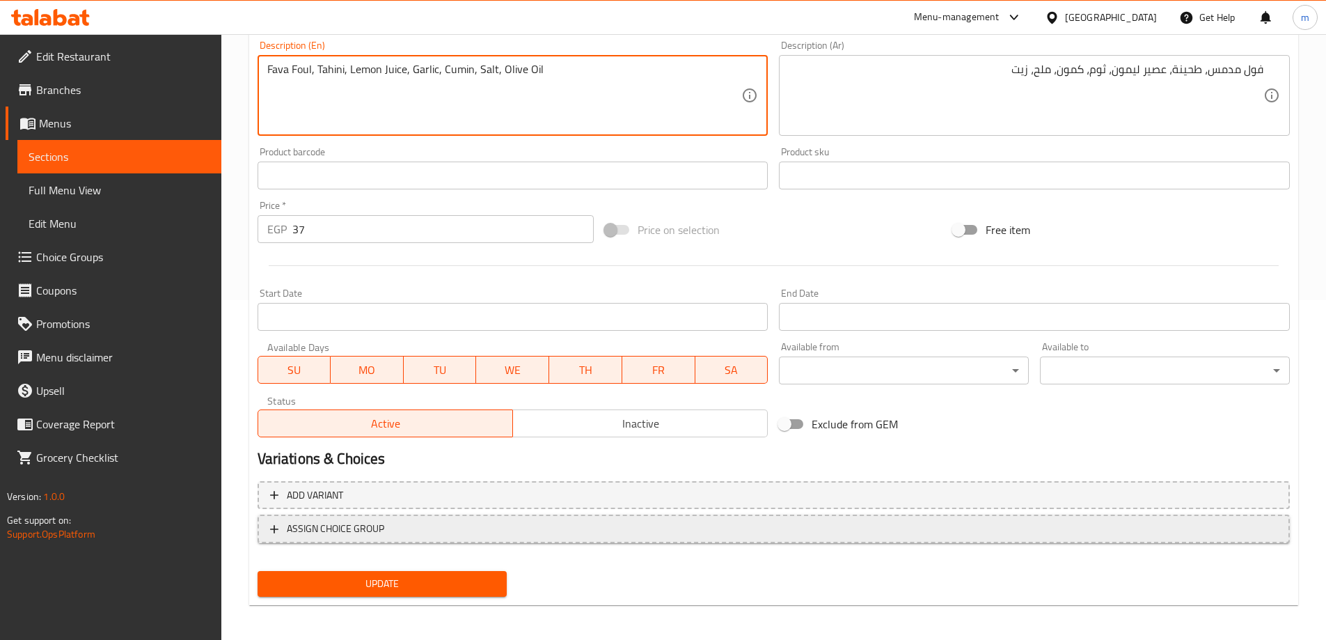
scroll to position [344, 0]
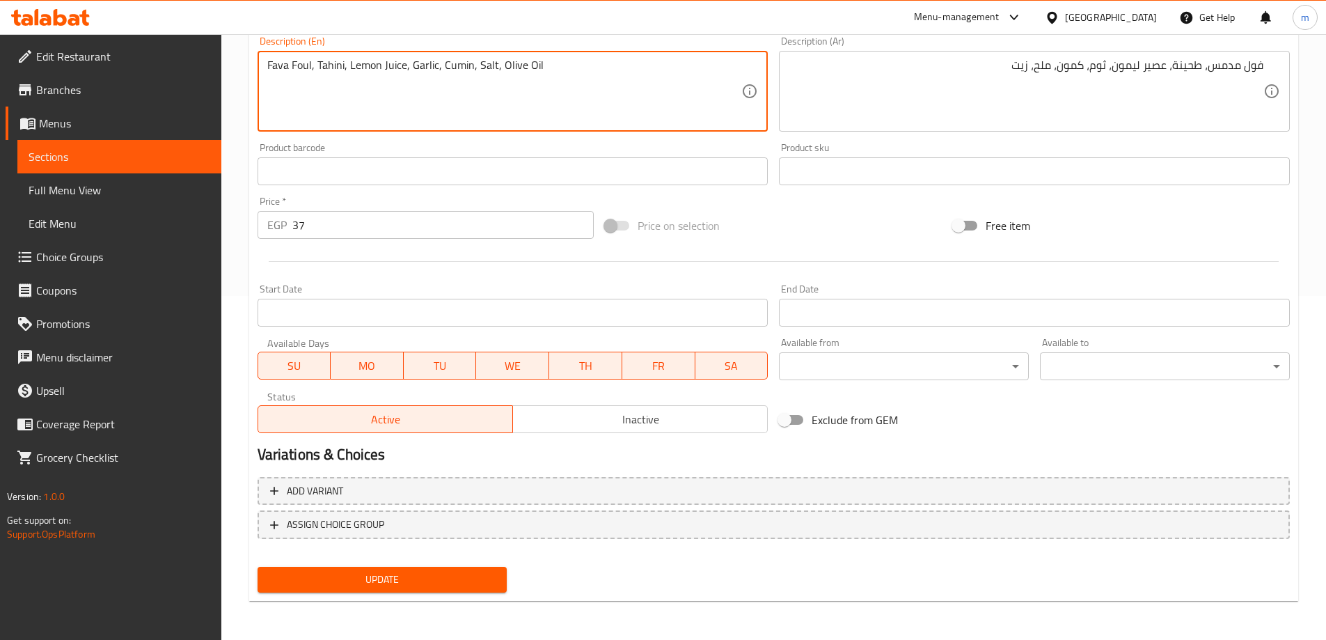
click at [365, 589] on button "Update" at bounding box center [383, 580] width 250 height 26
type textarea "Foul Mudammas, Tahini, Lemon Juice, Garlic, Cumin, Salt, Olive Oil"
click at [454, 585] on span "Update" at bounding box center [383, 579] width 228 height 17
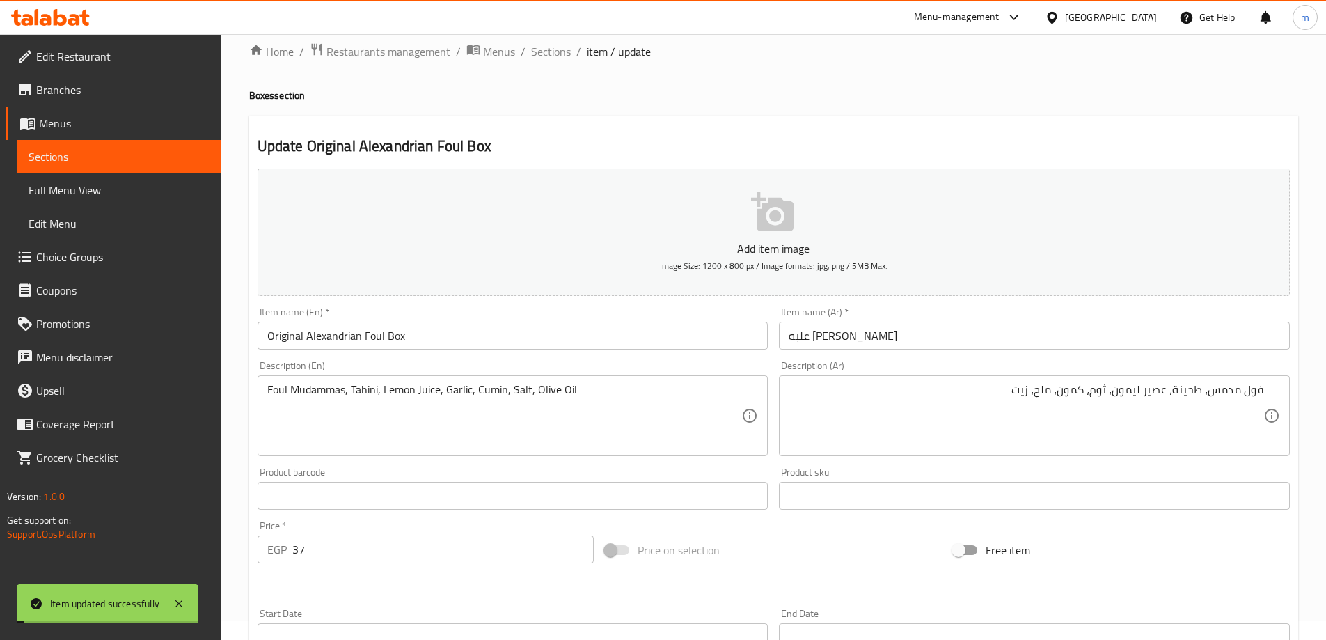
scroll to position [0, 0]
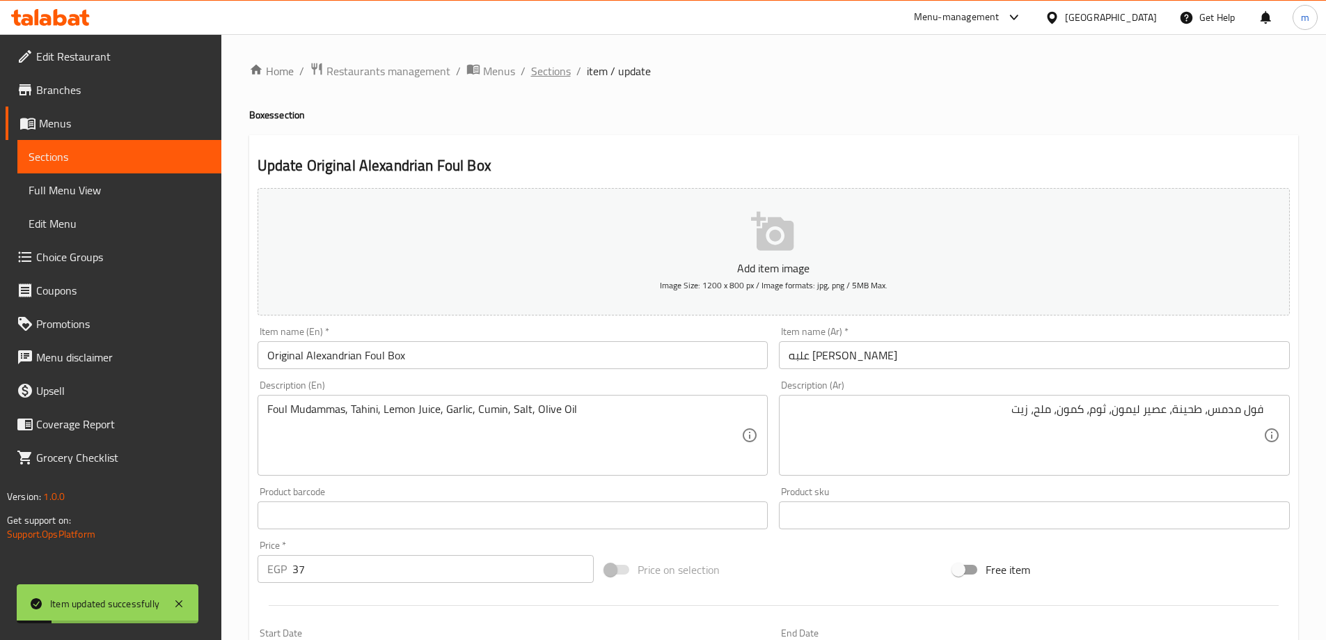
click at [561, 74] on span "Sections" at bounding box center [551, 71] width 40 height 17
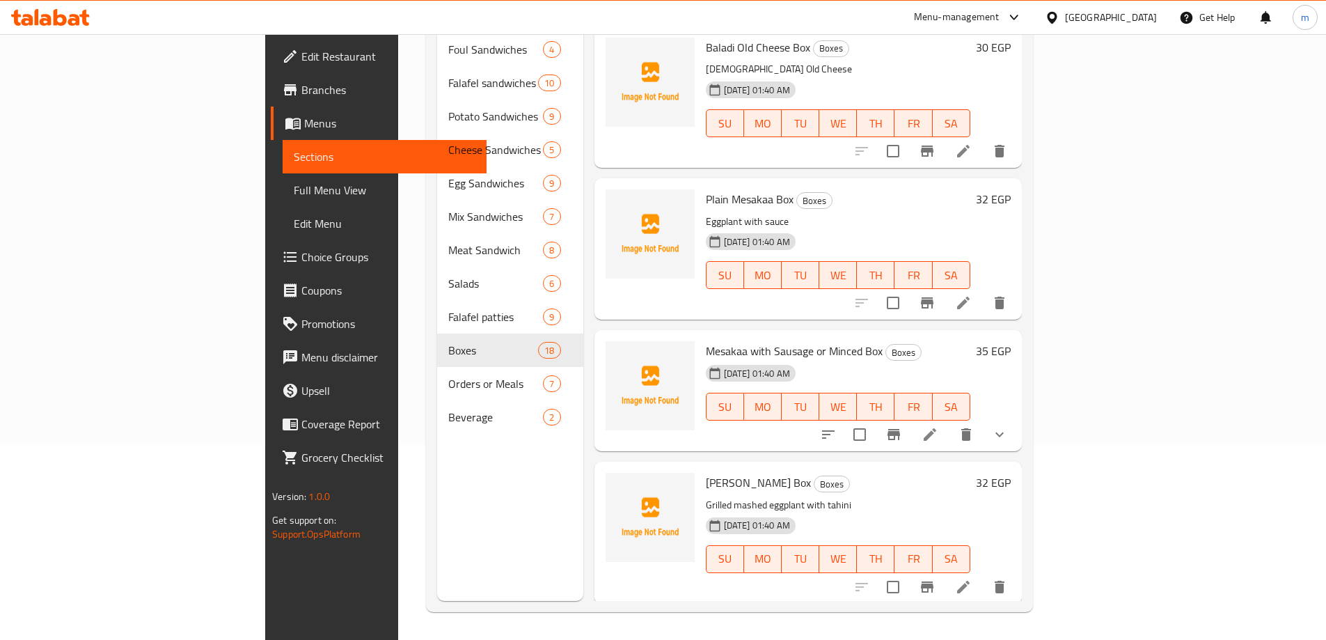
scroll to position [1601, 0]
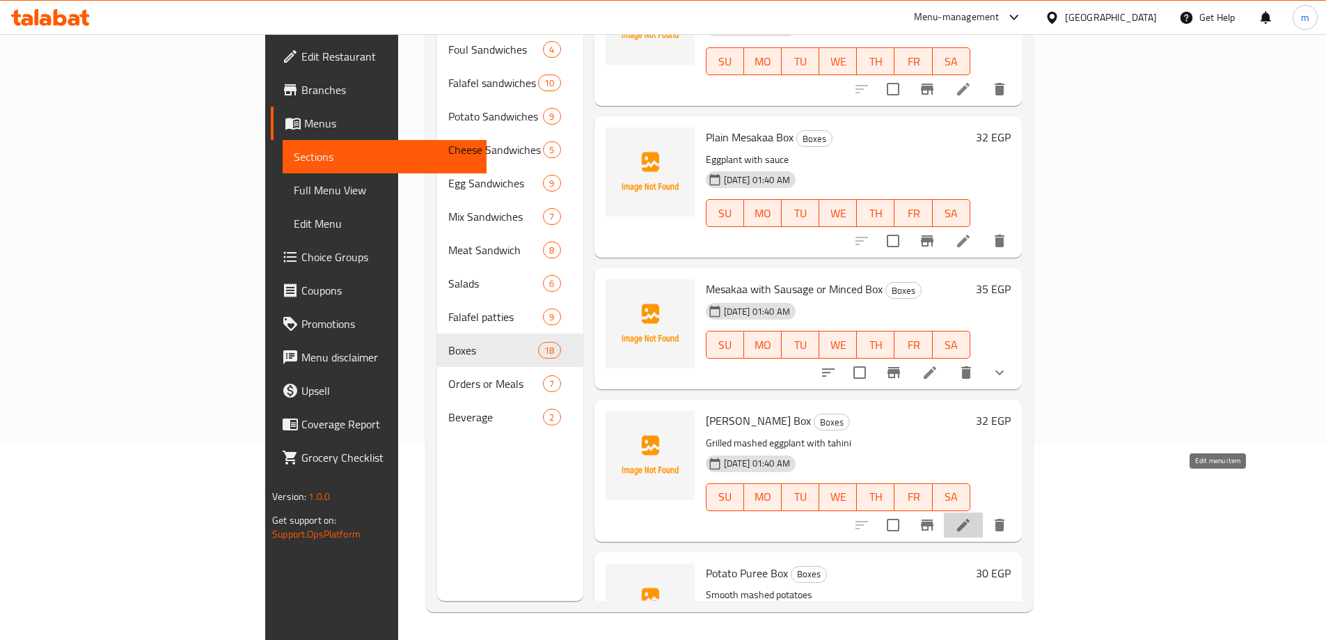
click at [972, 517] on icon at bounding box center [963, 525] width 17 height 17
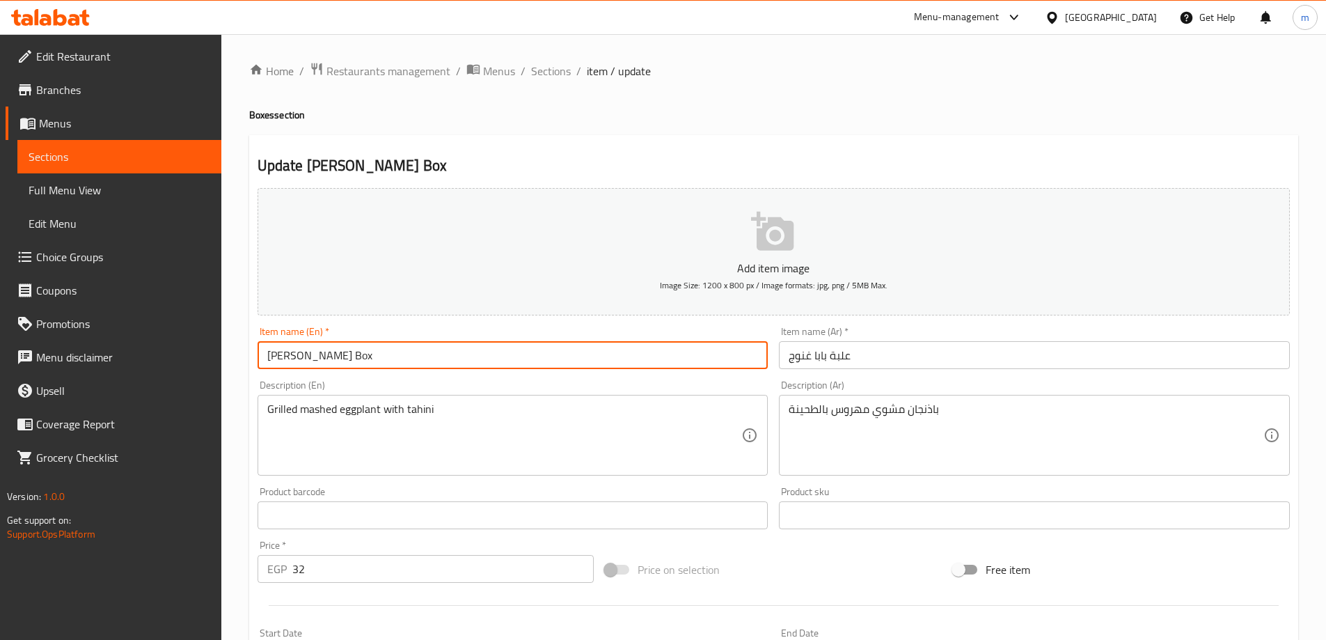
drag, startPoint x: 331, startPoint y: 354, endPoint x: 232, endPoint y: 365, distance: 100.1
click at [232, 365] on div "Home / Restaurants management / Menus / Sections / item / update Boxes section …" at bounding box center [773, 509] width 1105 height 950
paste input "noug"
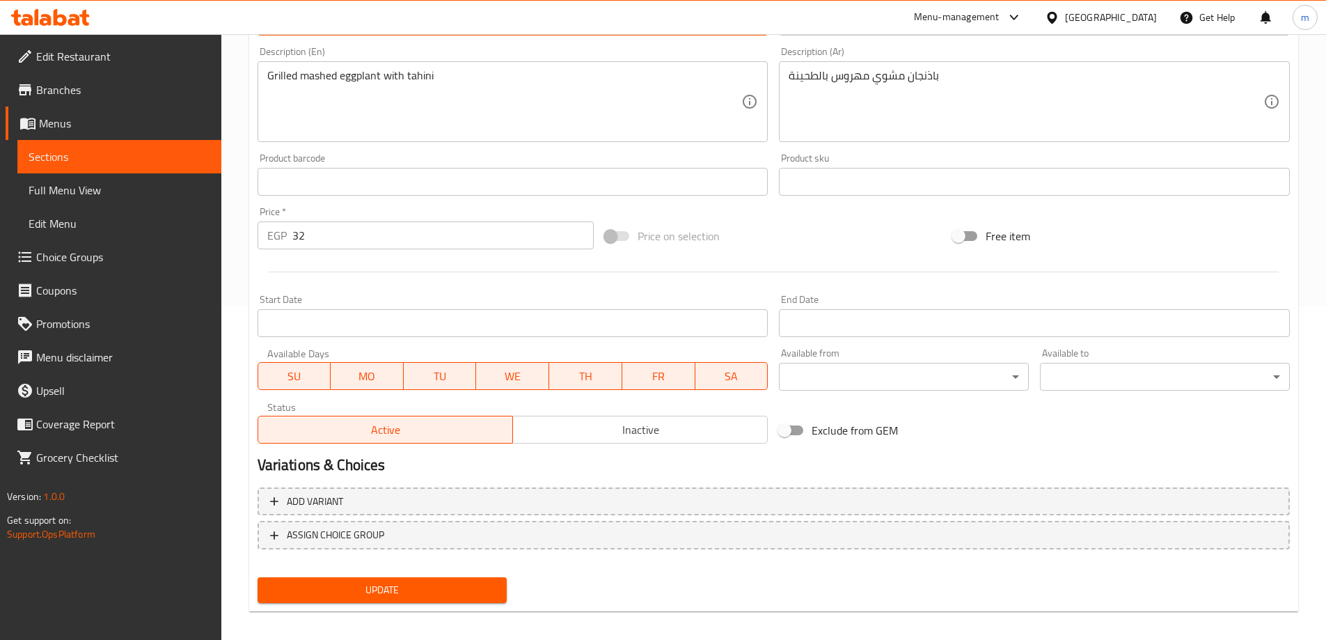
scroll to position [344, 0]
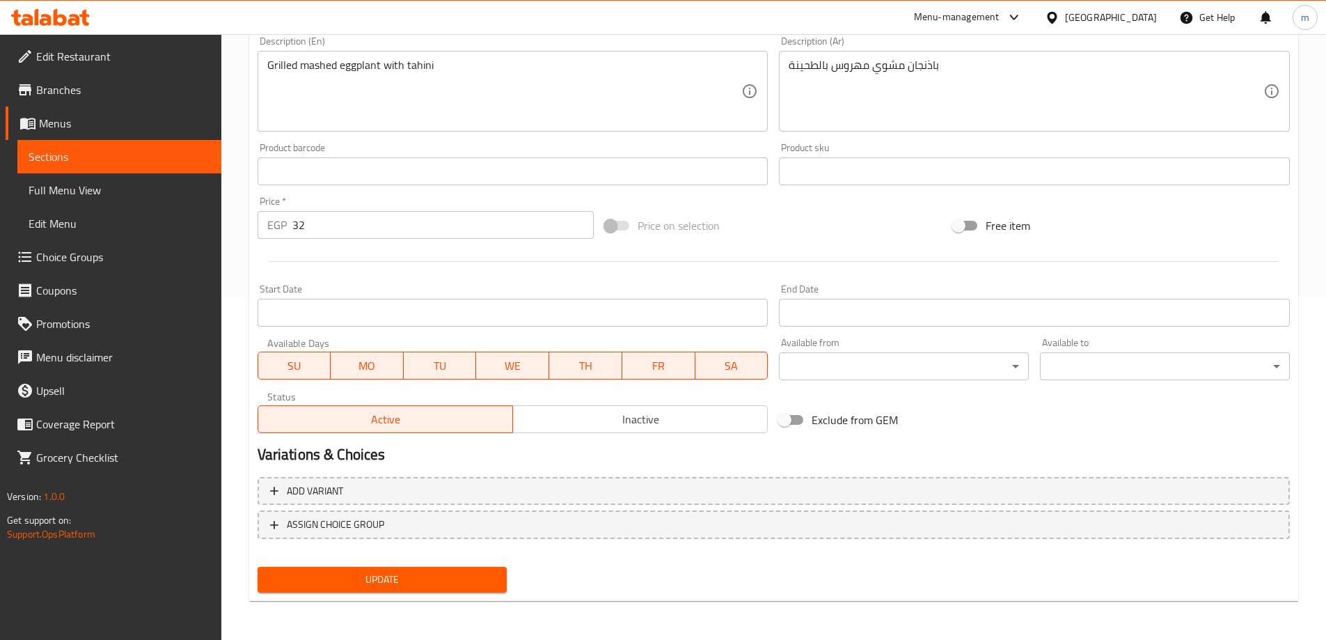
type input "[PERSON_NAME] Box"
click at [443, 589] on button "Update" at bounding box center [383, 580] width 250 height 26
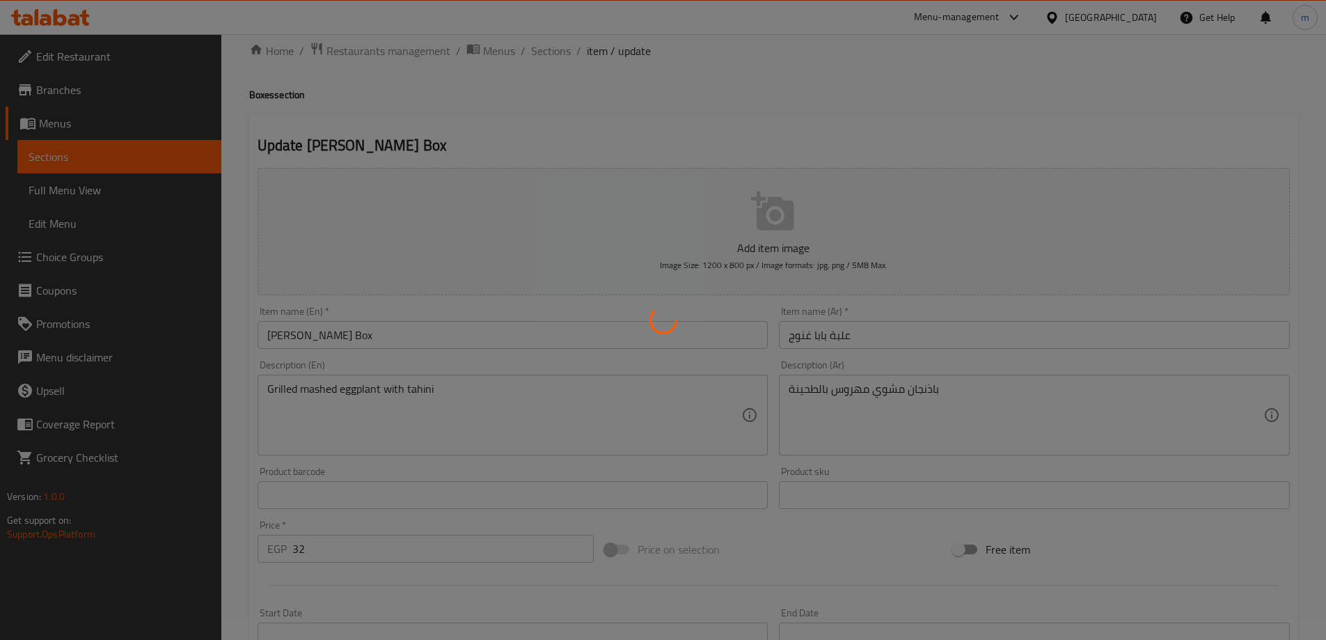
scroll to position [0, 0]
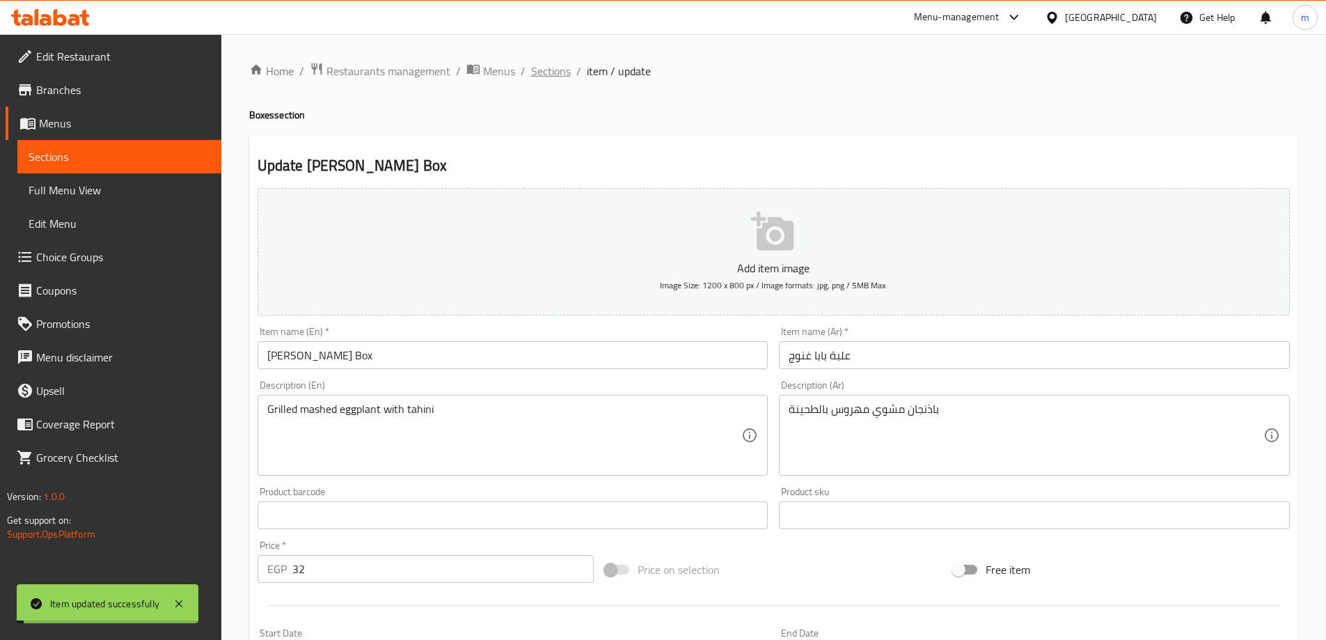
click at [563, 78] on span "Sections" at bounding box center [551, 71] width 40 height 17
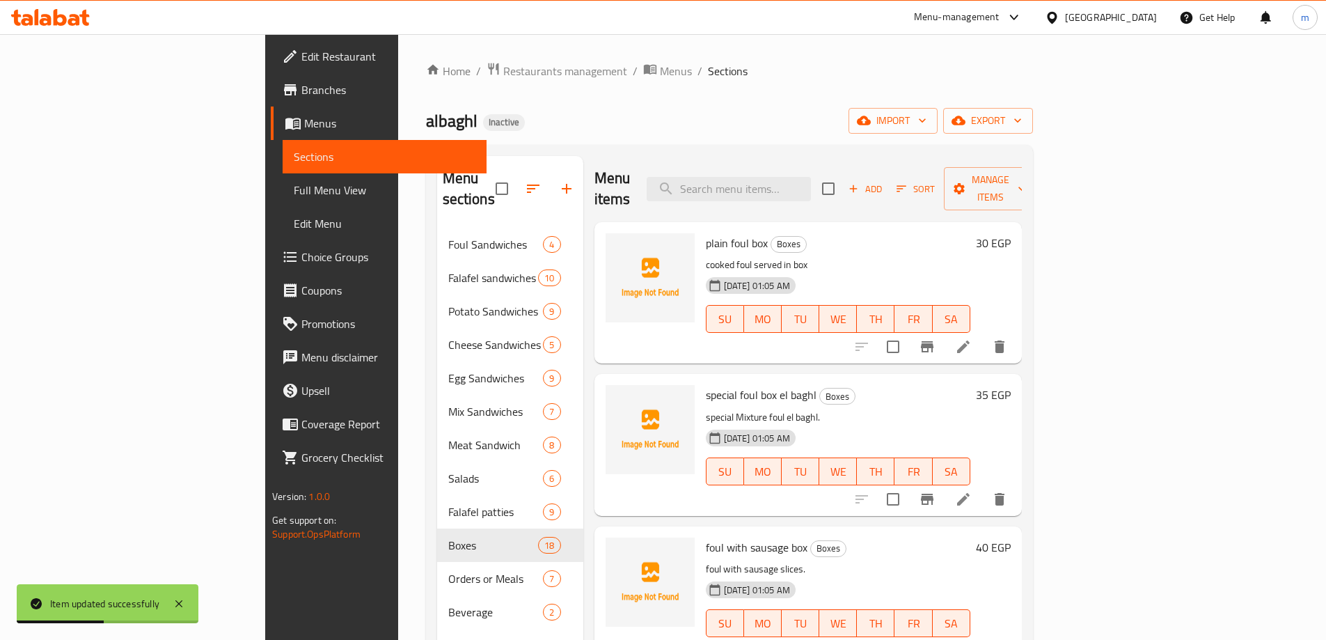
scroll to position [195, 0]
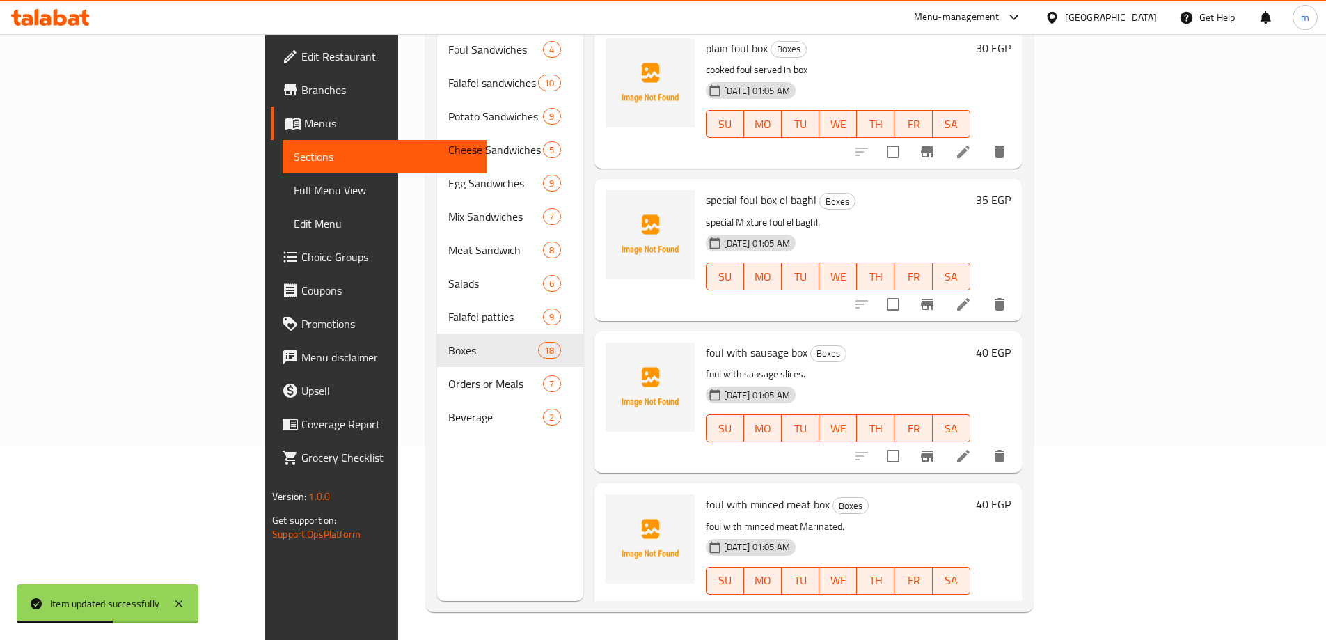
drag, startPoint x: 858, startPoint y: 143, endPoint x: 817, endPoint y: 510, distance: 368.5
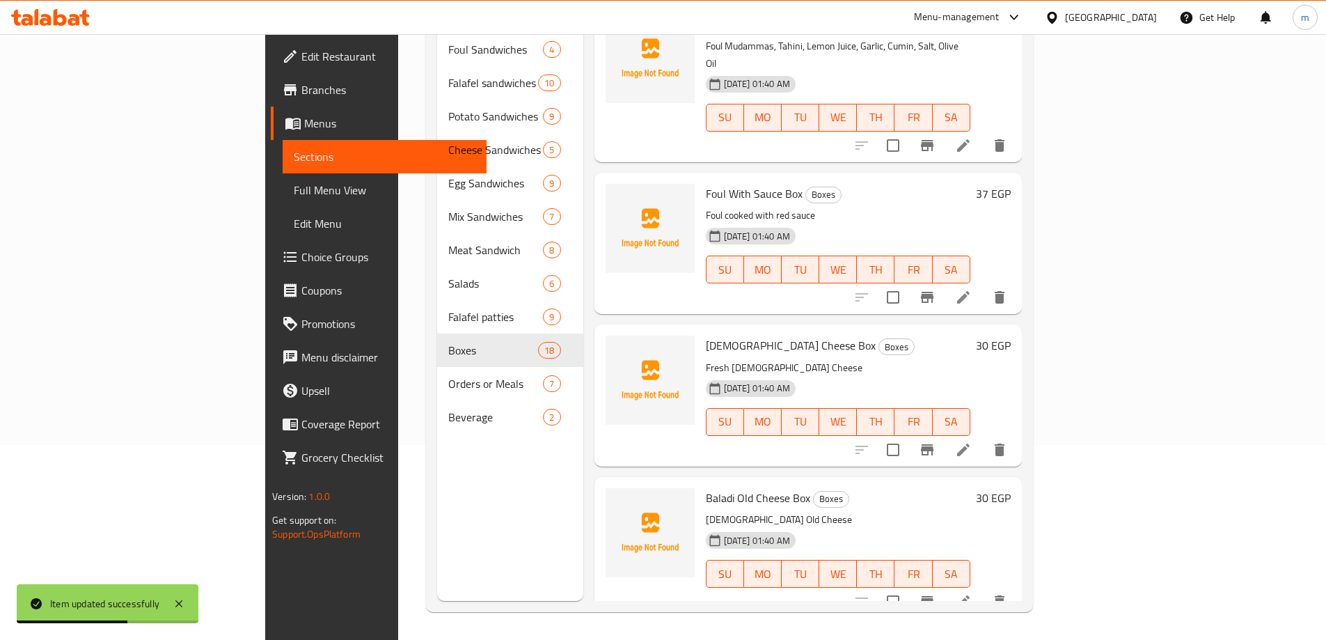
scroll to position [2111, 0]
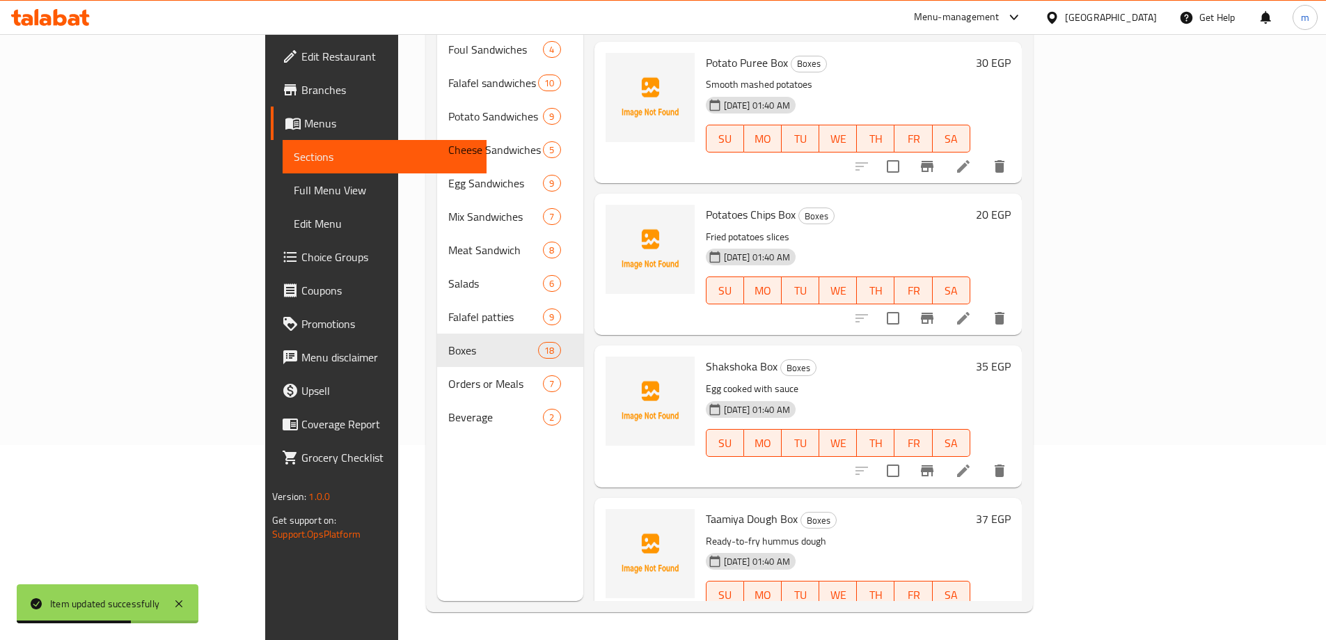
drag, startPoint x: 863, startPoint y: 387, endPoint x: 1021, endPoint y: 612, distance: 274.8
click at [972, 614] on icon at bounding box center [963, 622] width 17 height 17
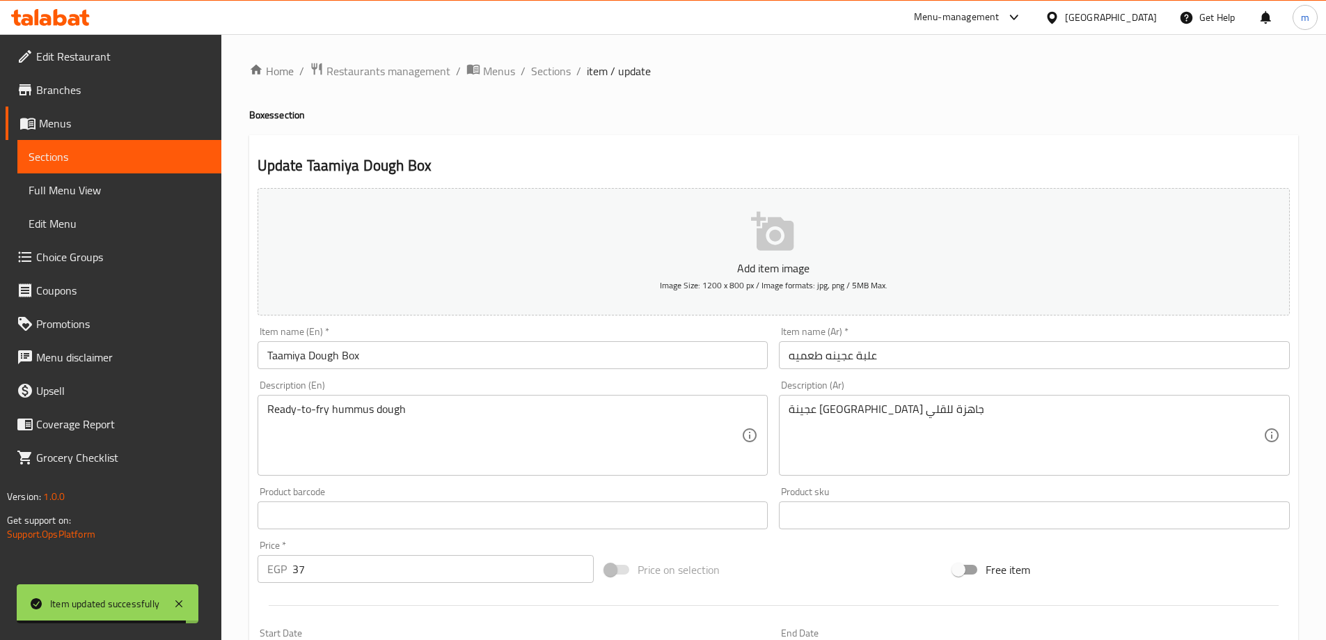
click at [299, 354] on input "Taamiya Dough Box" at bounding box center [513, 355] width 511 height 28
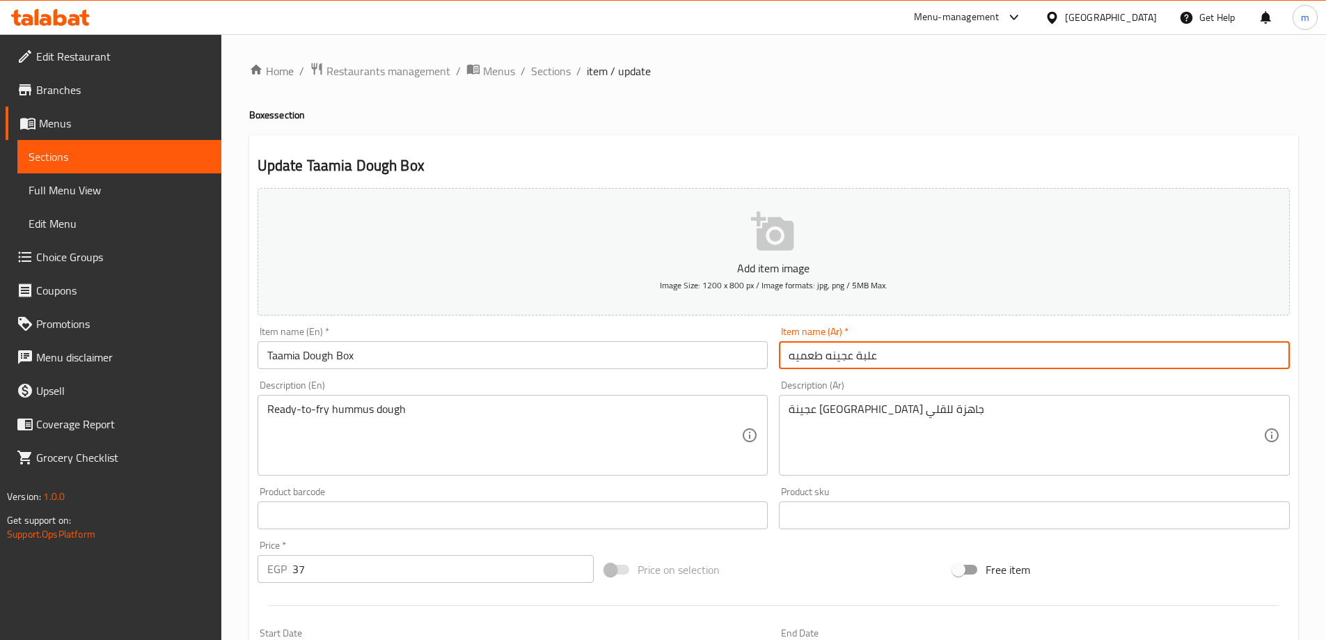
drag, startPoint x: 852, startPoint y: 352, endPoint x: 759, endPoint y: 352, distance: 92.6
click at [759, 352] on div "Add item image Image Size: 1200 x 800 px / Image formats: jpg, png / 5MB Max. I…" at bounding box center [774, 482] width 1044 height 600
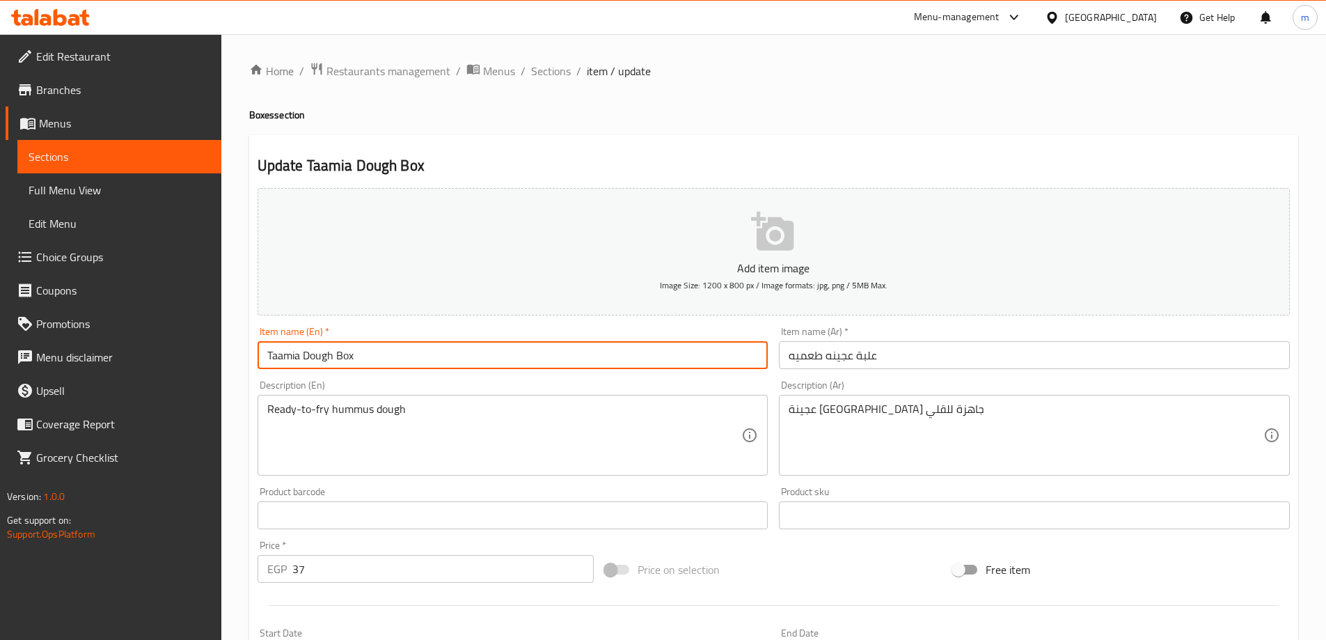
drag, startPoint x: 332, startPoint y: 356, endPoint x: 139, endPoint y: 359, distance: 192.9
click at [141, 359] on div "Edit Restaurant Branches Menus Sections Full Menu View Edit Menu Choice Groups …" at bounding box center [663, 509] width 1326 height 950
paste input "Uncooked Taamia"
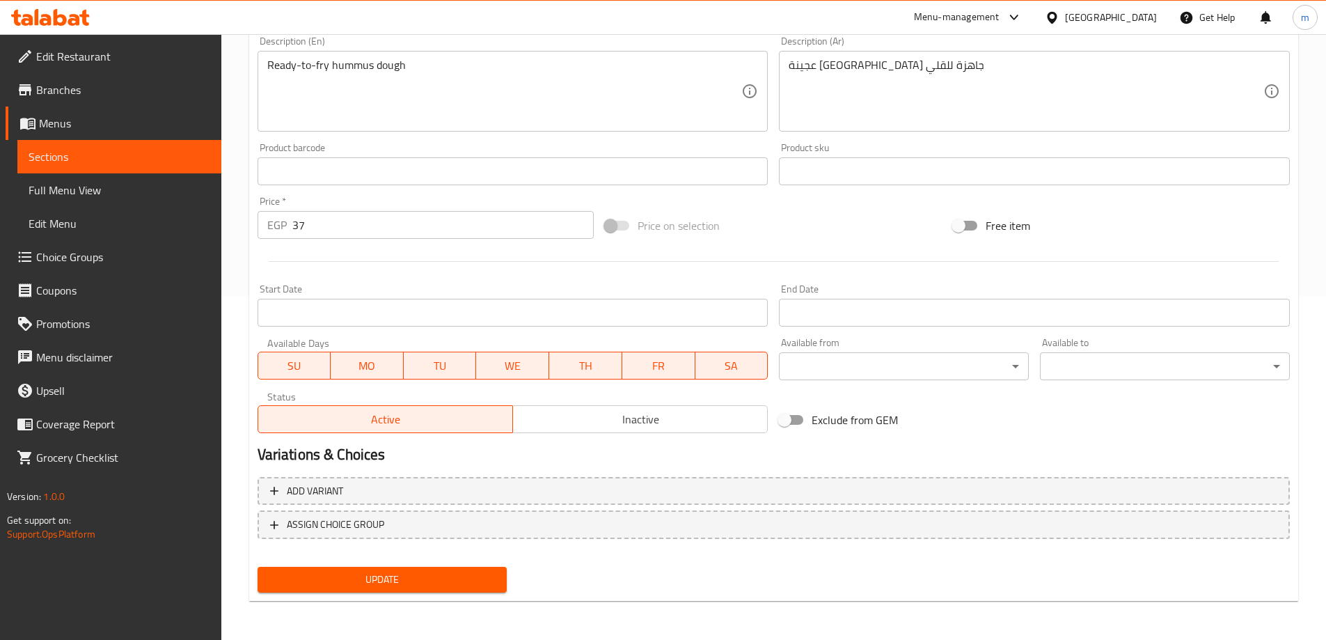
type input "Uncooked Taamia Box"
click at [453, 572] on span "Update" at bounding box center [383, 579] width 228 height 17
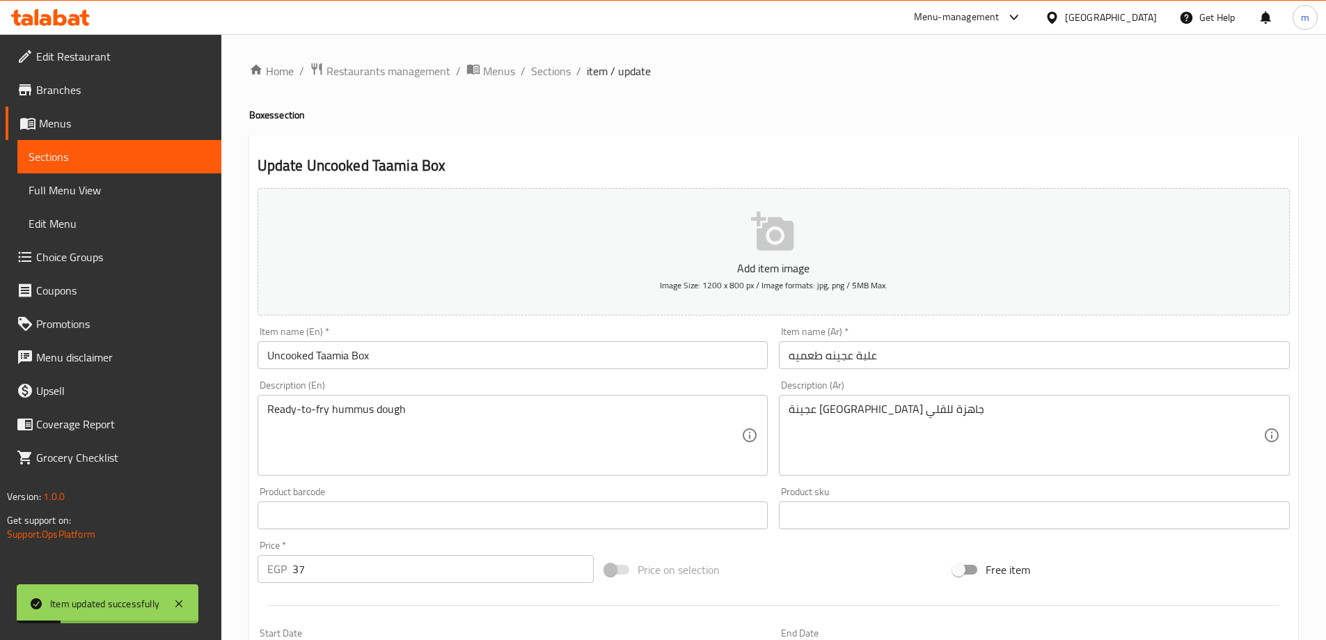
click at [551, 67] on span "Sections" at bounding box center [551, 71] width 40 height 17
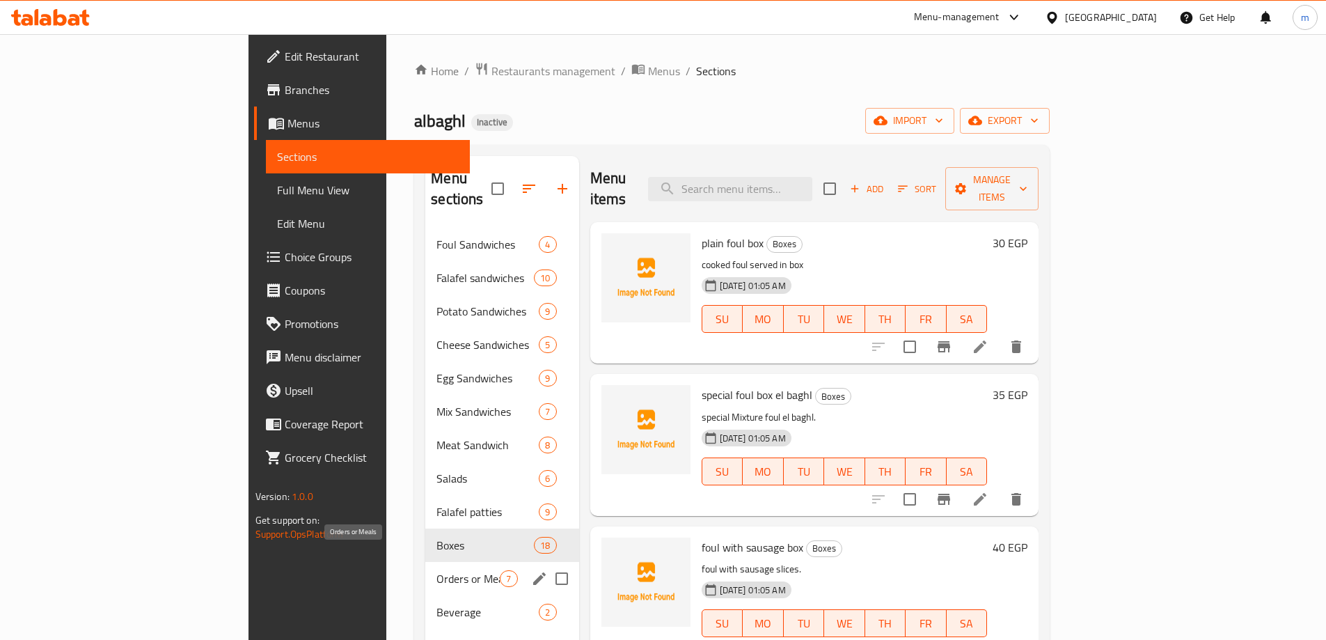
click at [436, 570] on span "Orders or Meals" at bounding box center [467, 578] width 63 height 17
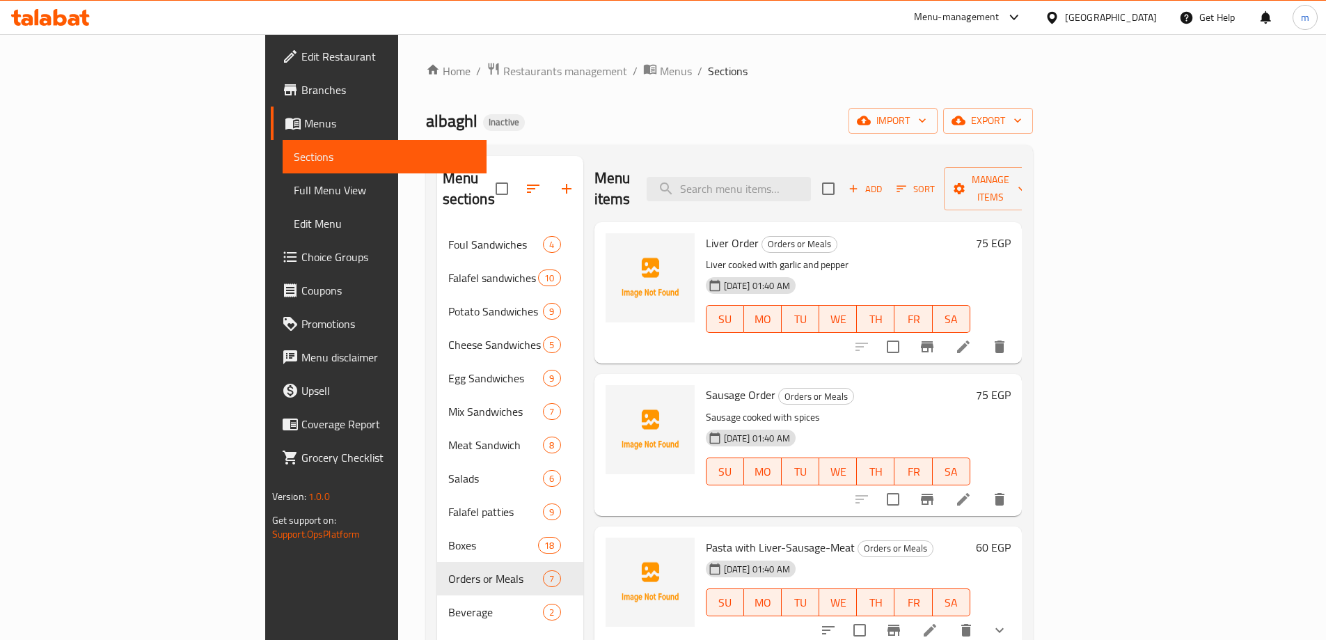
scroll to position [333, 0]
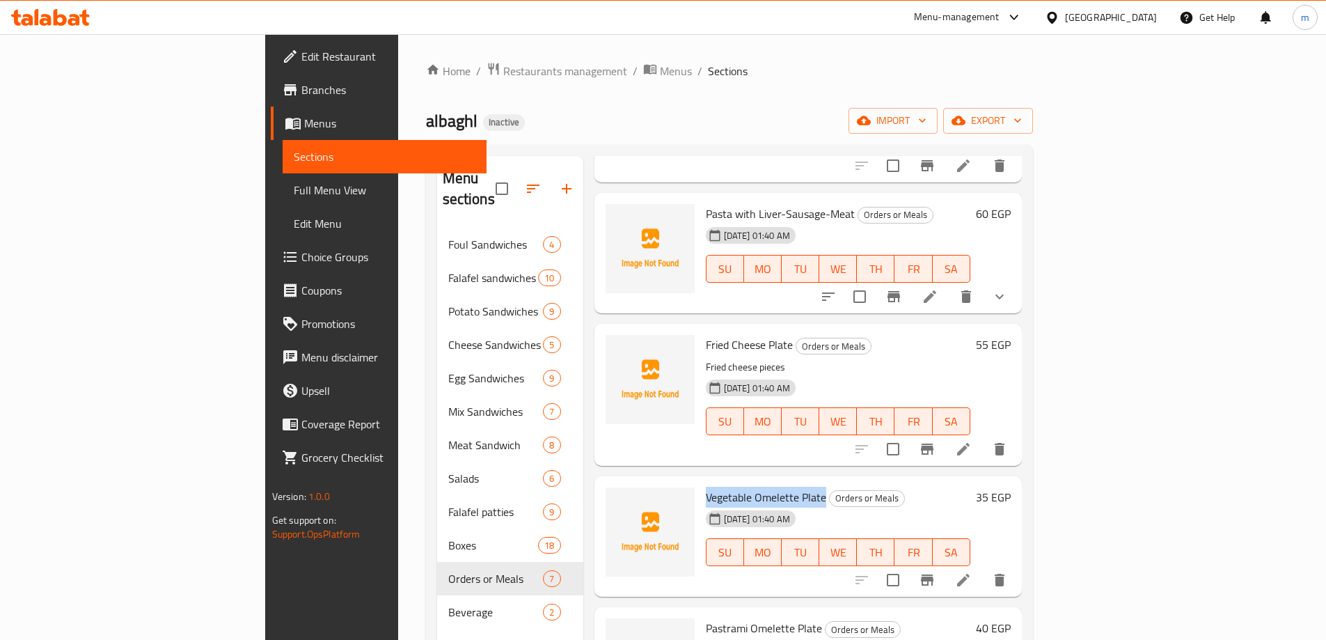
click at [970, 574] on icon at bounding box center [963, 580] width 13 height 13
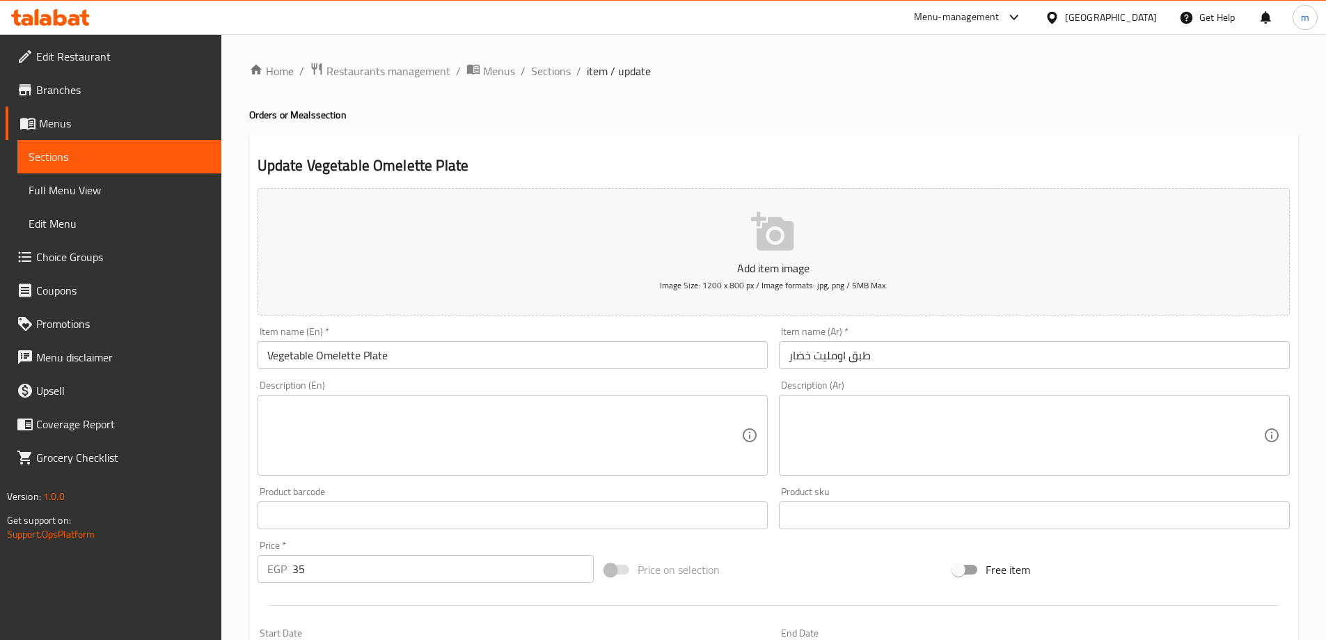
click at [848, 442] on textarea at bounding box center [1026, 435] width 475 height 66
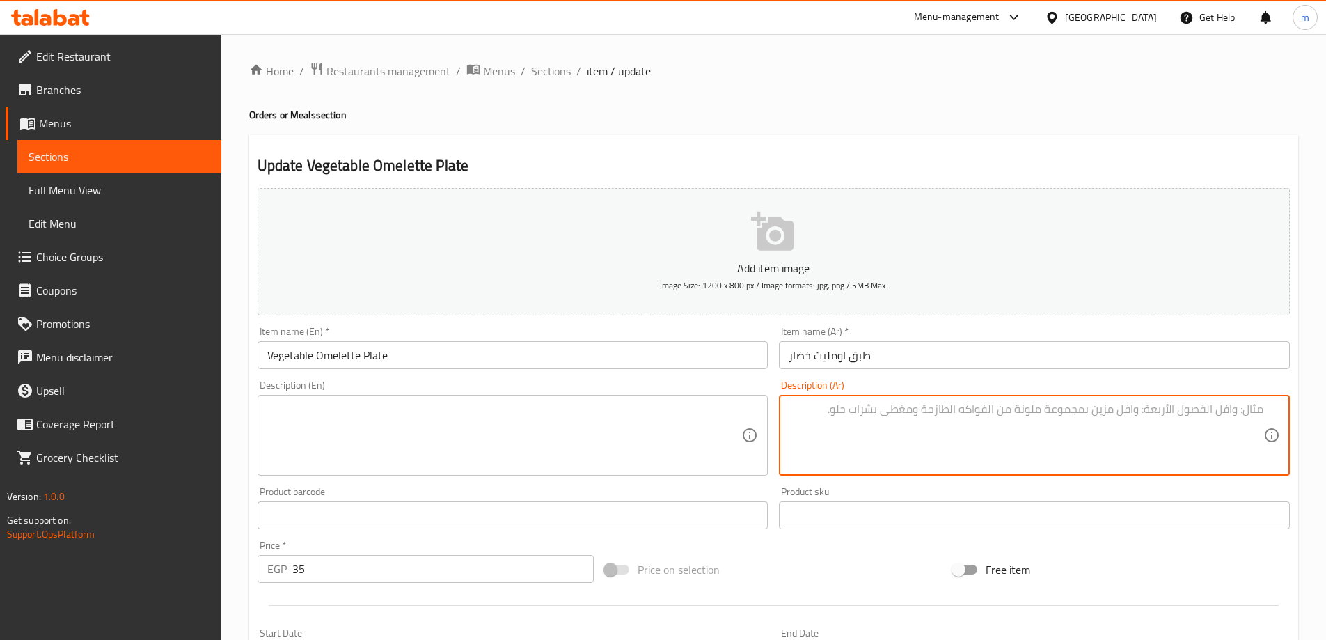
click at [830, 355] on input "طبق اومليت خضار" at bounding box center [1034, 355] width 511 height 28
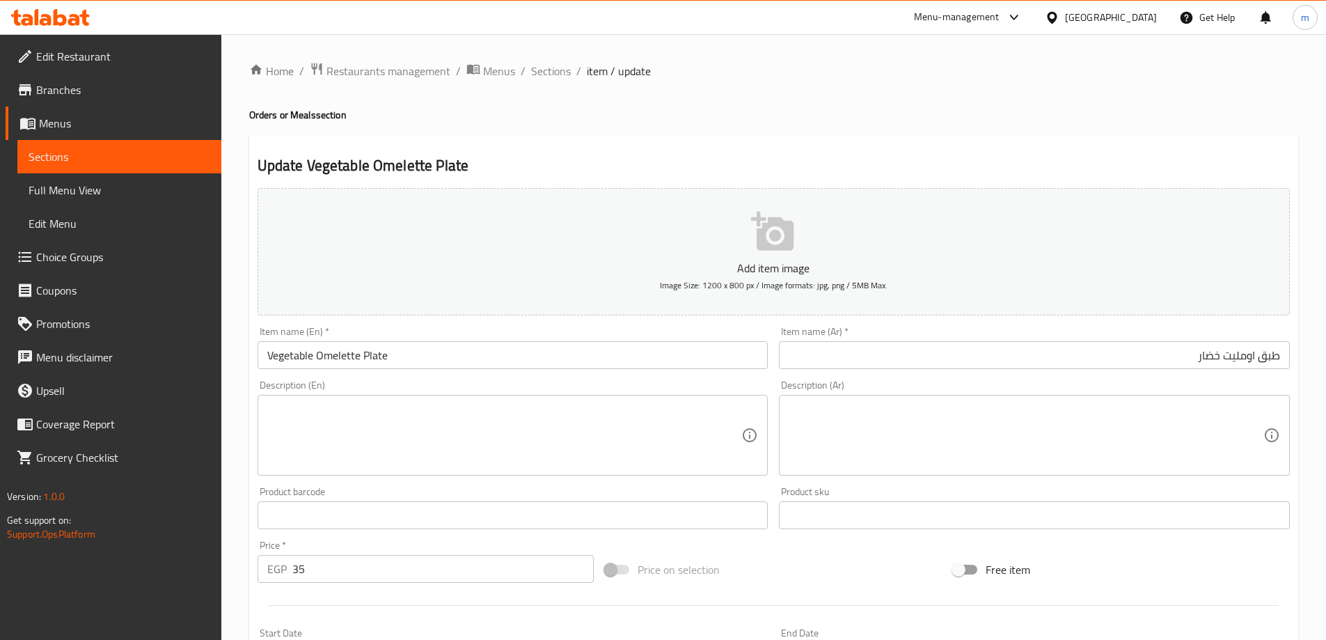
click at [675, 429] on textarea at bounding box center [504, 435] width 475 height 66
paste textarea "Omelette made with mixed vegetables."
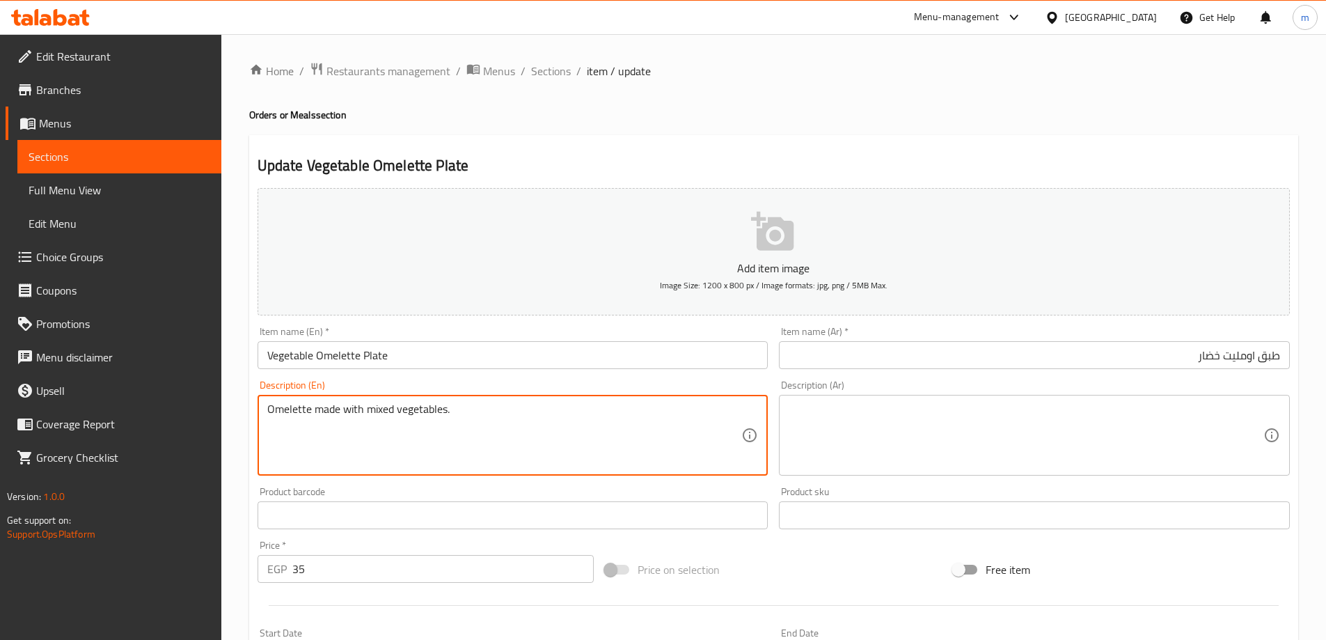
type textarea "Omelette made with mixed vegetables."
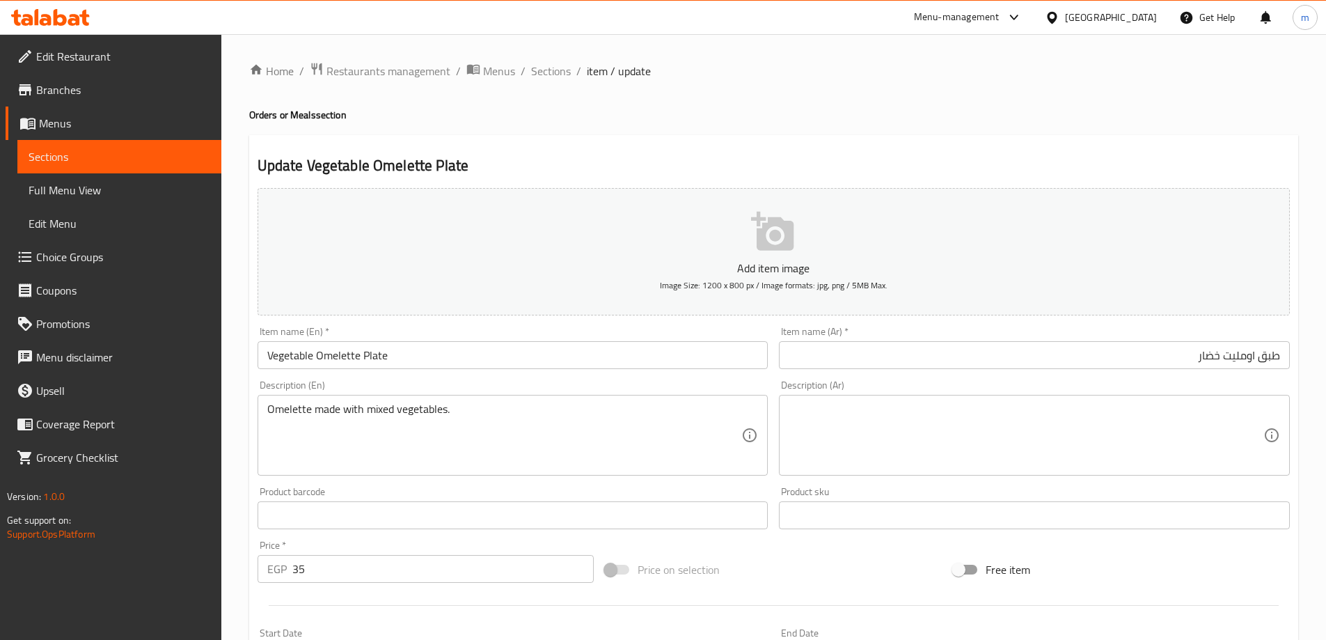
click at [1031, 447] on textarea at bounding box center [1026, 435] width 475 height 66
paste textarea "أومليت مصنوع من الخضار المشكلة."
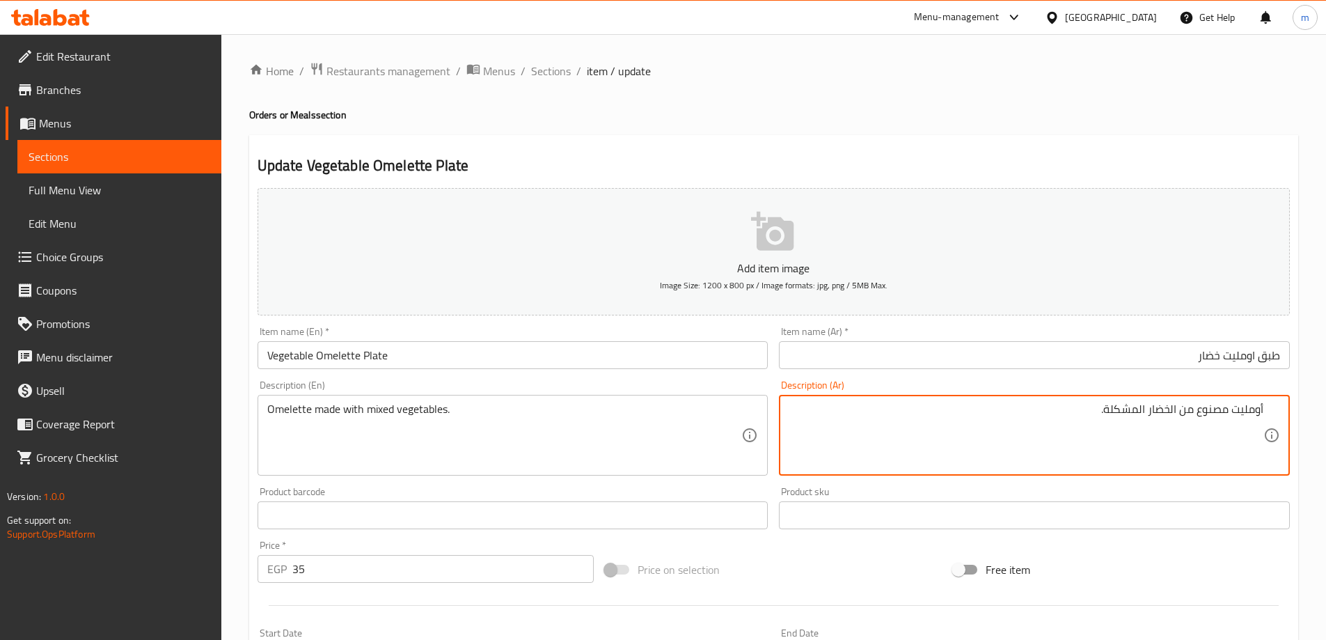
type textarea "أومليت مصنوع من الخضار المشكلة."
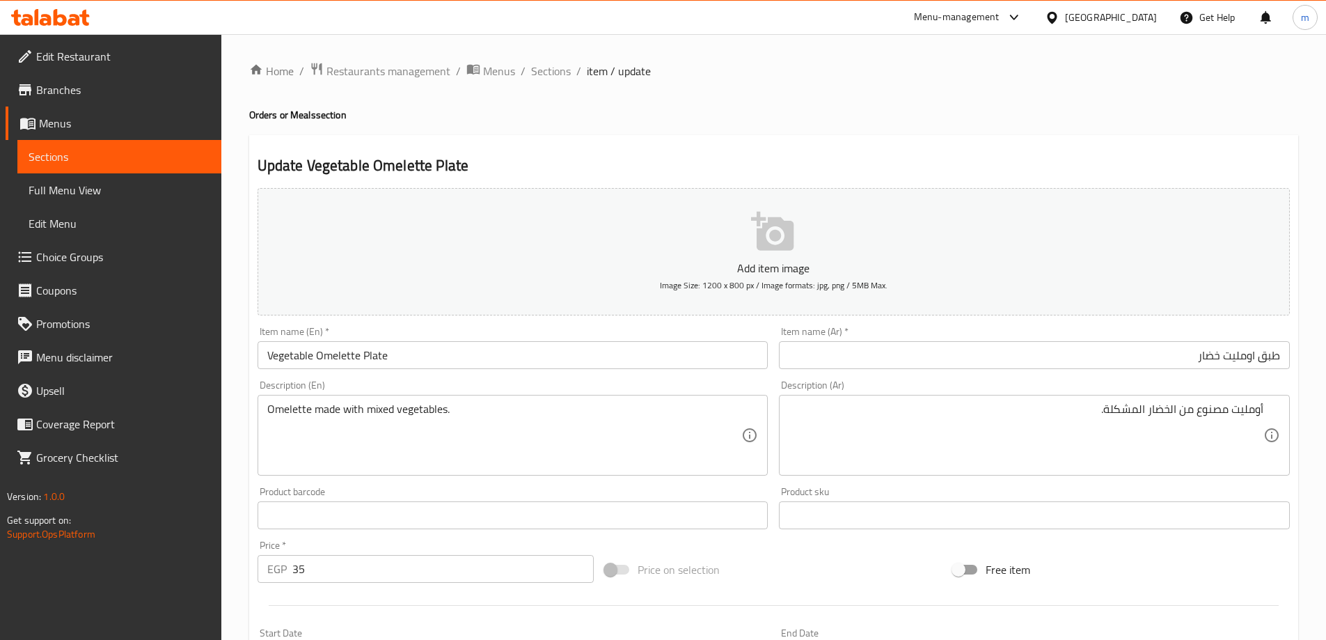
click at [849, 94] on div "Home / Restaurants management / Menus / Sections / item / update Orders or Meal…" at bounding box center [773, 509] width 1049 height 894
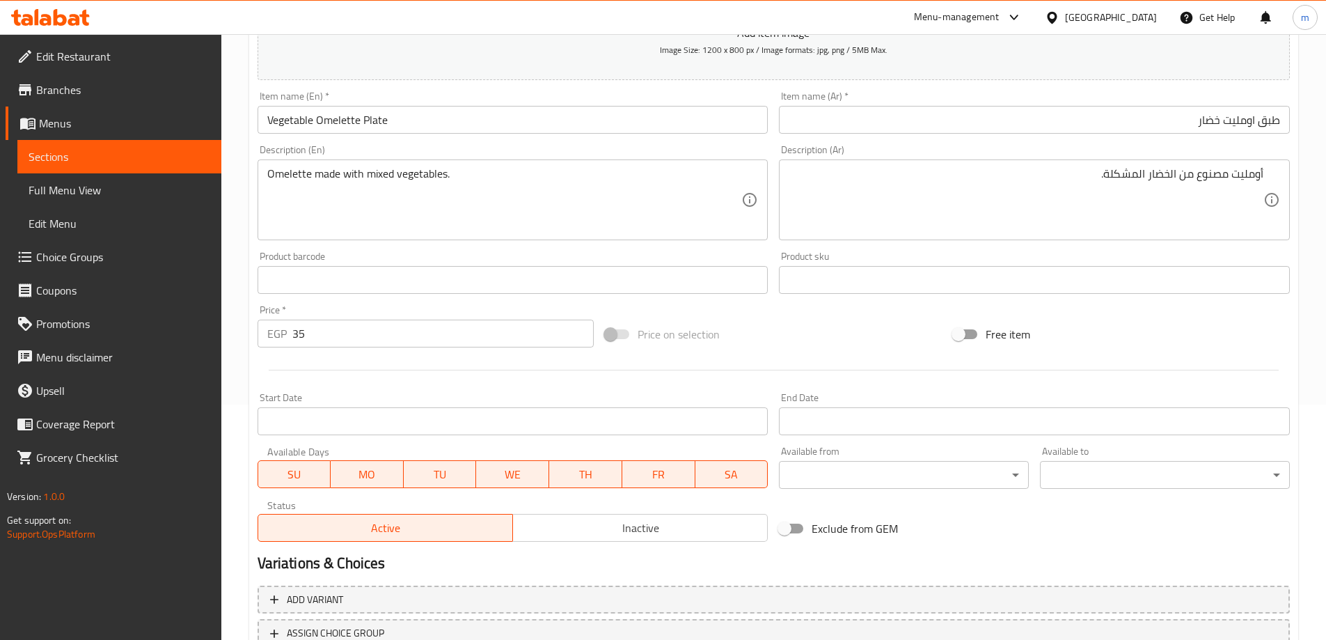
scroll to position [344, 0]
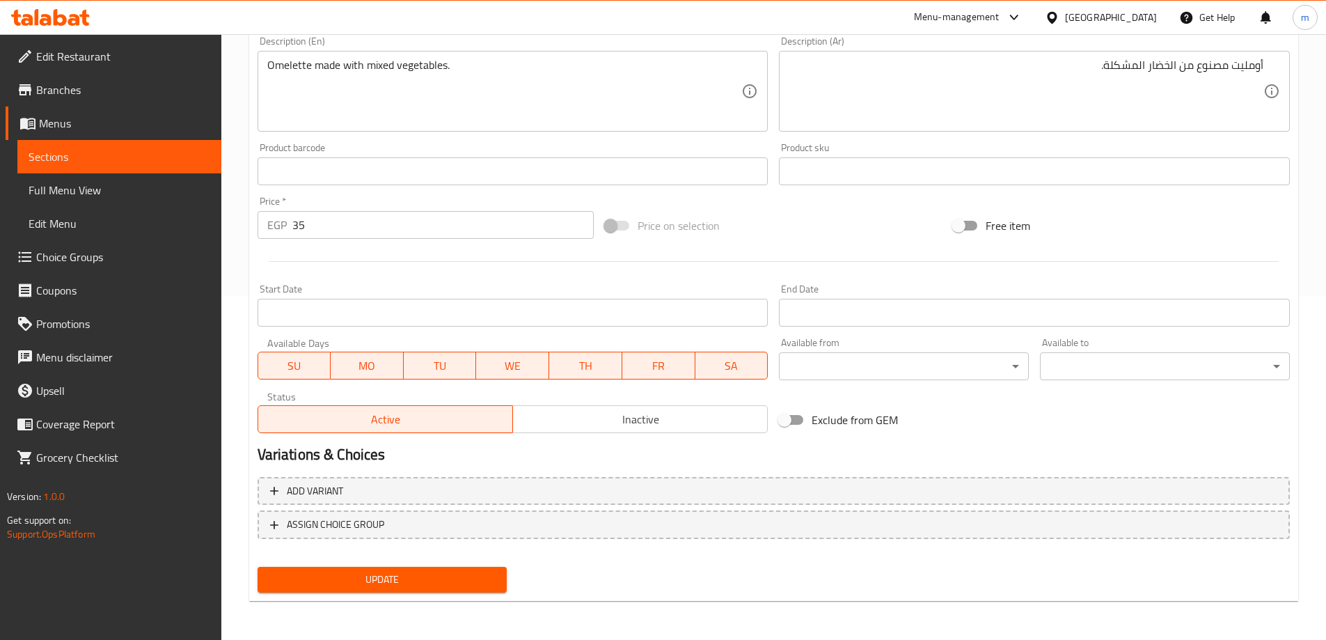
click at [427, 572] on span "Update" at bounding box center [383, 579] width 228 height 17
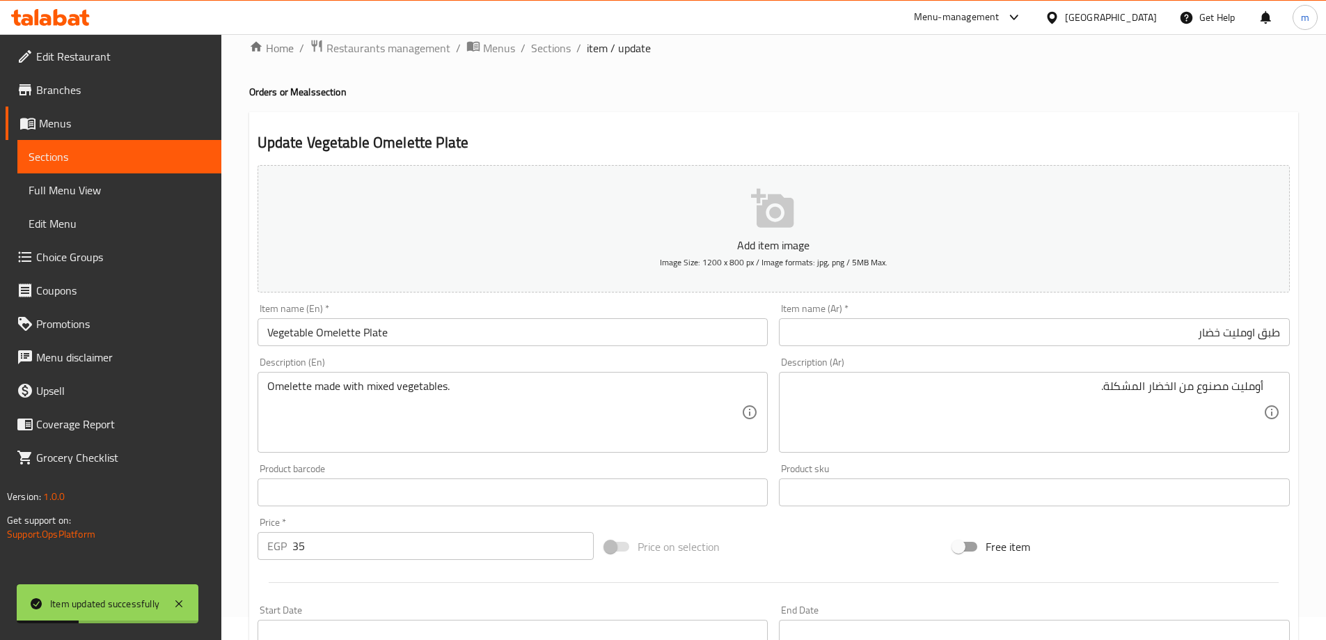
scroll to position [0, 0]
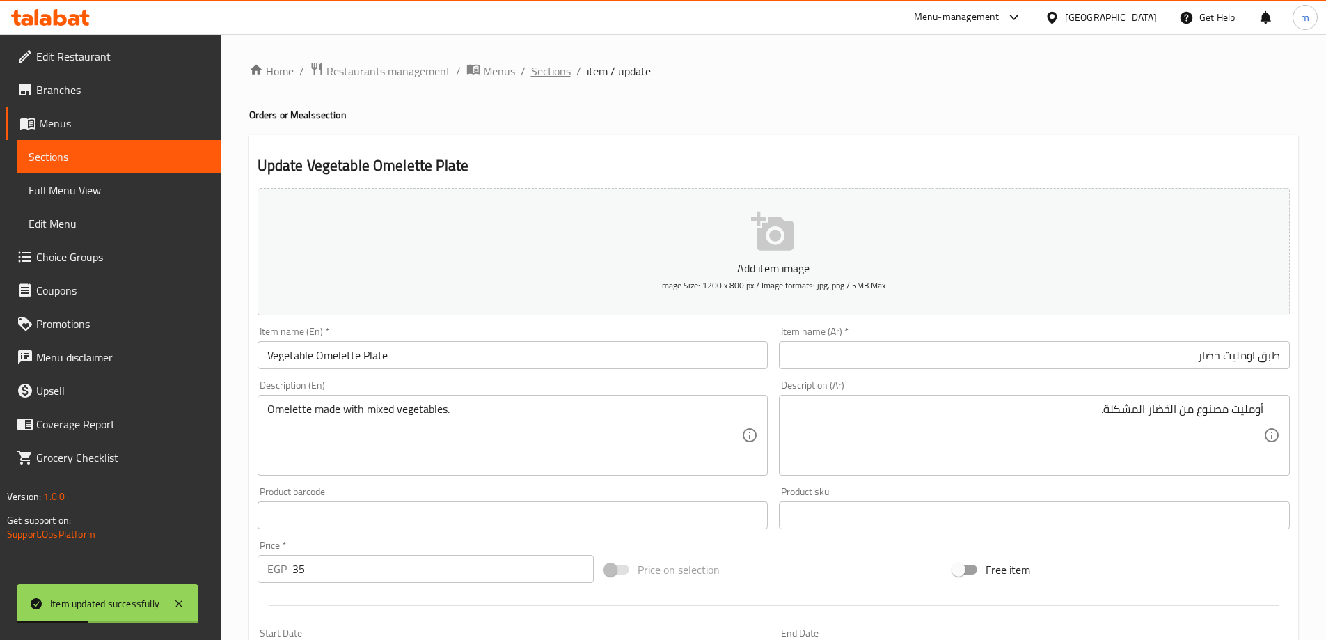
click at [551, 76] on span "Sections" at bounding box center [551, 71] width 40 height 17
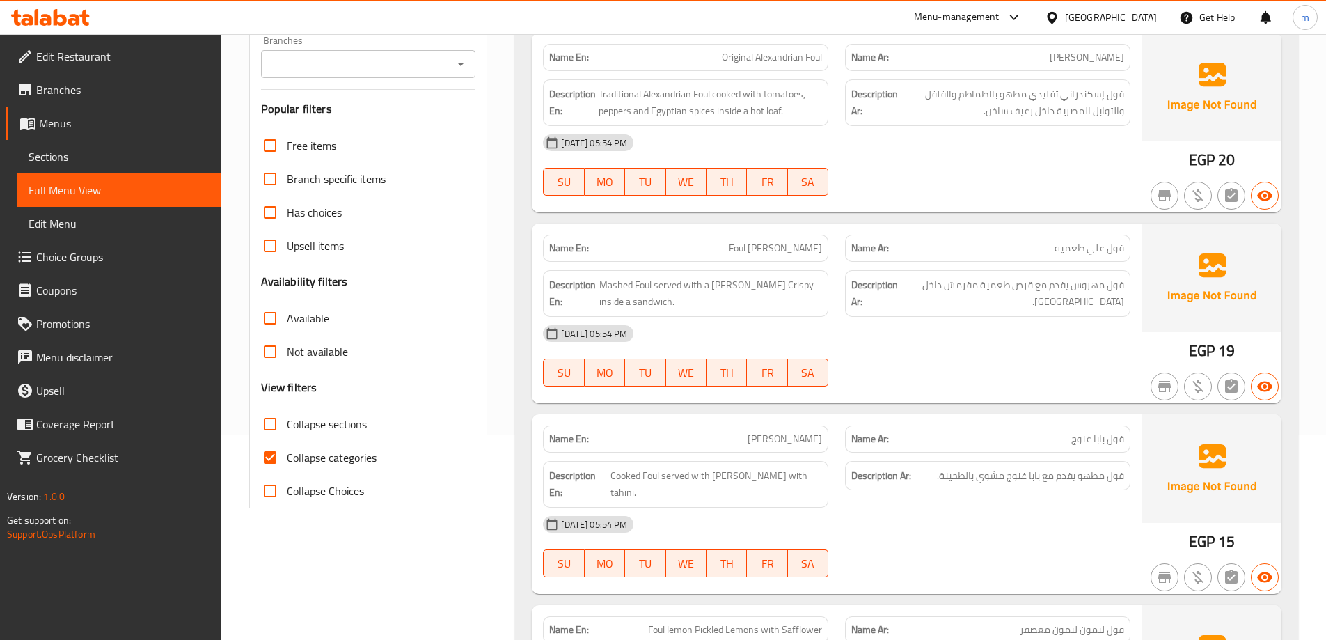
scroll to position [209, 0]
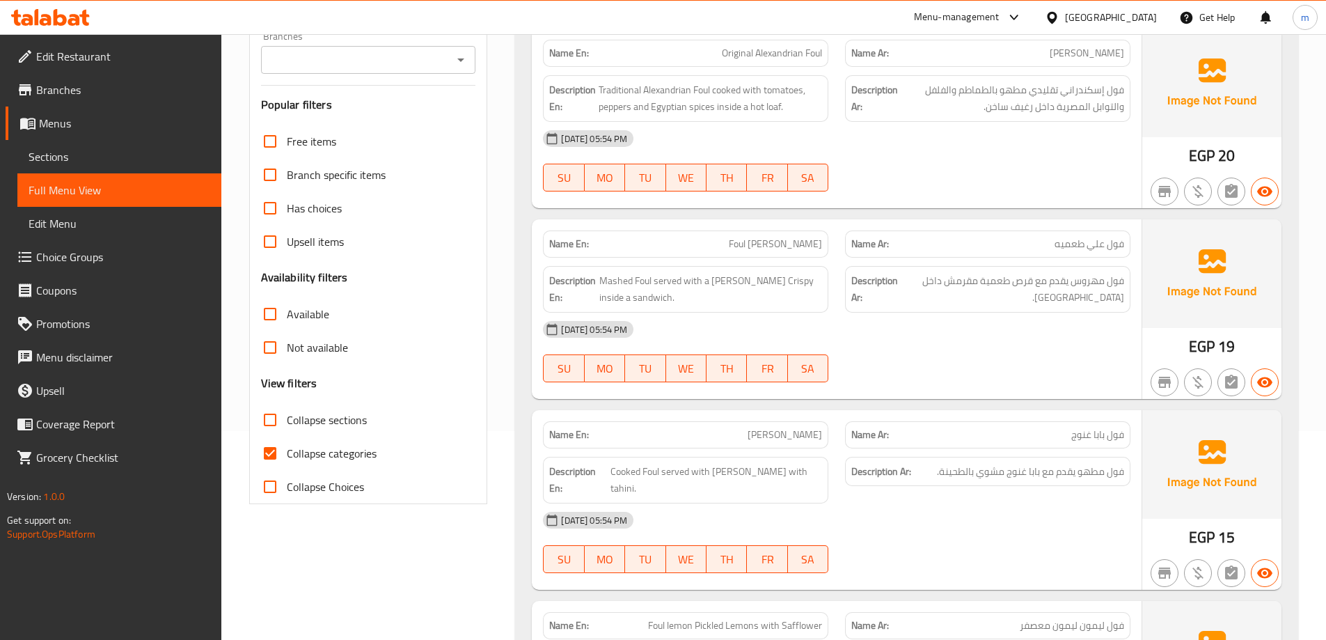
click at [309, 420] on span "Collapse sections" at bounding box center [327, 419] width 80 height 17
click at [287, 420] on input "Collapse sections" at bounding box center [269, 419] width 33 height 33
checkbox input "true"
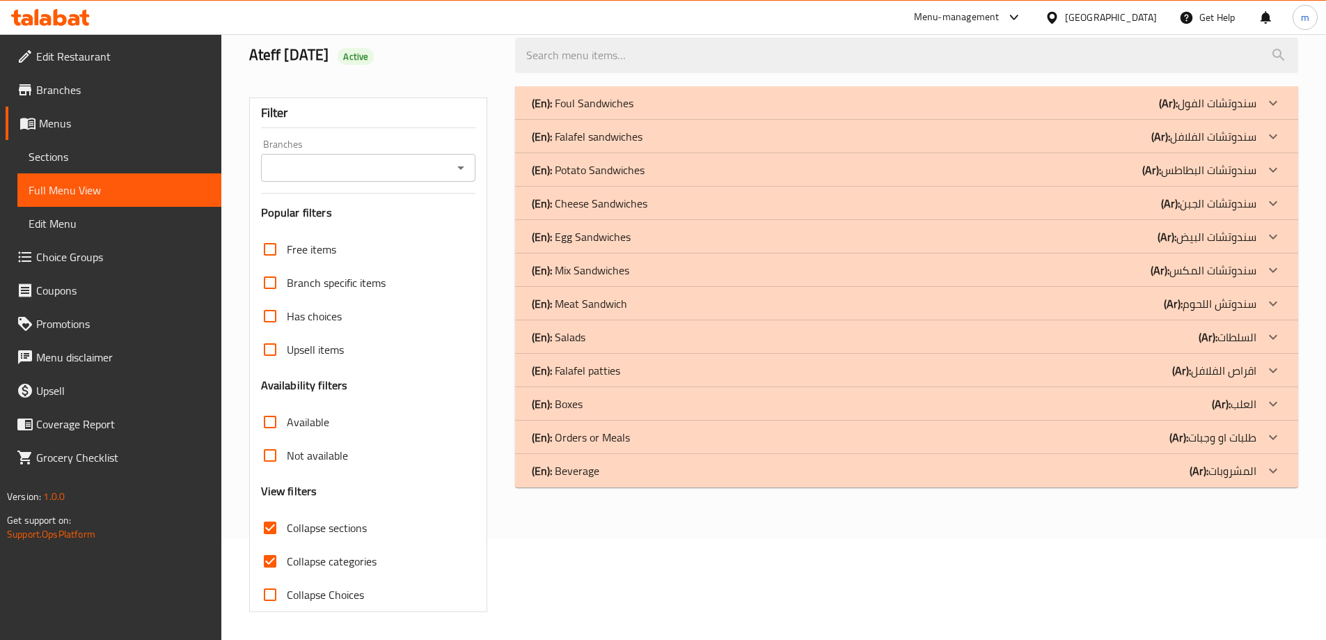
scroll to position [101, 0]
click at [326, 560] on span "Collapse categories" at bounding box center [332, 561] width 90 height 17
click at [287, 560] on input "Collapse categories" at bounding box center [269, 560] width 33 height 33
checkbox input "false"
click at [636, 475] on div "(En): Beverage (Ar): المشروبات" at bounding box center [894, 470] width 725 height 17
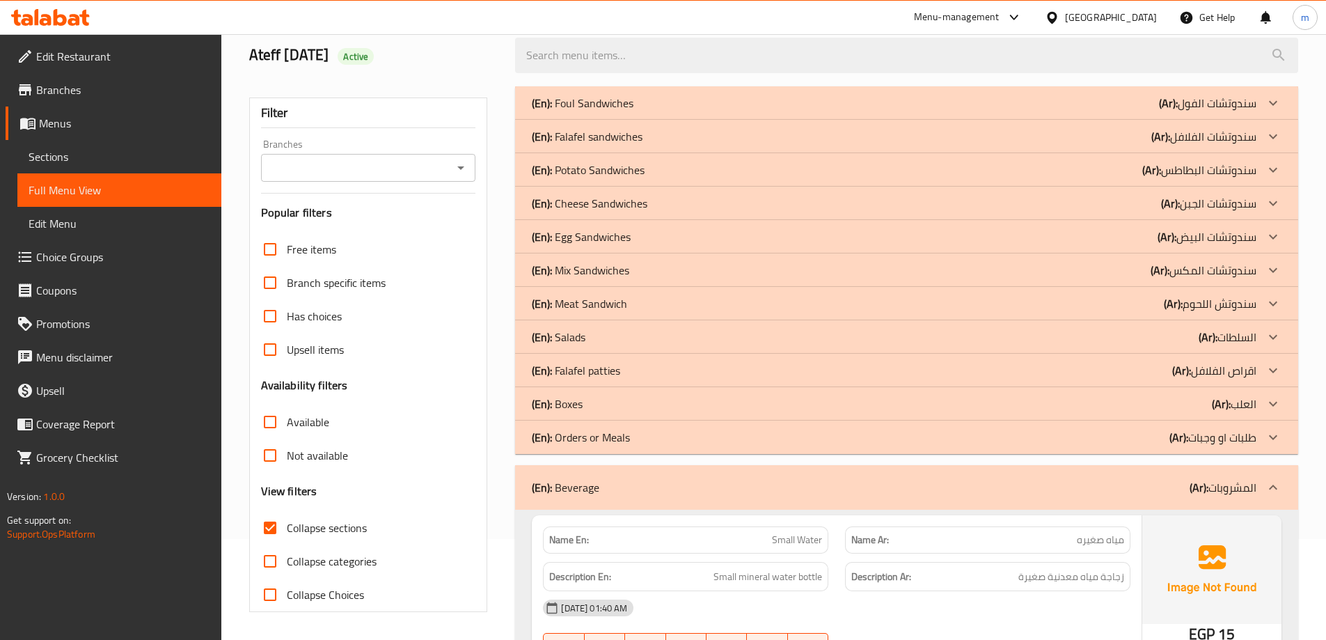
click at [611, 441] on p "(En): Orders or Meals" at bounding box center [581, 437] width 98 height 17
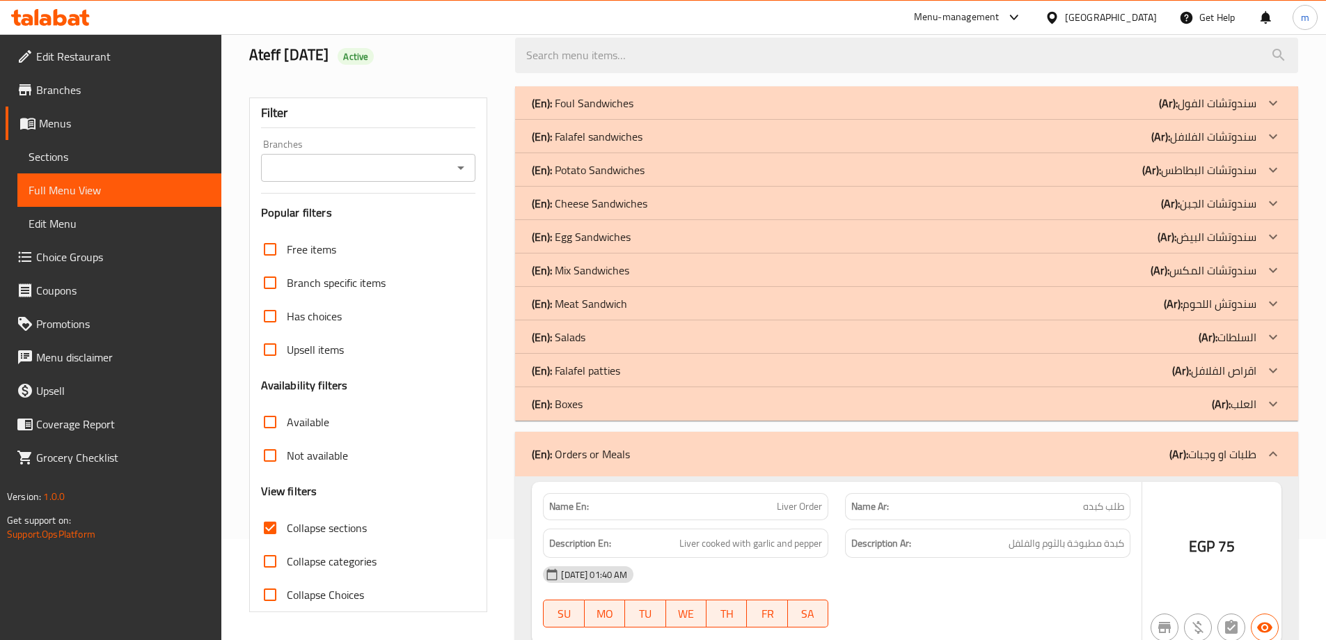
click at [608, 402] on div "(En): Boxes (Ar): العلب" at bounding box center [894, 403] width 725 height 17
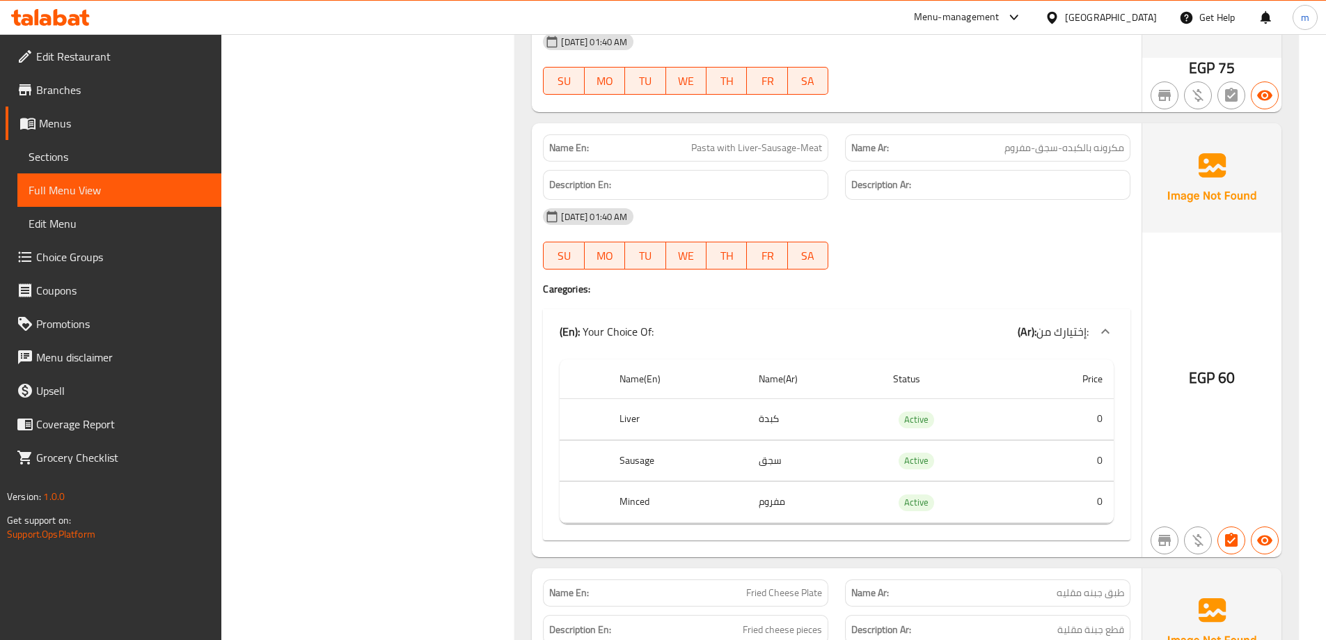
scroll to position [5323, 0]
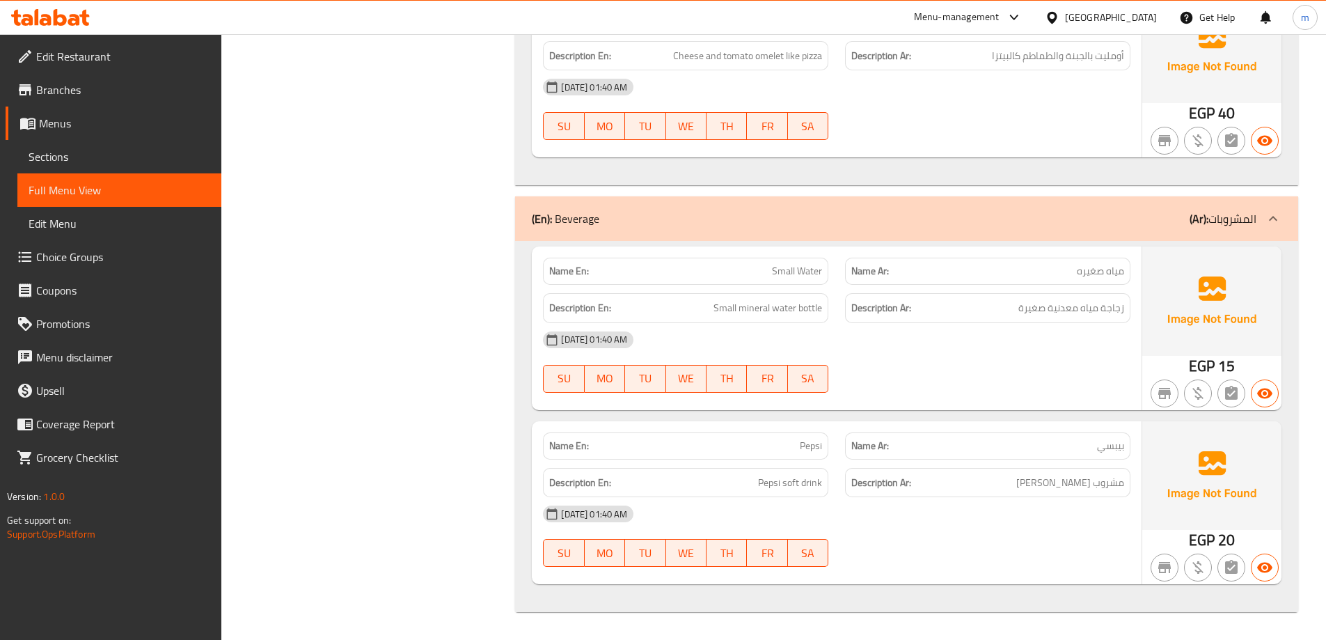
drag, startPoint x: 899, startPoint y: 223, endPoint x: 930, endPoint y: 569, distance: 346.7
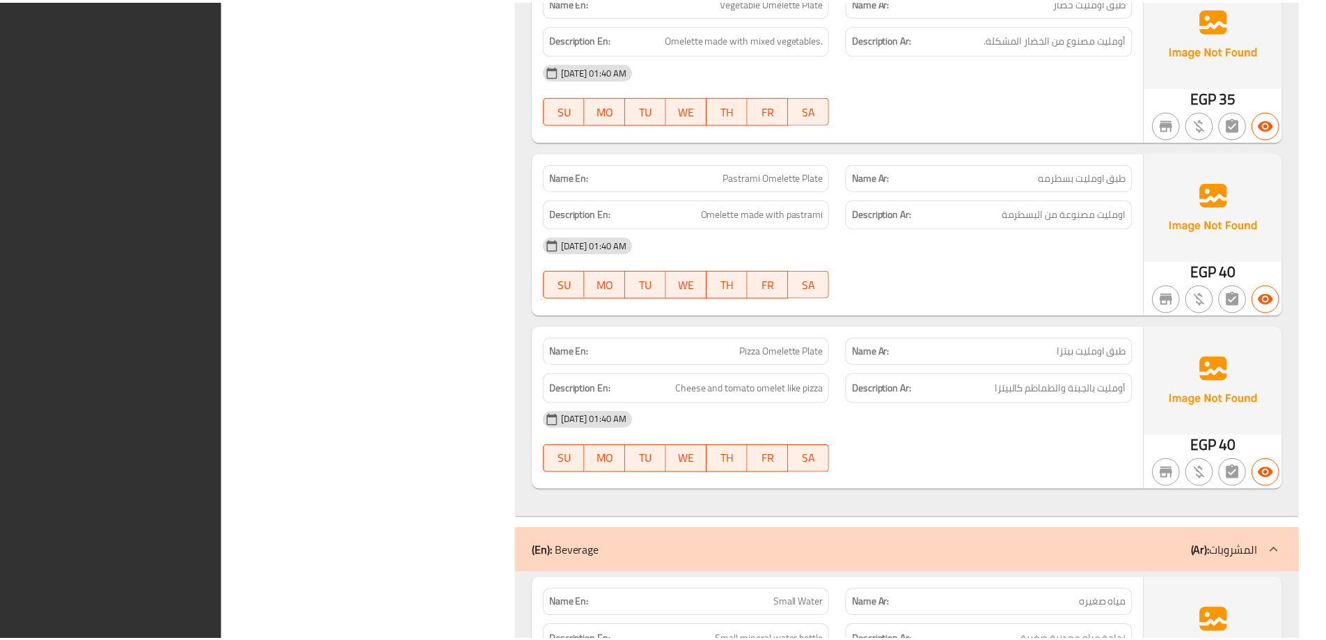
scroll to position [5330, 0]
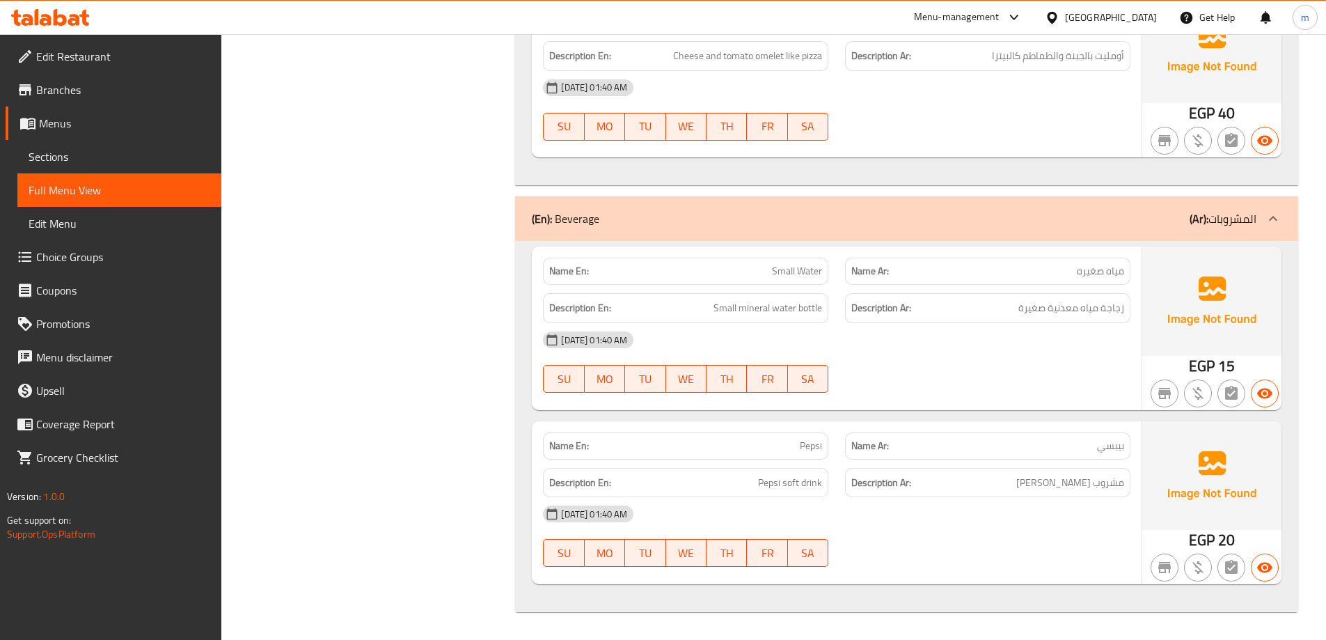
drag, startPoint x: 620, startPoint y: 189, endPoint x: 615, endPoint y: 285, distance: 96.2
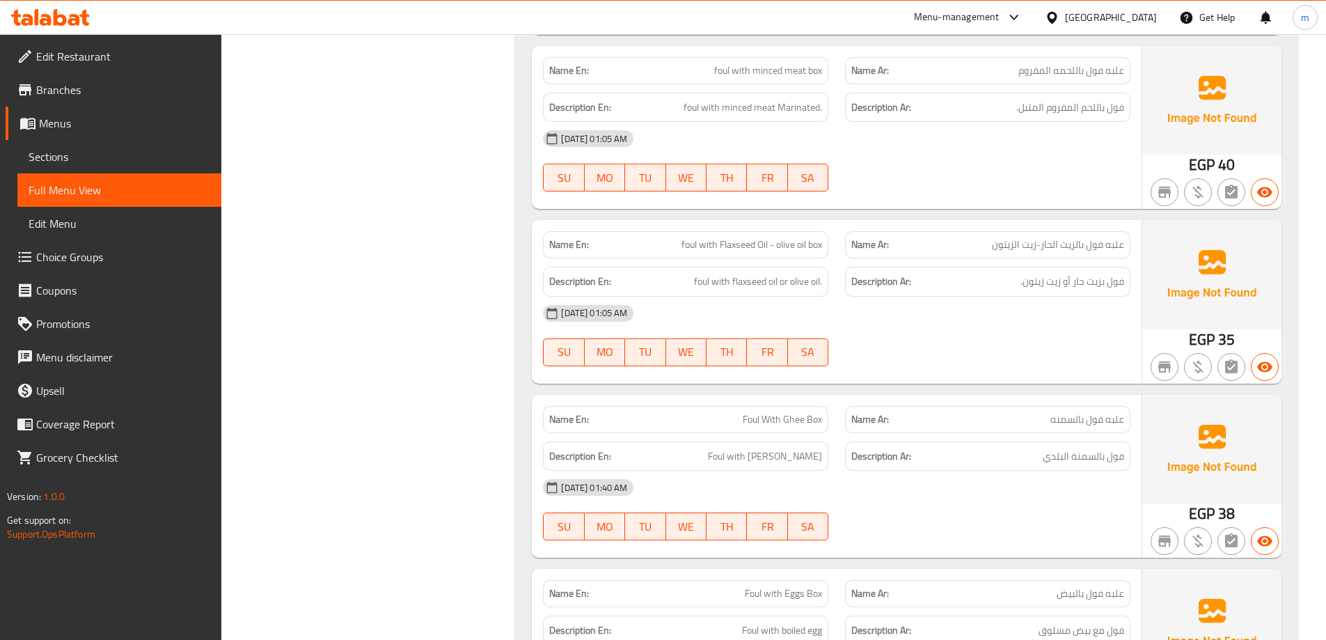
scroll to position [0, 0]
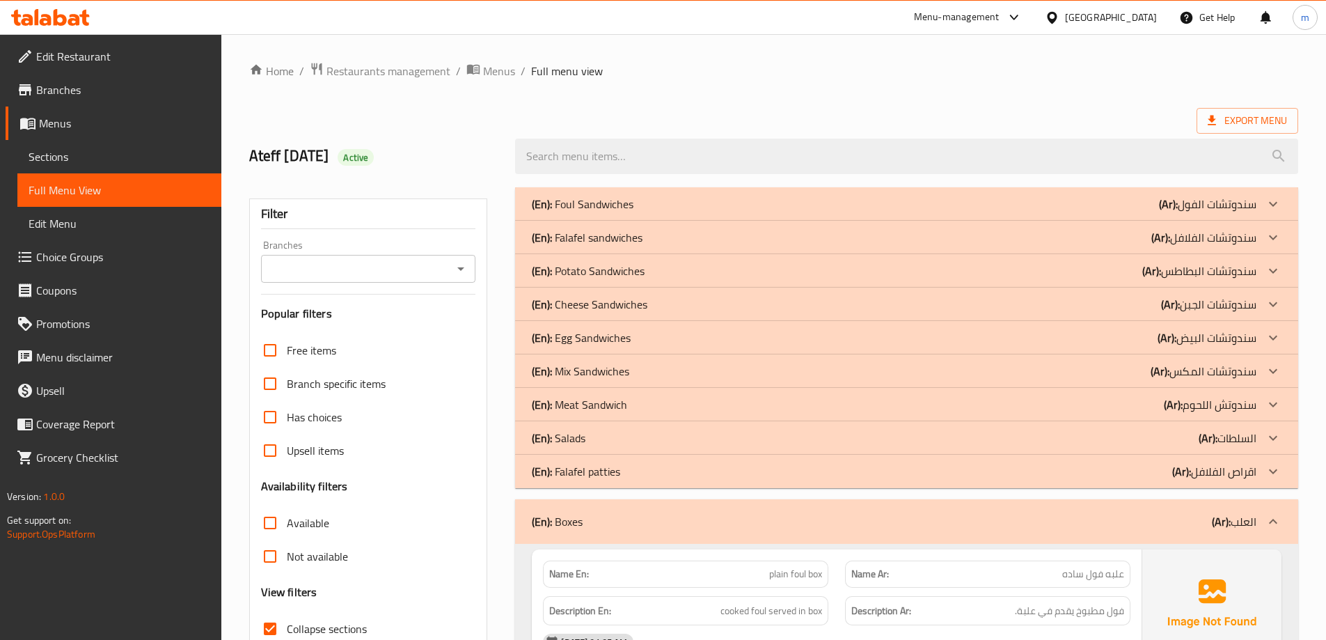
drag, startPoint x: 483, startPoint y: 249, endPoint x: 481, endPoint y: 35, distance: 213.7
drag, startPoint x: 481, startPoint y: 35, endPoint x: 483, endPoint y: 3, distance: 32.1
click at [1243, 129] on span "Export Menu" at bounding box center [1248, 121] width 102 height 26
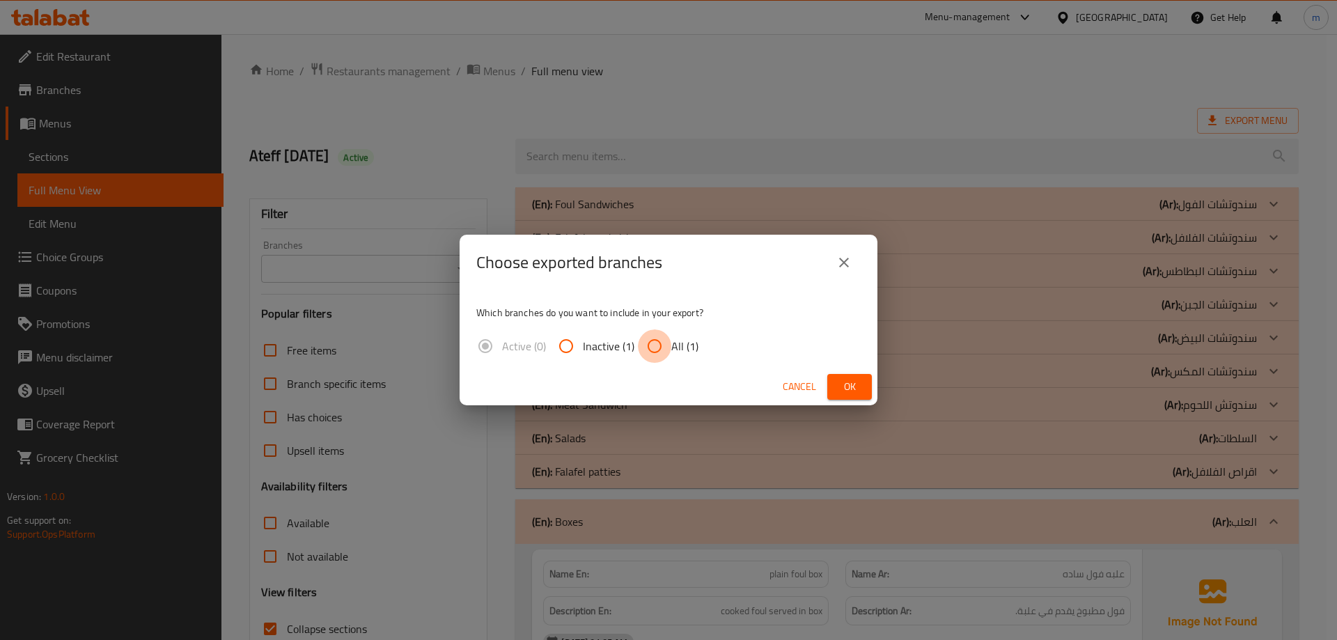
click at [662, 345] on input "All (1)" at bounding box center [654, 345] width 33 height 33
radio input "true"
click at [863, 381] on button "Ok" at bounding box center [849, 387] width 45 height 26
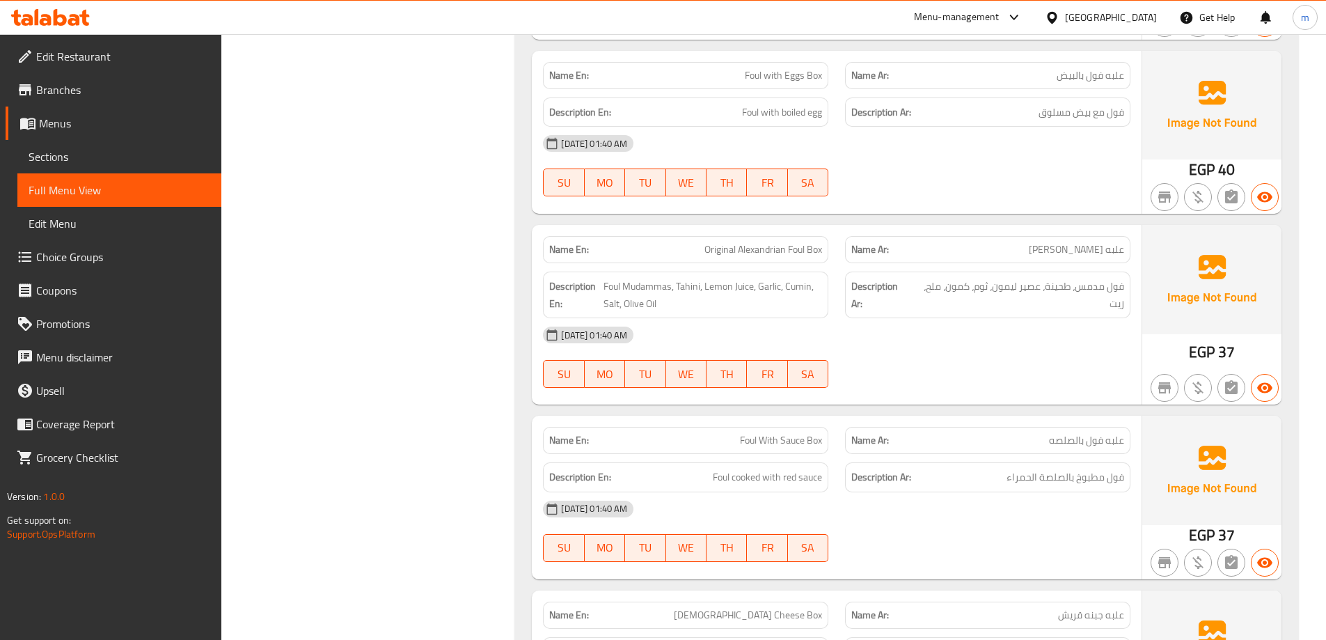
scroll to position [1634, 0]
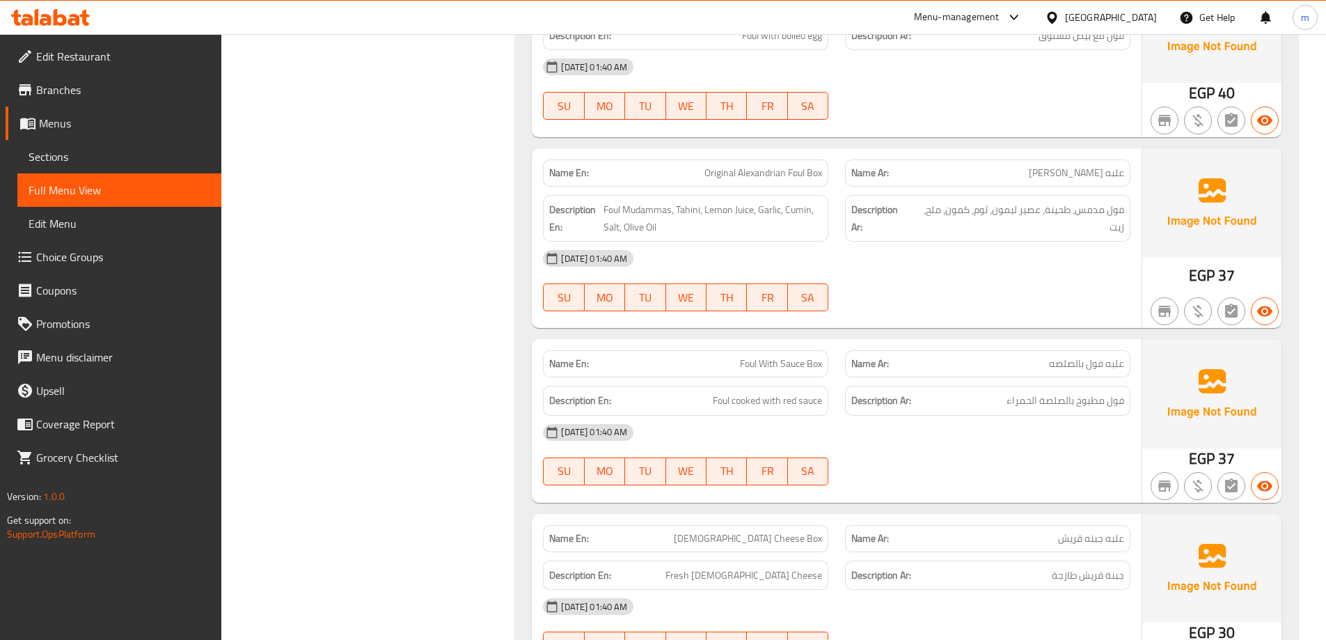
drag, startPoint x: 637, startPoint y: 207, endPoint x: 641, endPoint y: 286, distance: 78.8
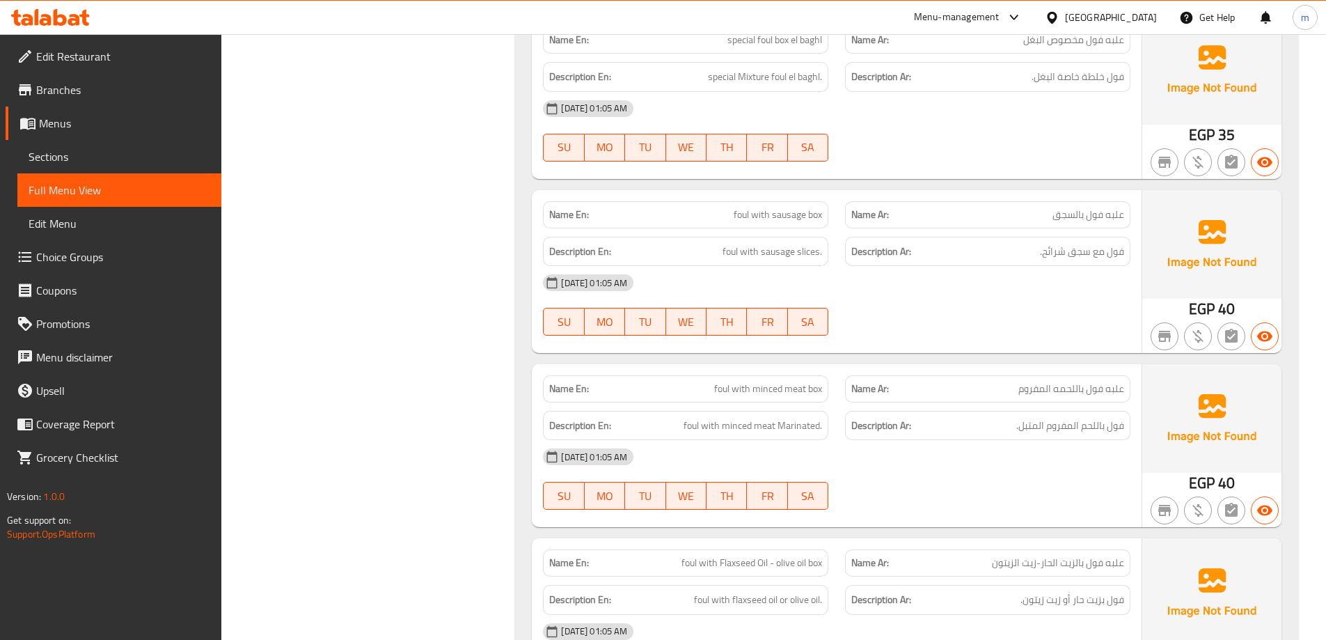
scroll to position [0, 0]
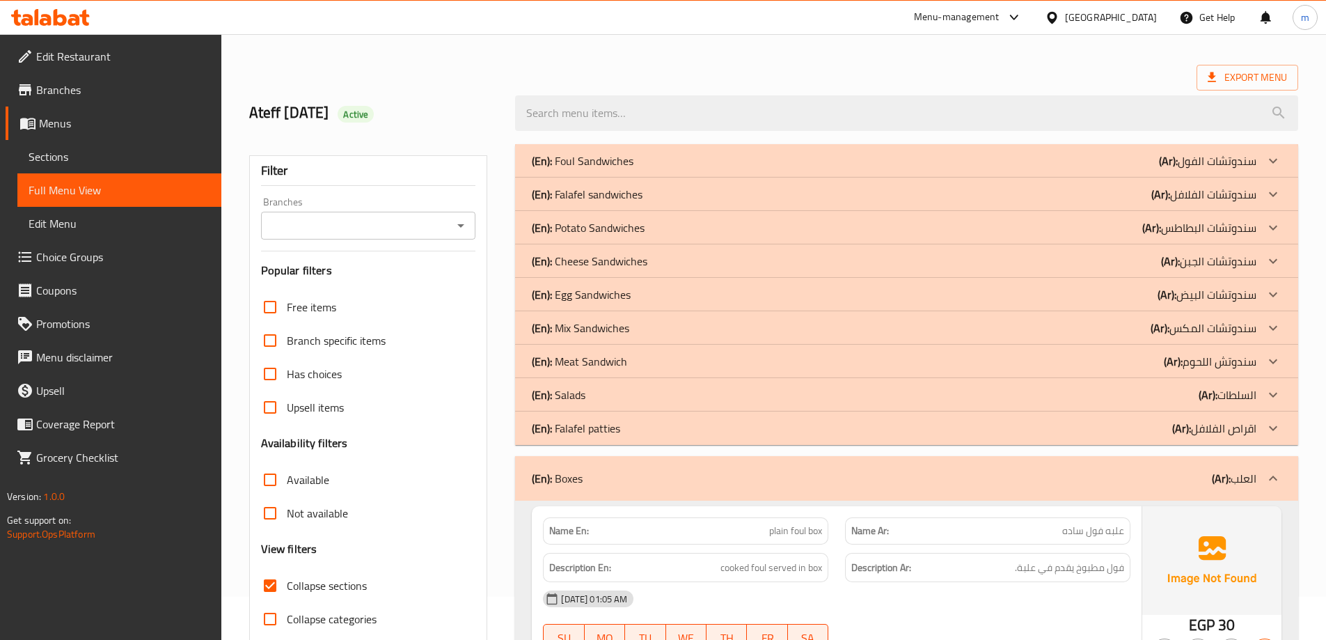
drag, startPoint x: 409, startPoint y: 395, endPoint x: 405, endPoint y: 214, distance: 180.3
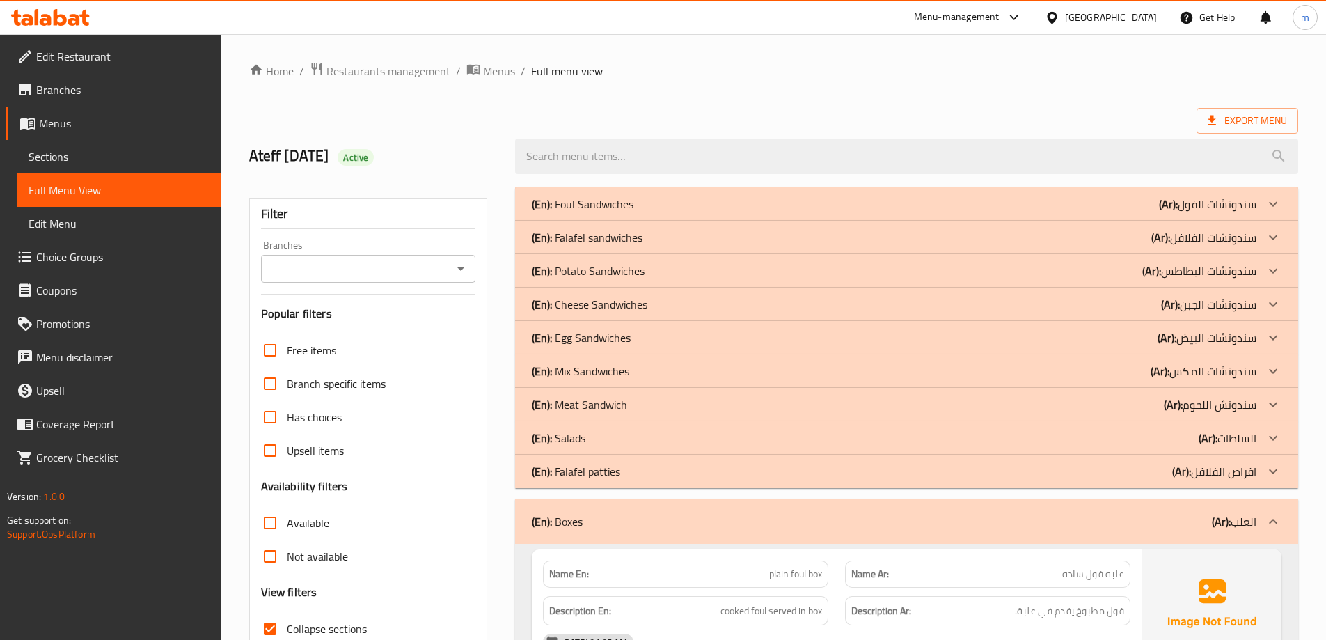
scroll to position [209, 0]
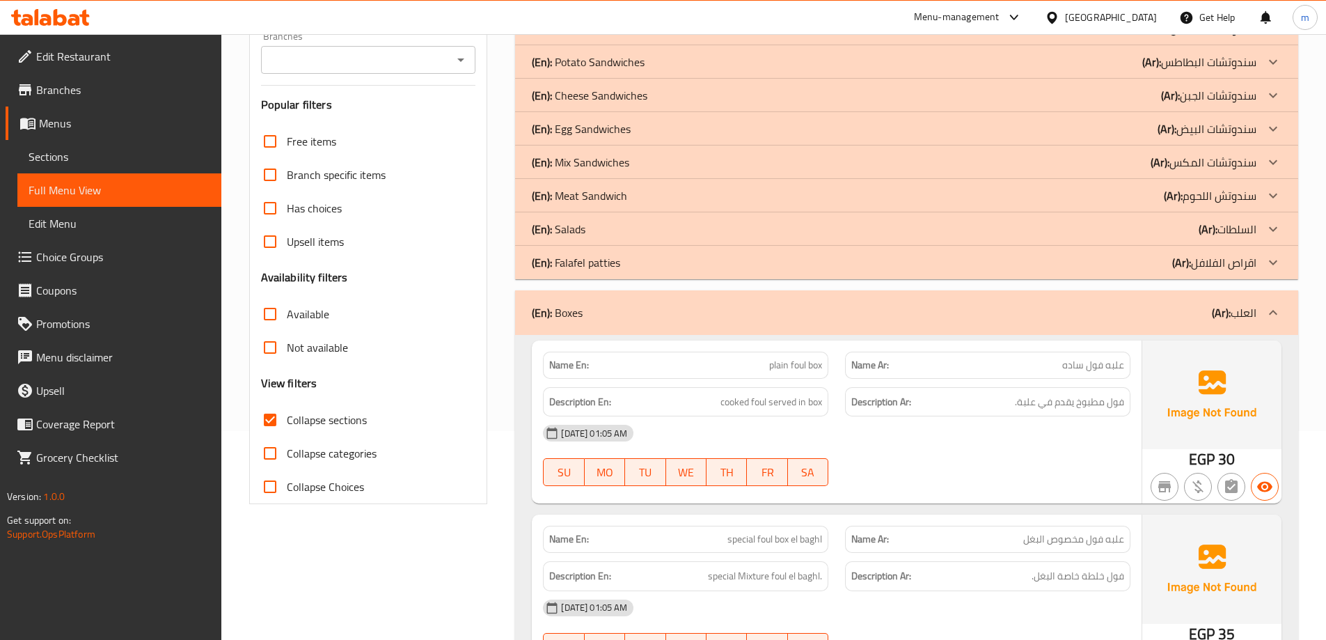
click at [324, 414] on span "Collapse sections" at bounding box center [327, 419] width 80 height 17
click at [287, 414] on input "Collapse sections" at bounding box center [269, 419] width 33 height 33
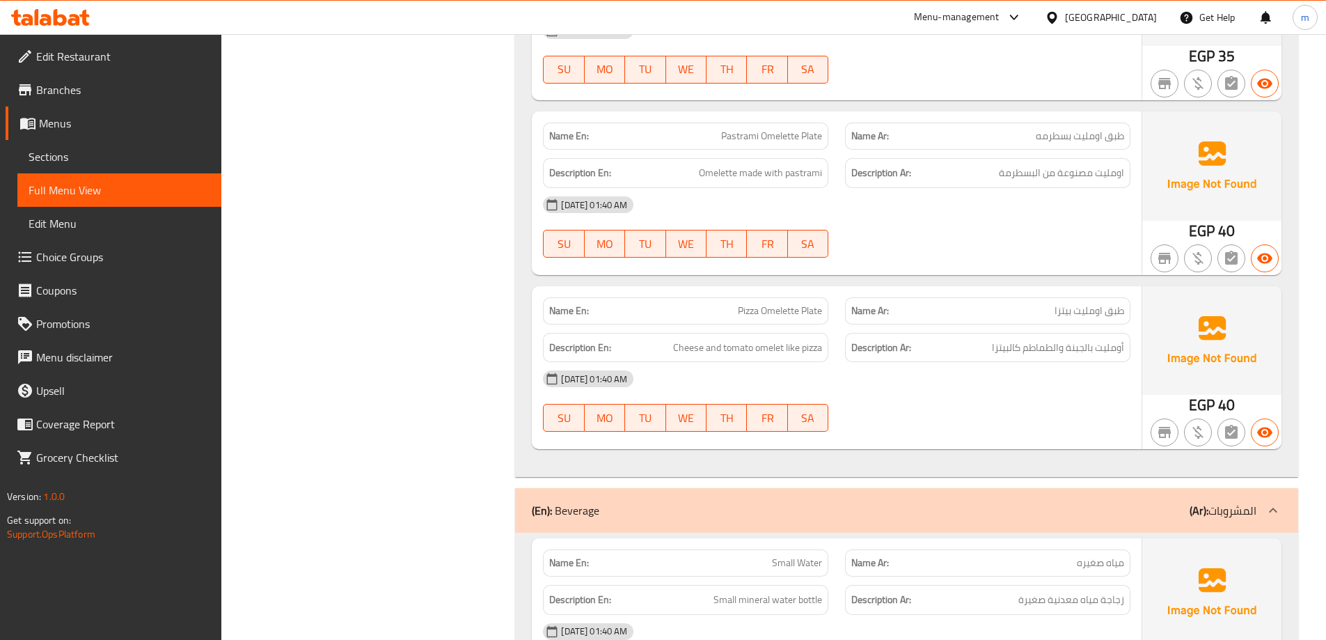
scroll to position [18146, 0]
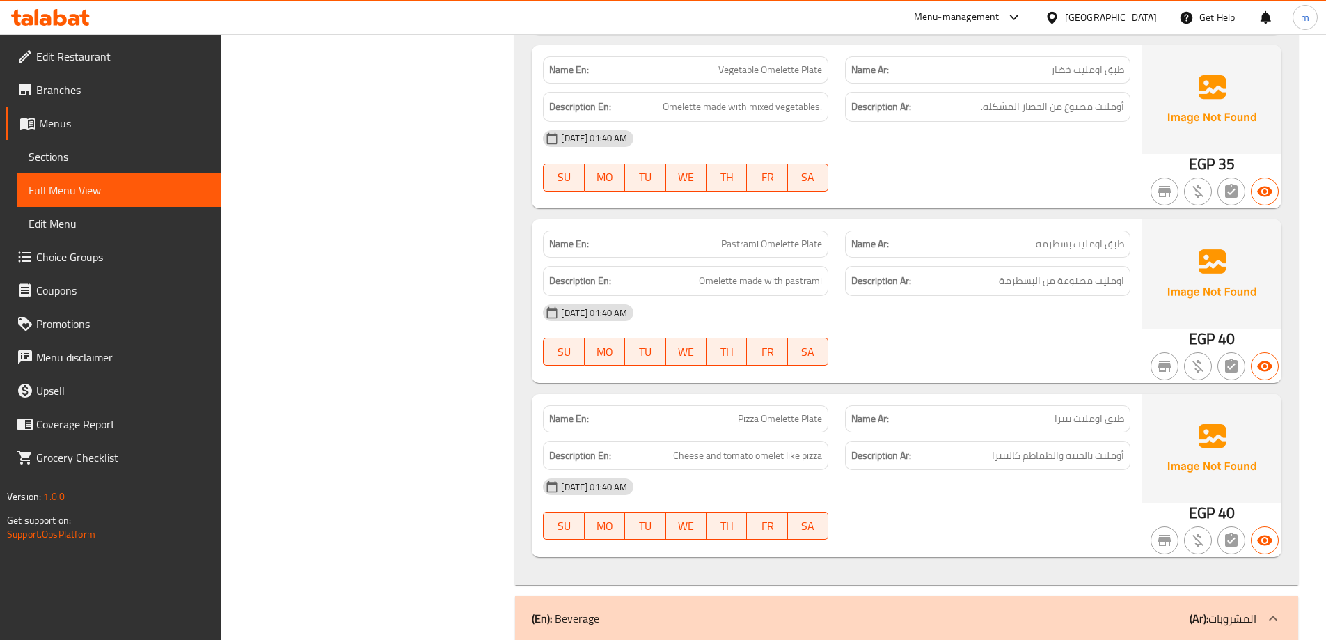
click at [1058, 405] on div "Name Ar: طبق [PERSON_NAME]" at bounding box center [987, 418] width 285 height 27
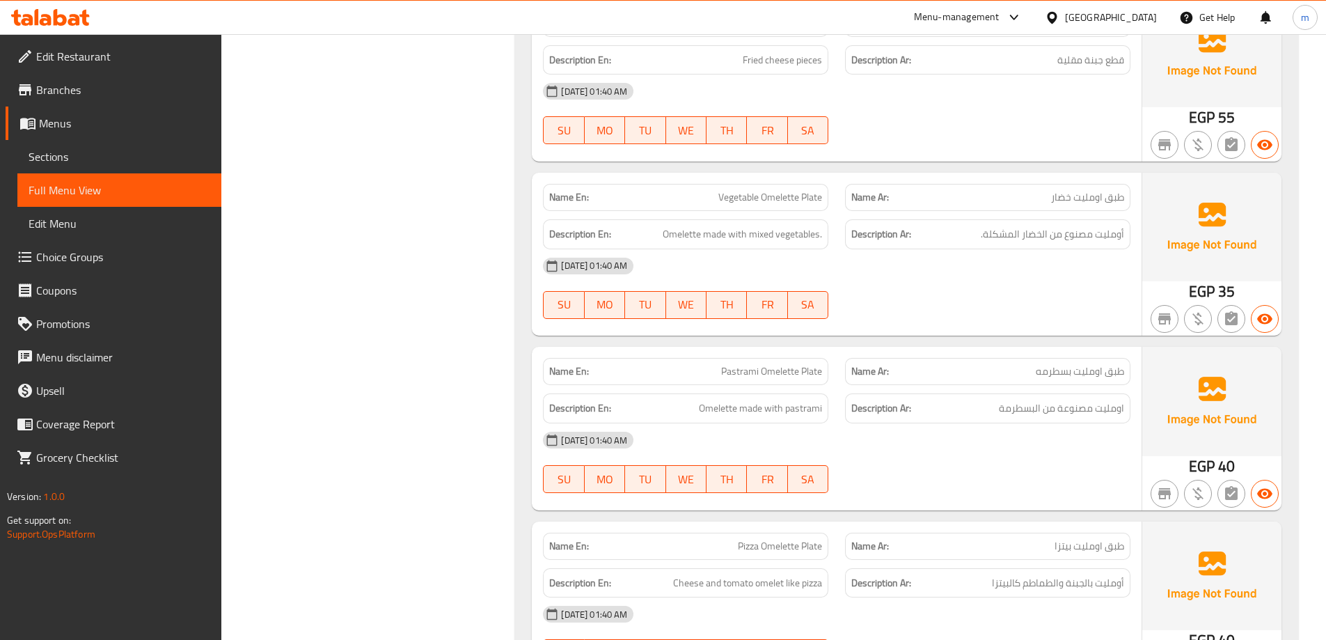
scroll to position [17670, 0]
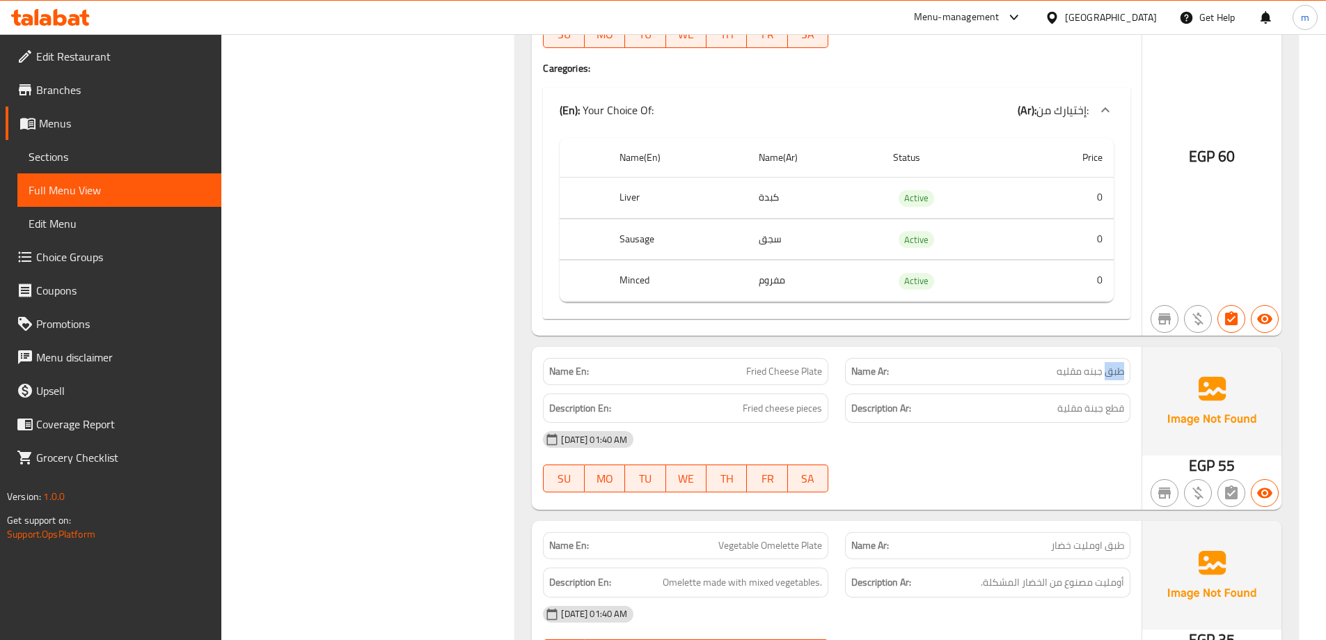
click at [1088, 400] on span "قطع جبنة مقلية" at bounding box center [1090, 408] width 67 height 17
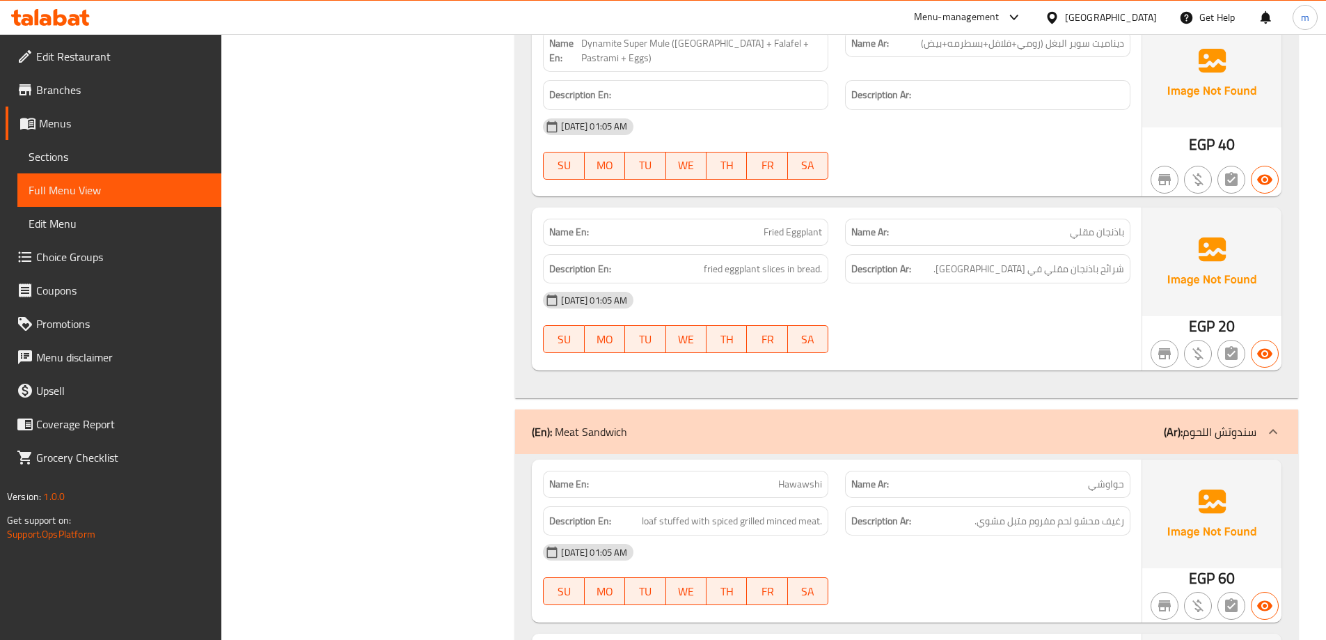
scroll to position [0, 0]
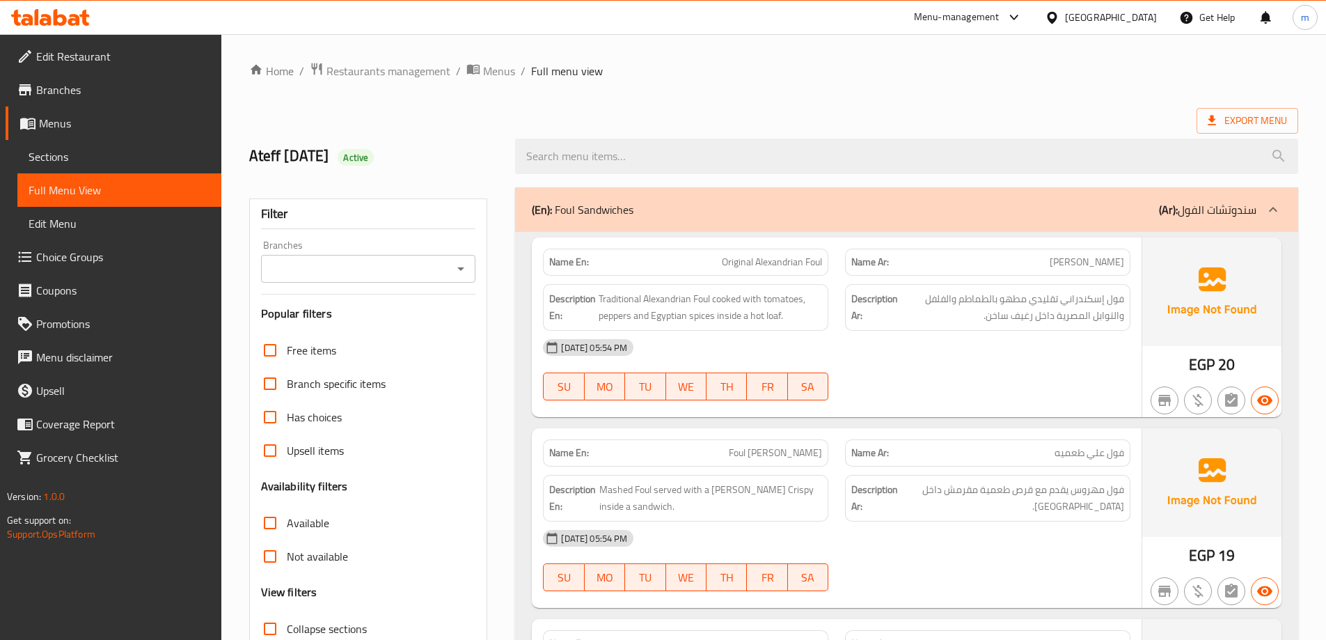
drag, startPoint x: 1005, startPoint y: 470, endPoint x: 1003, endPoint y: 148, distance: 322.3
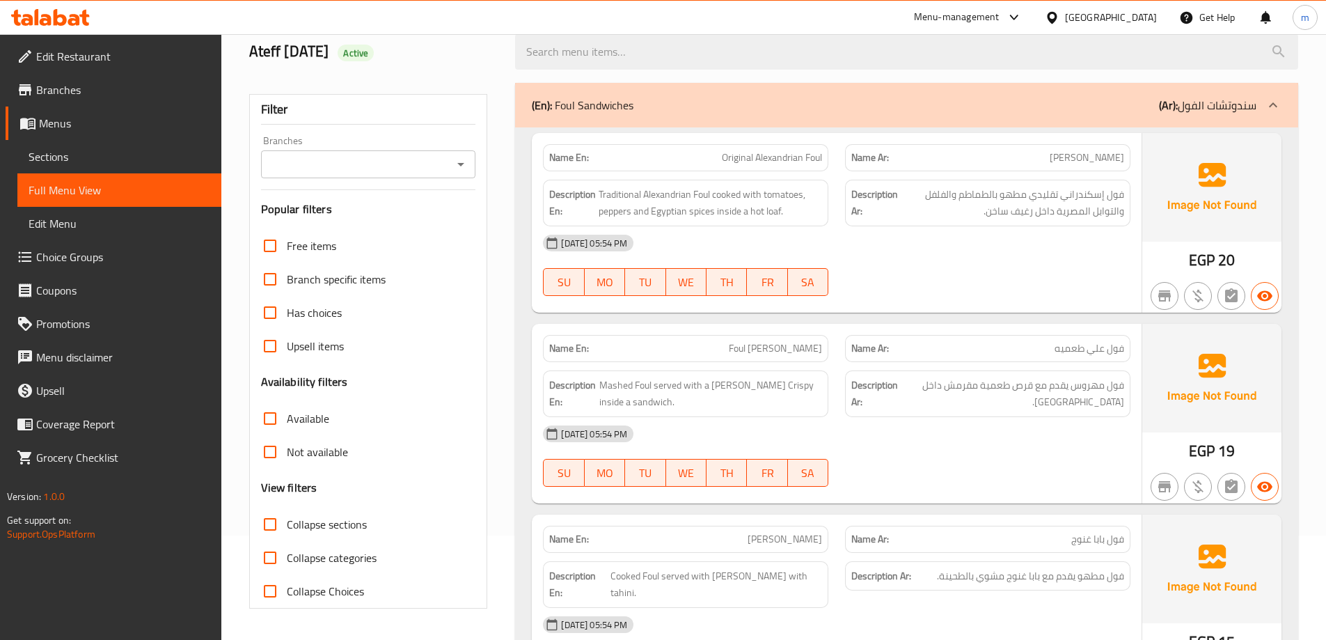
scroll to position [209, 0]
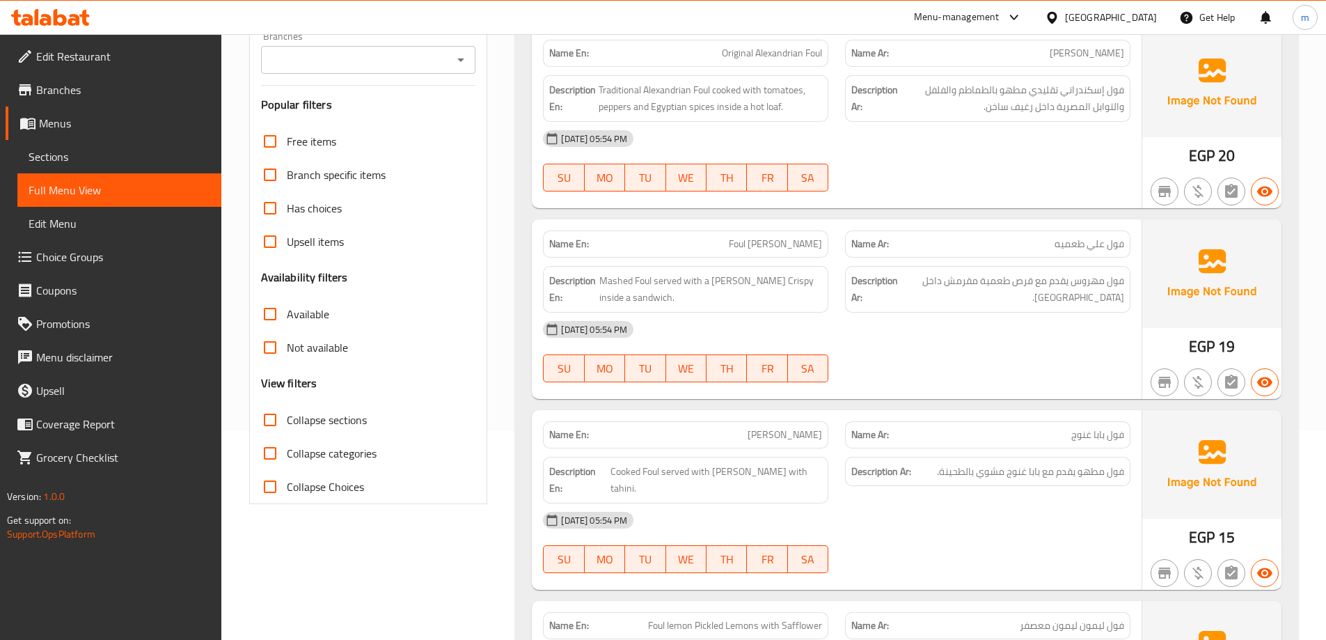
click at [311, 411] on span "Collapse sections" at bounding box center [327, 419] width 80 height 17
click at [287, 411] on input "Collapse sections" at bounding box center [269, 419] width 33 height 33
checkbox input "true"
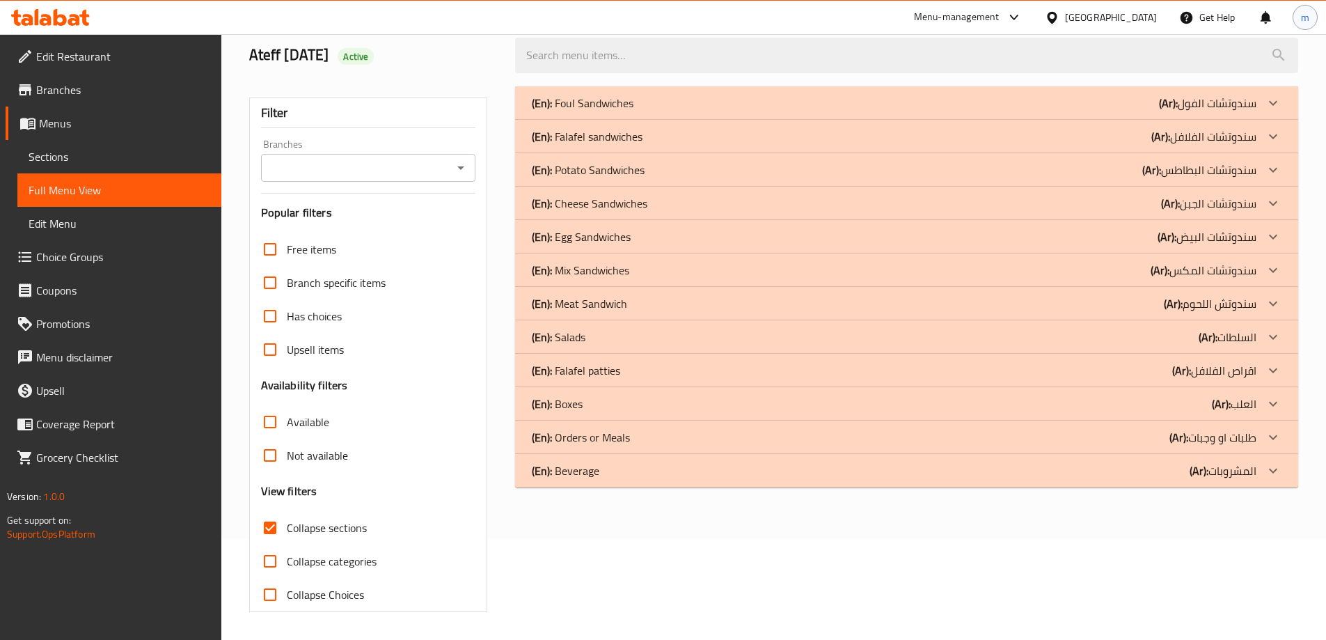
scroll to position [101, 0]
